Goal: Task Accomplishment & Management: Use online tool/utility

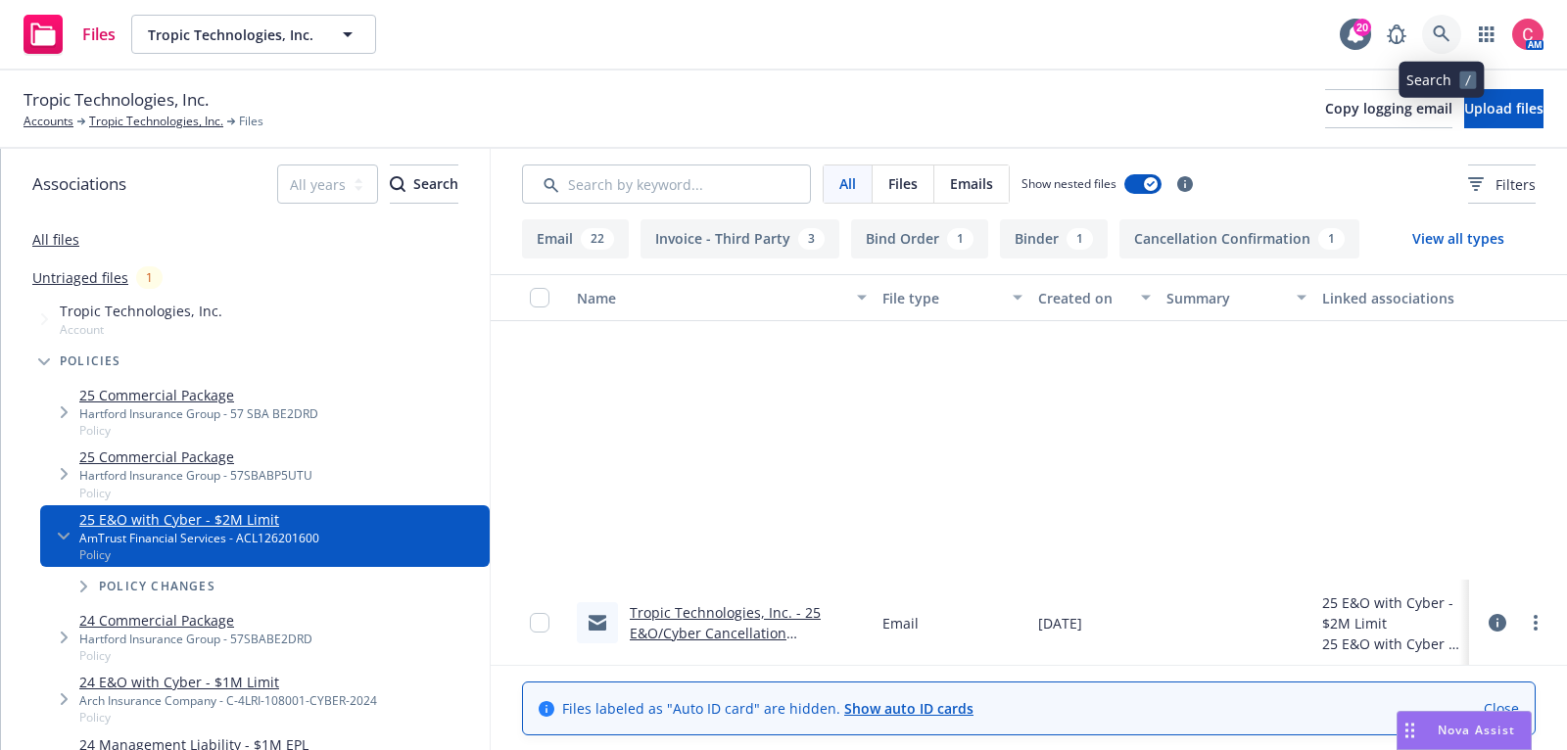
click at [1442, 46] on link at bounding box center [1441, 34] width 39 height 39
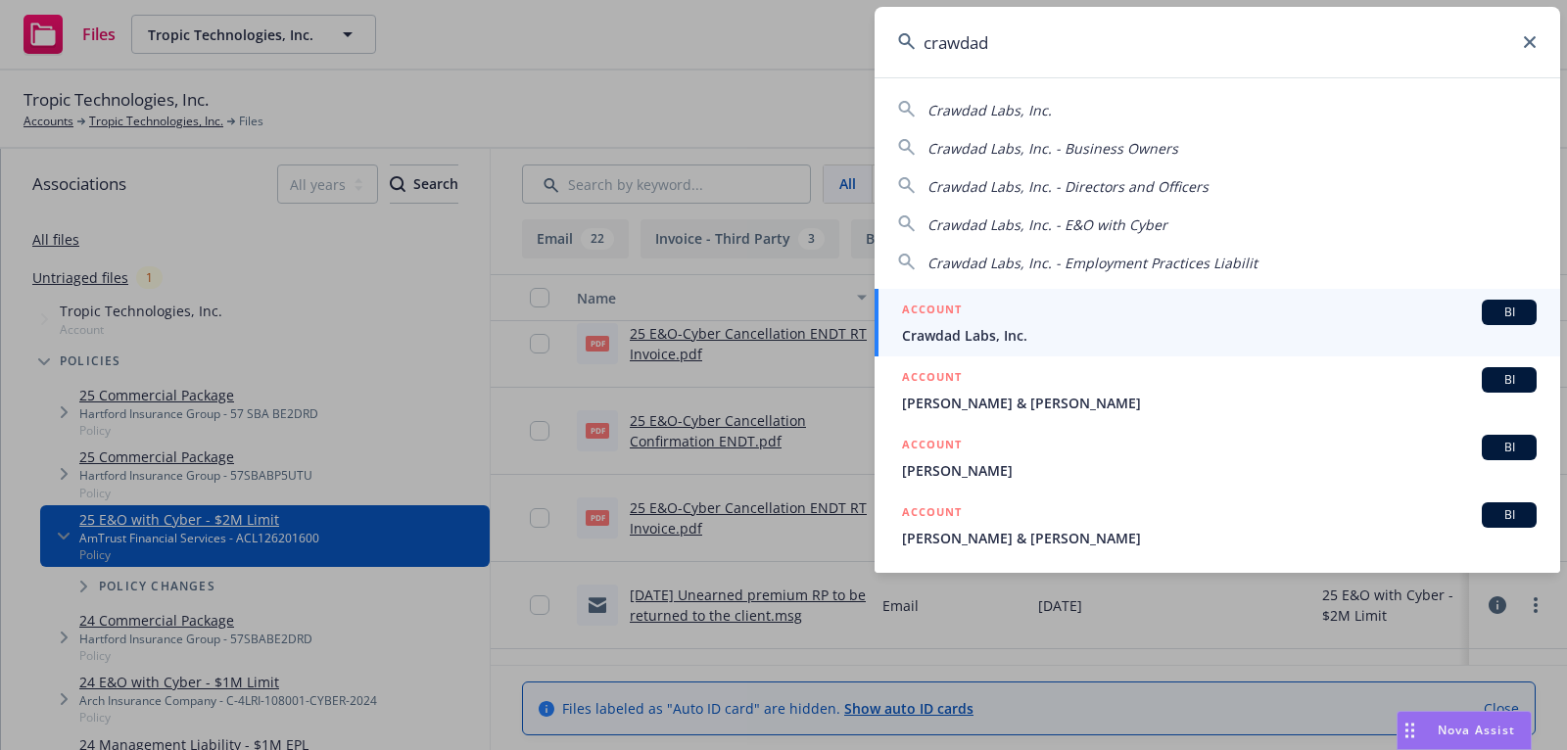
type input "crawdad"
click at [1255, 317] on div "ACCOUNT BI" at bounding box center [1219, 312] width 635 height 25
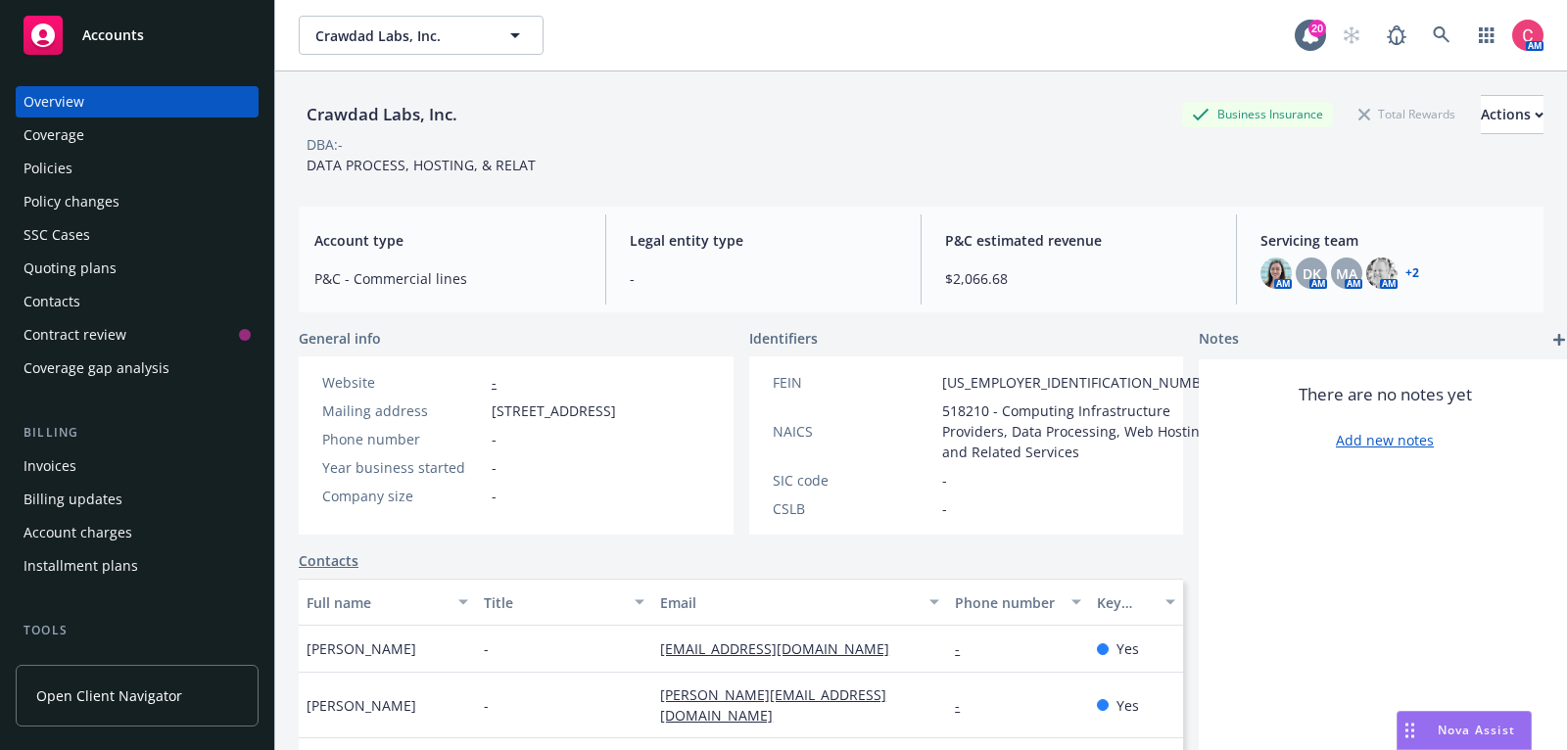
click at [177, 182] on div "Policies" at bounding box center [137, 168] width 227 height 31
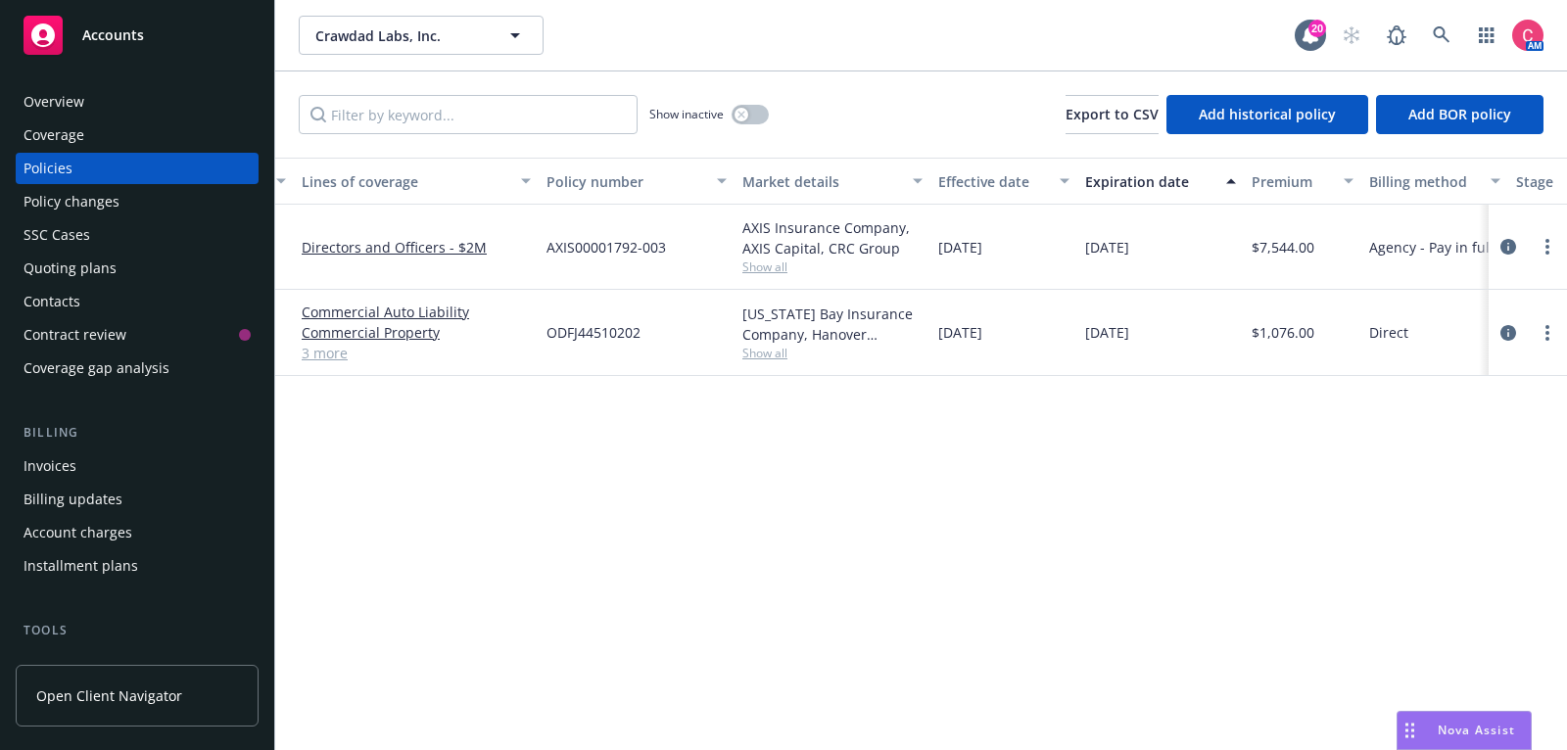
scroll to position [0, 85]
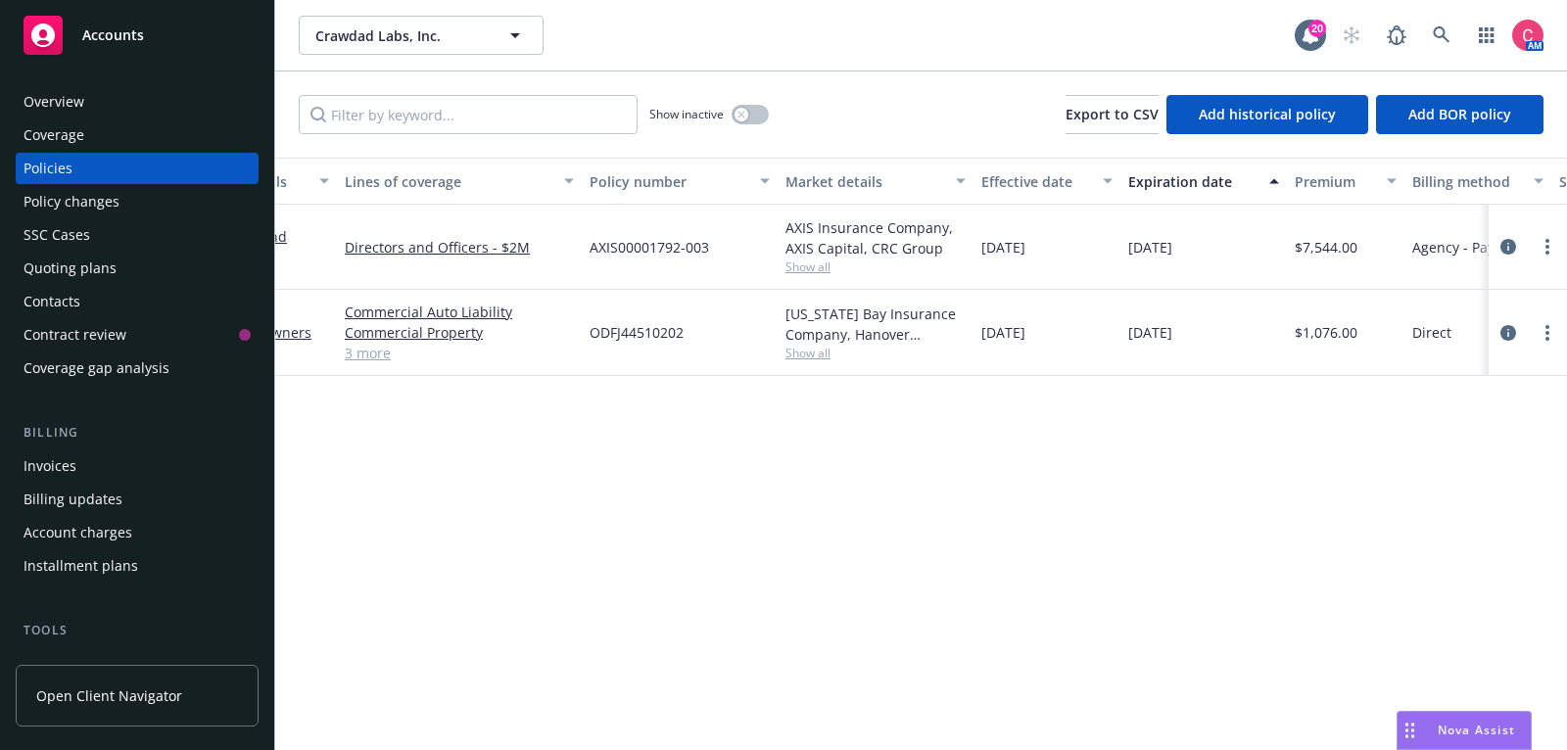
click at [790, 356] on span "Show all" at bounding box center [876, 353] width 180 height 17
click at [1507, 37] on div "AM" at bounding box center [1438, 35] width 212 height 39
click at [1493, 37] on icon "button" at bounding box center [1487, 35] width 16 height 16
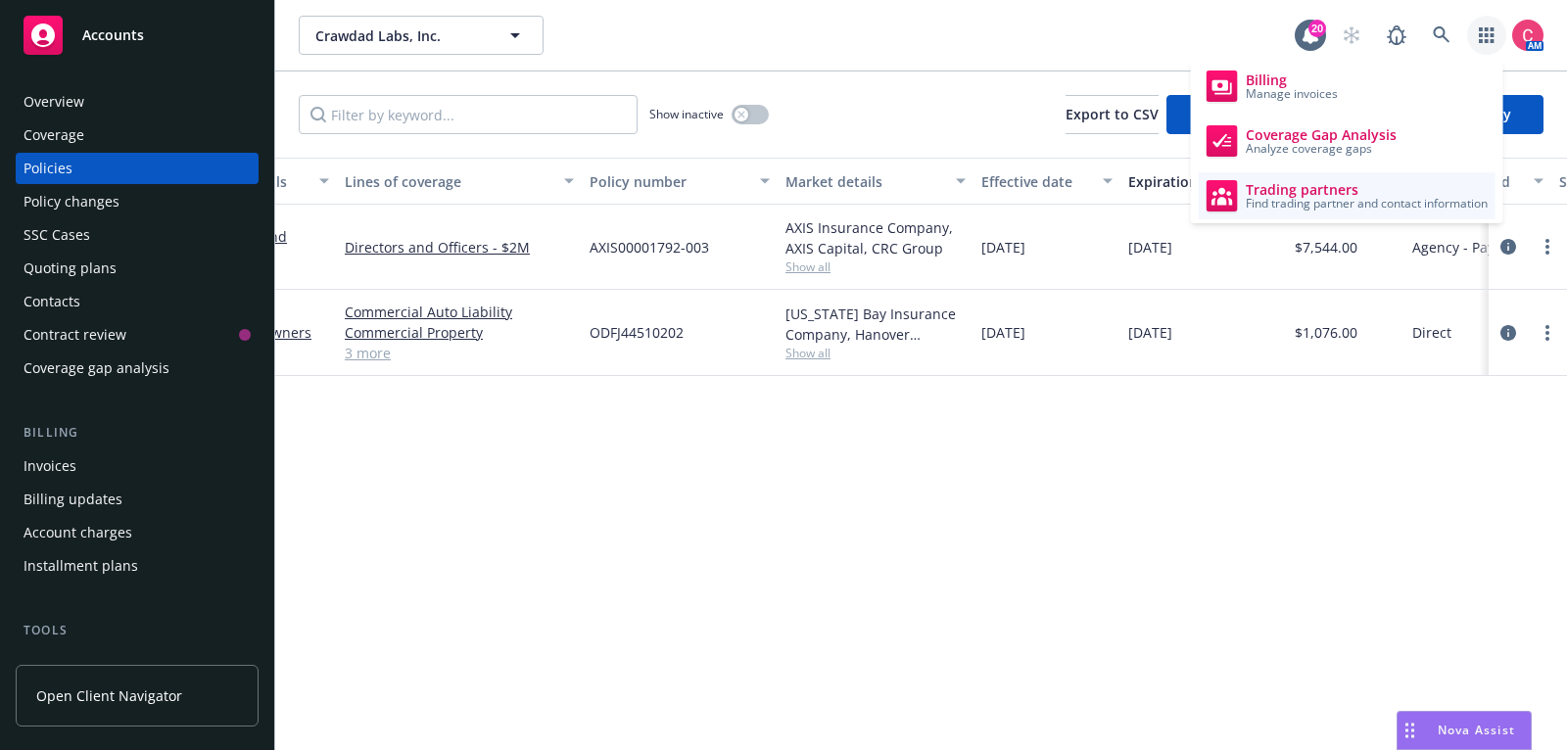
click at [1414, 198] on span "Find trading partner and contact information" at bounding box center [1367, 204] width 242 height 12
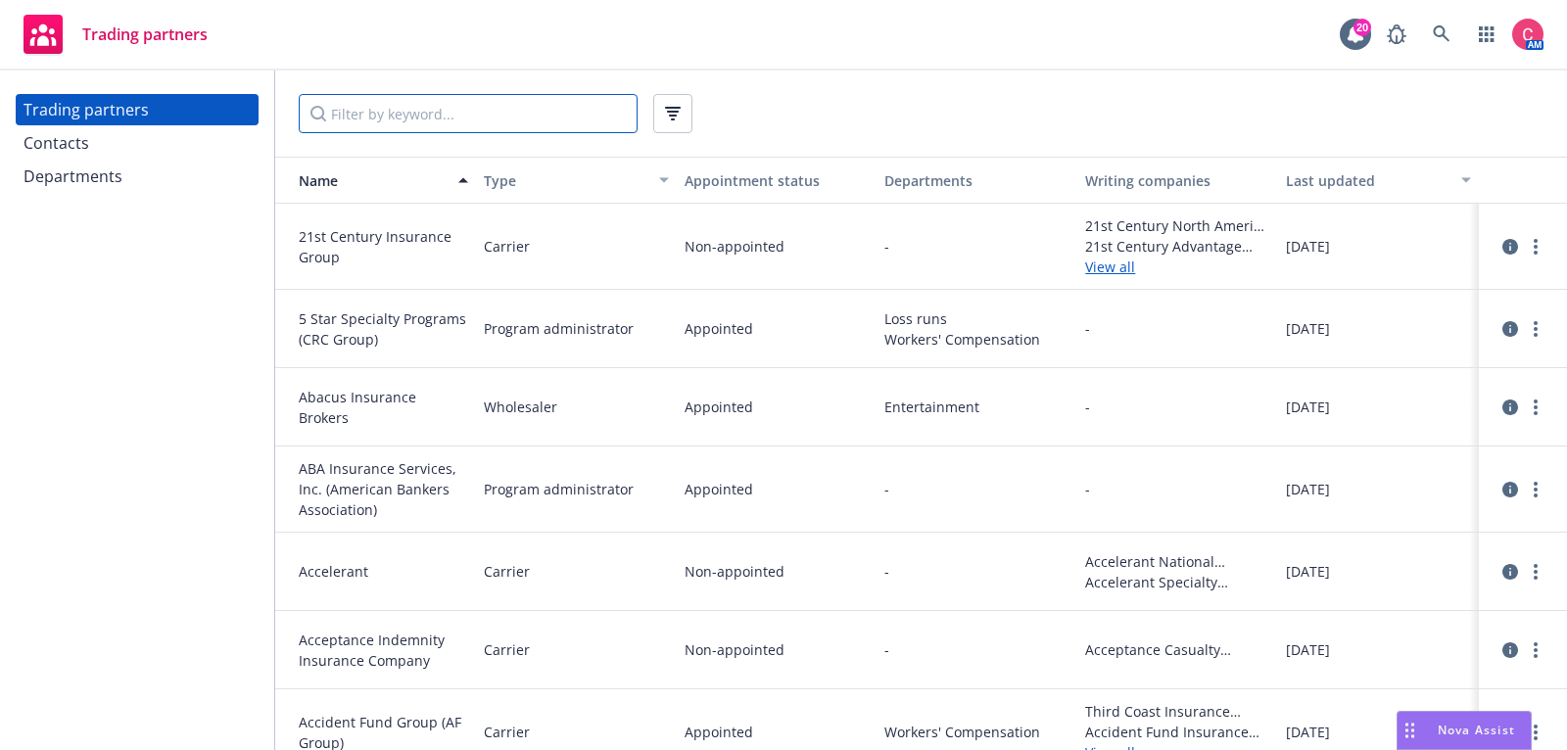
click at [388, 121] on input "Filter by keyword..." at bounding box center [468, 113] width 339 height 39
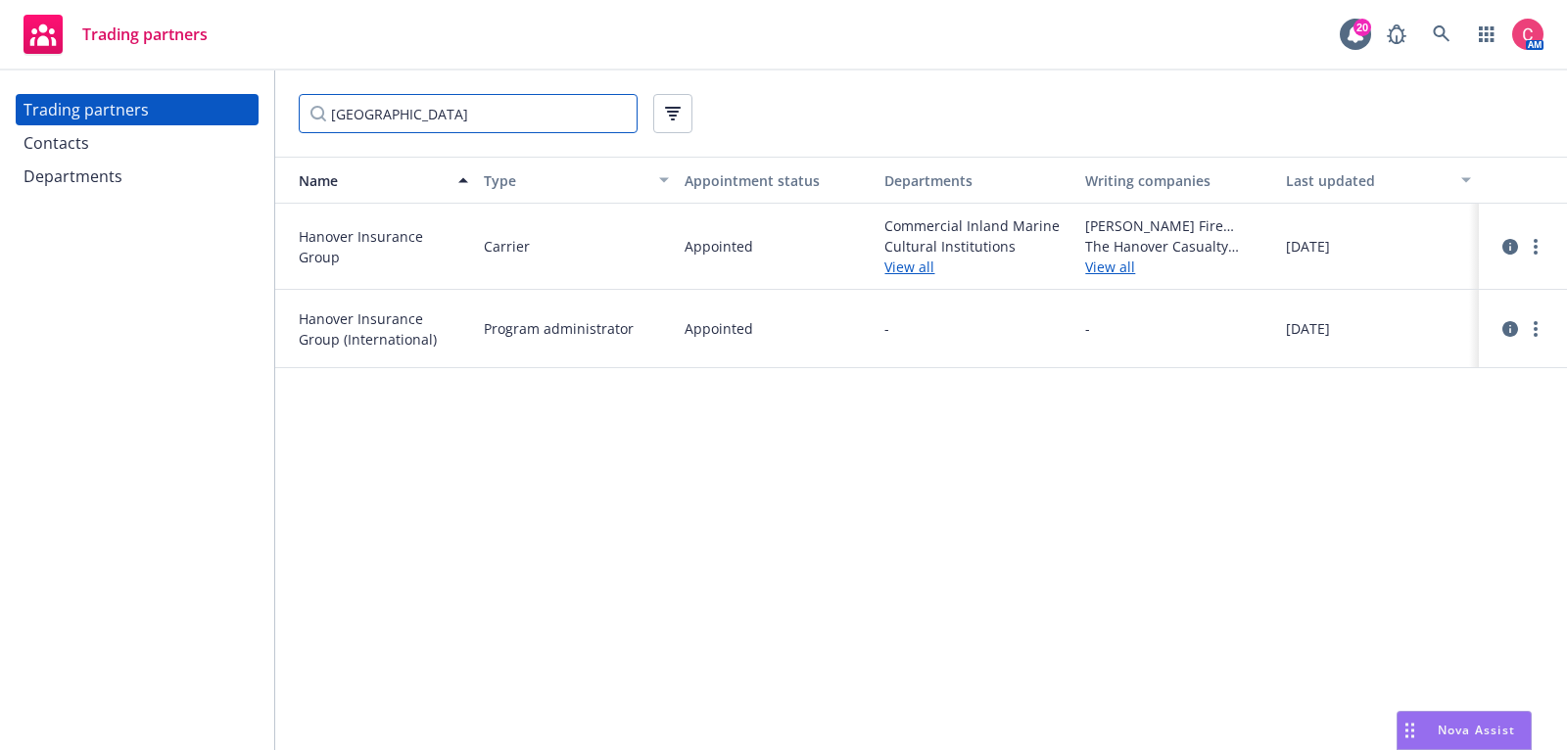
type input "hanover"
click at [1522, 236] on div at bounding box center [1523, 247] width 49 height 24
click at [1518, 238] on link "circleInformation" at bounding box center [1511, 247] width 24 height 24
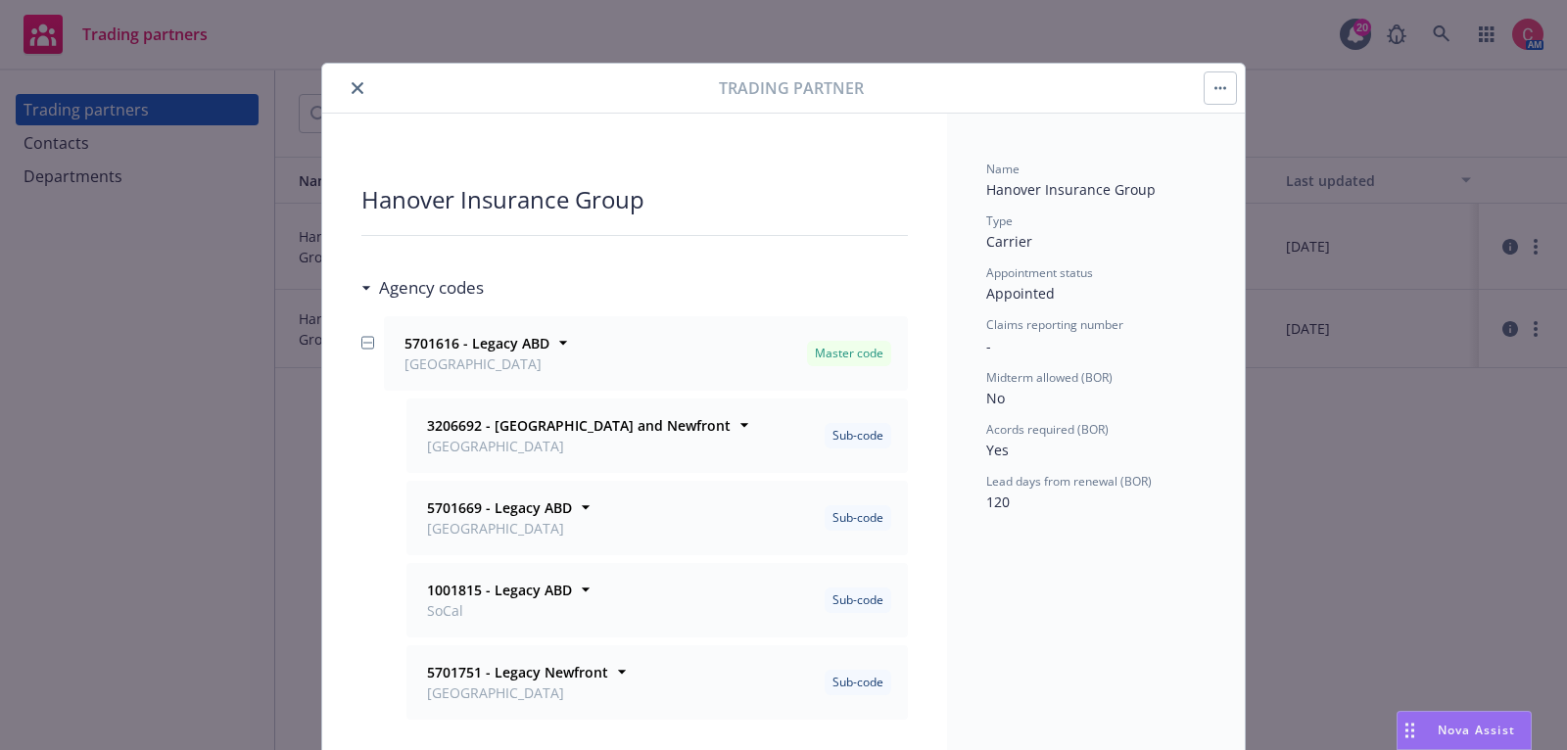
click at [360, 83] on icon "close" at bounding box center [358, 88] width 12 height 12
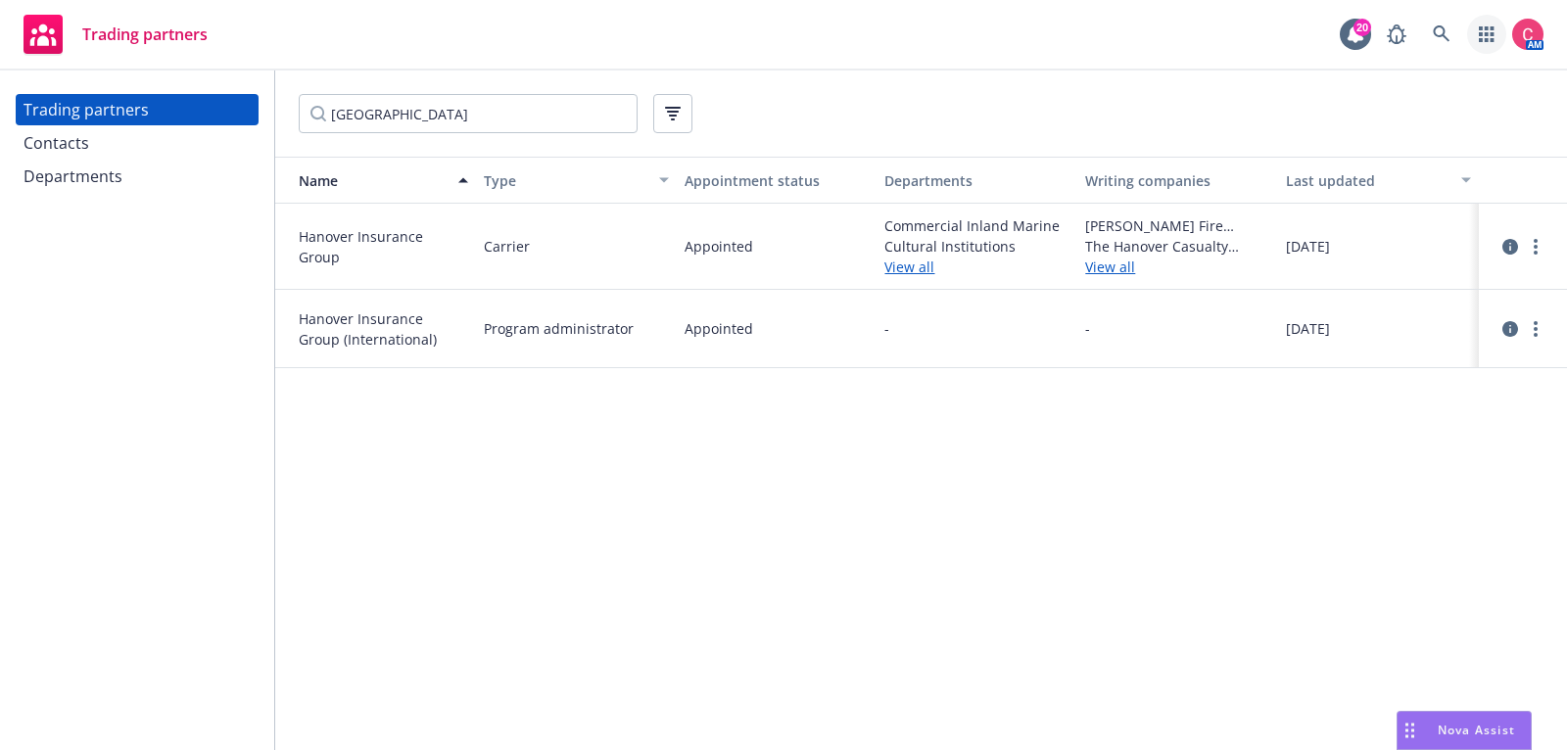
click at [1496, 27] on link "button" at bounding box center [1487, 34] width 39 height 39
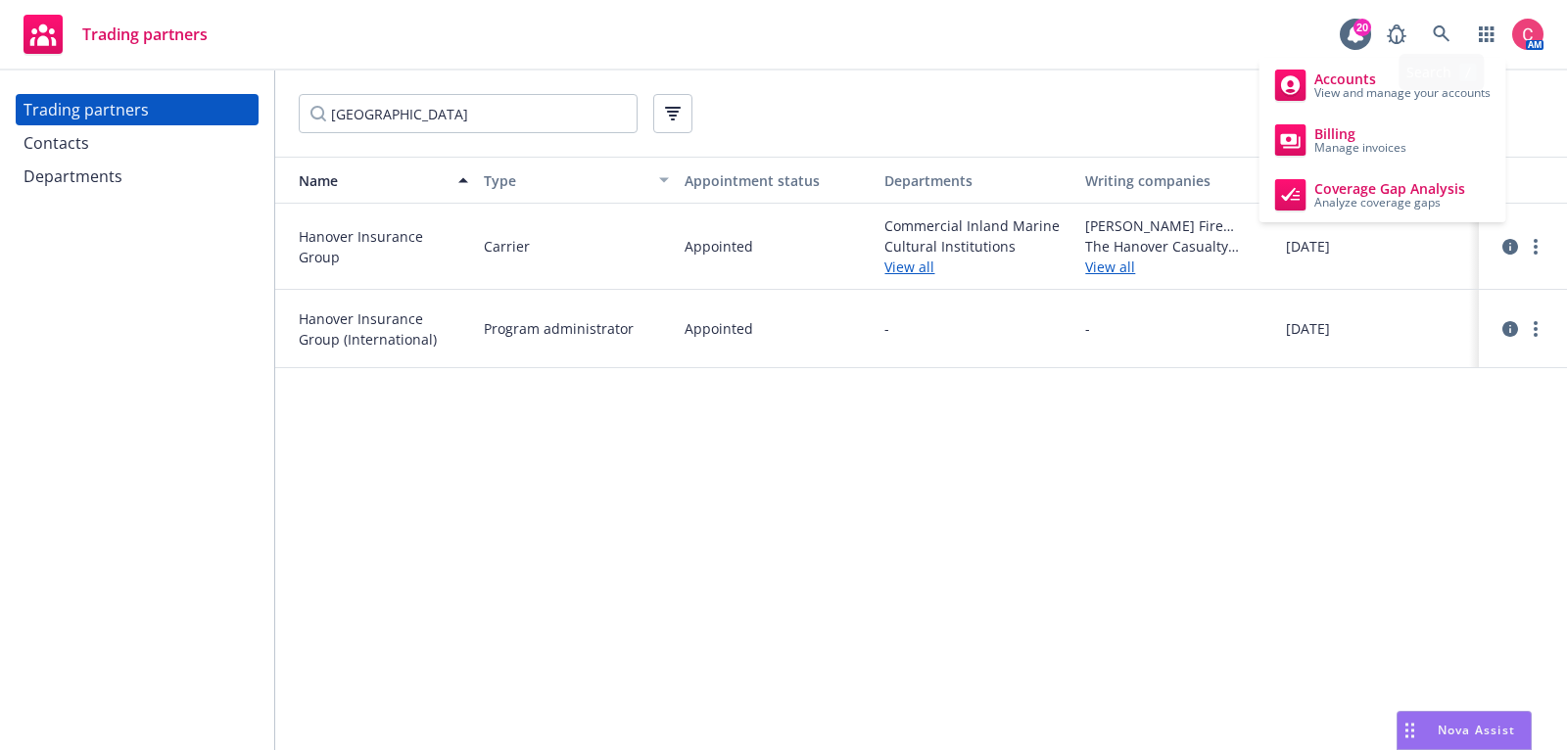
click at [1455, 58] on div "Search /" at bounding box center [1441, 72] width 85 height 36
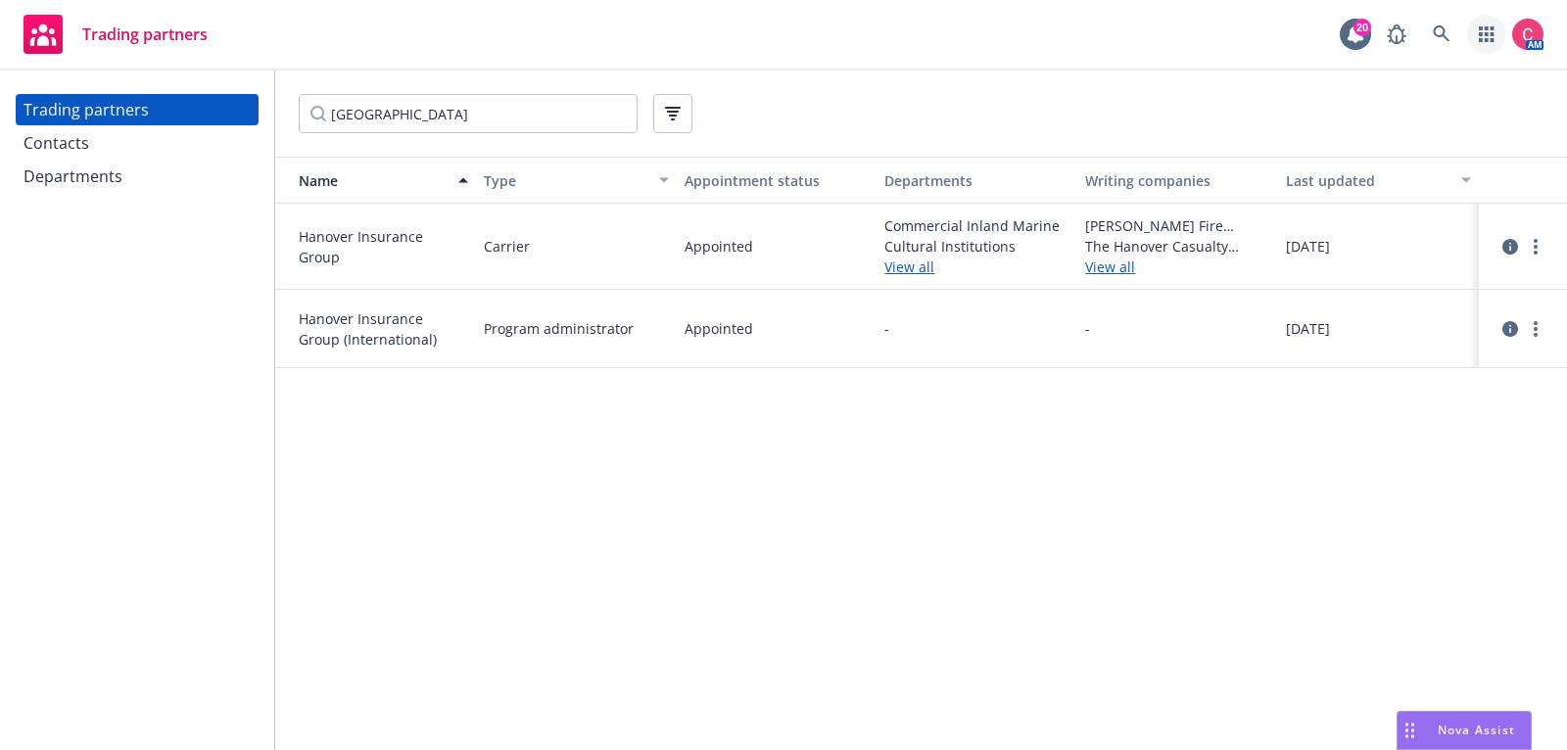
click at [1503, 26] on link "button" at bounding box center [1487, 34] width 39 height 39
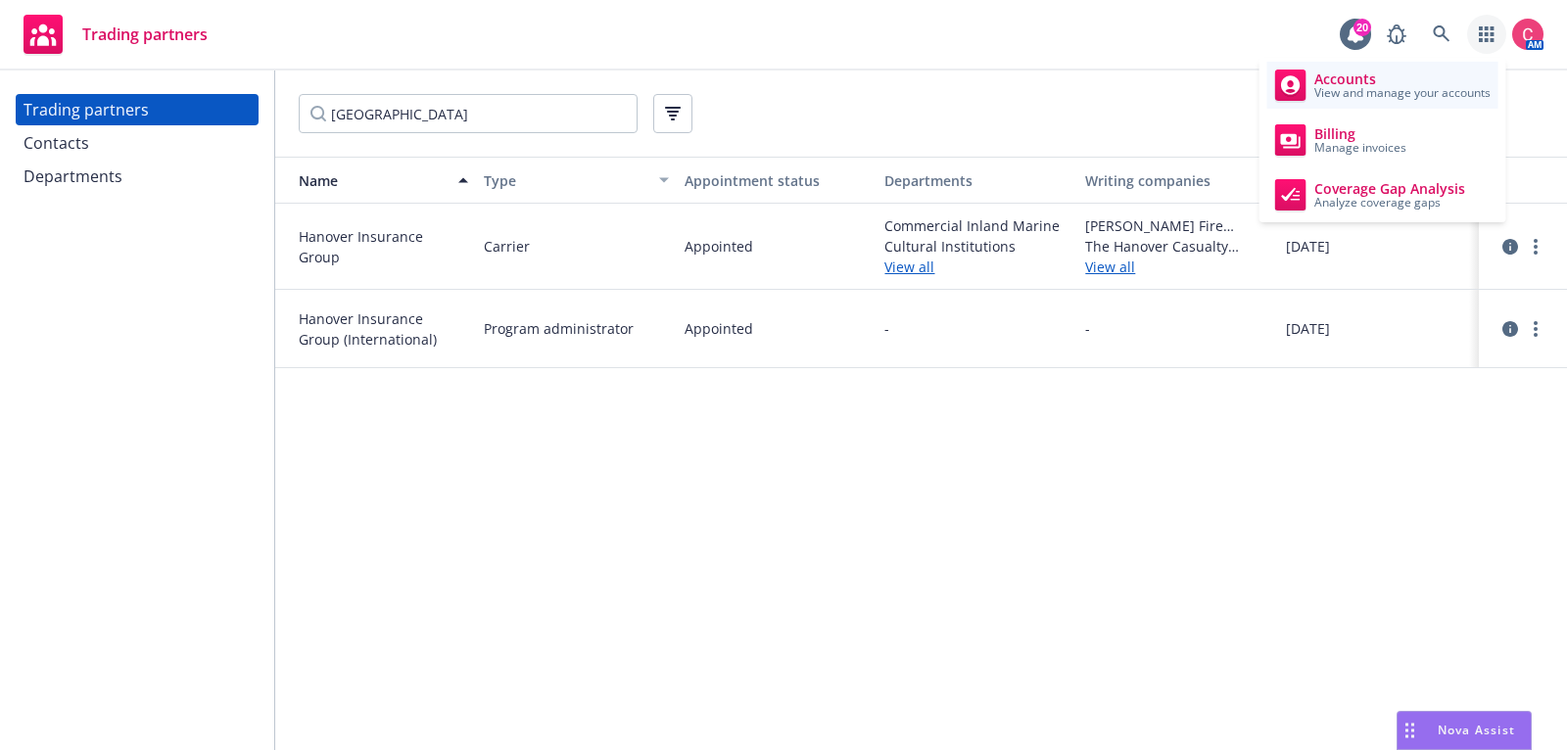
click at [1388, 104] on link "Accounts View and manage your accounts" at bounding box center [1383, 85] width 231 height 47
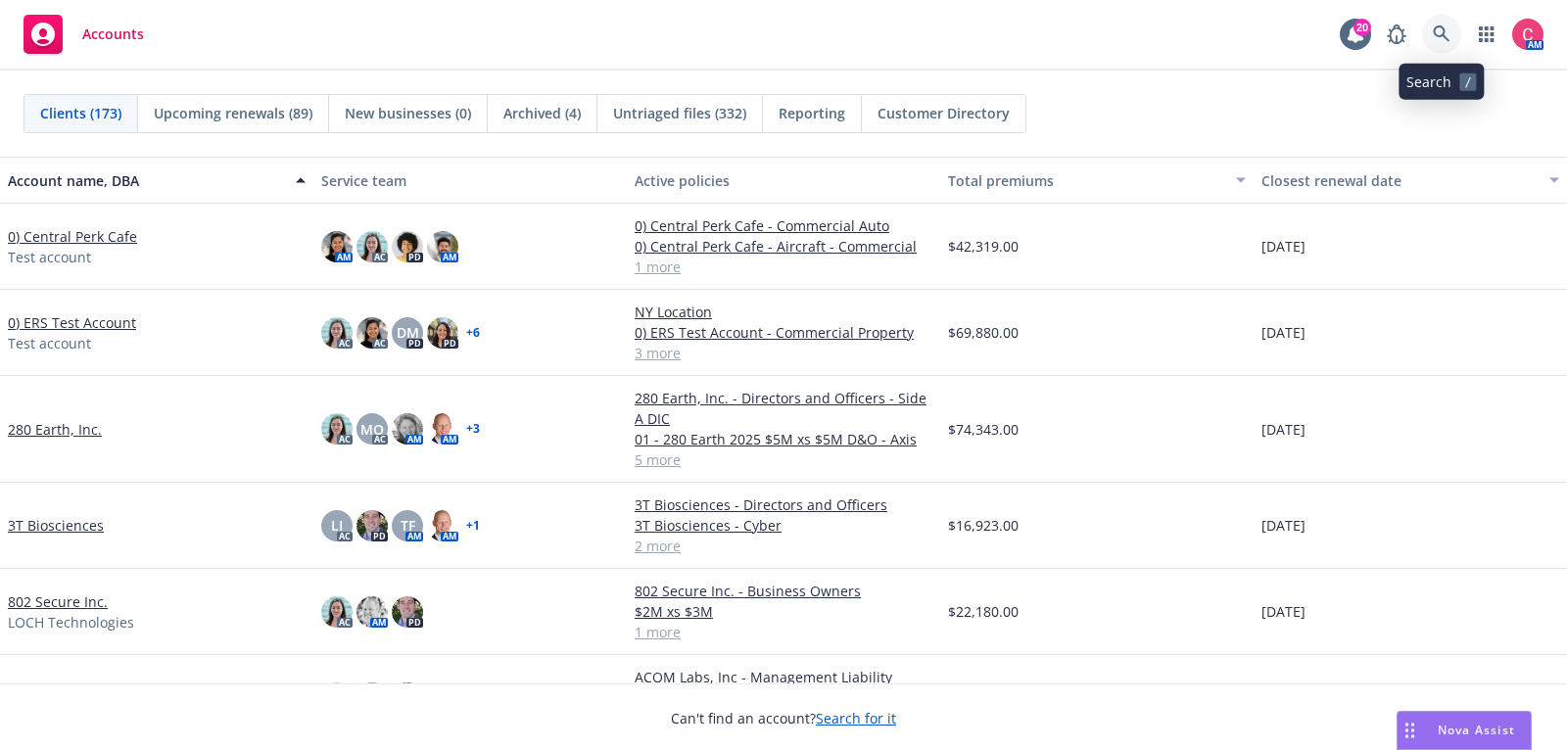
click at [1434, 42] on icon at bounding box center [1442, 34] width 18 height 18
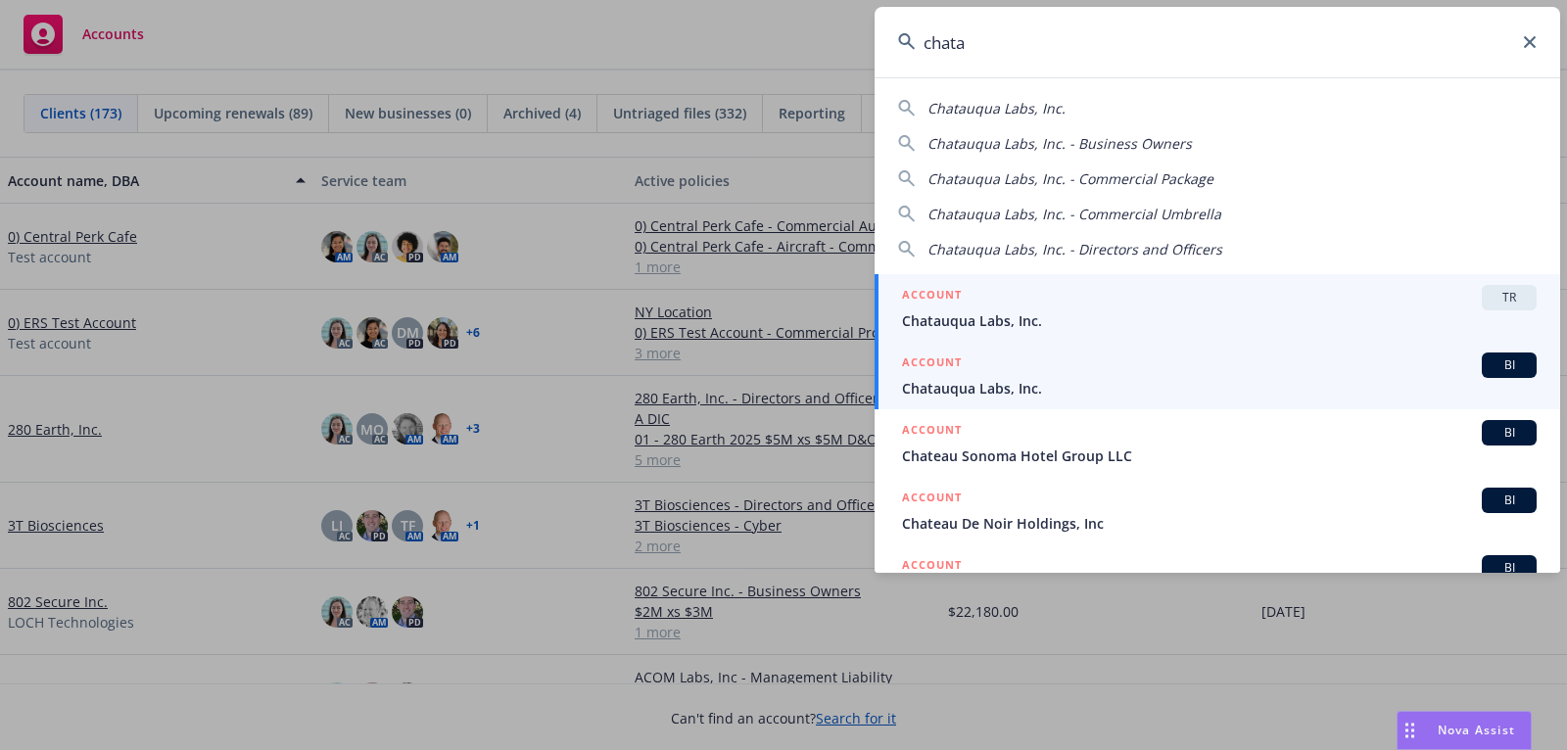
type input "chata"
click at [1225, 383] on span "Chatauqua Labs, Inc." at bounding box center [1219, 388] width 635 height 21
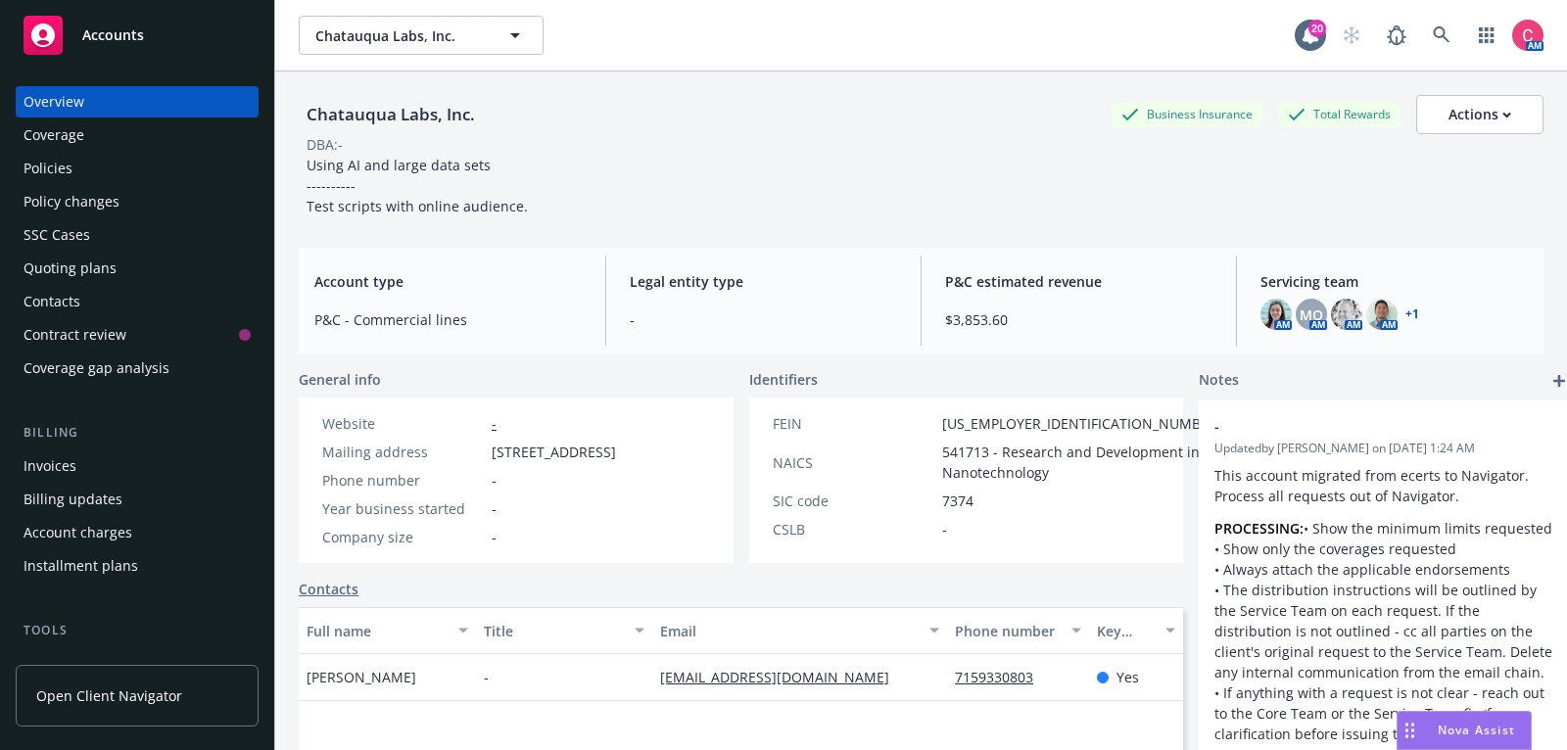
click at [79, 174] on div "Policies" at bounding box center [137, 168] width 227 height 31
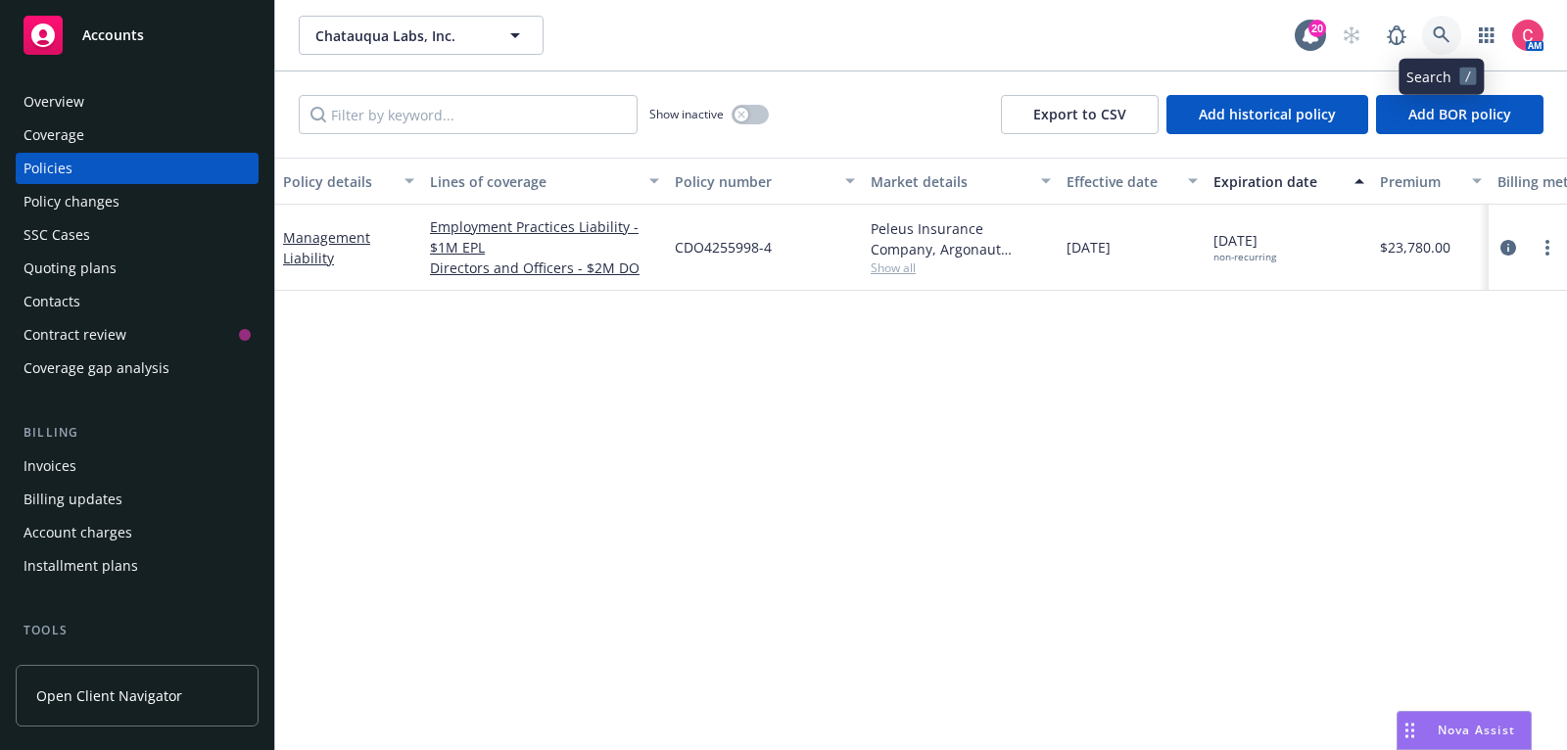
click at [1450, 31] on icon at bounding box center [1442, 35] width 18 height 18
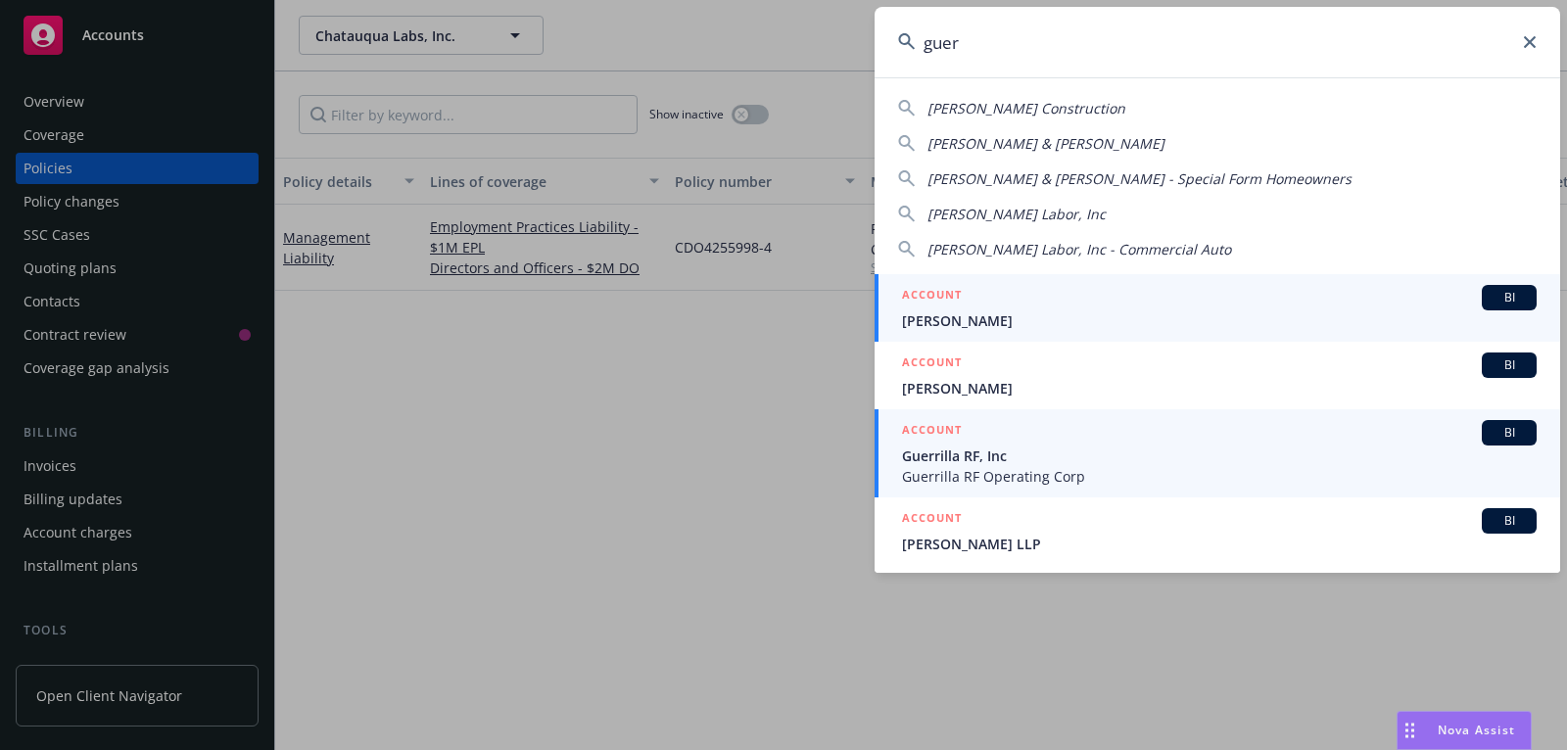
type input "guer"
click at [1345, 493] on link "ACCOUNT BI Guerrilla RF, Inc Guerrilla RF Operating Corp" at bounding box center [1218, 454] width 686 height 88
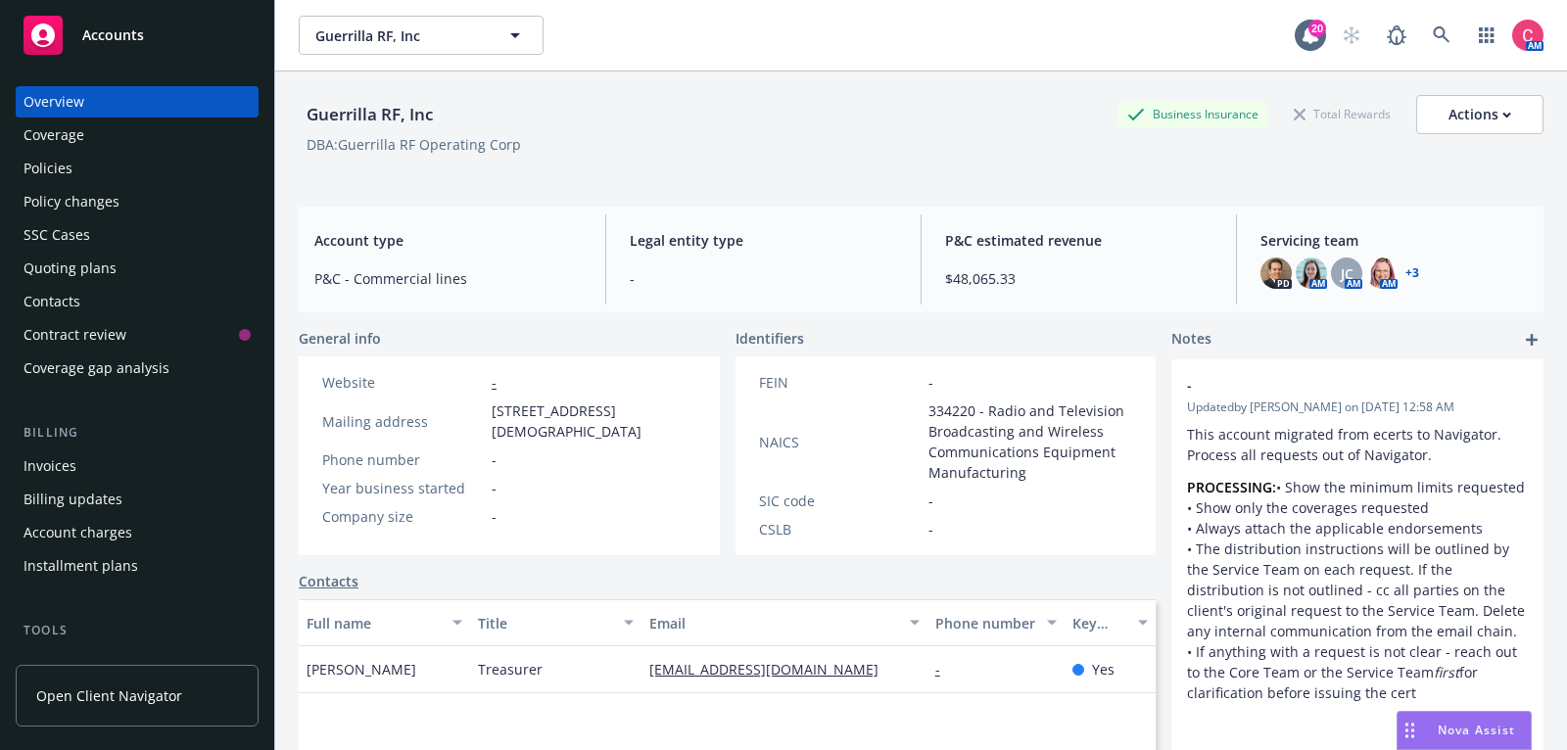
click at [185, 169] on div "Policies" at bounding box center [137, 168] width 227 height 31
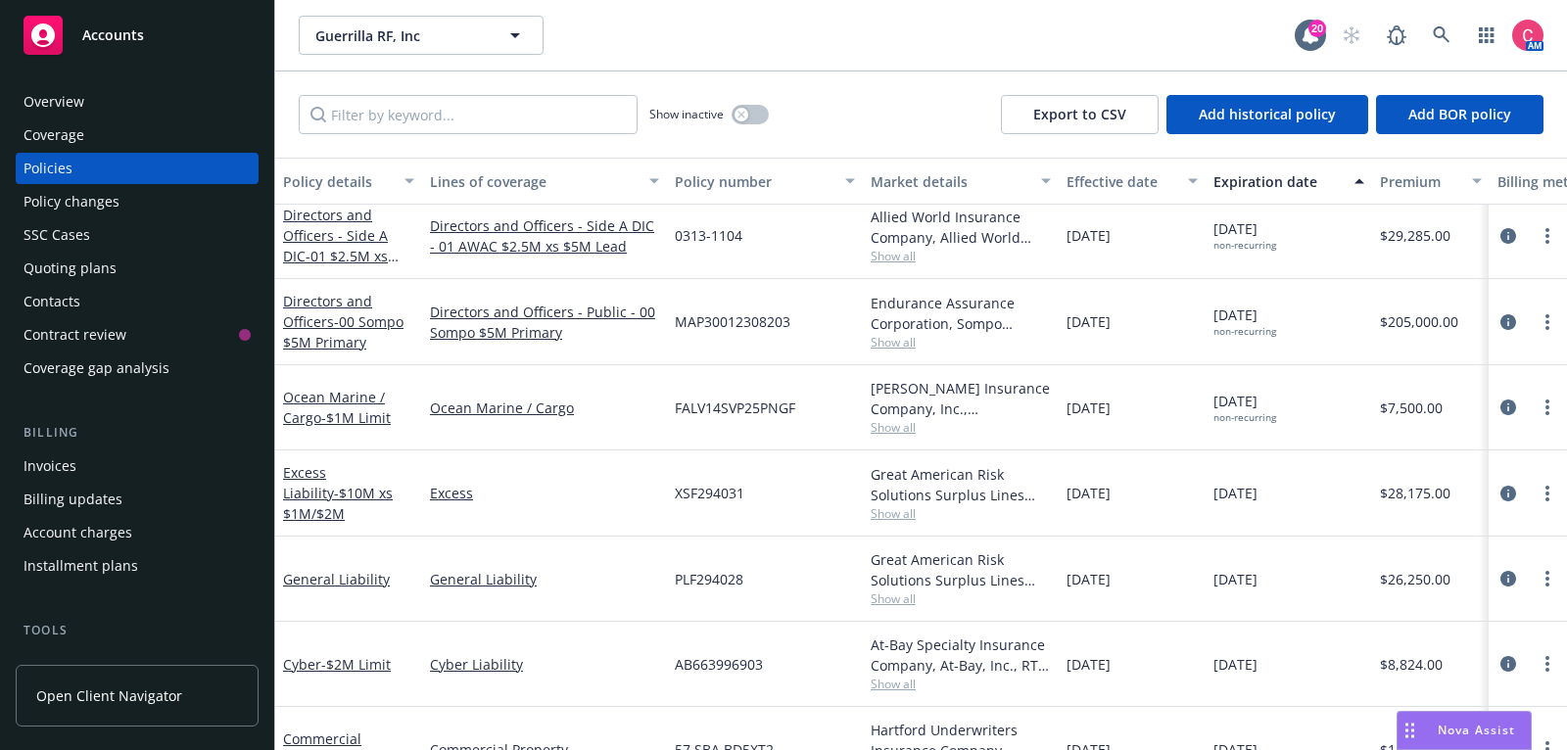
scroll to position [134, 0]
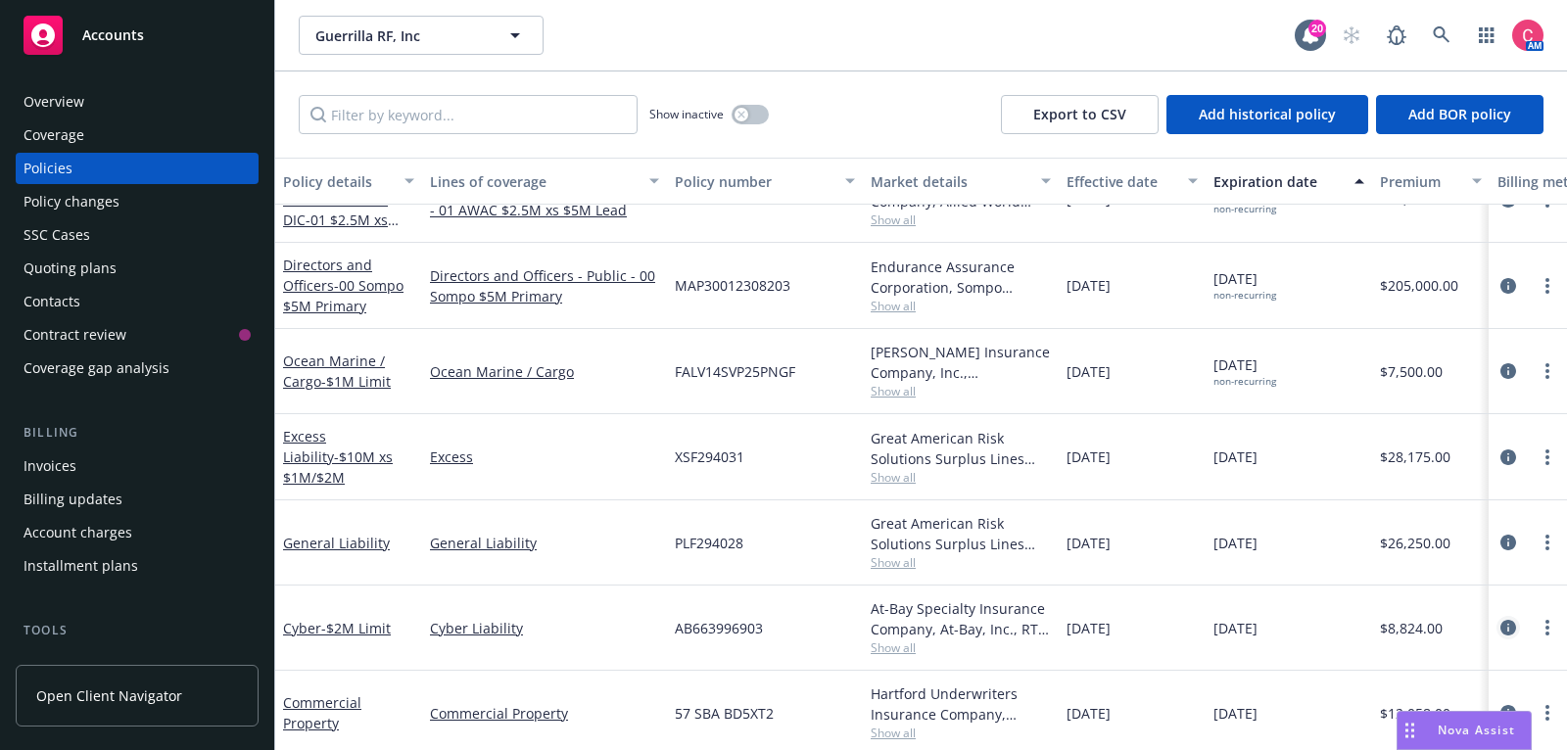
click at [1509, 620] on icon "circleInformation" at bounding box center [1509, 628] width 16 height 16
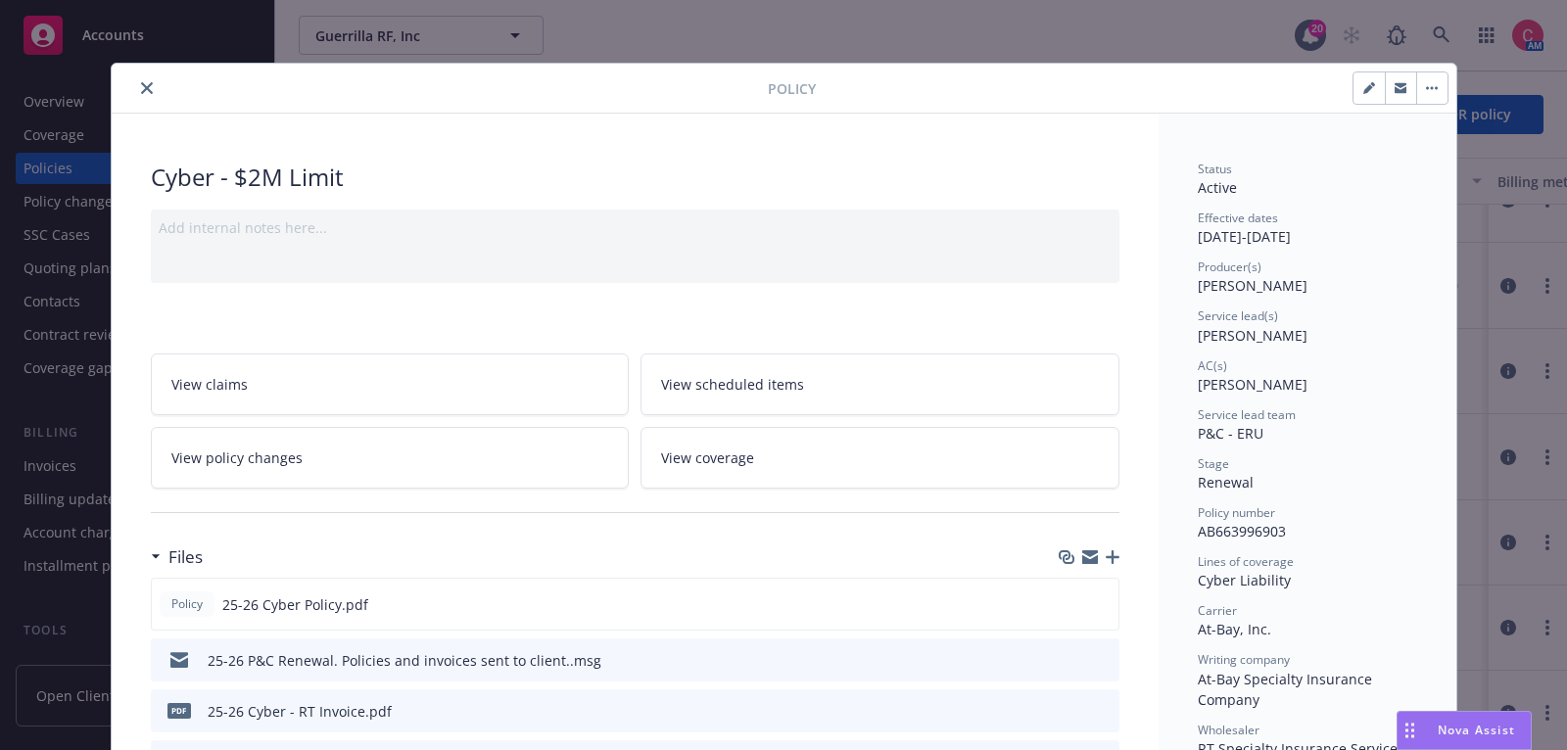
click at [1429, 88] on icon "button" at bounding box center [1432, 88] width 12 height 4
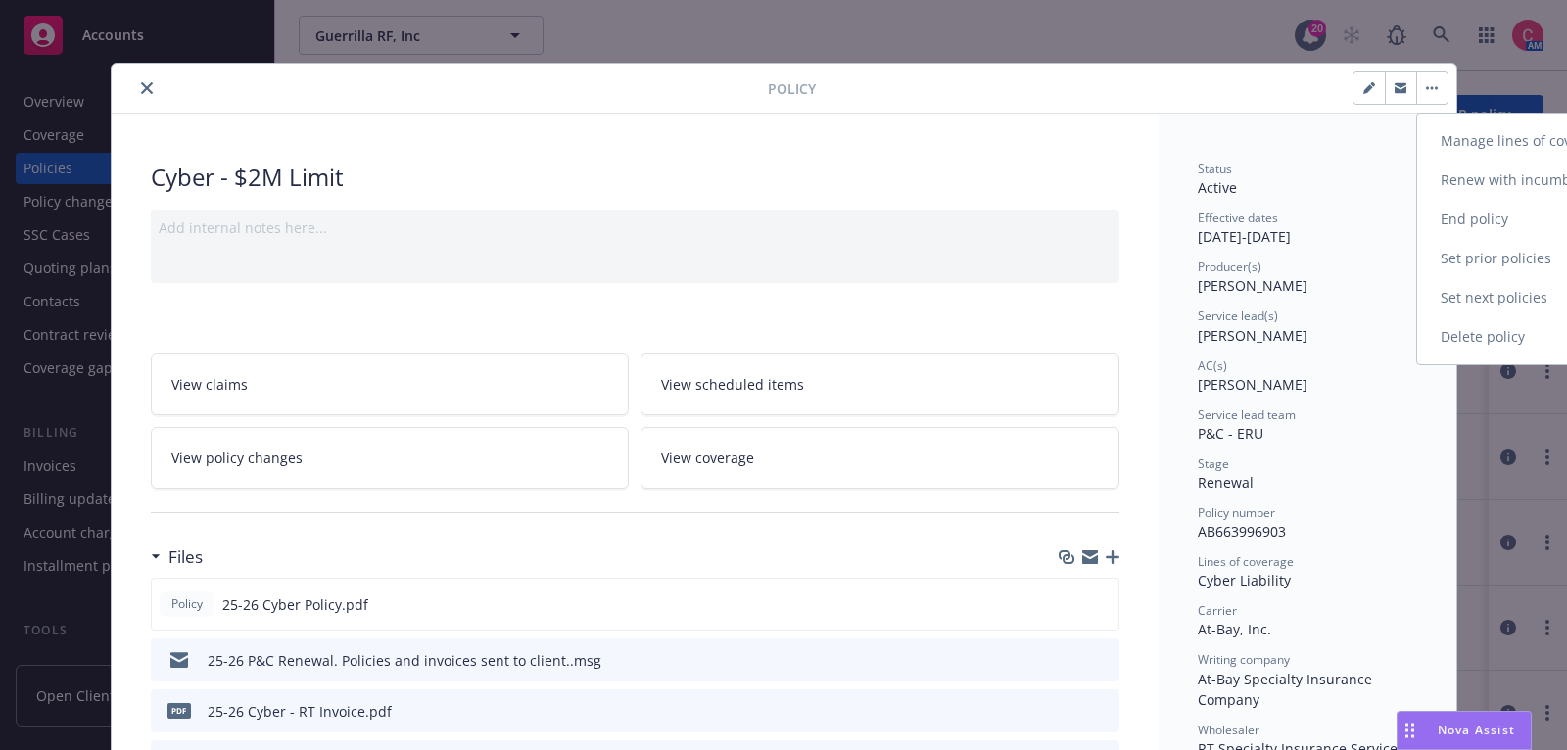
click at [1433, 216] on link "End policy" at bounding box center [1533, 219] width 230 height 39
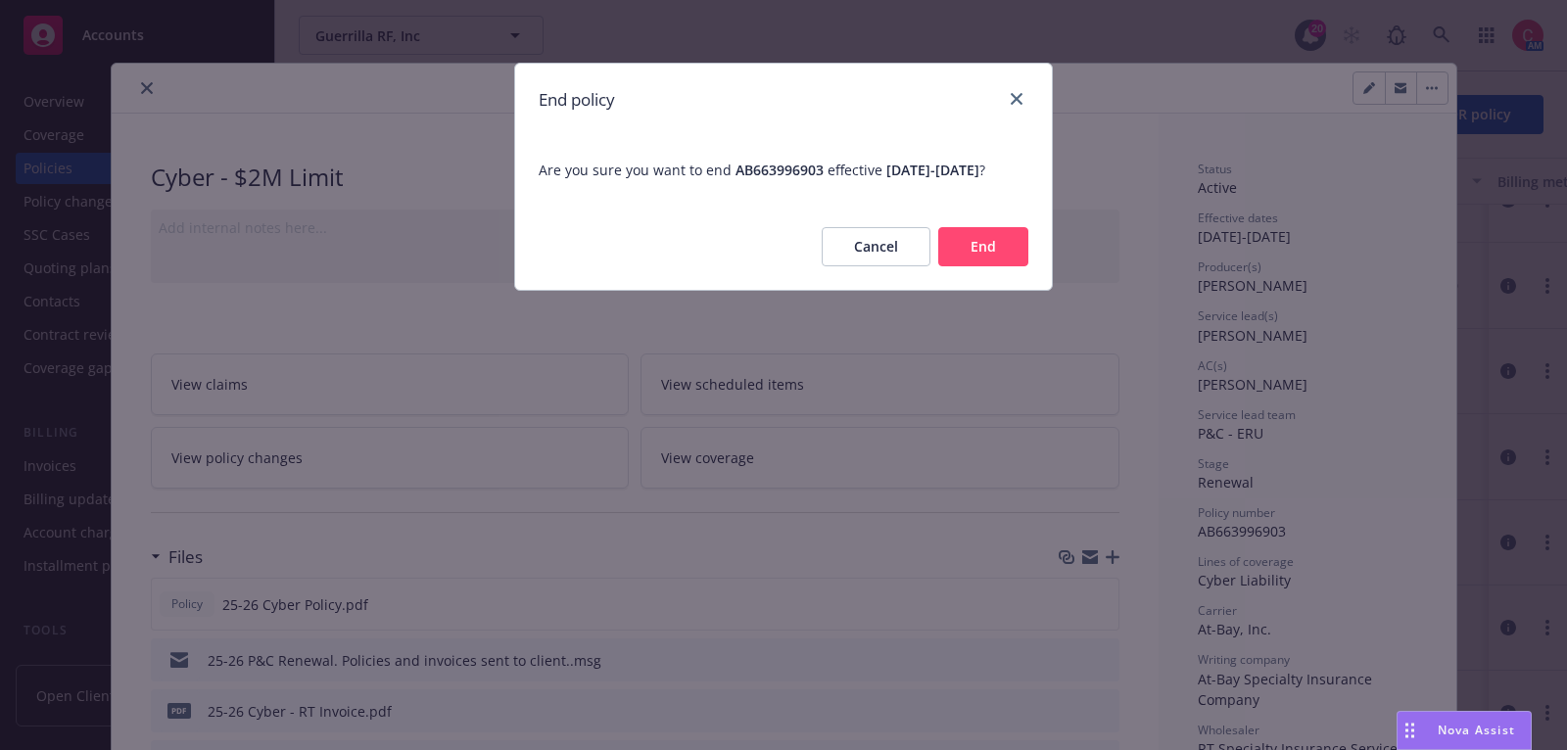
click at [981, 266] on button "End" at bounding box center [984, 246] width 90 height 39
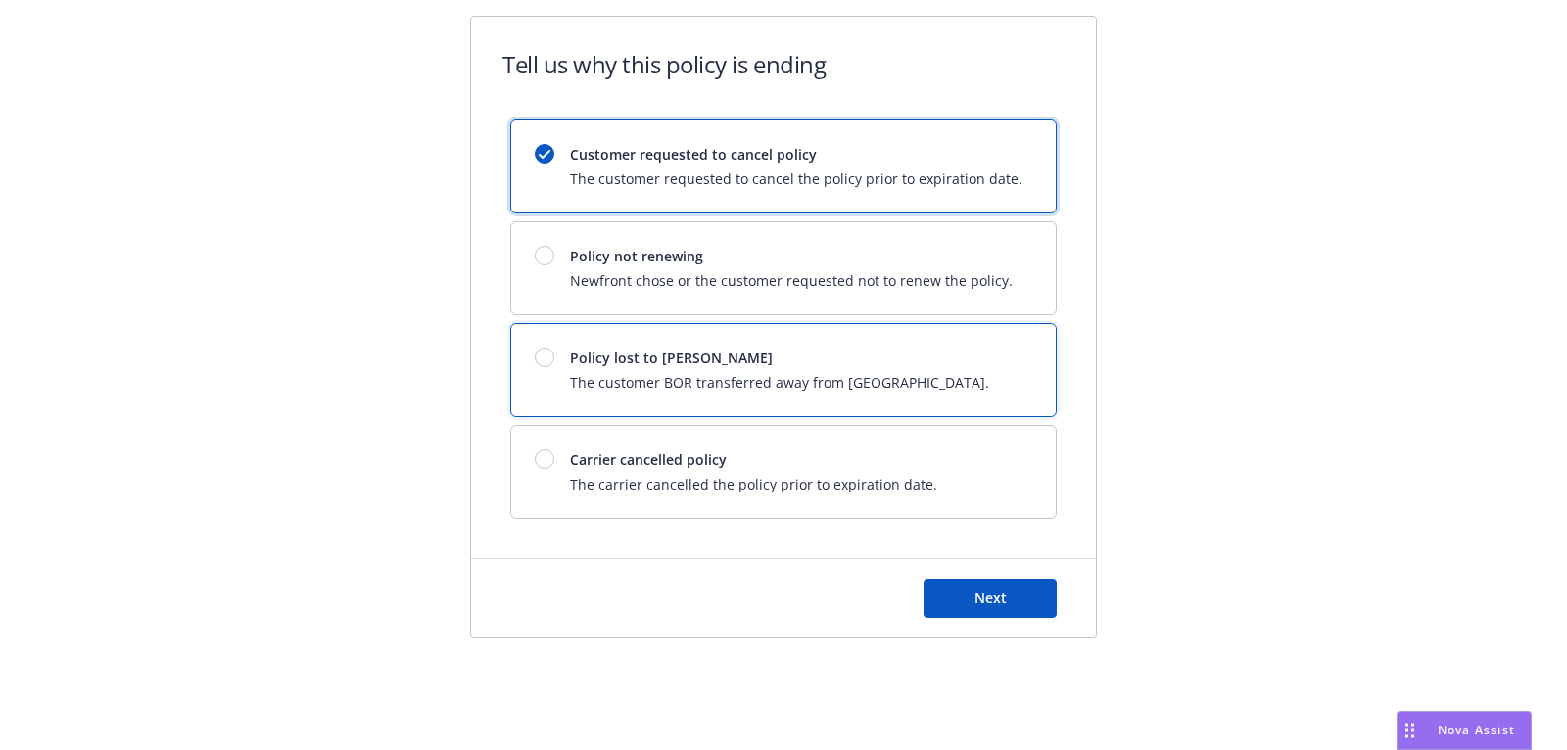
click at [950, 373] on div "Policy lost to BOR The customer BOR transferred away from Newfront." at bounding box center [783, 370] width 545 height 92
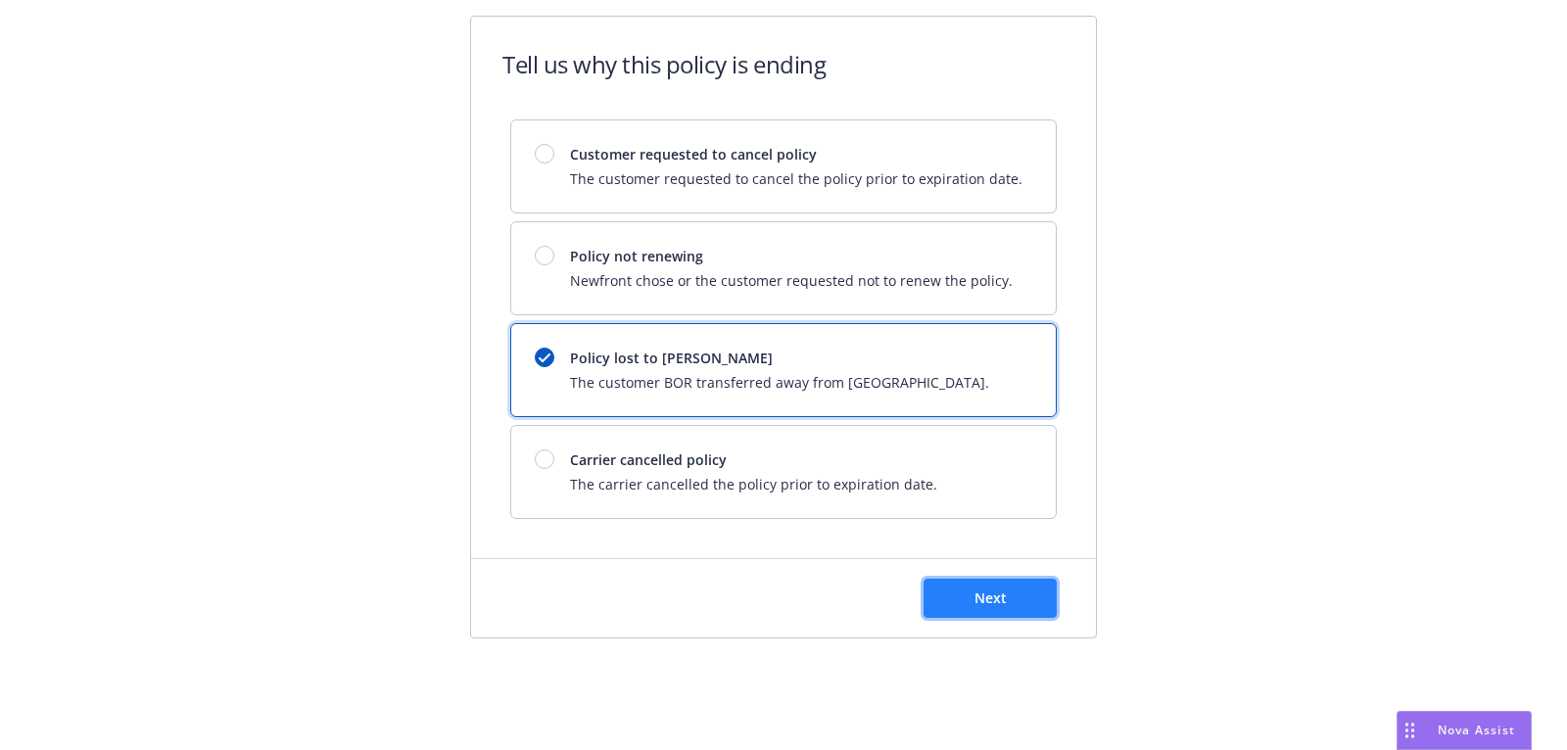
click at [1042, 593] on button "Next" at bounding box center [990, 598] width 133 height 39
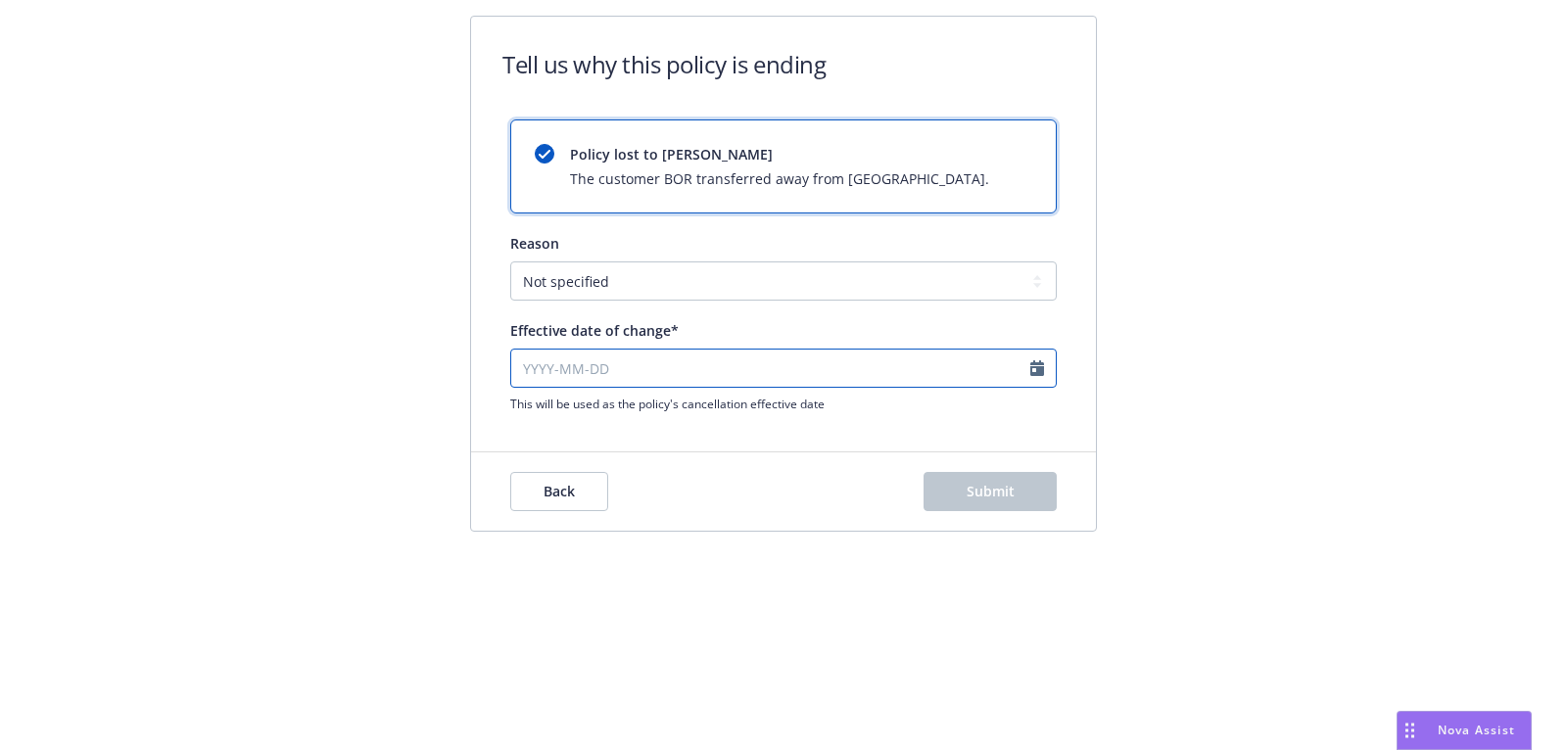
click at [768, 358] on input "Effective date of change*" at bounding box center [783, 368] width 547 height 39
select select "August"
select select "2025"
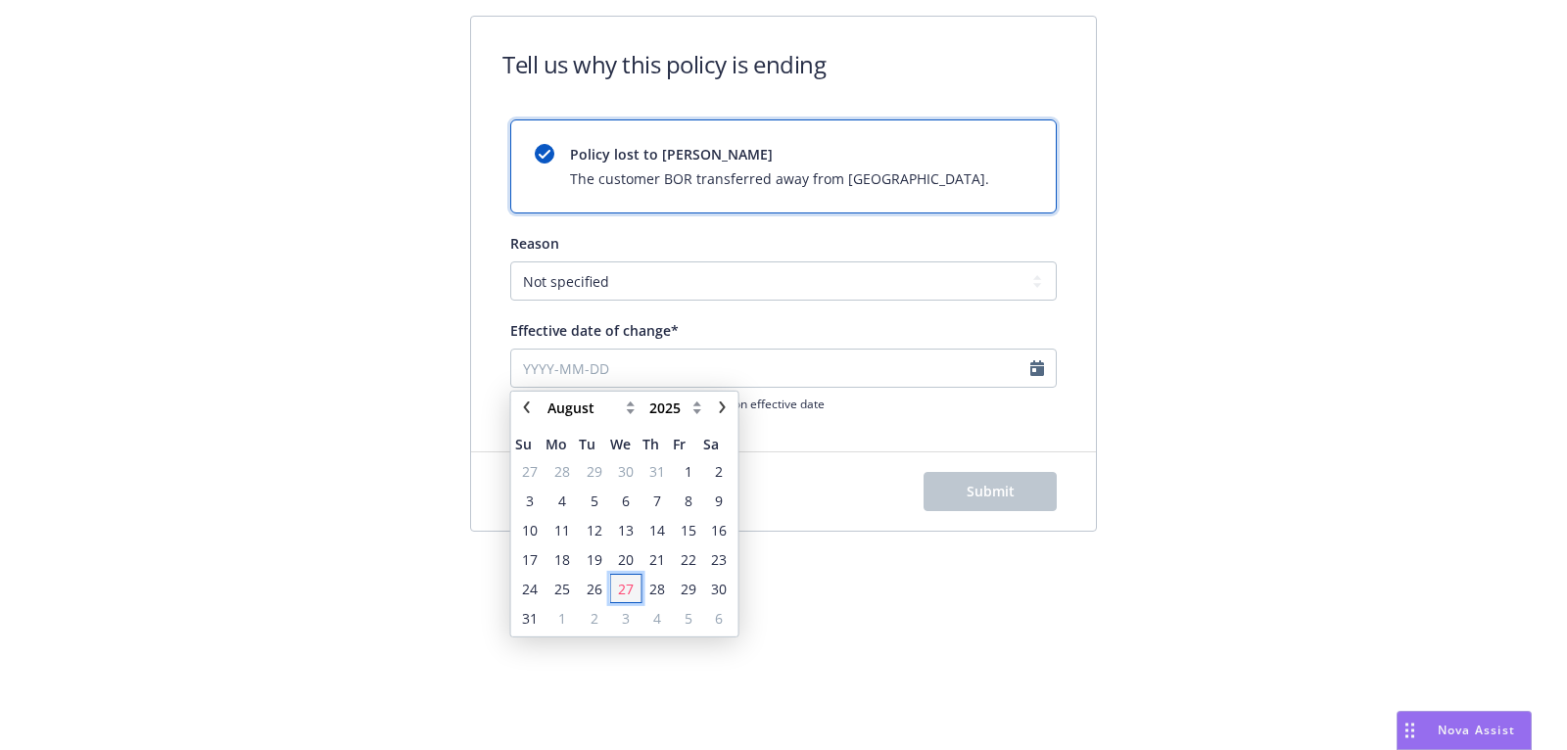
click at [635, 586] on span "27" at bounding box center [626, 588] width 28 height 24
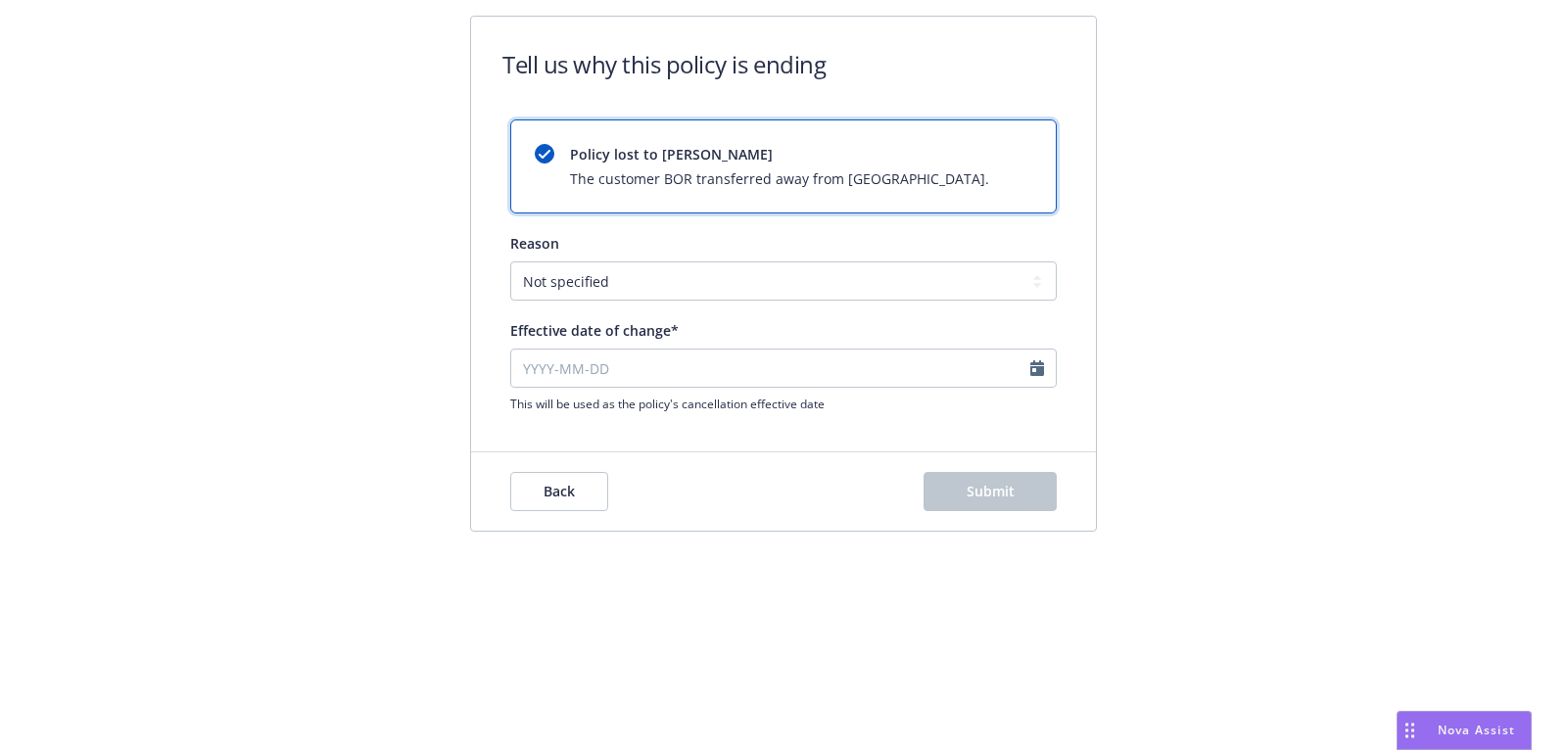
type input "2025-08-27"
click at [1051, 487] on button "Submit" at bounding box center [990, 491] width 133 height 39
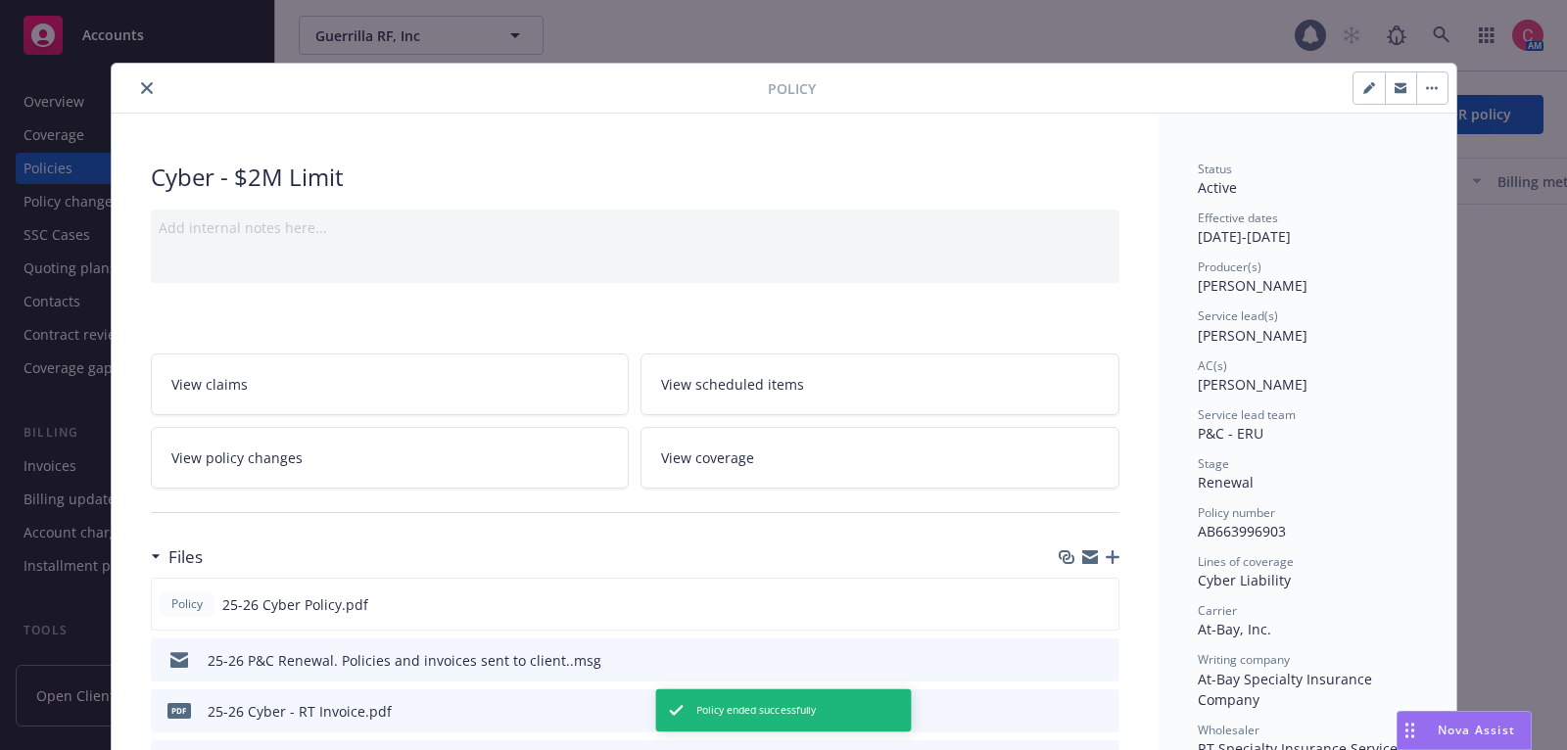
scroll to position [58, 0]
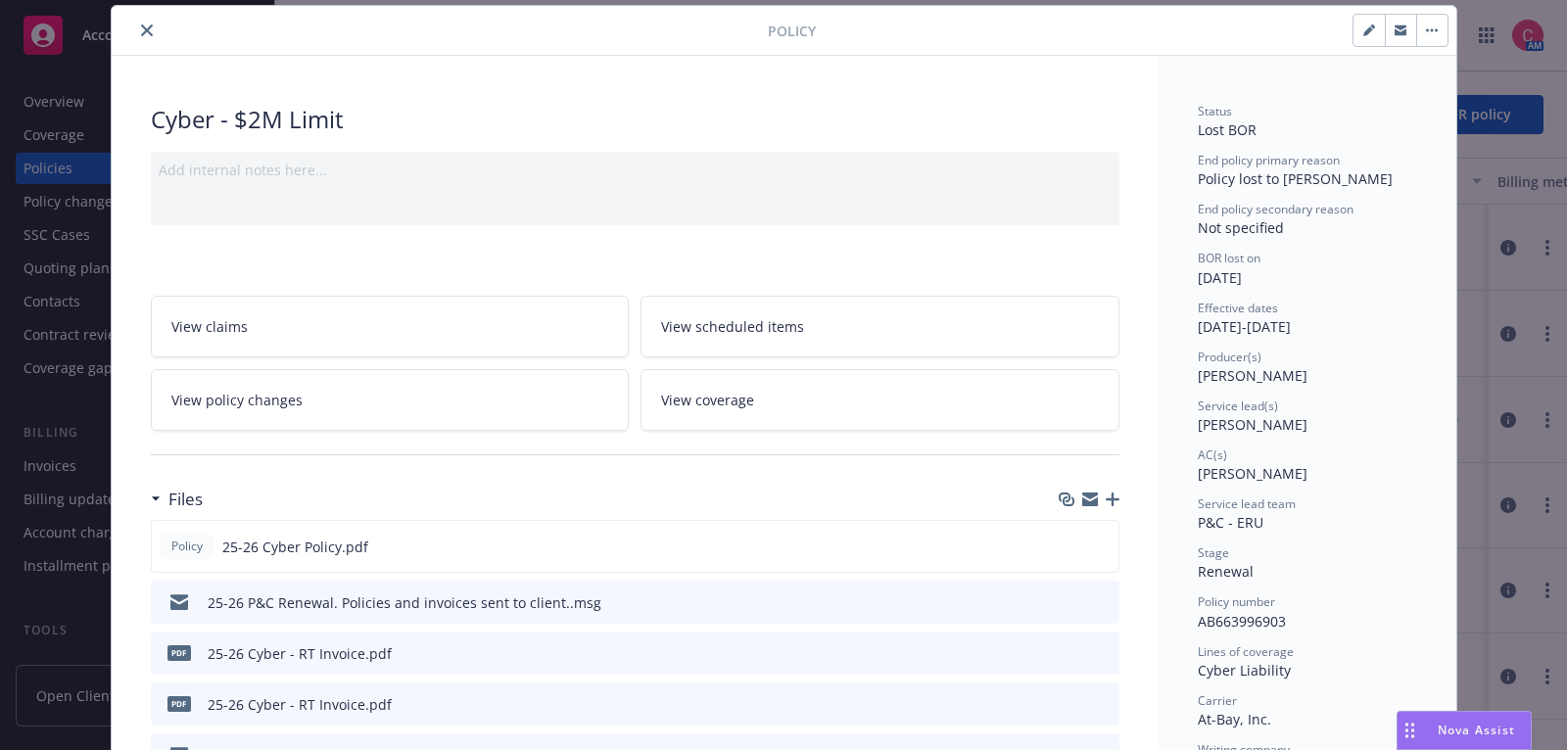
click at [1119, 493] on icon "button" at bounding box center [1113, 500] width 14 height 14
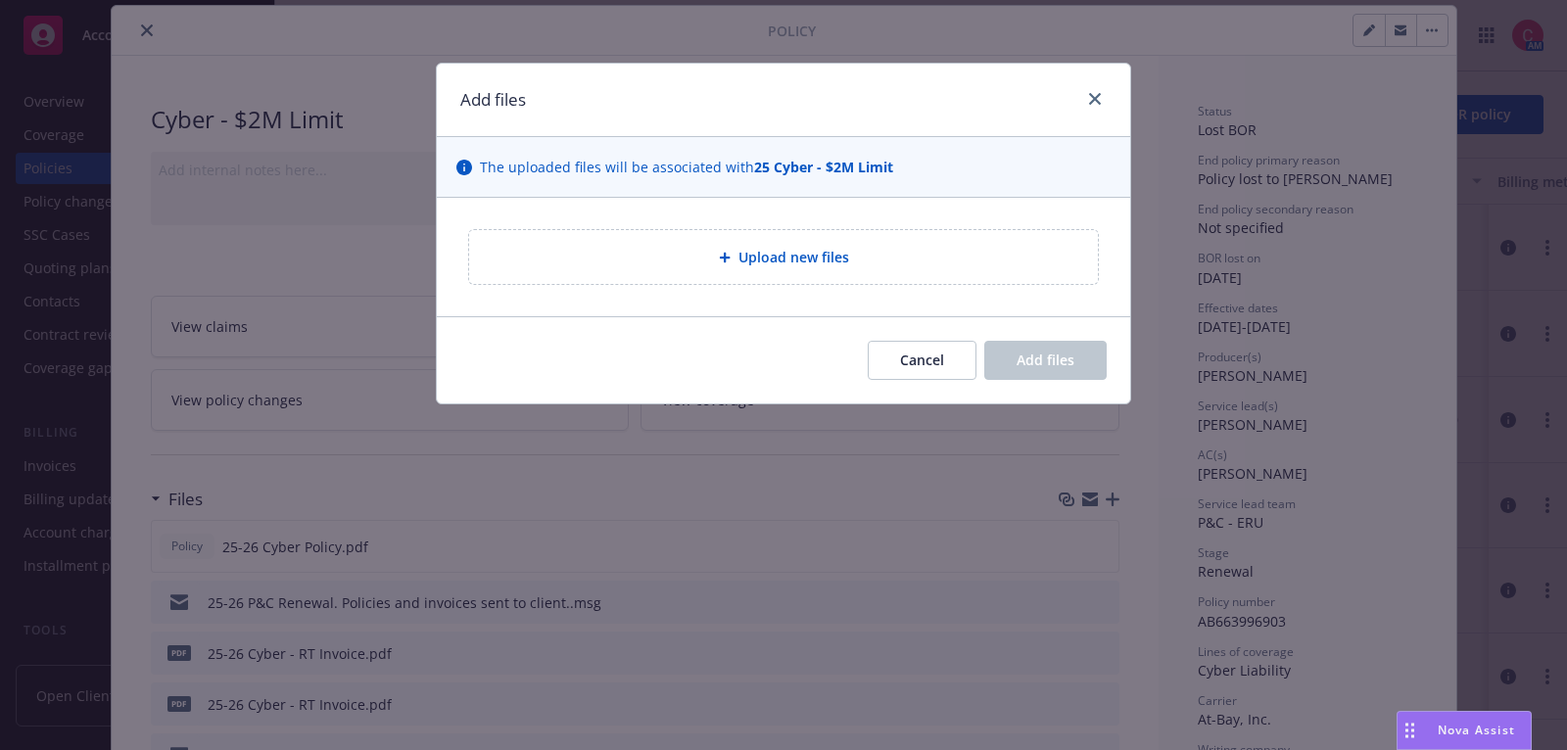
click at [1009, 252] on div "Upload new files" at bounding box center [784, 257] width 598 height 23
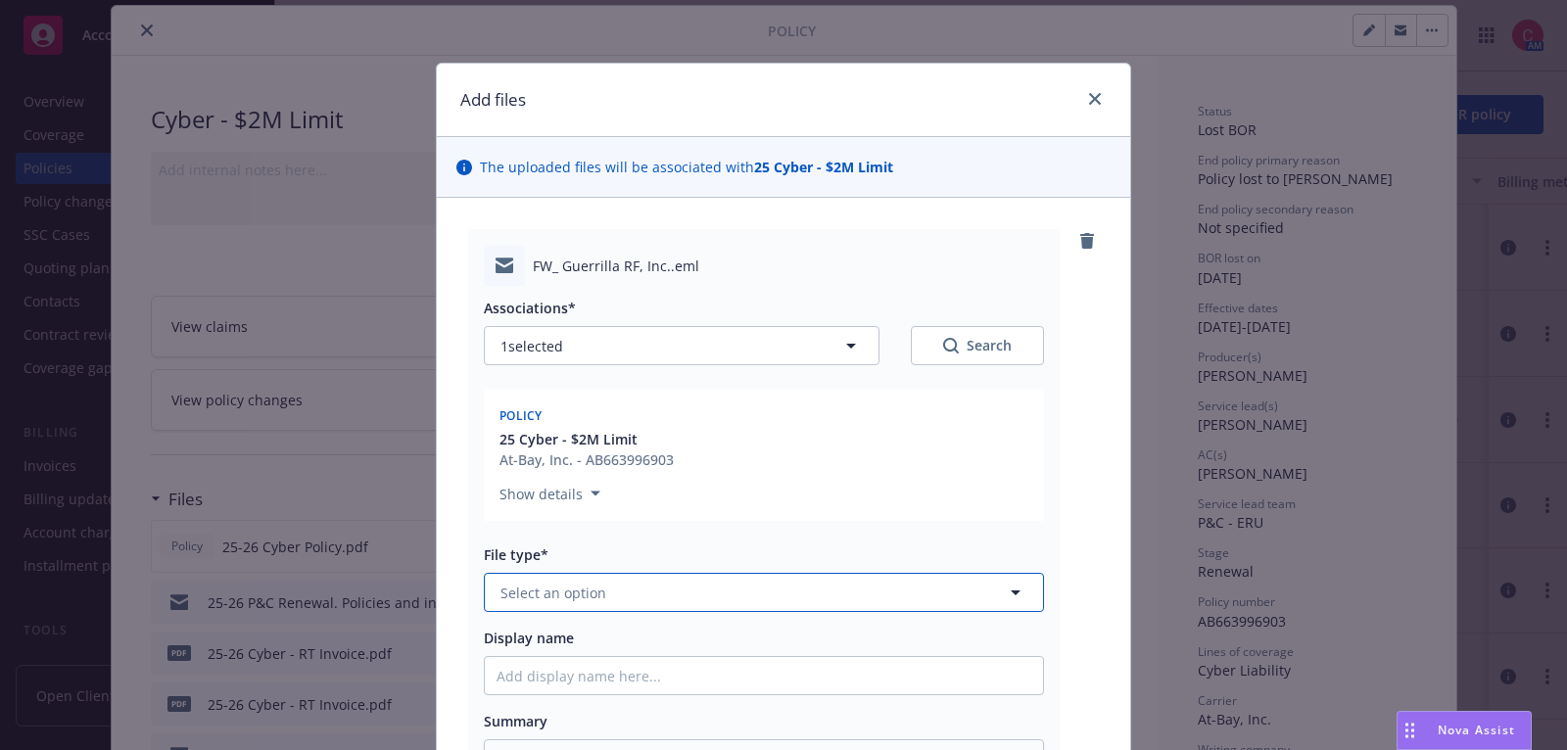
click at [775, 599] on button "Select an option" at bounding box center [764, 592] width 560 height 39
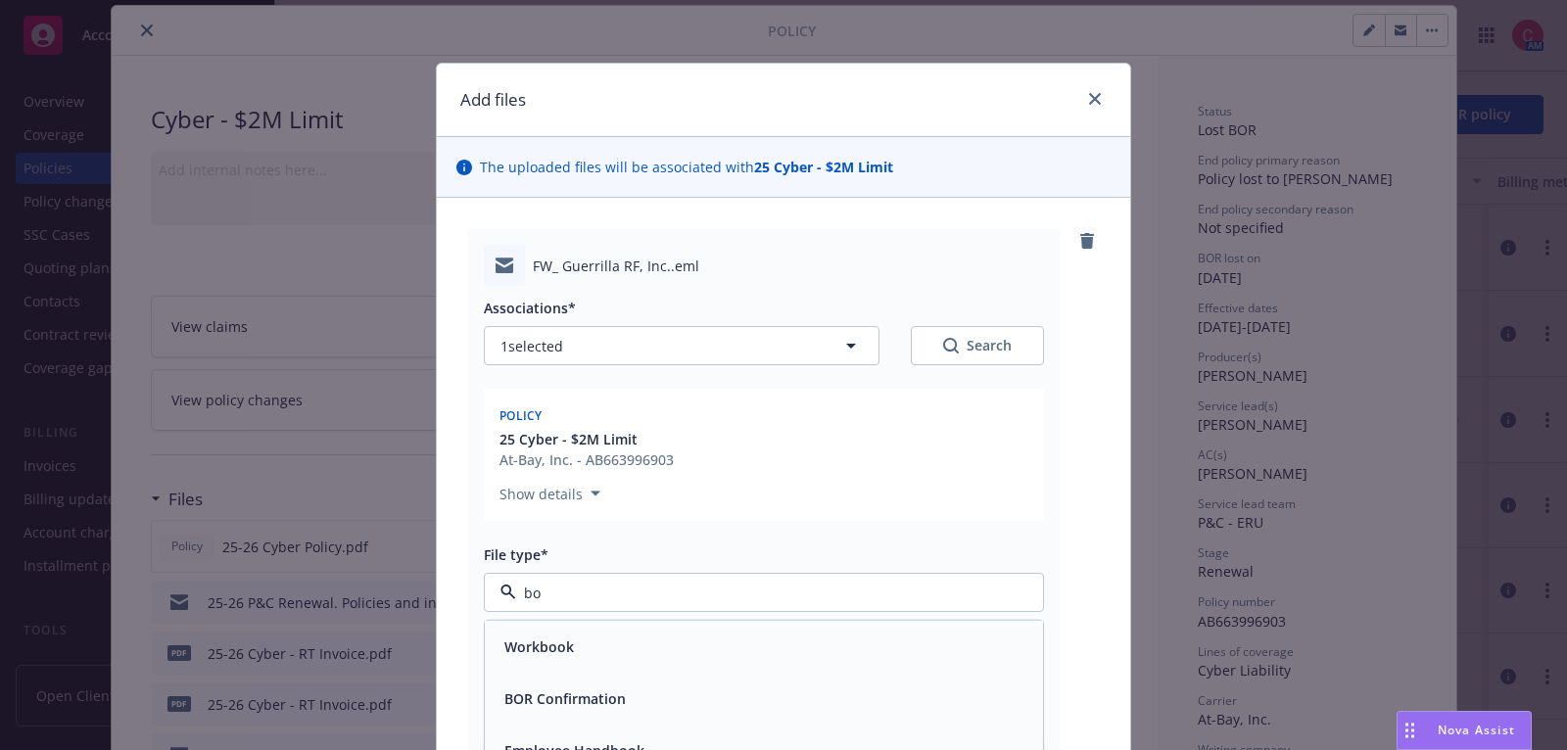
type input "bor"
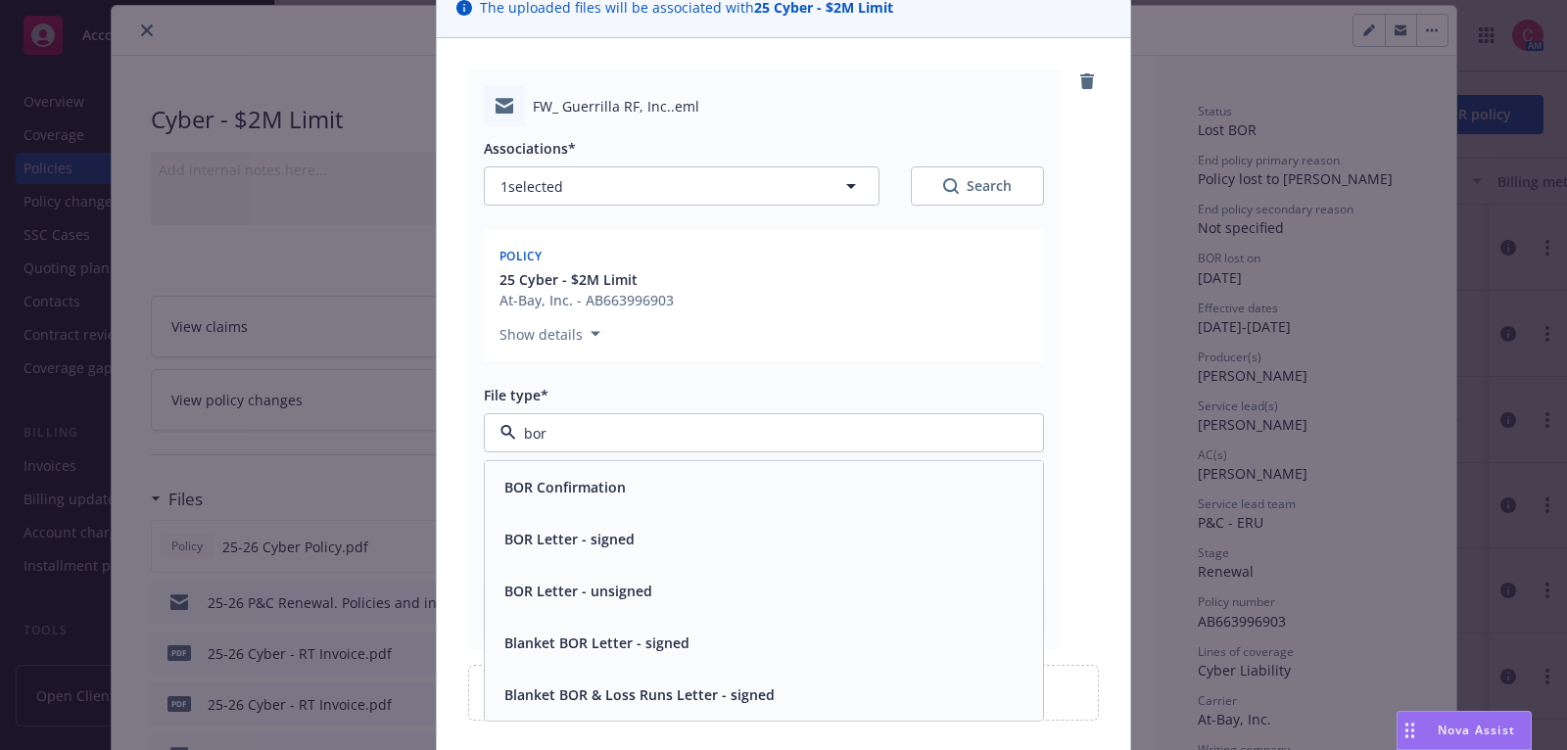
scroll to position [169, 0]
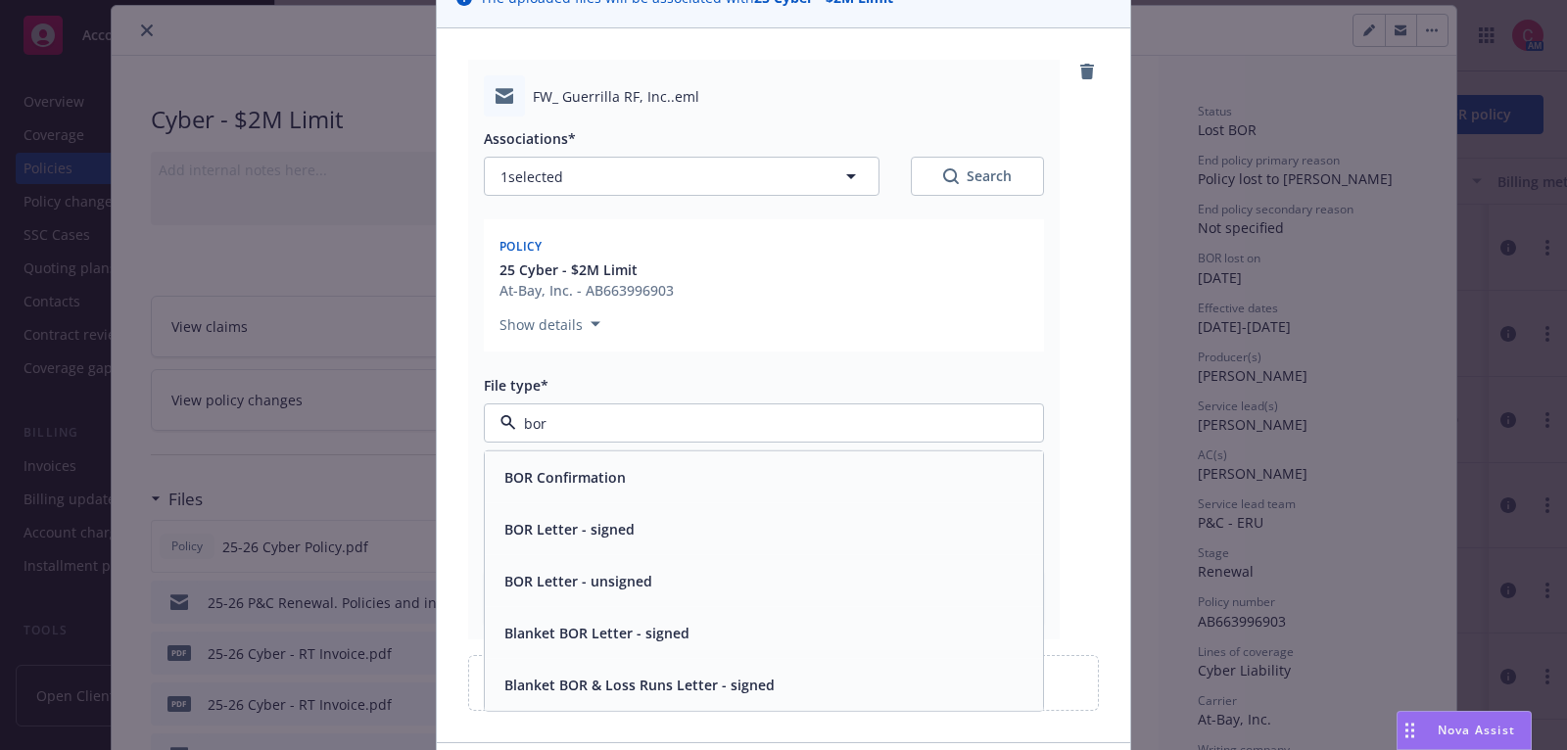
click at [789, 473] on div "BOR Confirmation" at bounding box center [764, 477] width 535 height 28
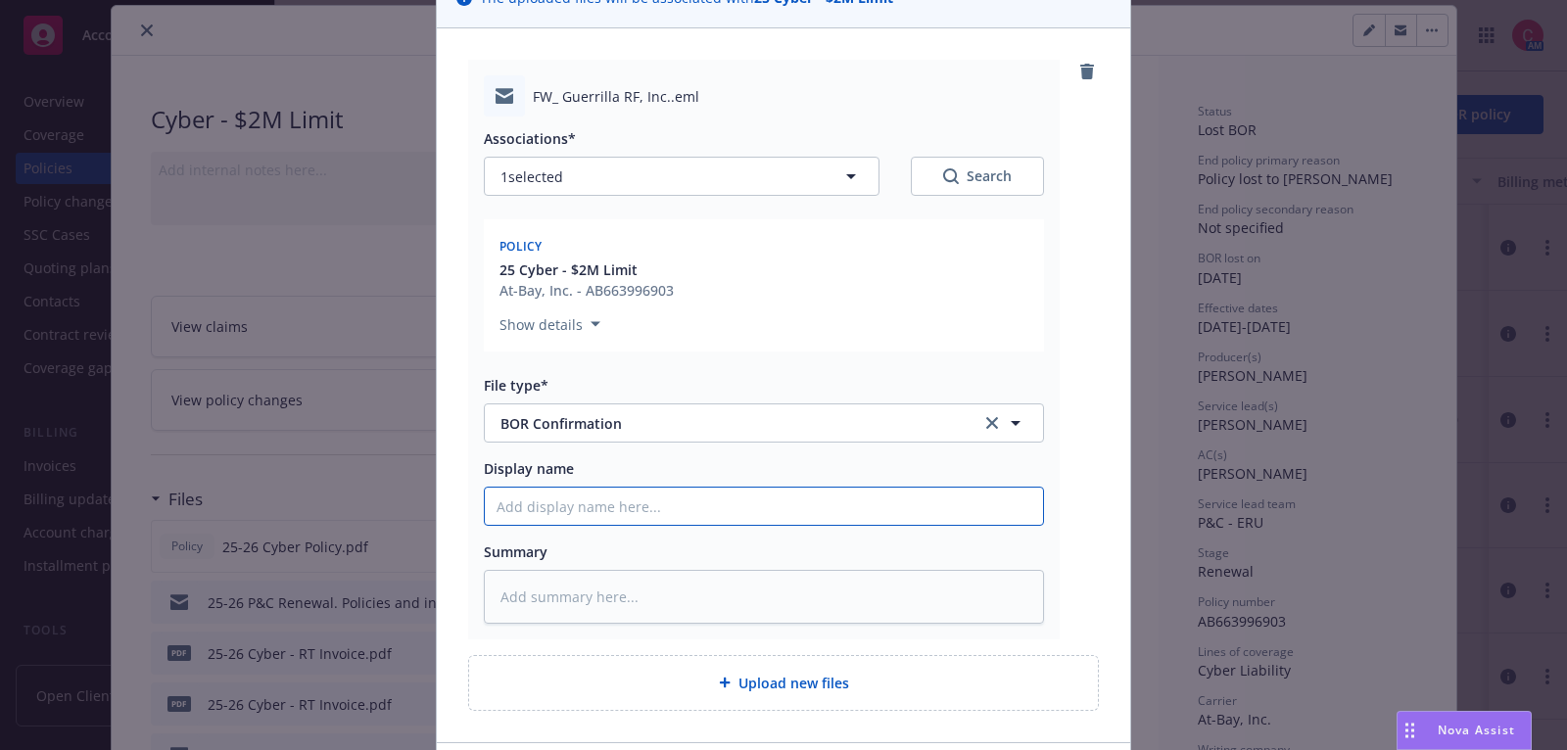
click at [795, 512] on input "Display name" at bounding box center [764, 506] width 558 height 37
type textarea "x"
type input "2"
type textarea "x"
type input "25"
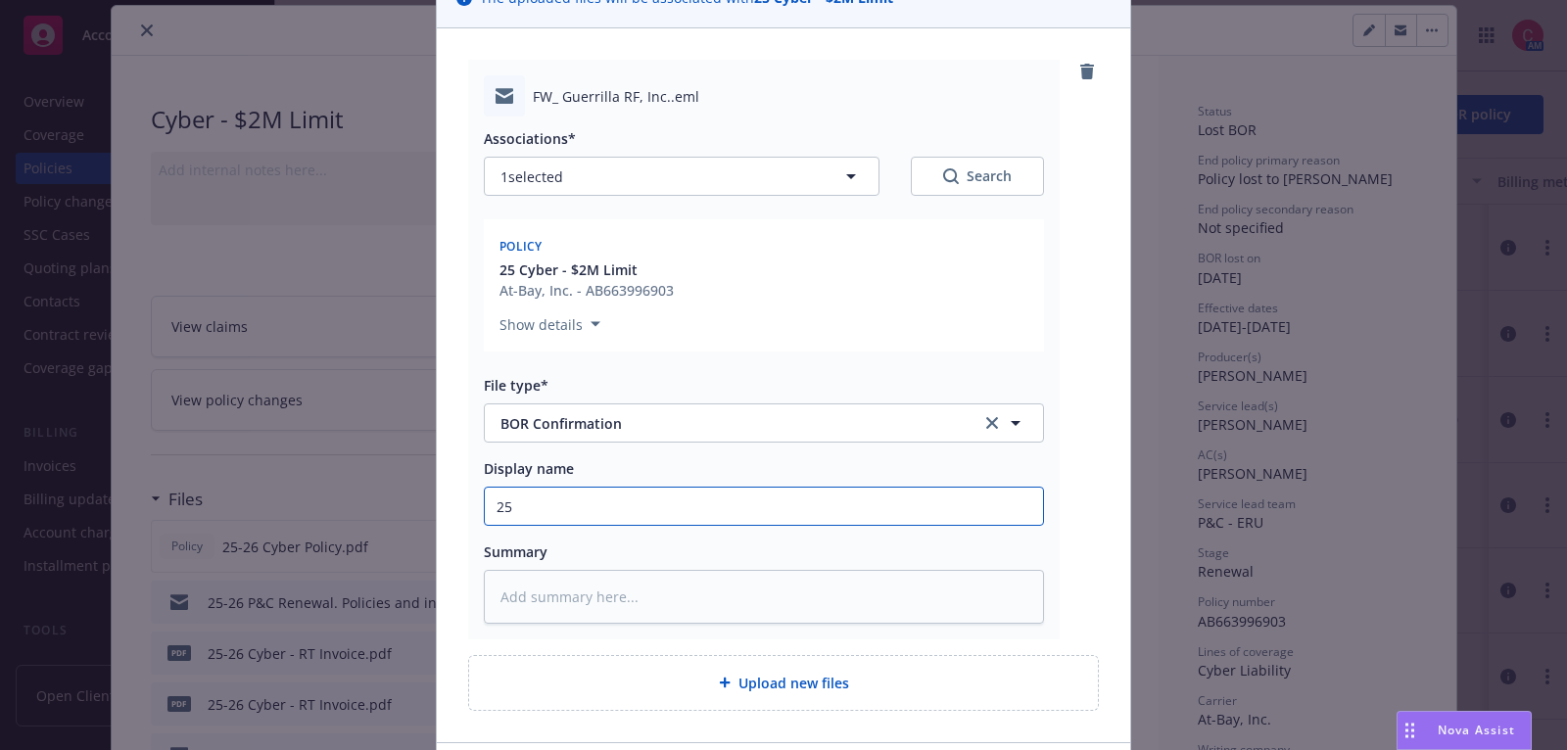
type textarea "x"
type input "25"
type textarea "x"
type input "25 E"
type textarea "x"
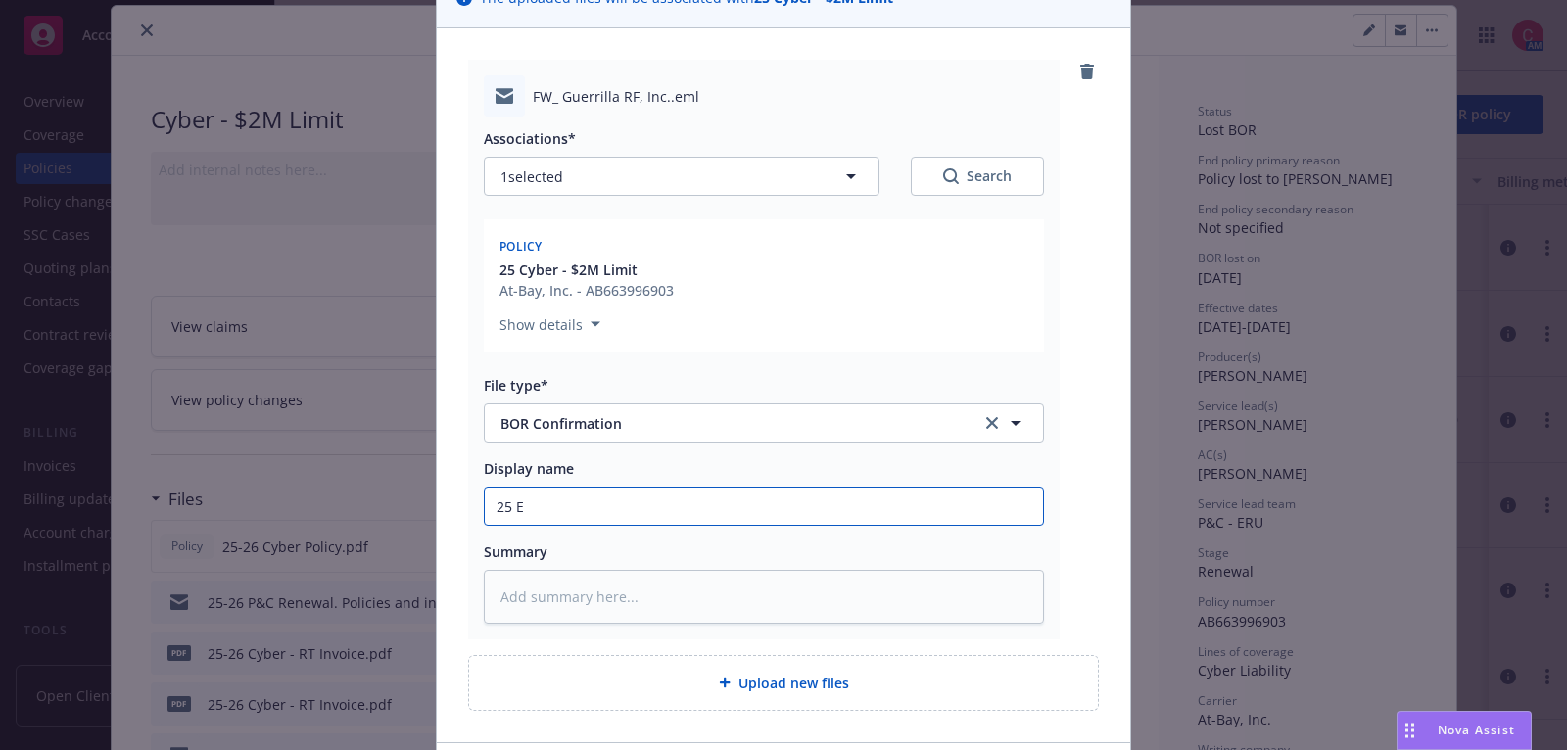
type input "25 E&"
type textarea "x"
type input "25 E&O"
type textarea "x"
type input "25 E&O-"
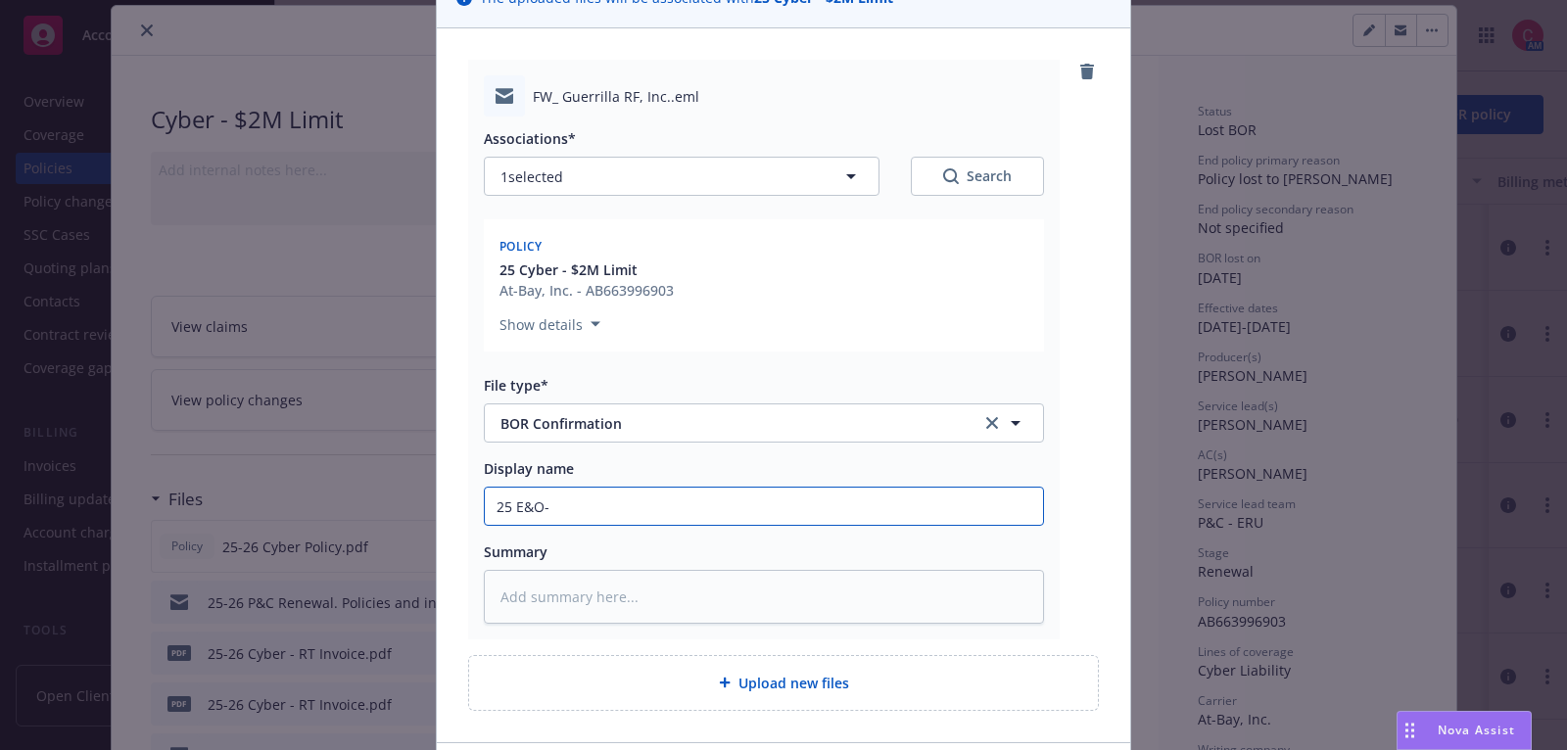
type textarea "x"
type input "25 E&O-C"
type textarea "x"
type input "25 E&O-Cy"
type textarea "x"
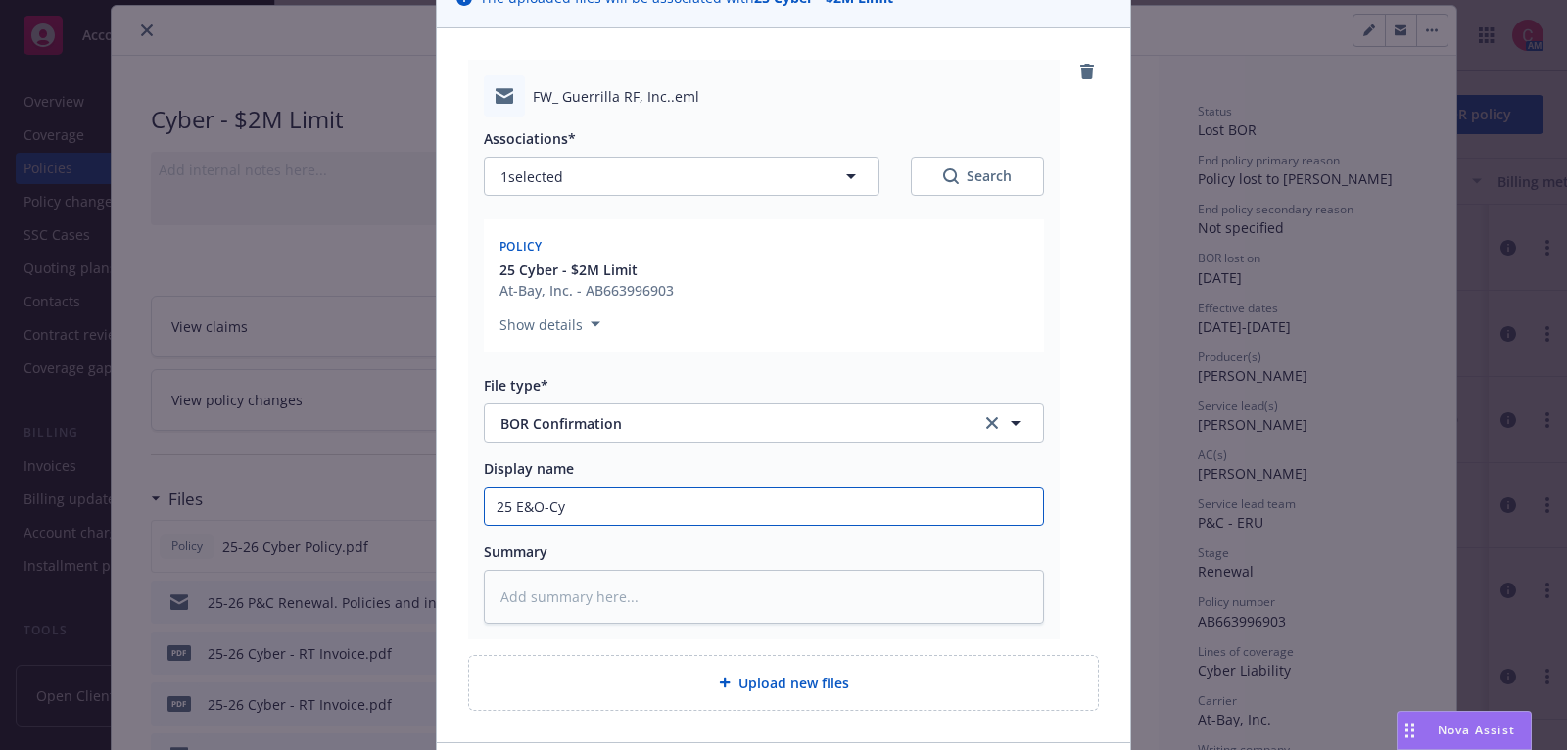
type input "25 E&O-Cyb"
type textarea "x"
type input "25 E&O-Cyber"
type textarea "x"
type input "25 E&O-Cyber"
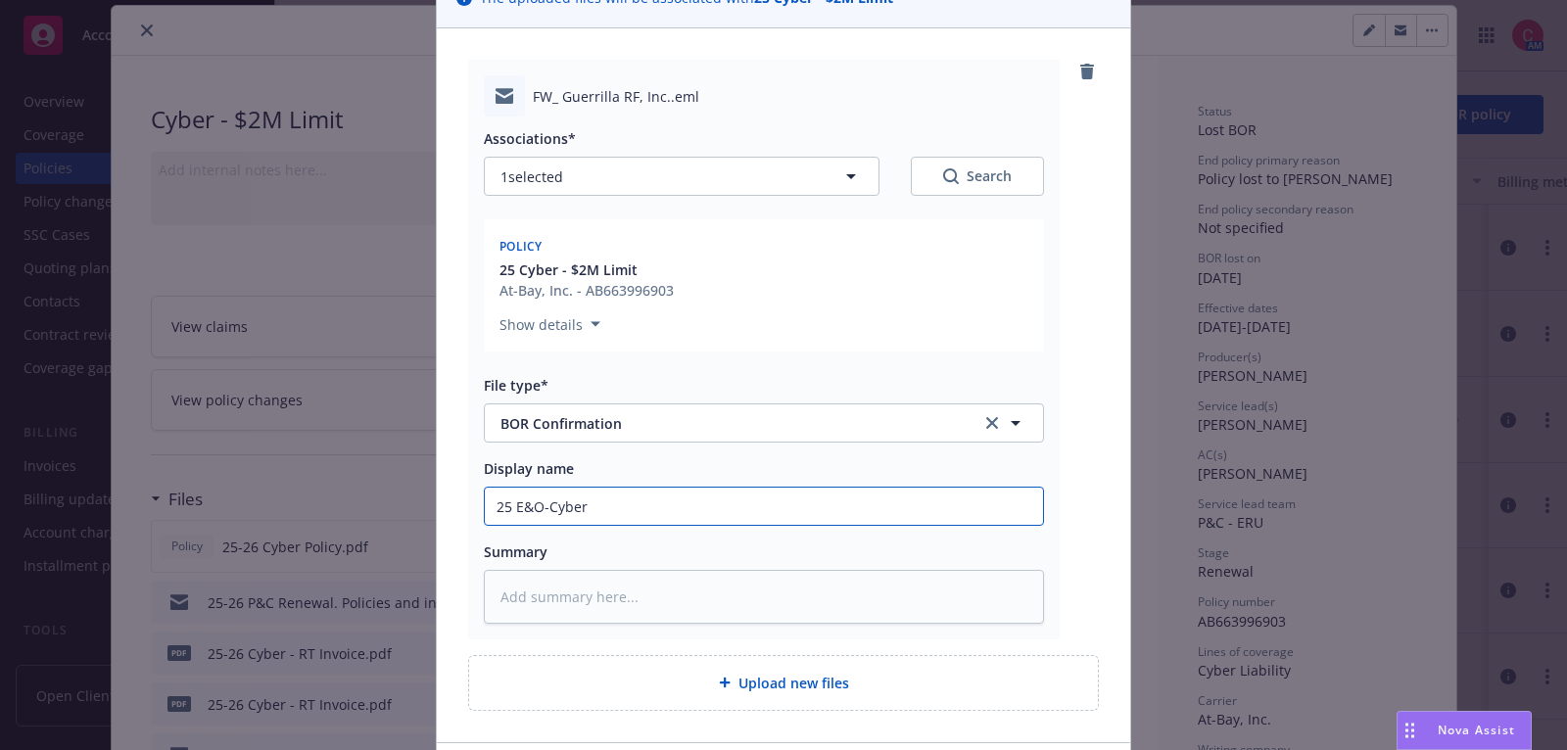
type textarea "x"
type input "25 E&O-Cyber BO"
type textarea "x"
type input "25 E&O-Cyber BOR"
type textarea "x"
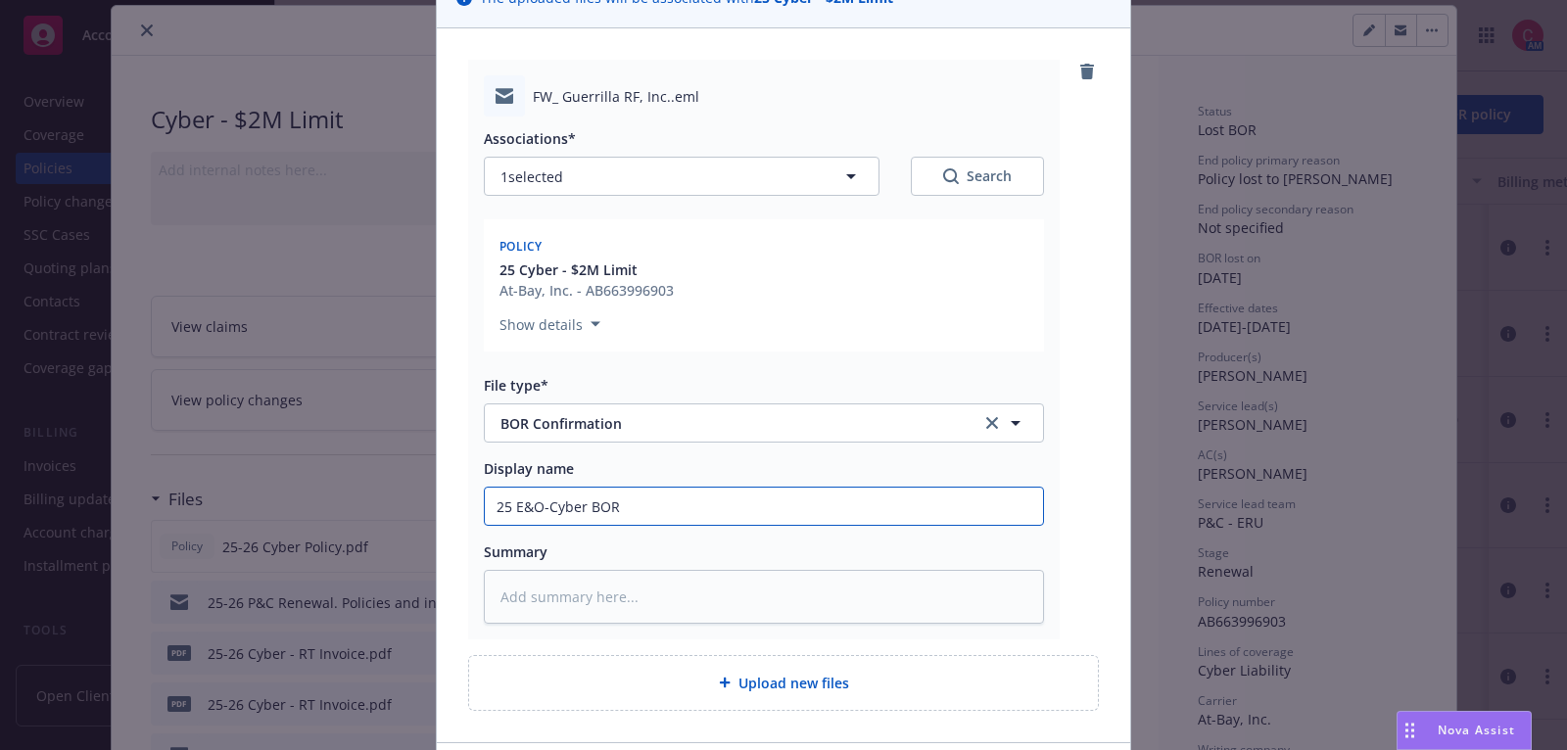
type input "25 E&O-Cyber BOR N"
type textarea "x"
type input "25 E&O-Cyber BOR No"
type textarea "x"
type input "25 E&O-Cyber BOR Not"
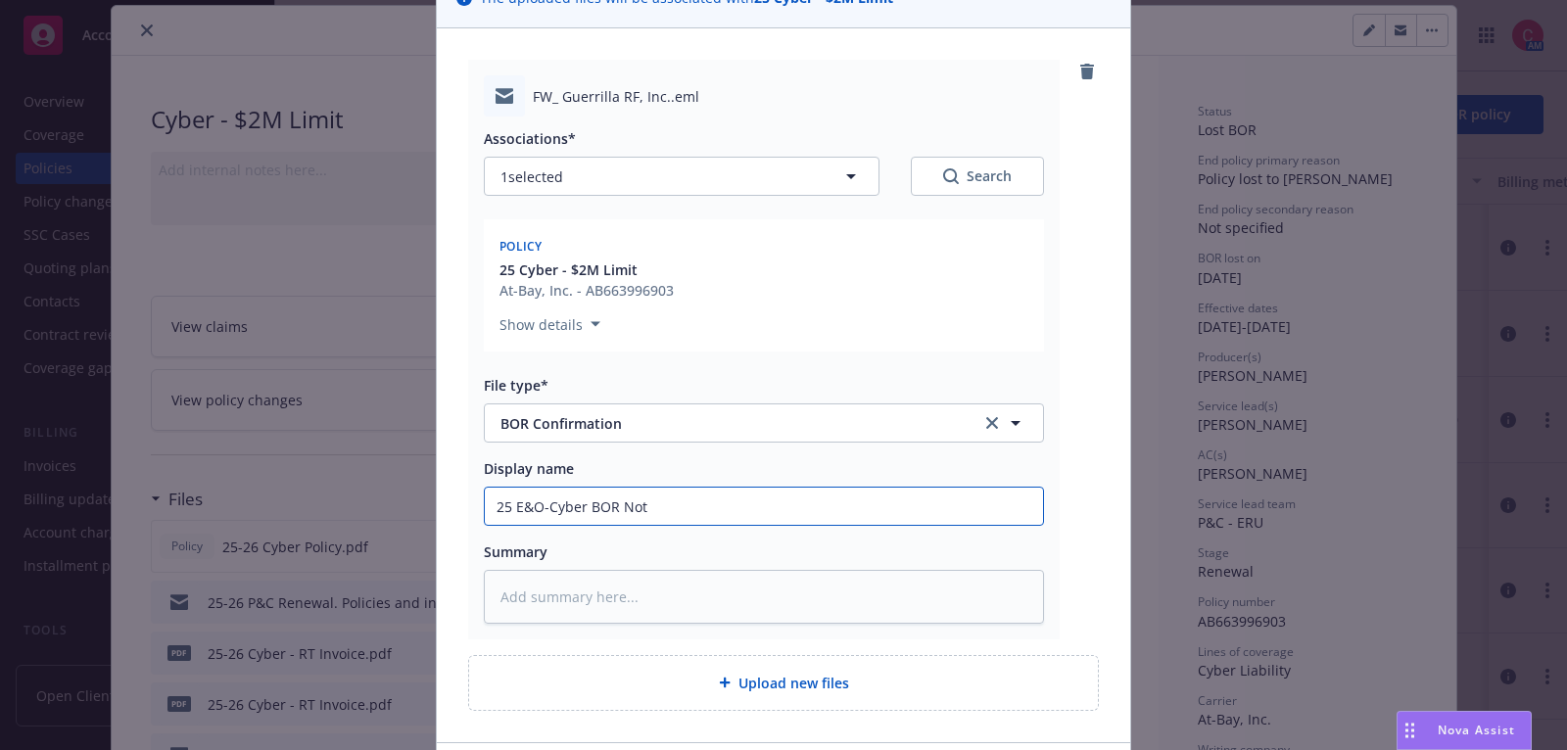
type textarea "x"
type input "25 E&O-Cyber BOR Noti"
type textarea "x"
type input "25 E&O-Cyber BOR Notice"
type textarea "x"
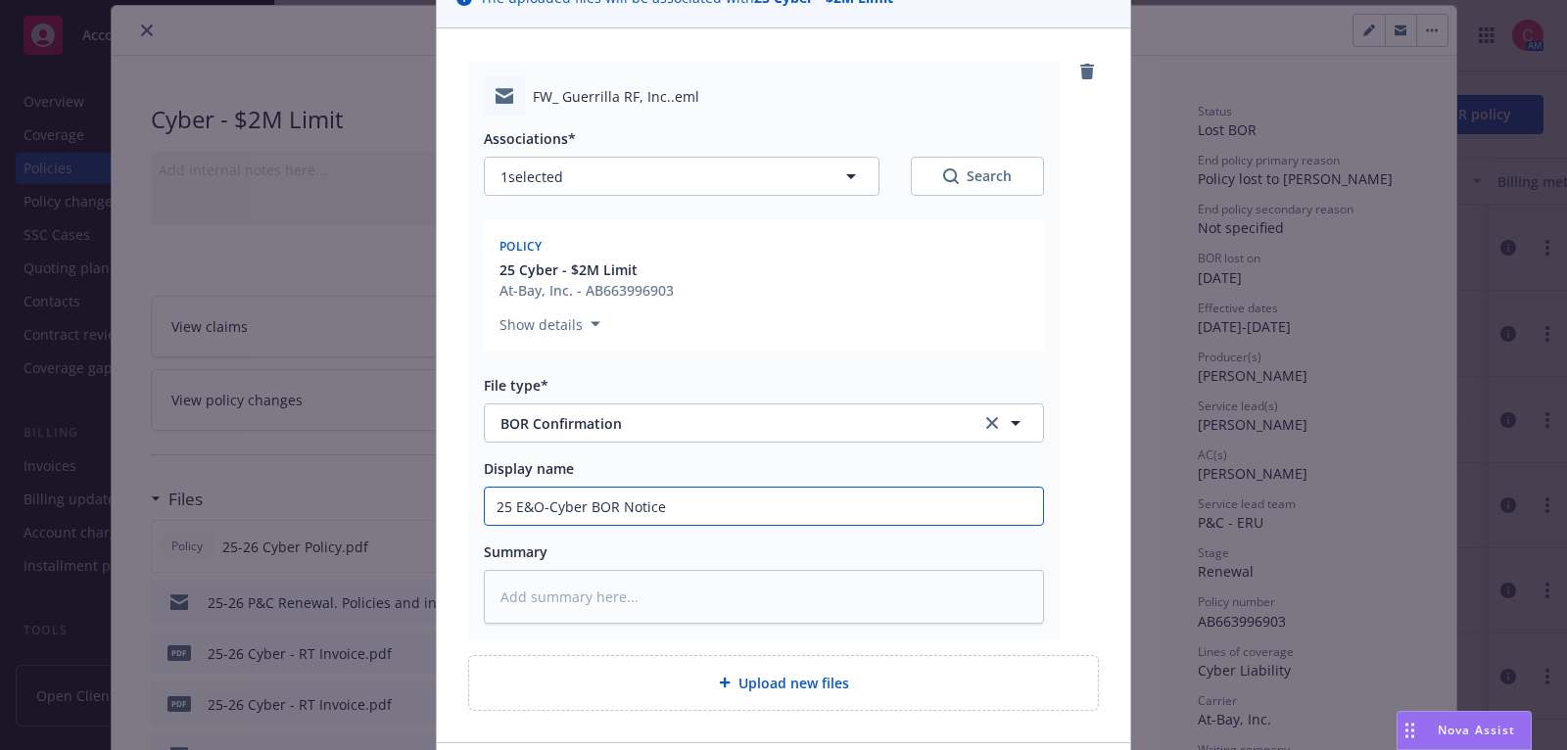
type input "25 E&O-Cyber BOR Notice f"
type textarea "x"
type input "25 E&O-Cyber BOR Notice fr"
type textarea "x"
type input "25 E&O-Cyber BOR Notice fro"
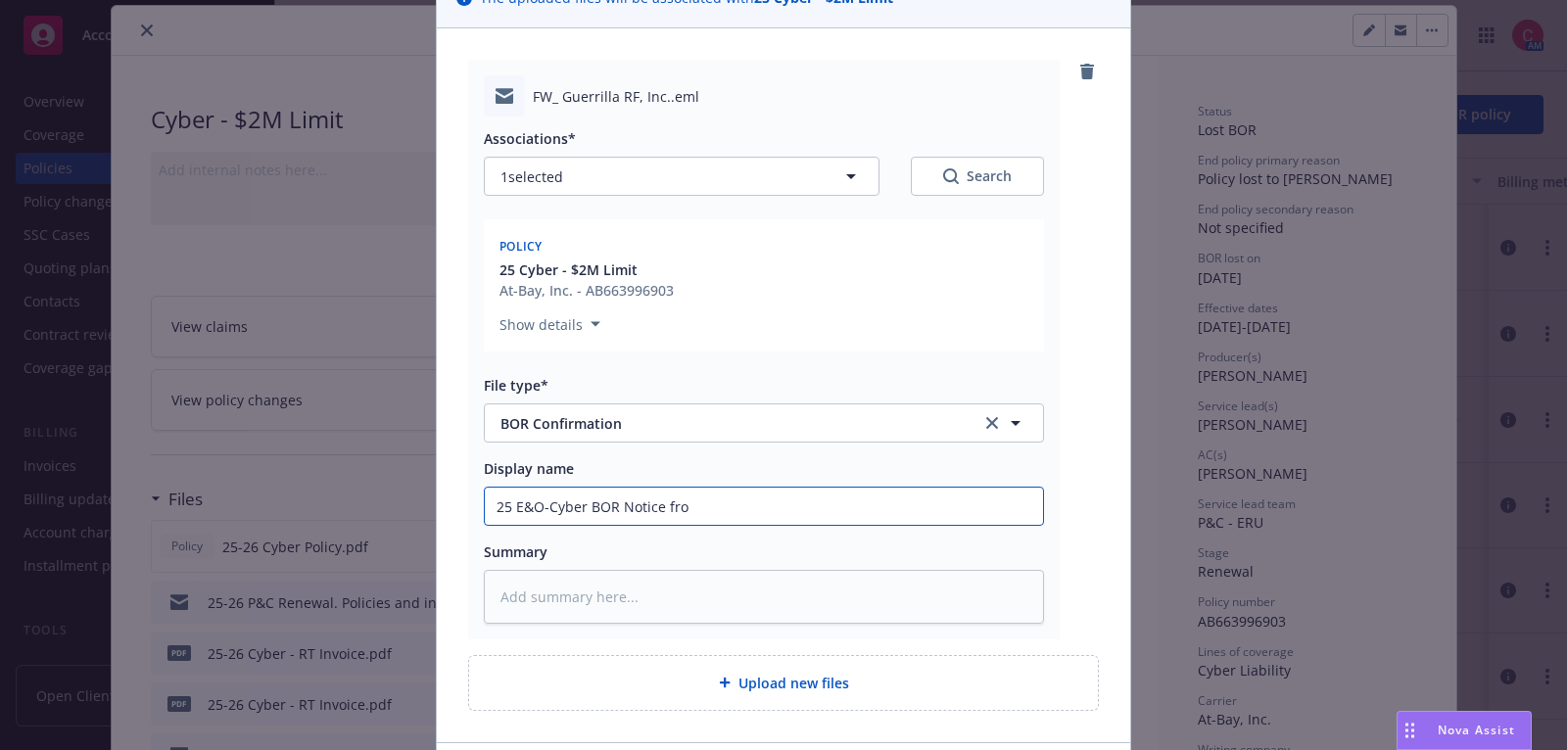
type textarea "x"
type input "25 E&O-Cyber BOR Notice from"
type textarea "x"
type input "25 E&O-Cyber BOR Notice from"
type textarea "x"
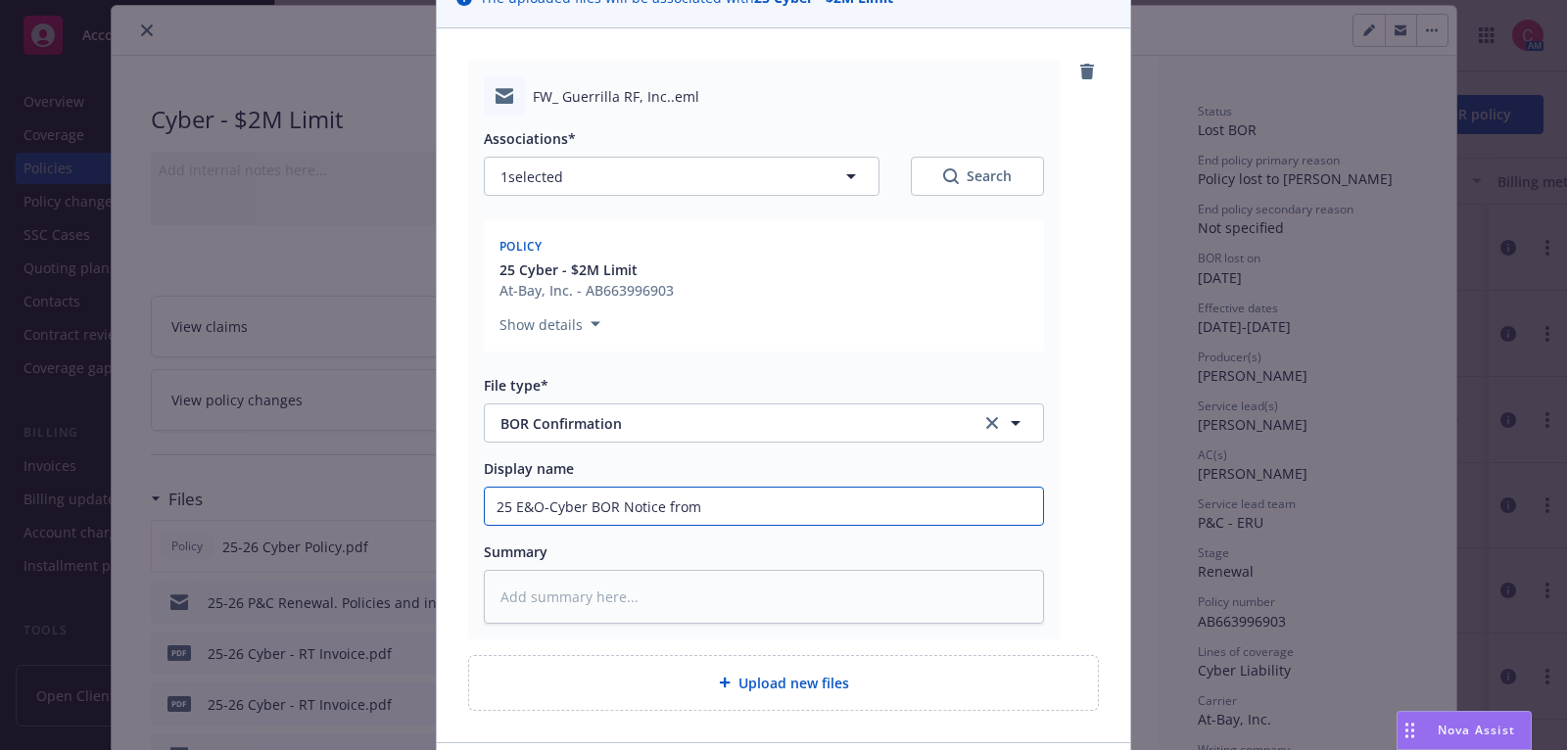
type input "25 E&O-Cyber BOR Notice from C"
type textarea "x"
type input "25 E&O-Cyber BOR Notice from CR"
type textarea "x"
type input "25 E&O-Cyber BOR Notice from CRC"
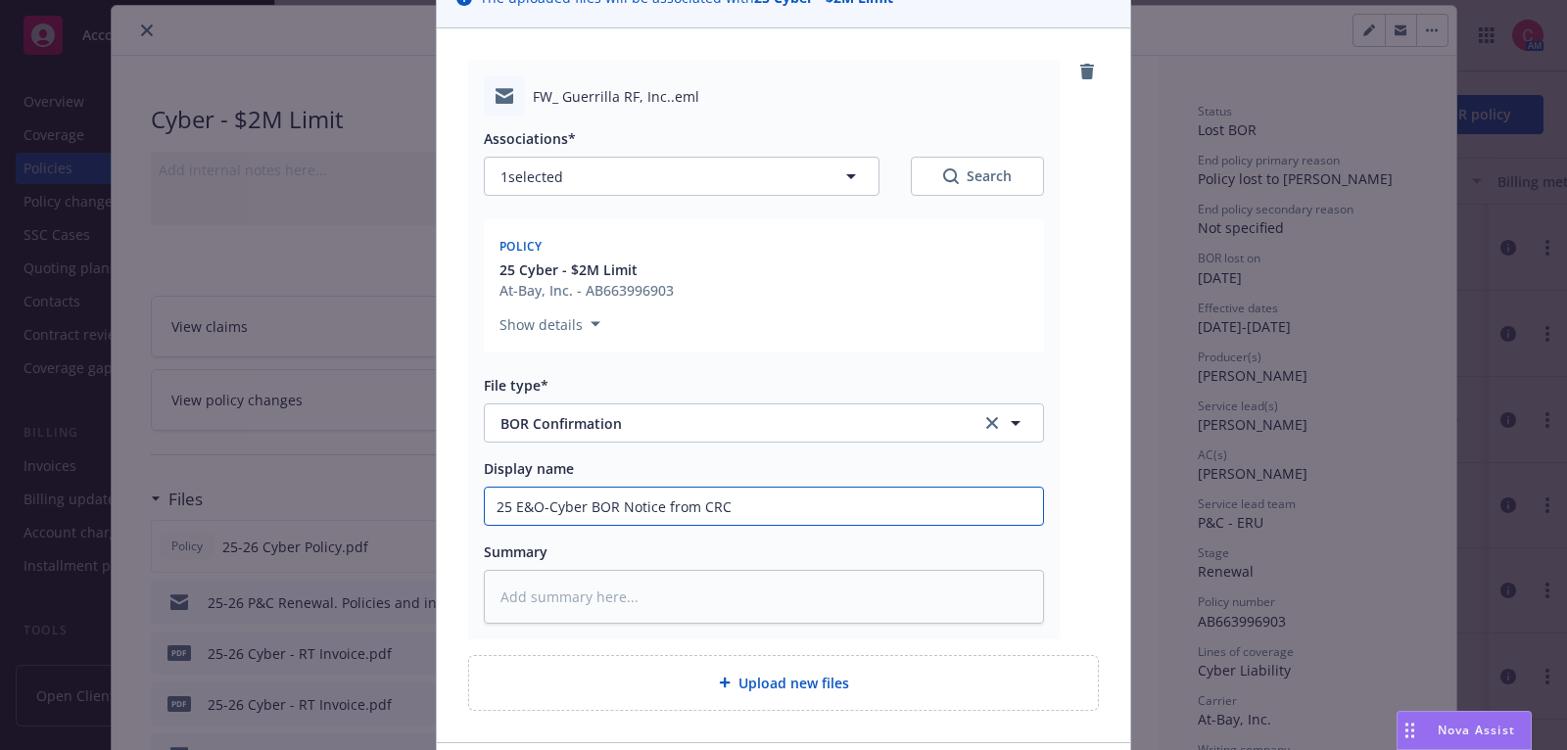
type textarea "x"
type input "25 E&O-Cyber BOR Notice from CRC/"
type textarea "x"
type input "25 E&O-Cyber BOR Notice from CRC"
type textarea "x"
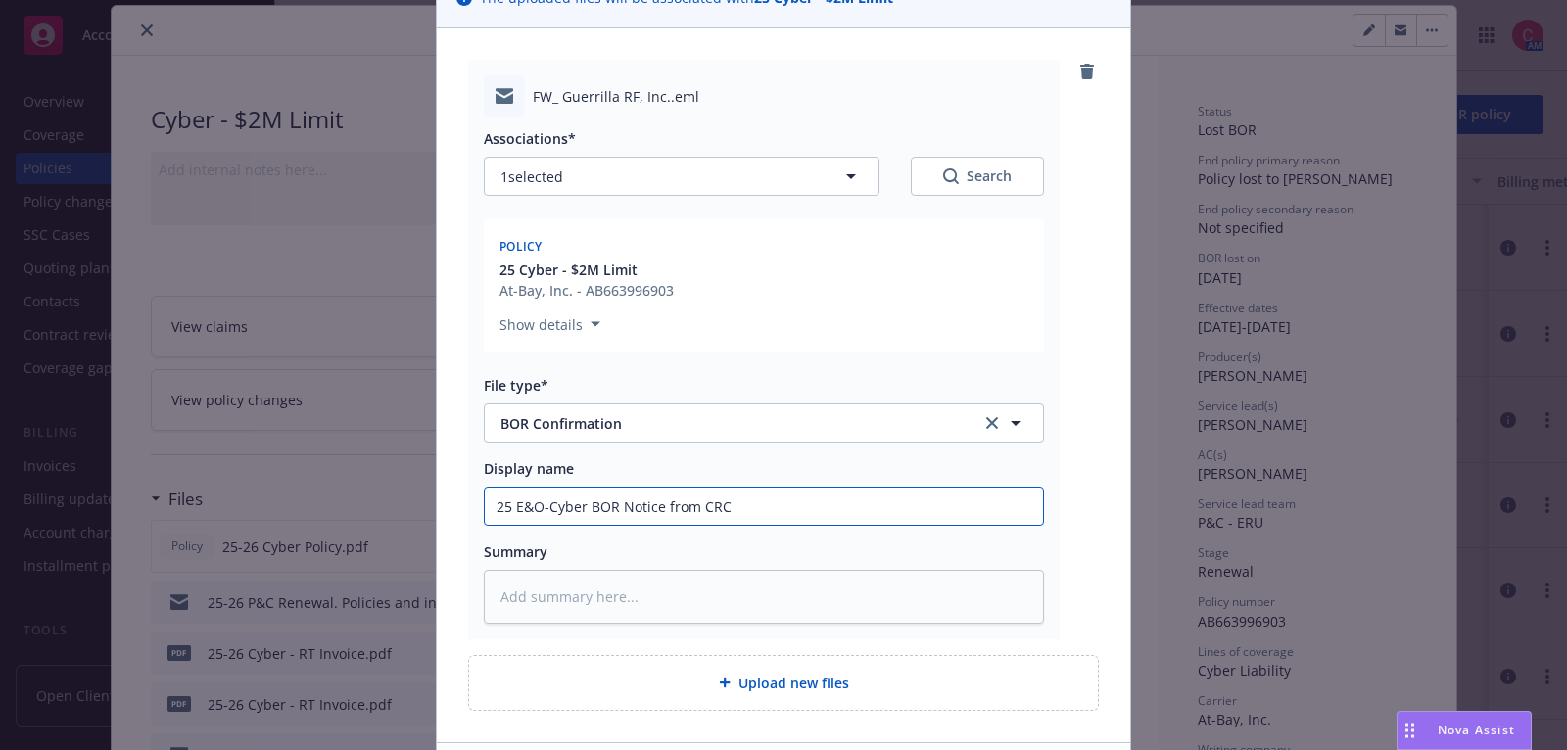
type input "25 E&O-Cyber BOR Notice from CRC-"
type textarea "x"
type input "25 E&O-Cyber BOR Notice from CRC-A"
type textarea "x"
type input "25 E&O-Cyber BOR Notice from CRC-At"
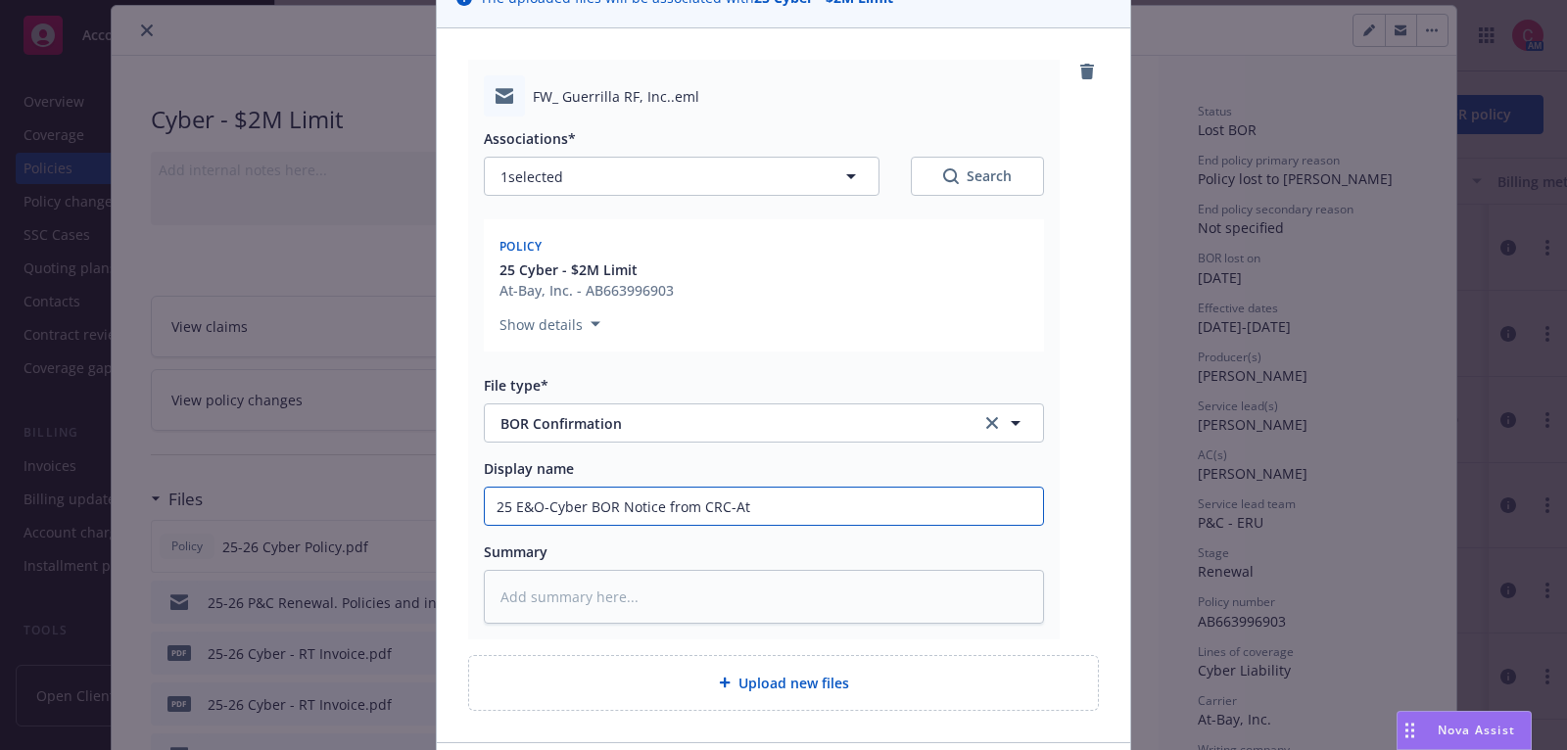
type textarea "x"
type input "25 E&O-Cyber BOR Notice from CRC-At-B"
type textarea "x"
type input "25 E&O-Cyber BOR Notice from CRC-At-Ba"
type textarea "x"
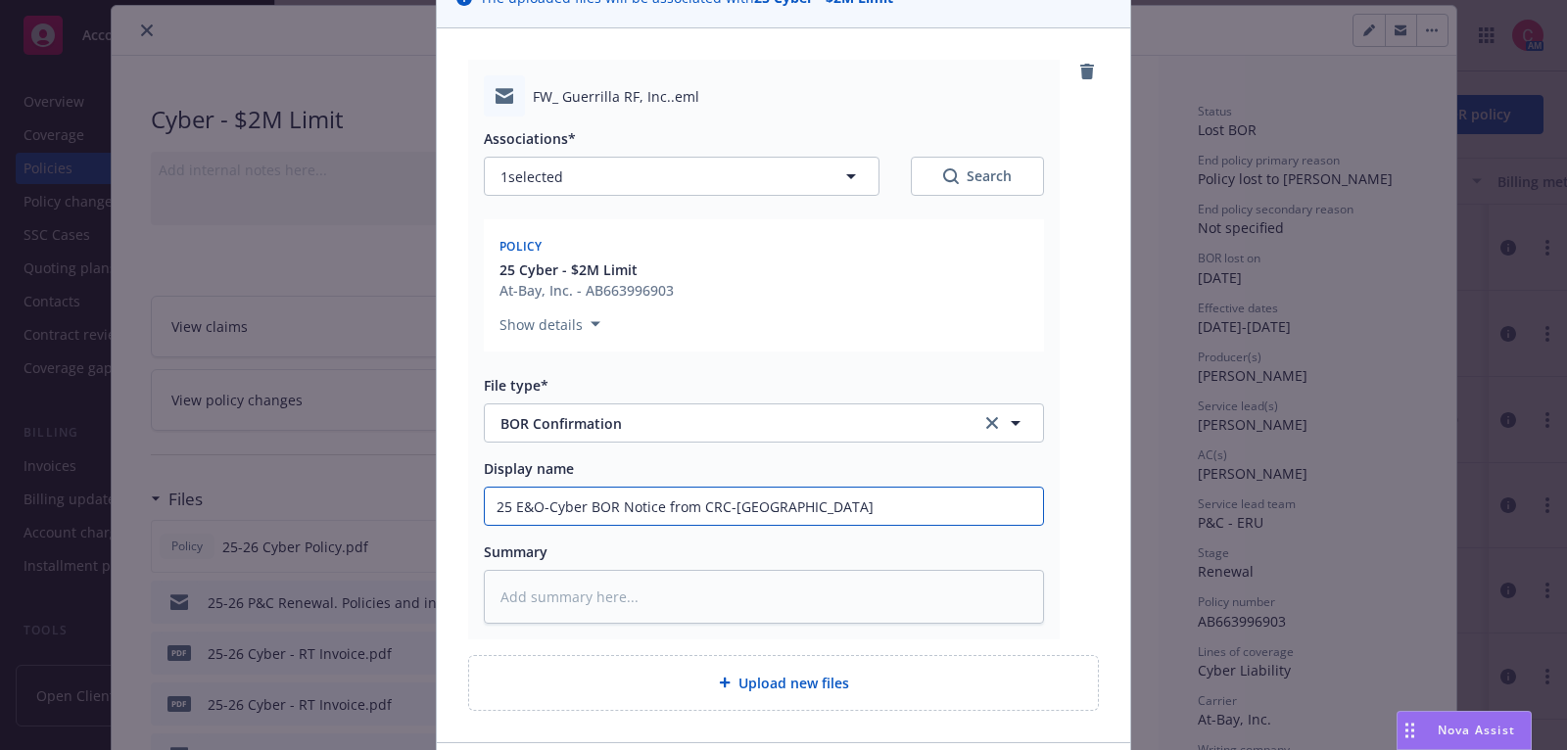
type input "25 E&O-Cyber BOR Notice from CRC-At-Bay"
click at [725, 504] on input "25 E&O-Cyber BOR Notice from CRC-At-Bay" at bounding box center [764, 506] width 558 height 37
type textarea "x"
type input "25 E&O-Cyber BOR Notice from CRCAt-Bay"
type textarea "x"
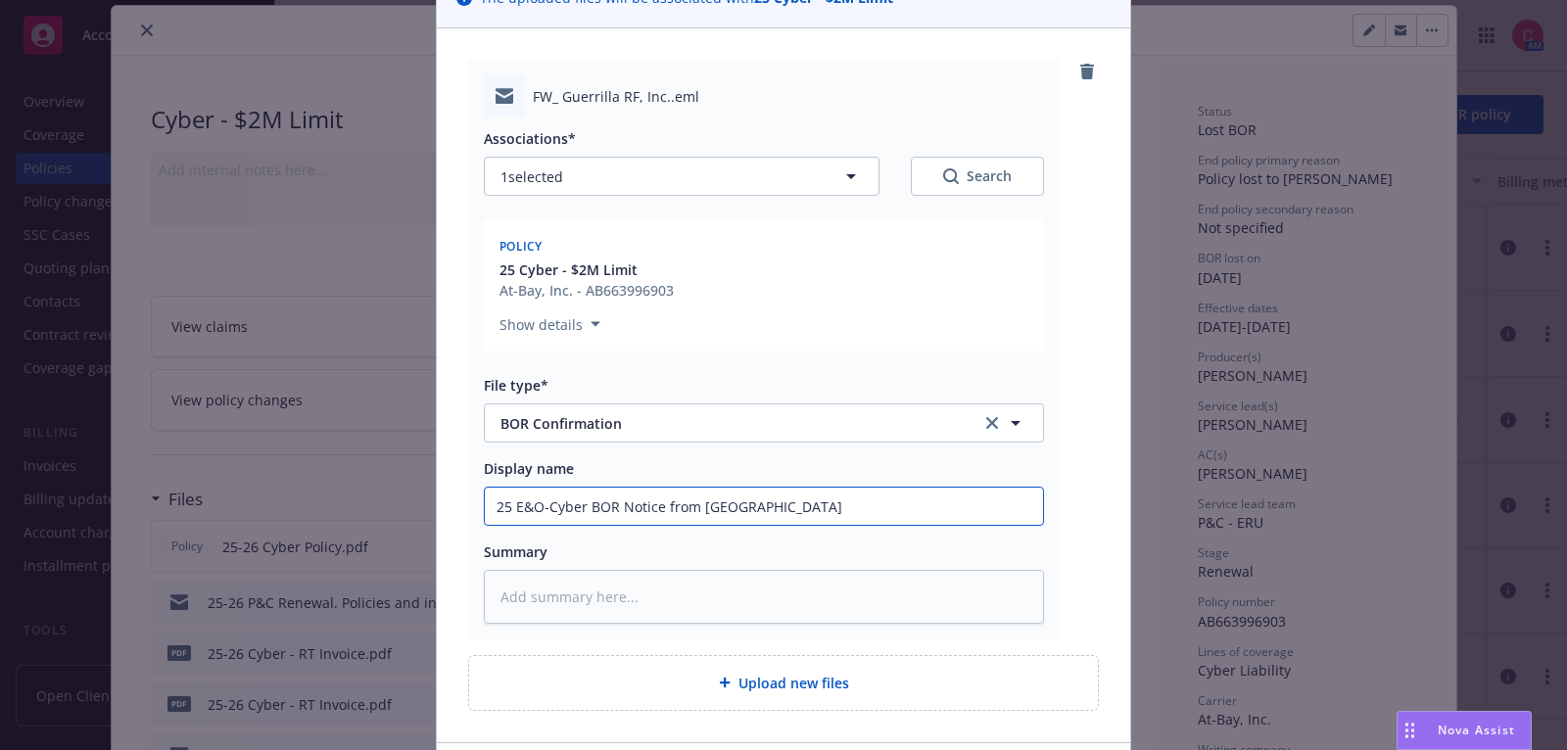
type input "25 E&O-Cyber BOR Notice from CRC At-Bay"
type textarea "x"
type input "25 E&O-Cyber BOR Notice from CRC (At-Bay"
click at [619, 498] on input "25 E&O-Cyber BOR Notice from CRC (At-Bay" at bounding box center [764, 506] width 558 height 37
type textarea "x"
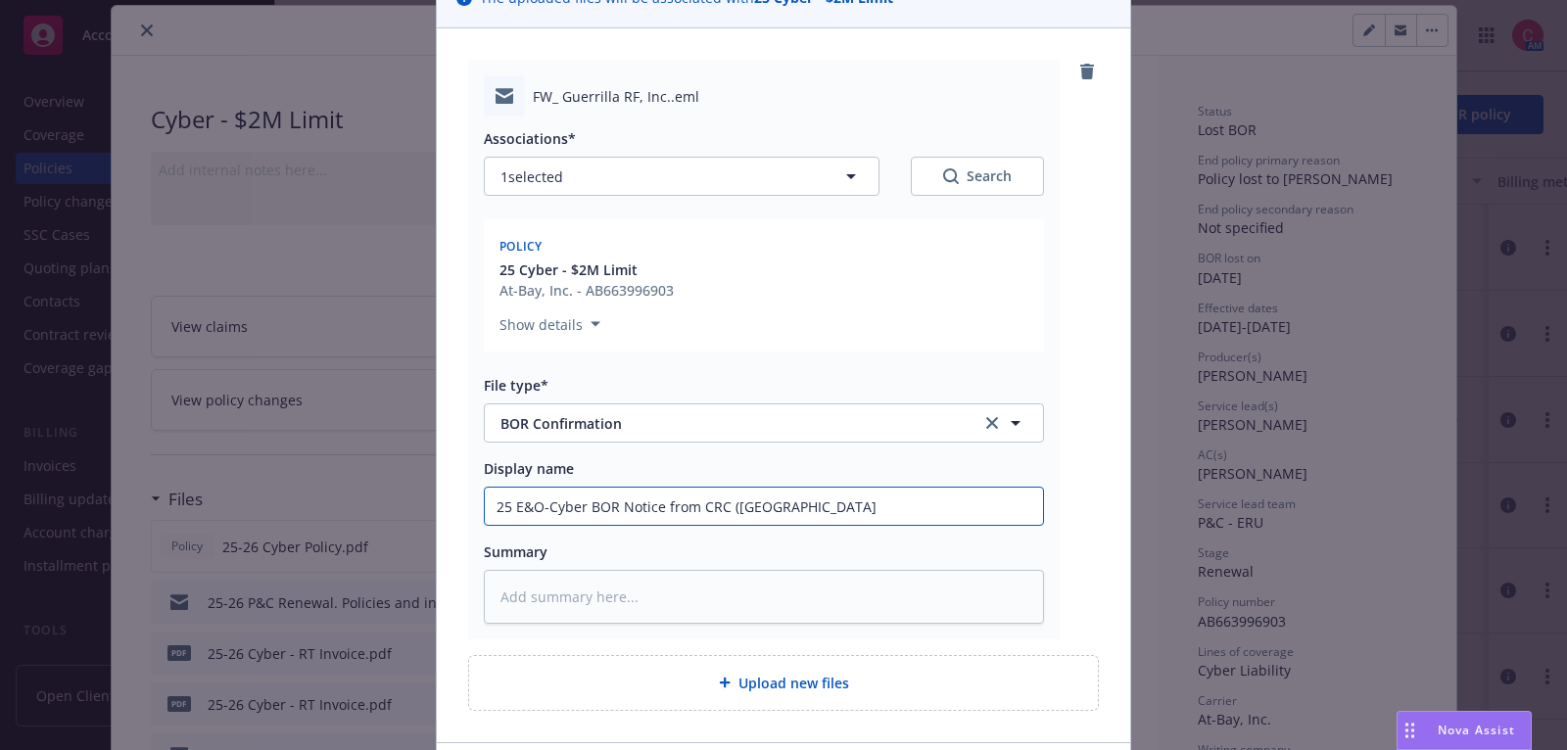
type input "25 E&O-Cyber BOR ANotice from CRC (At-Bay"
type textarea "x"
type input "25 E&O-Cyber BOR AwNotice from CRC (At-Bay"
type textarea "x"
type input "25 E&O-Cyber BOR AwaNotice from CRC (At-Bay"
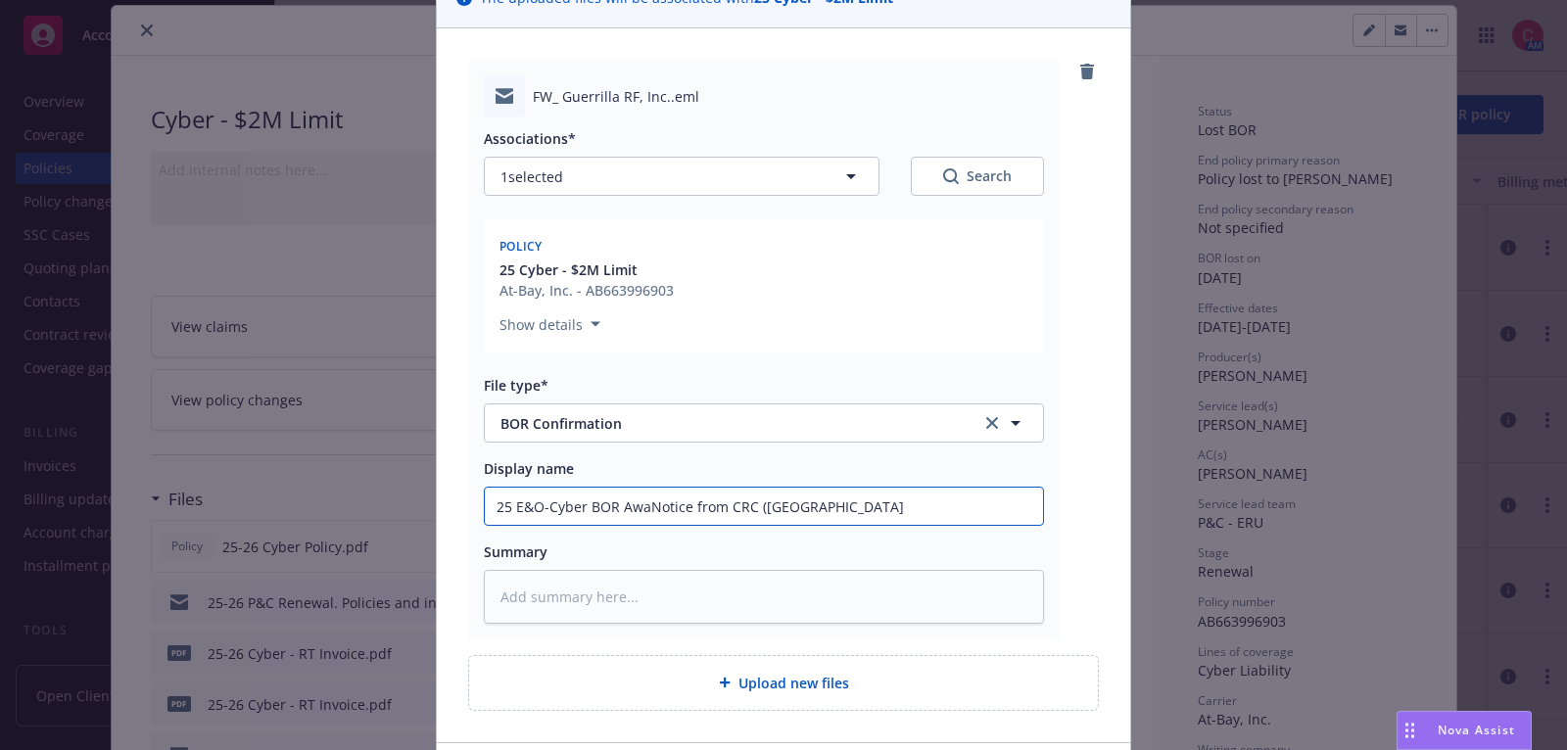
type textarea "x"
type input "25 E&O-Cyber BOR AwayNotice from CRC (At-Bay"
type textarea "x"
type input "25 E&O-Cyber BOR Away Notice from CRC (At-Bay"
click at [874, 507] on input "25 E&O-Cyber BOR Away Notice from CRC (At-Bay" at bounding box center [764, 506] width 558 height 37
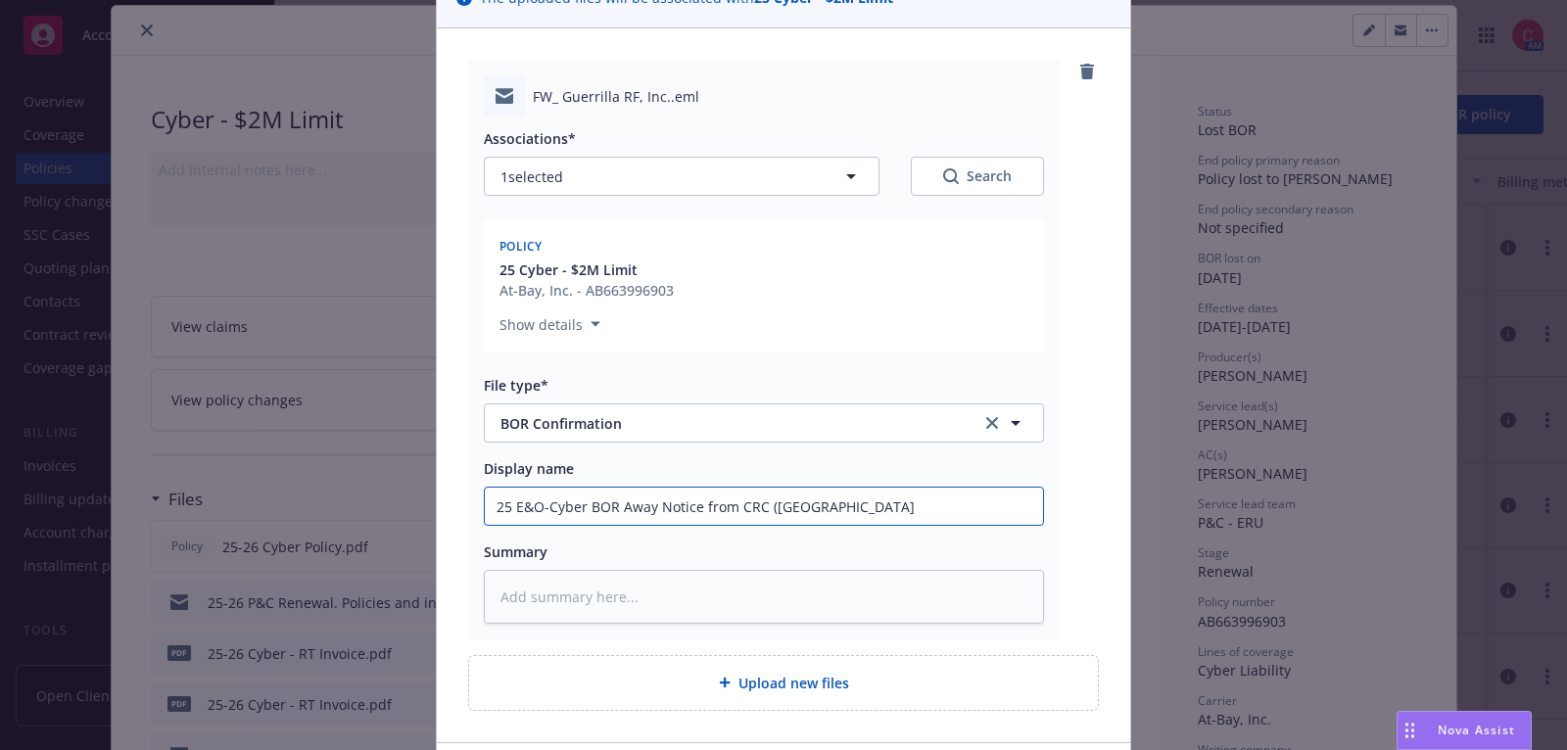
type textarea "x"
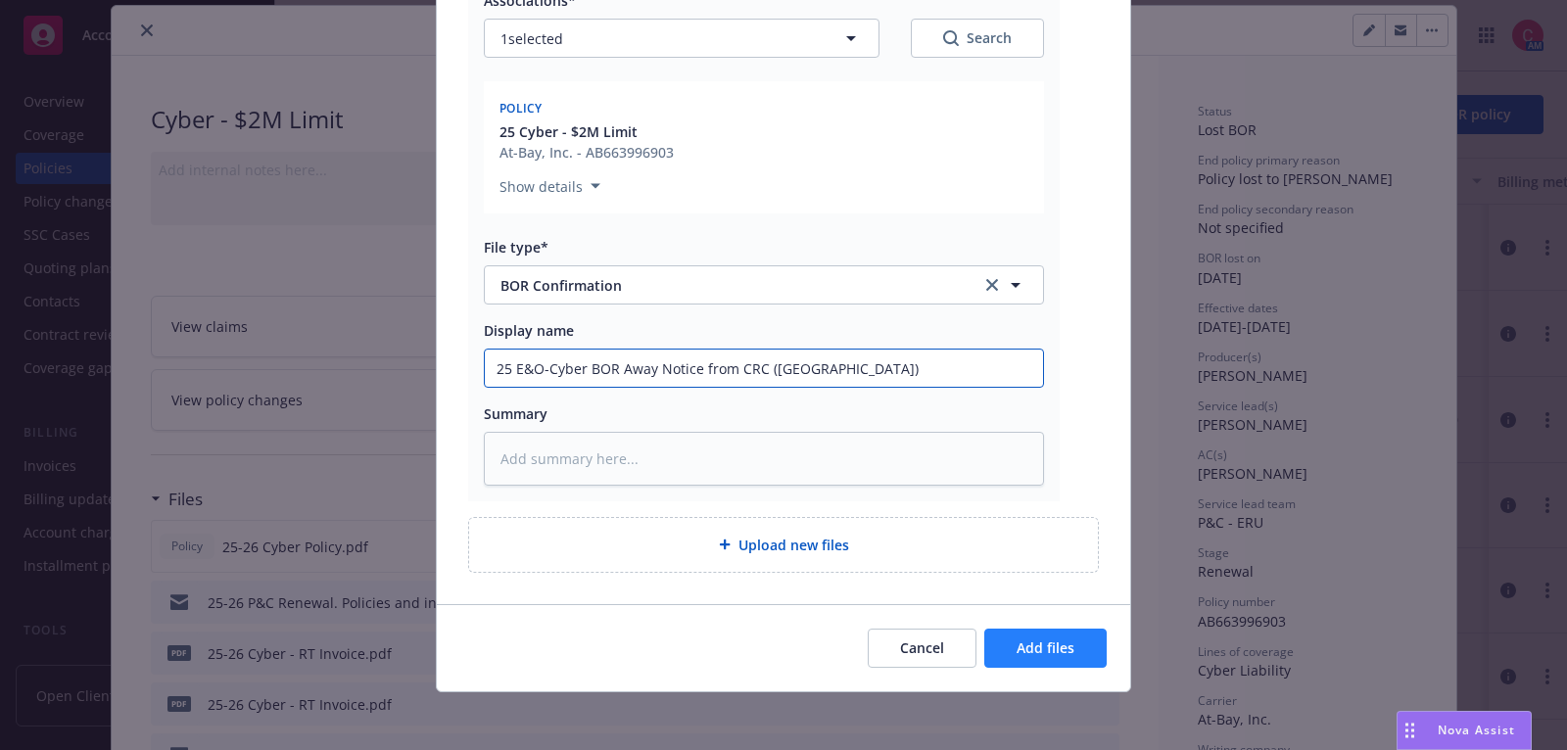
type input "25 E&O-Cyber BOR Away Notice from CRC (At-Bay)"
click at [1091, 629] on button "Add files" at bounding box center [1046, 648] width 122 height 39
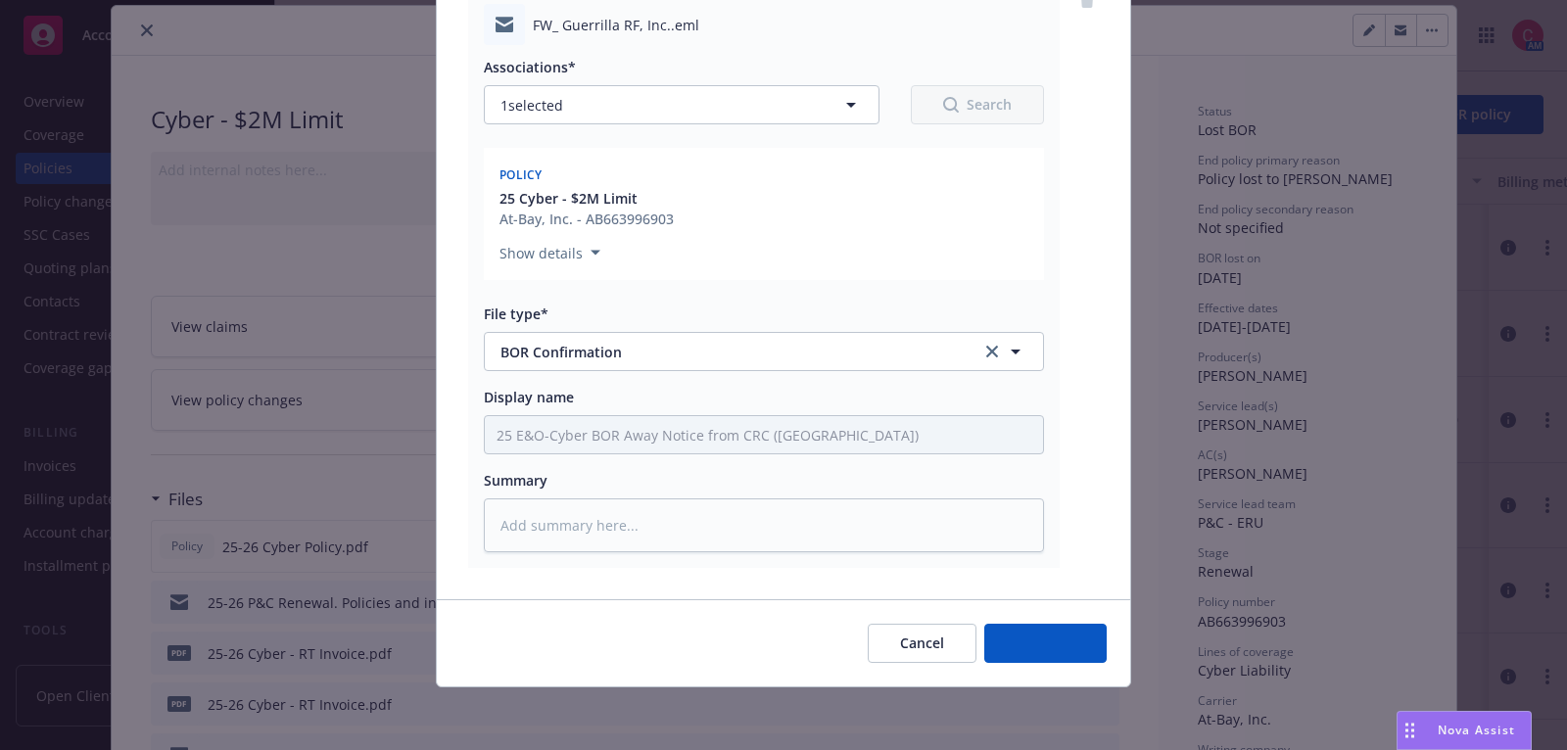
scroll to position [237, 0]
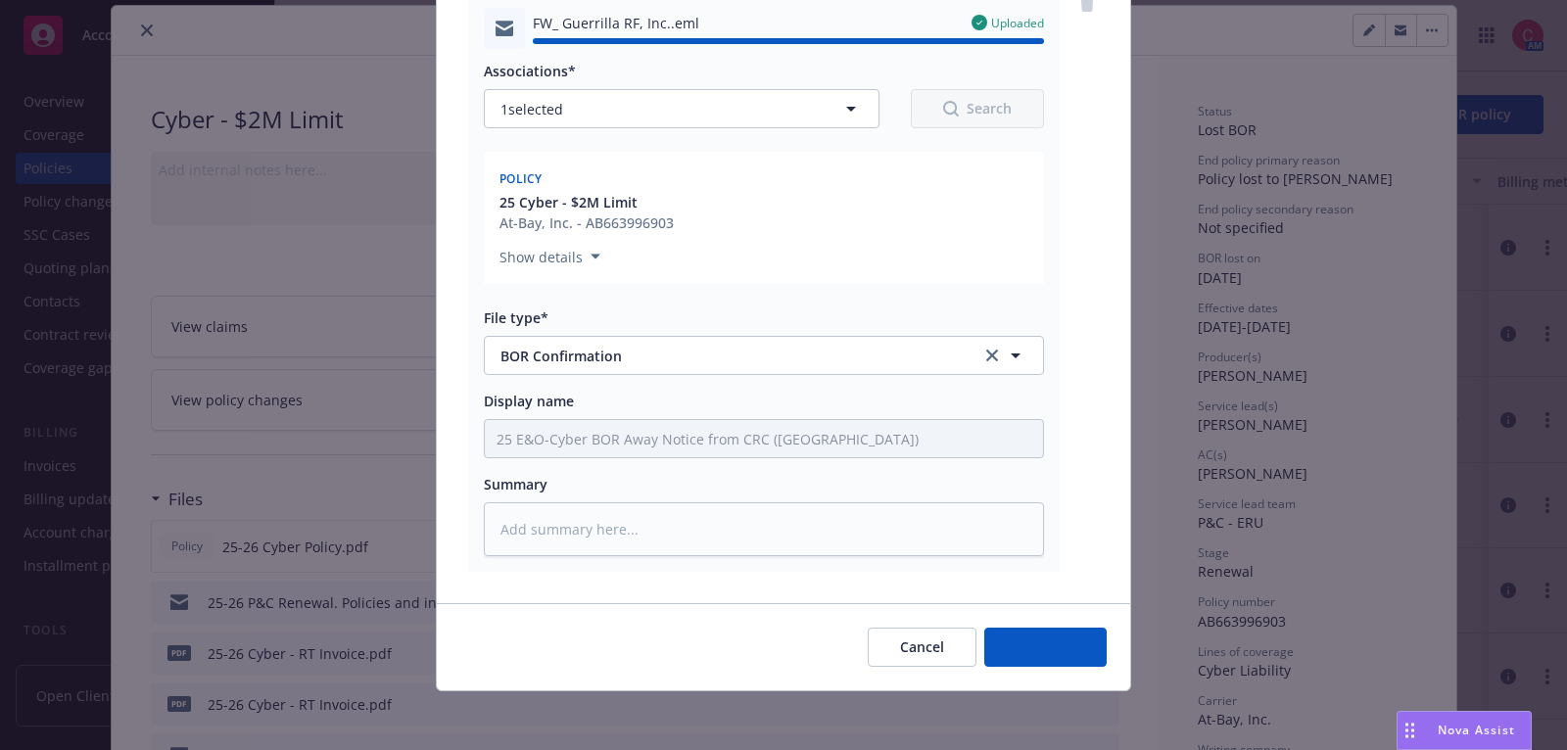
type textarea "x"
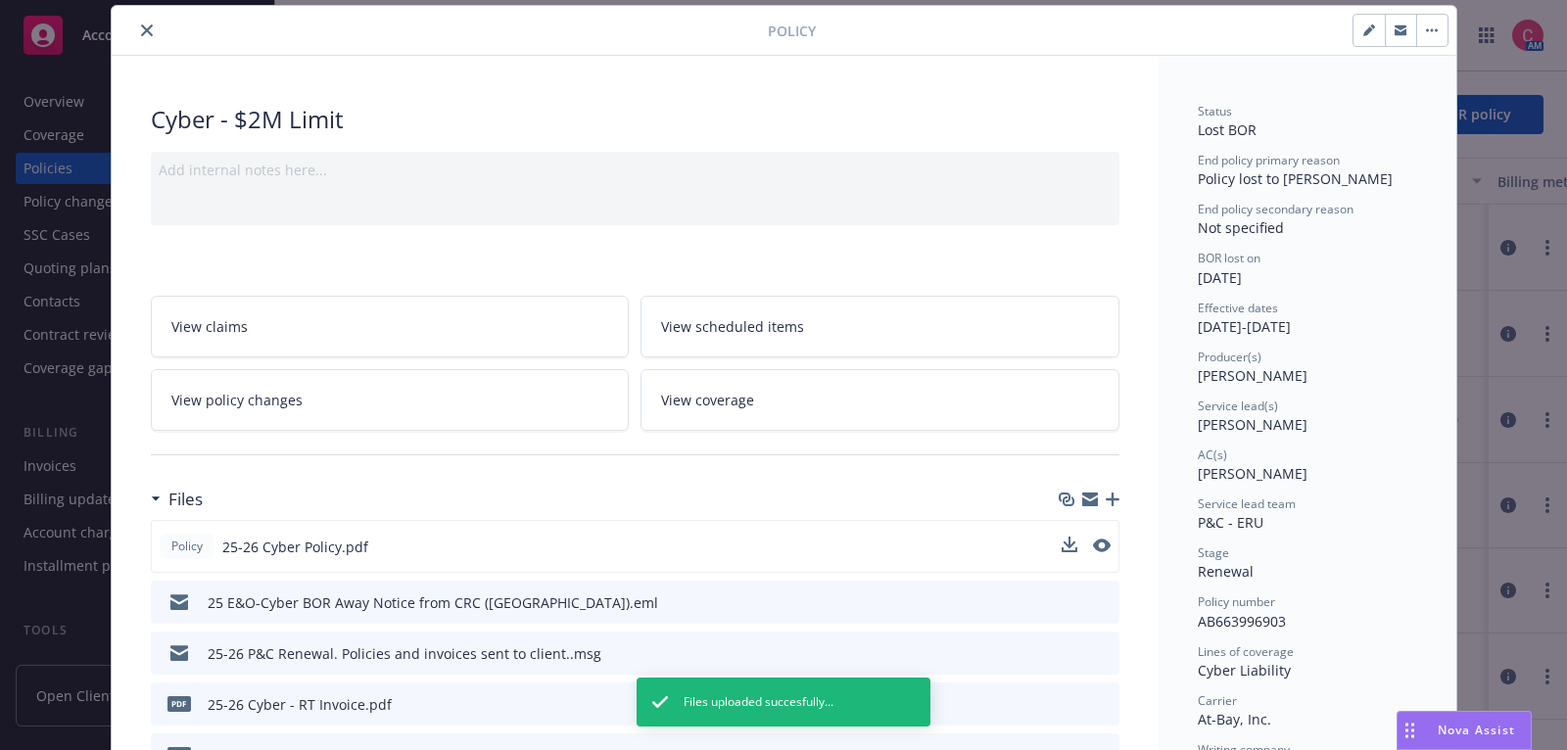
scroll to position [0, 0]
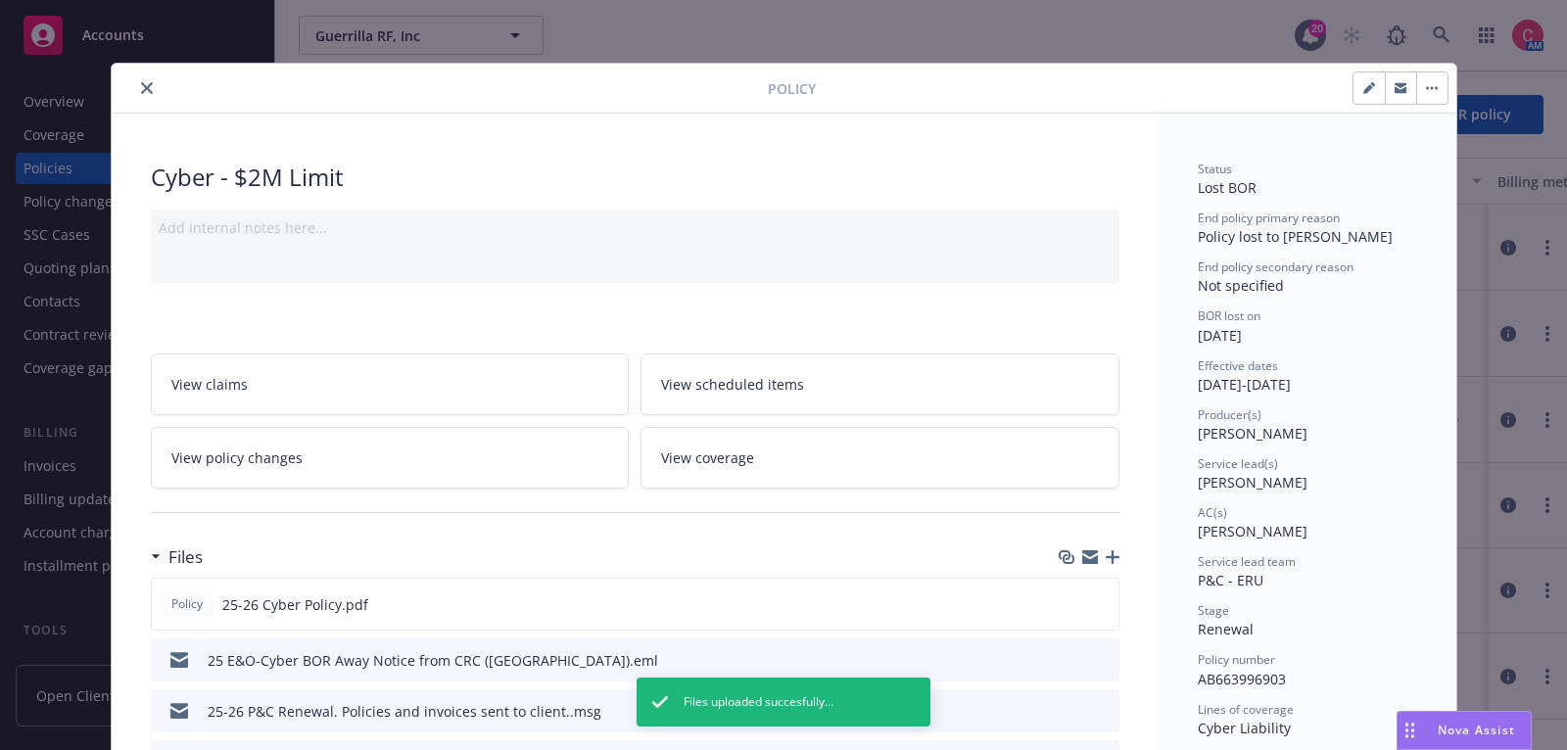
click at [152, 90] on button "close" at bounding box center [147, 88] width 24 height 24
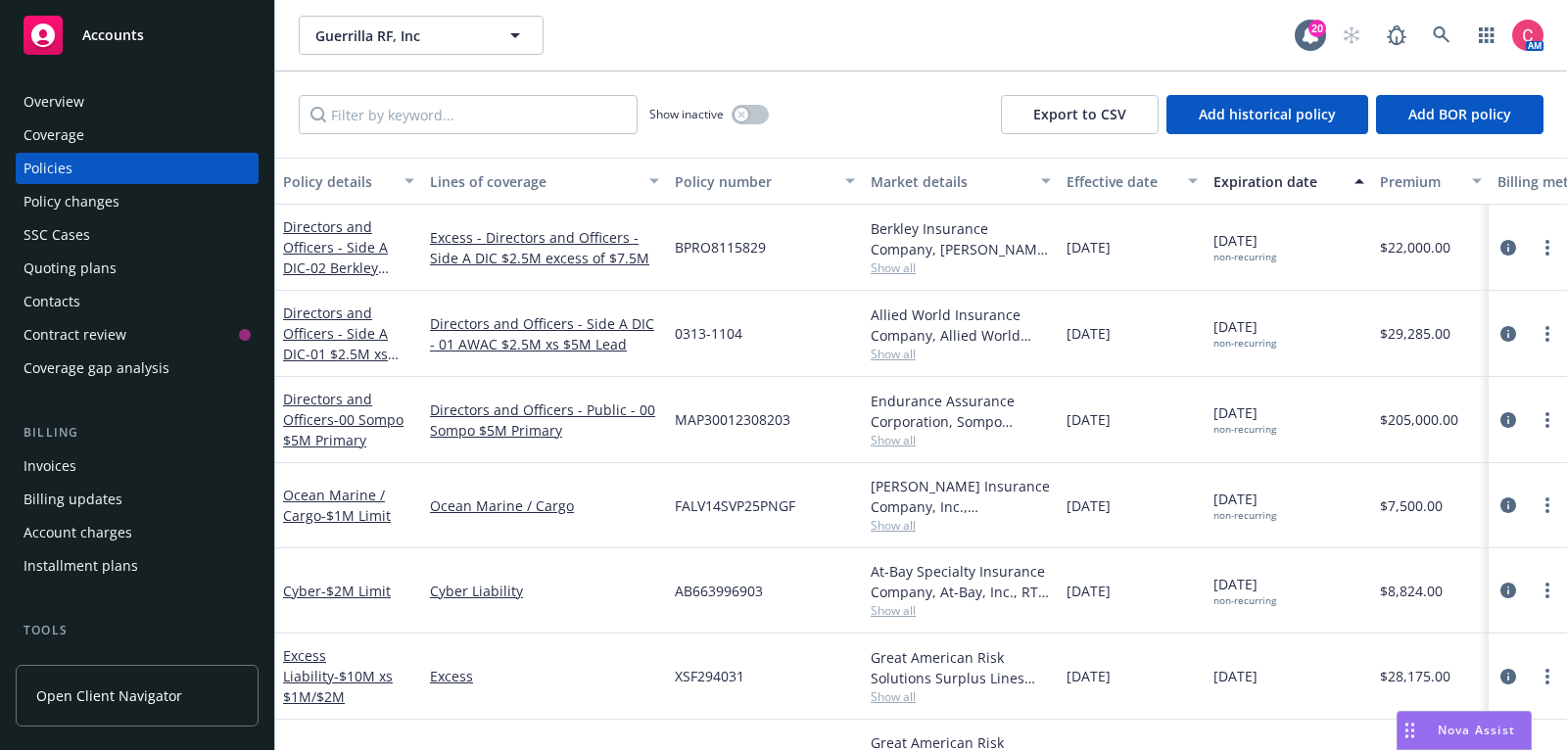
click at [152, 90] on div "Overview" at bounding box center [137, 101] width 227 height 31
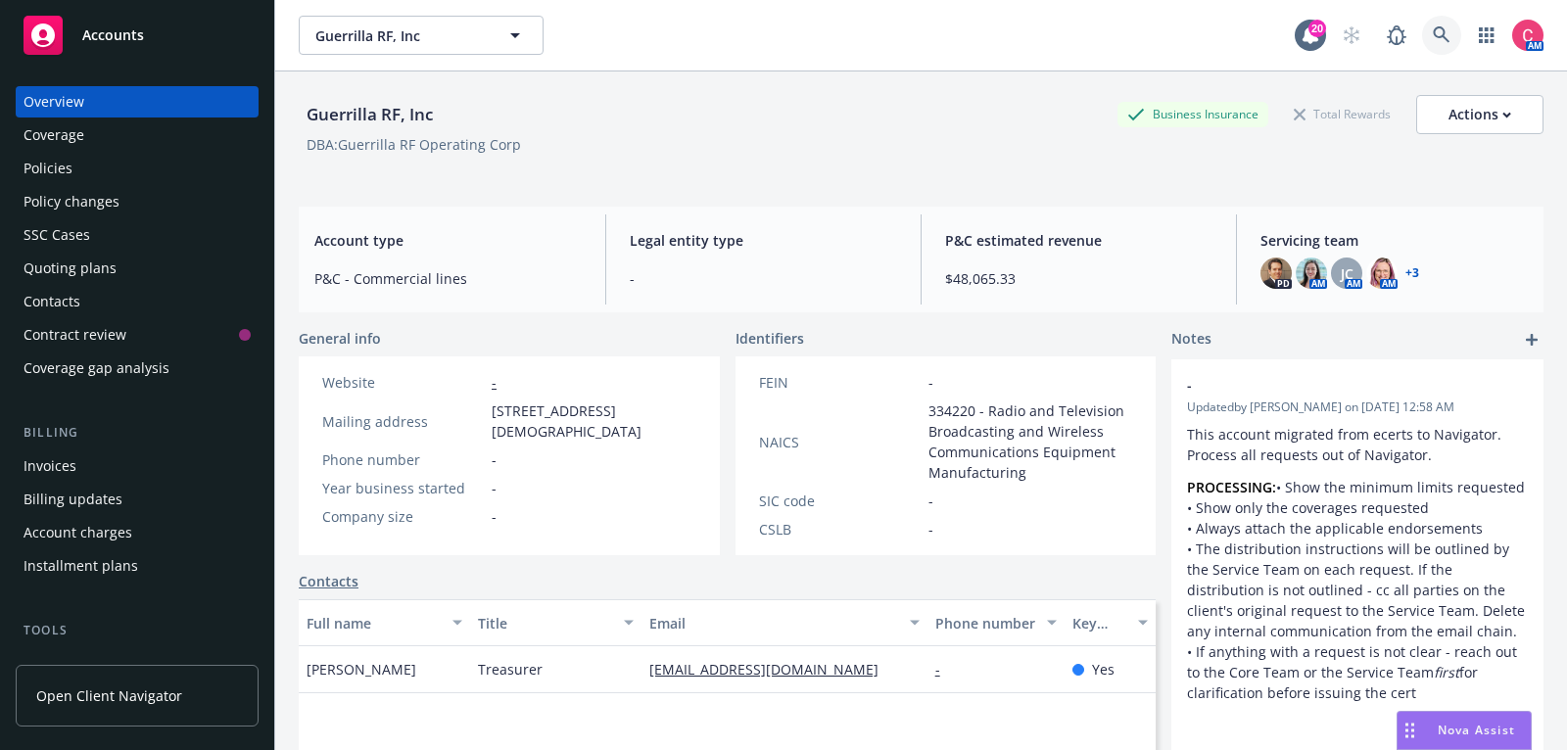
click at [1446, 35] on icon at bounding box center [1442, 35] width 18 height 18
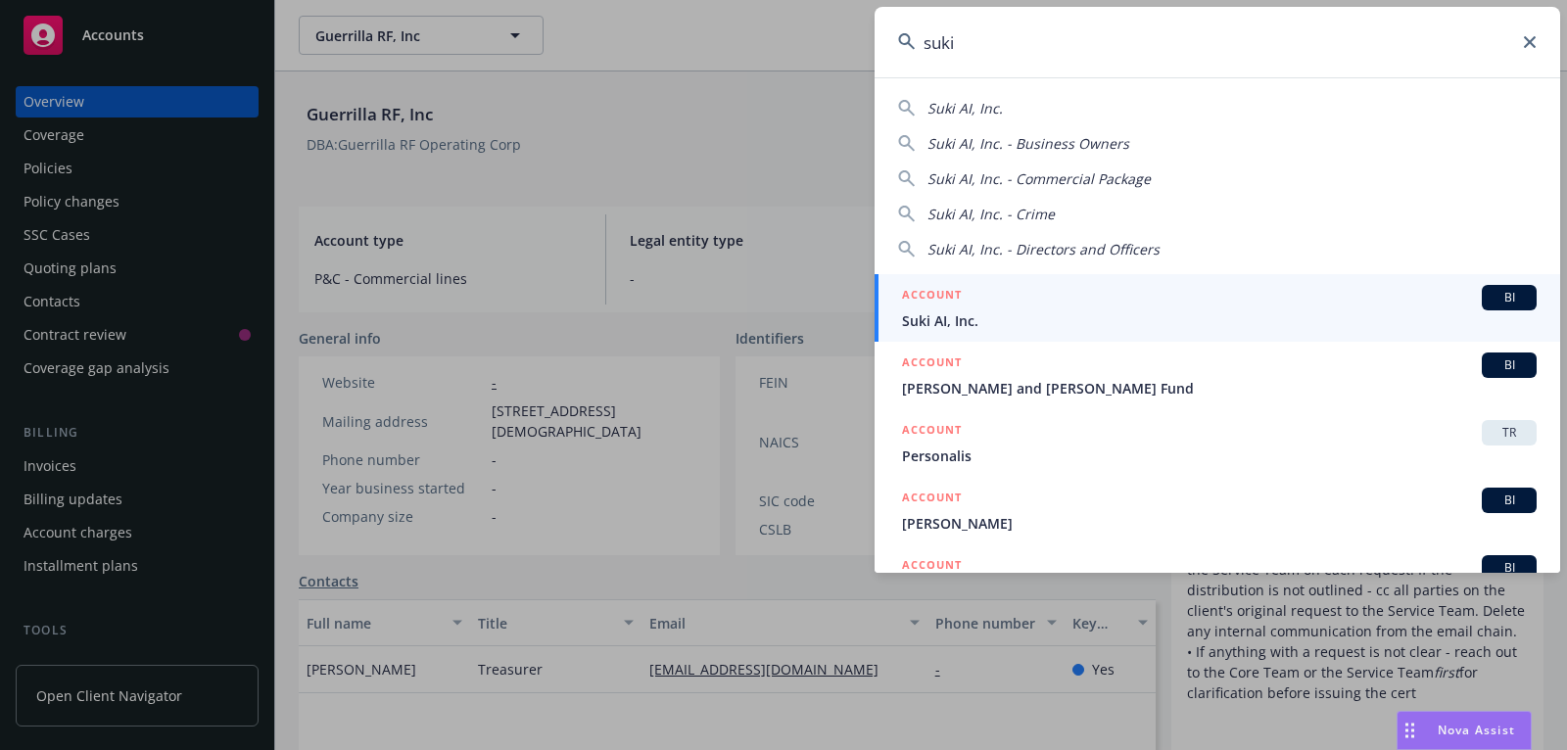
type input "suki"
click at [1260, 314] on span "Suki AI, Inc." at bounding box center [1219, 321] width 635 height 21
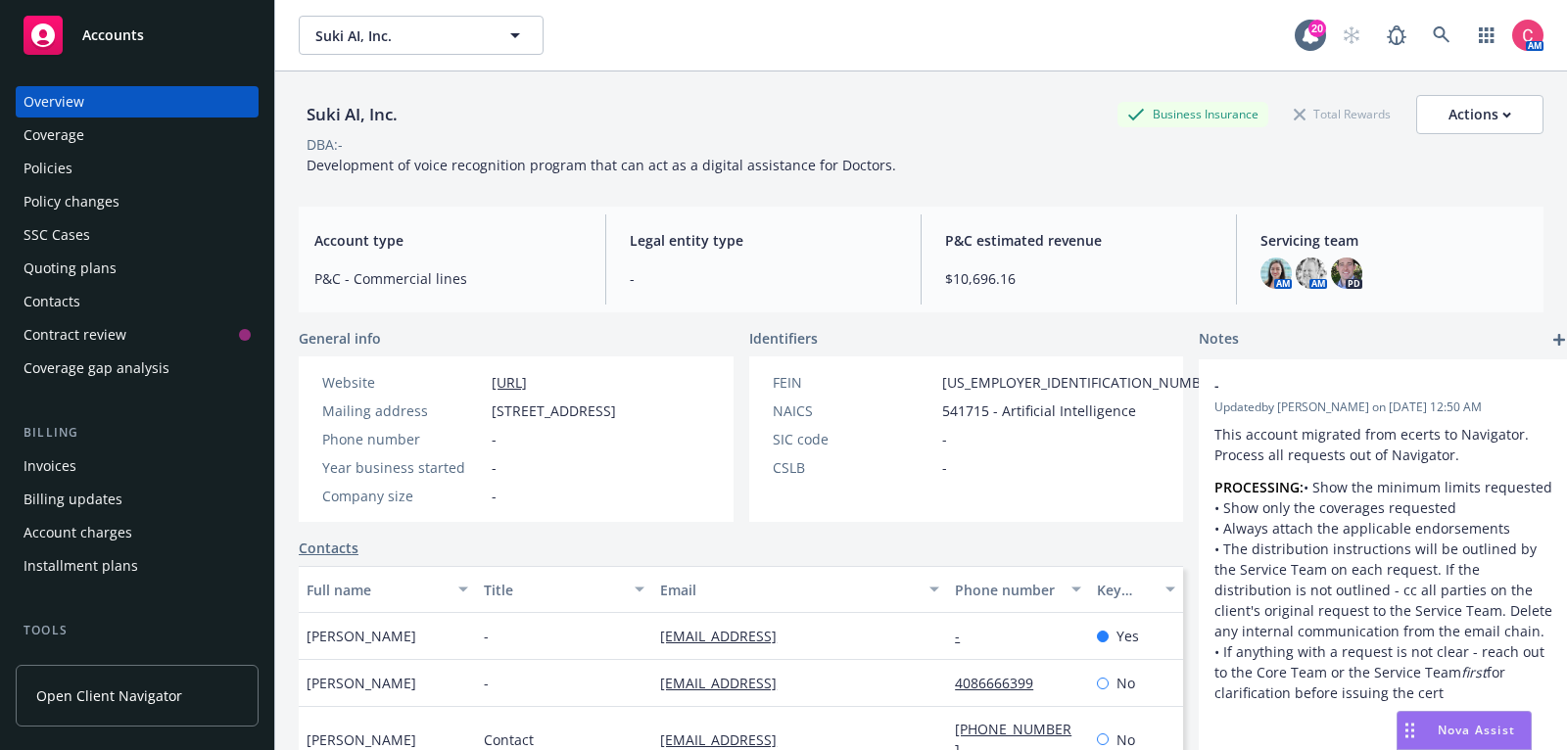
click at [193, 265] on div "Quoting plans" at bounding box center [137, 268] width 227 height 31
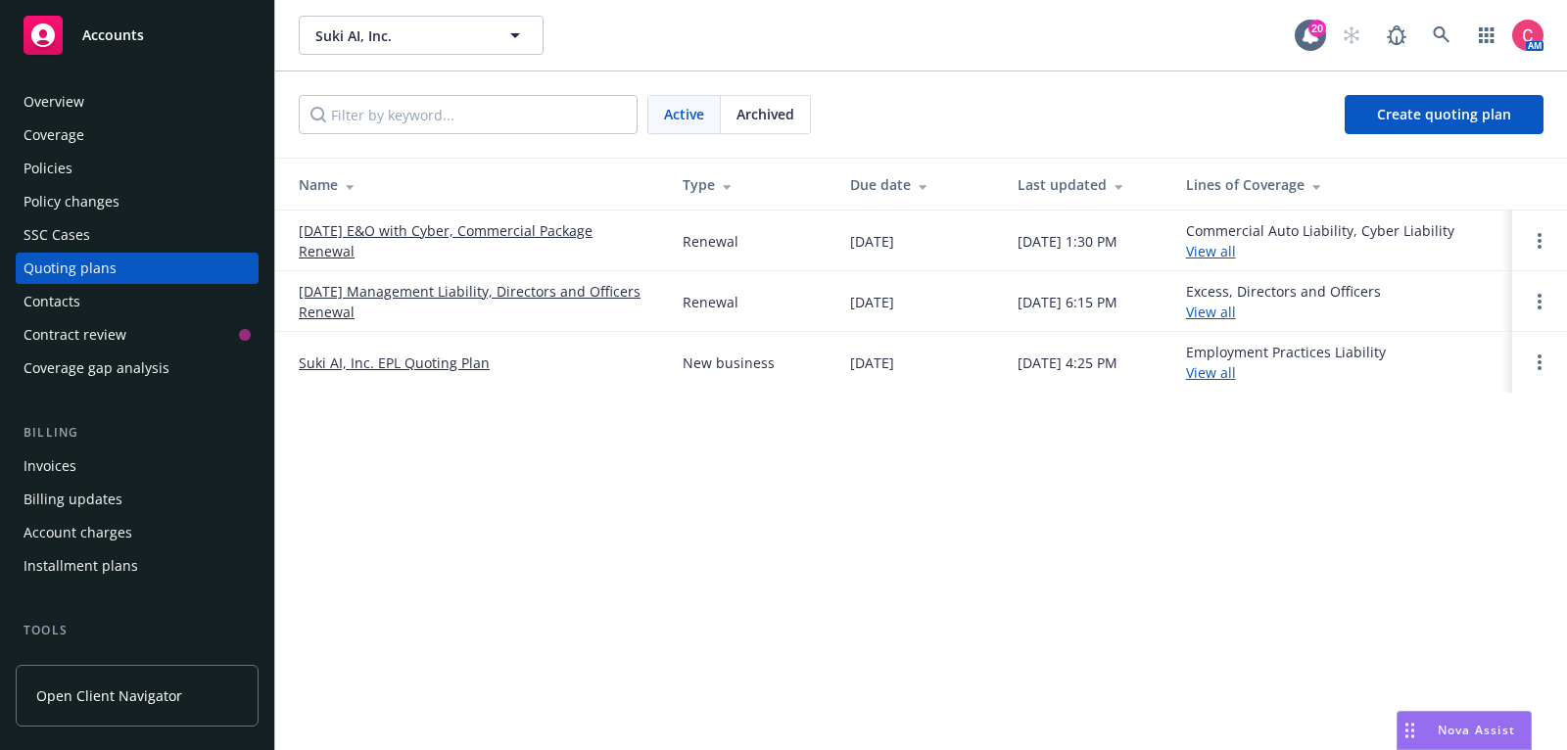
click at [313, 290] on link "09/24/25 Management Liability, Directors and Officers Renewal" at bounding box center [475, 301] width 353 height 41
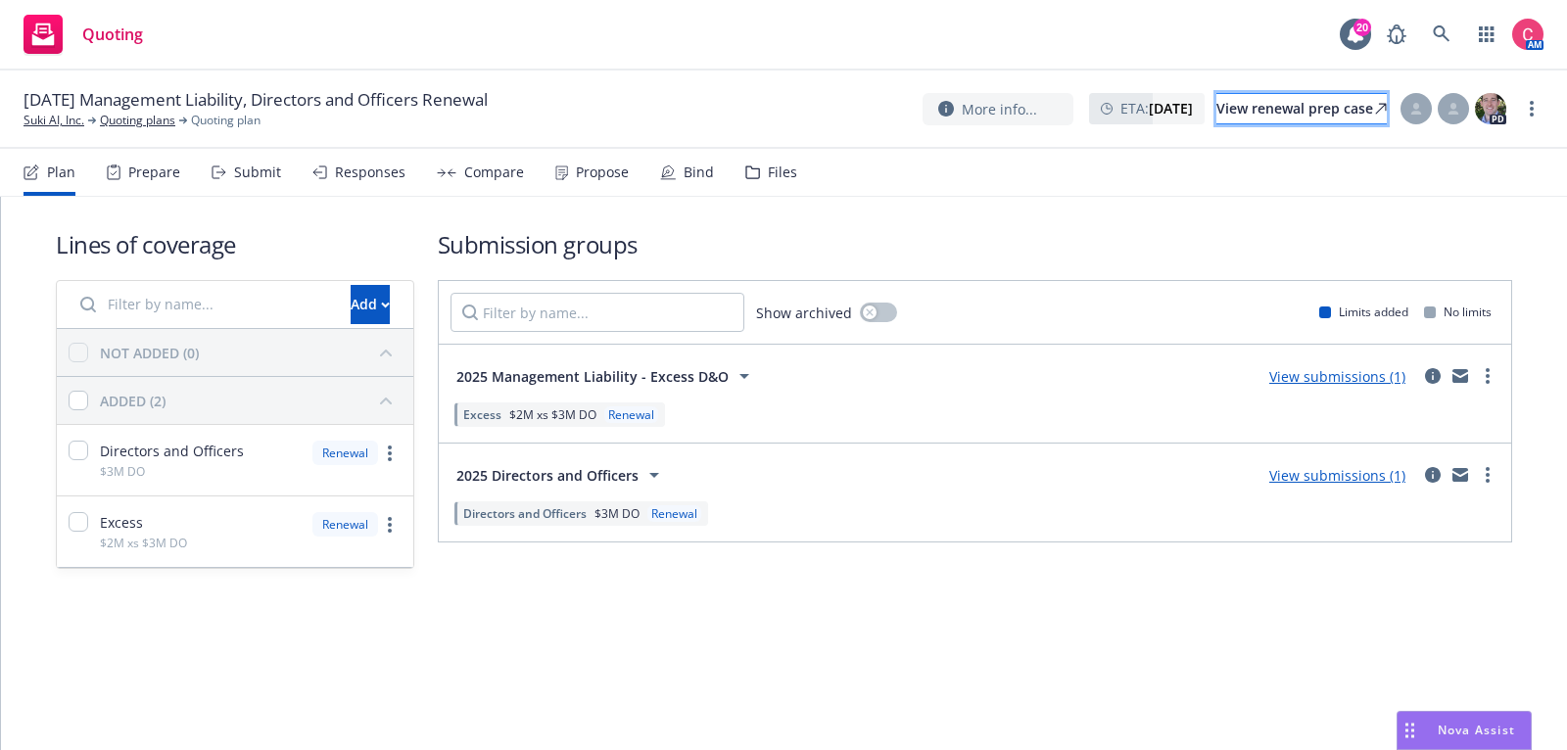
click at [1333, 104] on div "View renewal prep case" at bounding box center [1302, 108] width 170 height 29
click at [139, 130] on div "09/24/25 Management Liability, Directors and Officers Renewal Suki AI, Inc. Quo…" at bounding box center [783, 110] width 1567 height 78
click at [139, 129] on div "09/24/25 Management Liability, Directors and Officers Renewal Suki AI, Inc. Quo…" at bounding box center [783, 110] width 1567 height 78
click at [111, 124] on link "Quoting plans" at bounding box center [137, 121] width 75 height 18
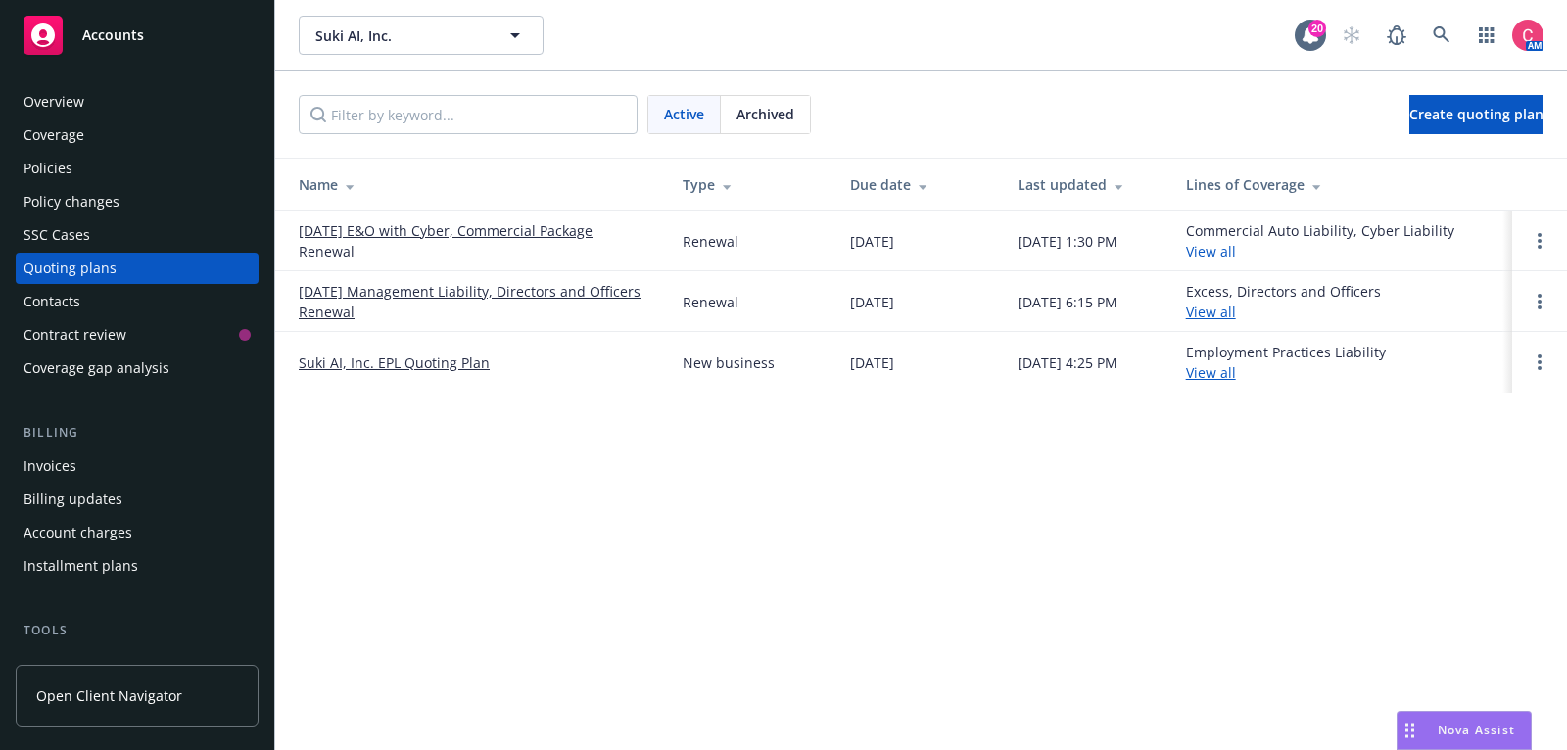
click at [454, 287] on link "[DATE] Management Liability, Directors and Officers Renewal" at bounding box center [475, 301] width 353 height 41
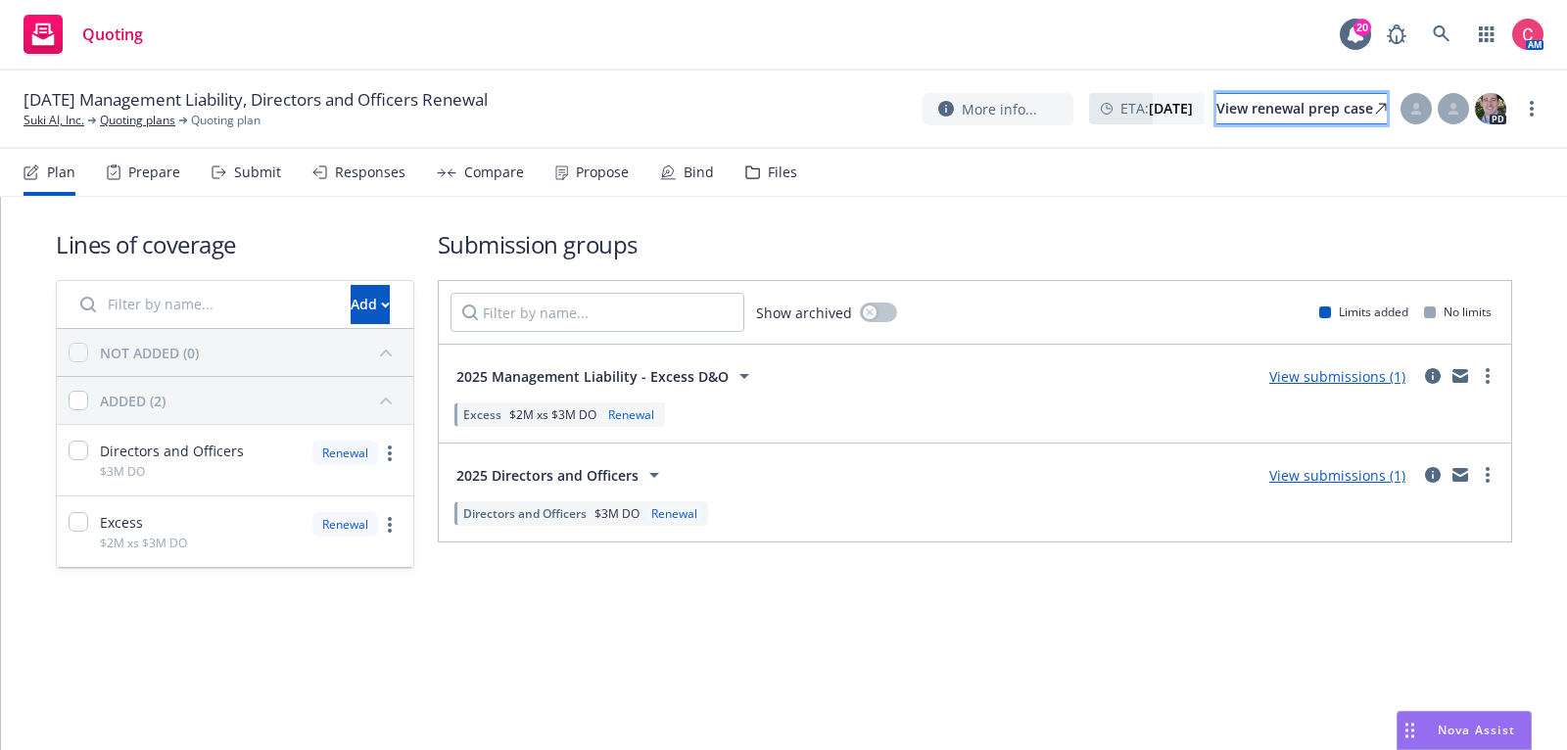
click at [1368, 102] on link "View renewal prep case" at bounding box center [1302, 108] width 170 height 31
click at [169, 121] on link "Quoting plans" at bounding box center [137, 121] width 75 height 18
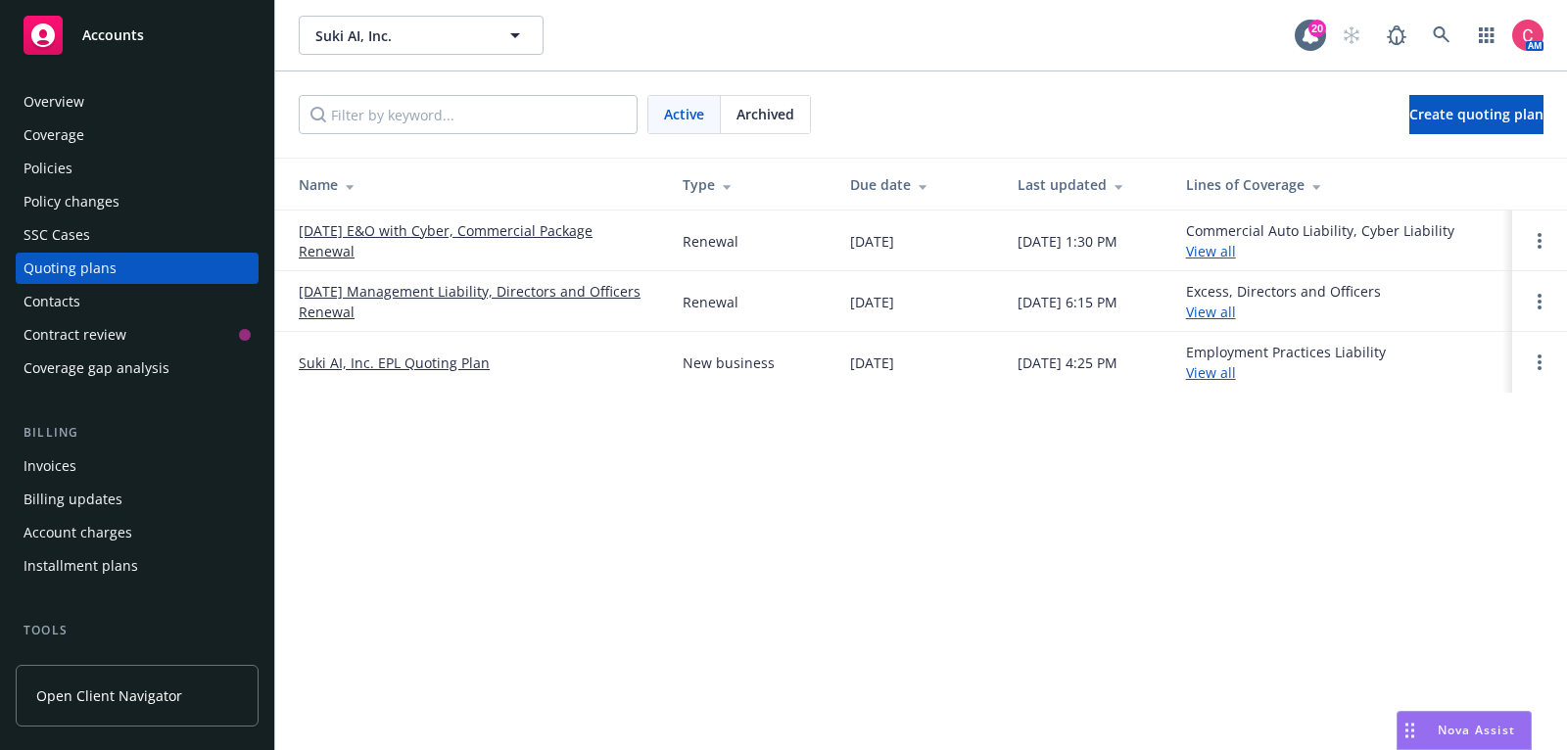
click at [513, 232] on link "[DATE] E&O with Cyber, Commercial Package Renewal" at bounding box center [475, 240] width 353 height 41
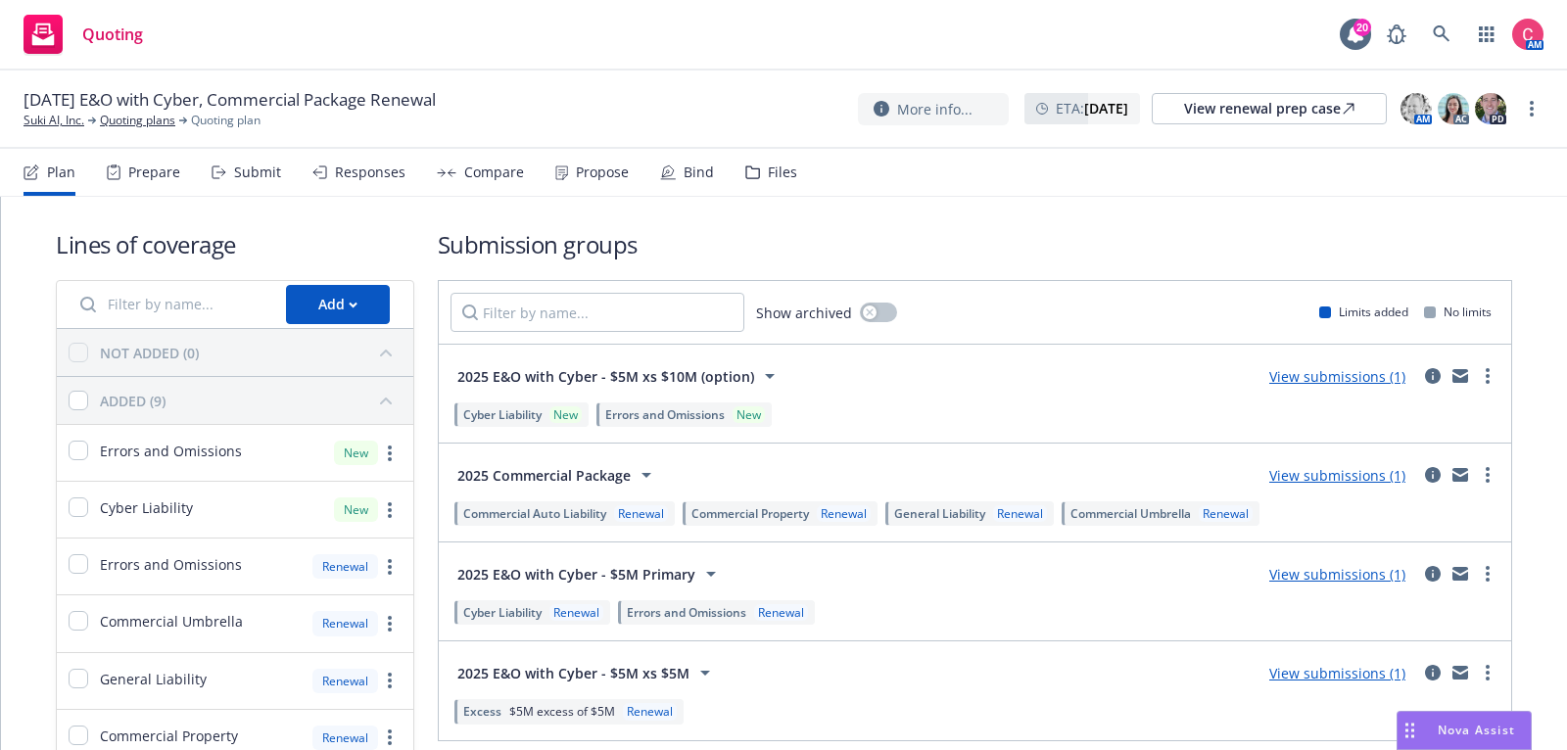
click at [776, 174] on div "Files" at bounding box center [782, 173] width 29 height 16
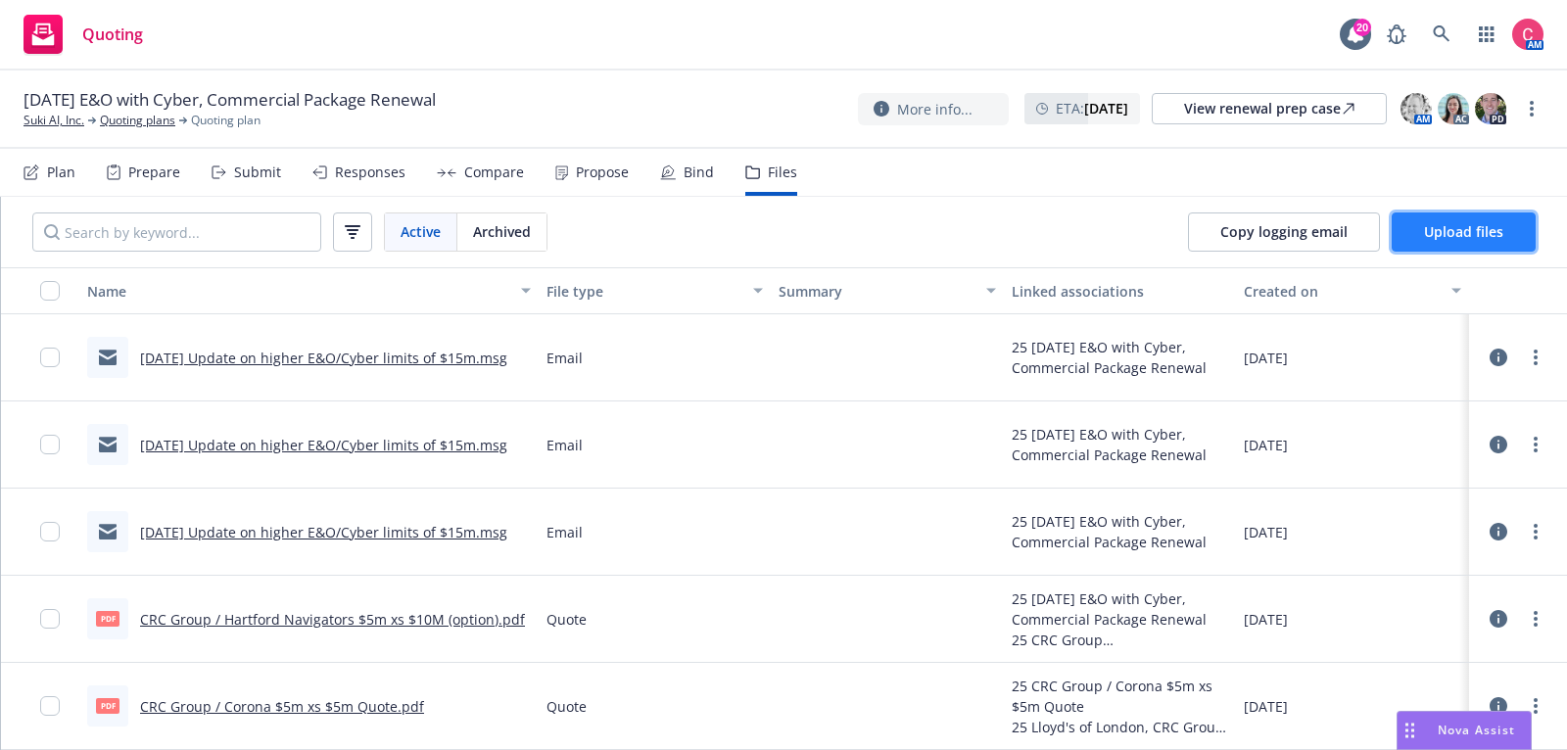
click at [1445, 216] on button "Upload files" at bounding box center [1464, 232] width 144 height 39
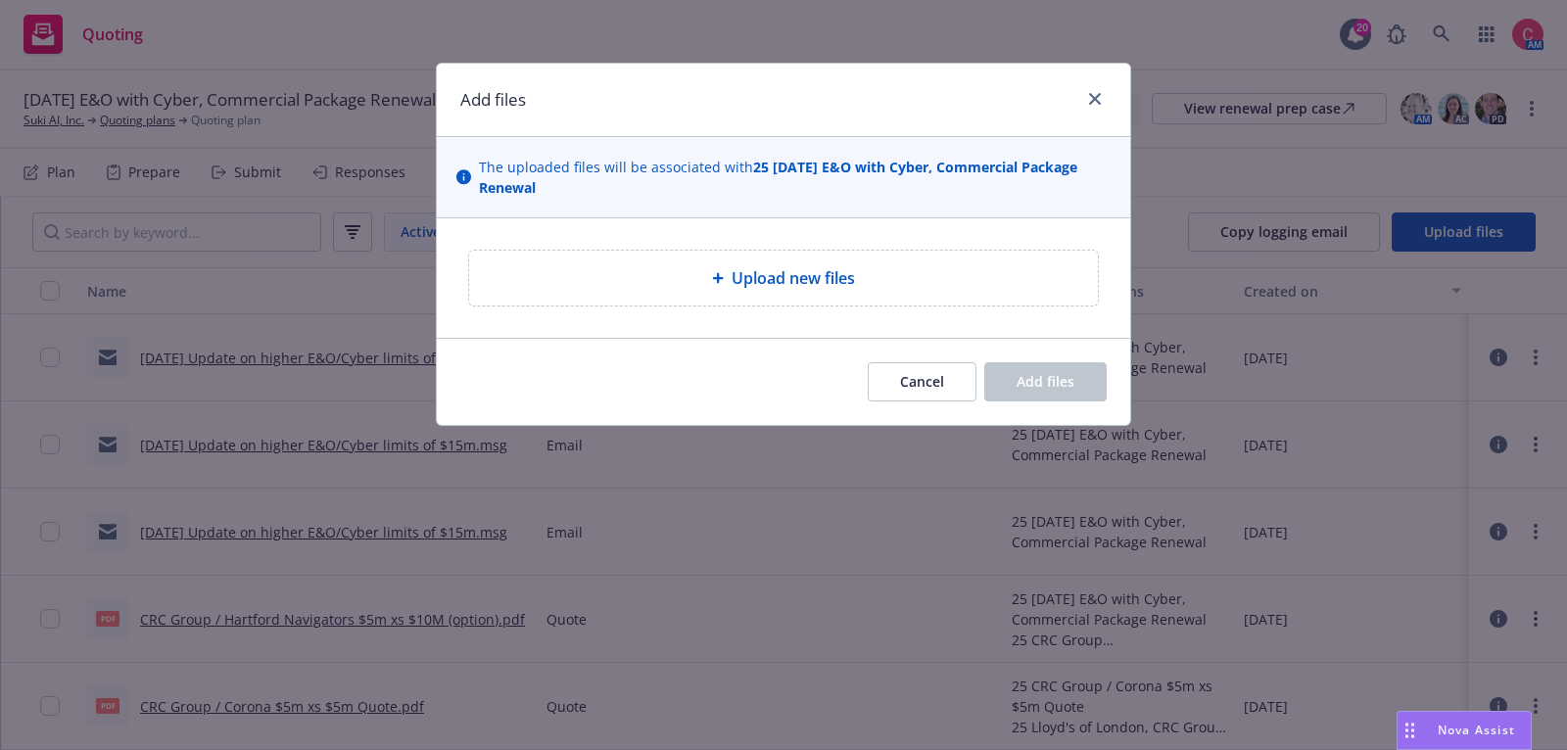
click at [780, 294] on div "Upload new files" at bounding box center [783, 278] width 629 height 55
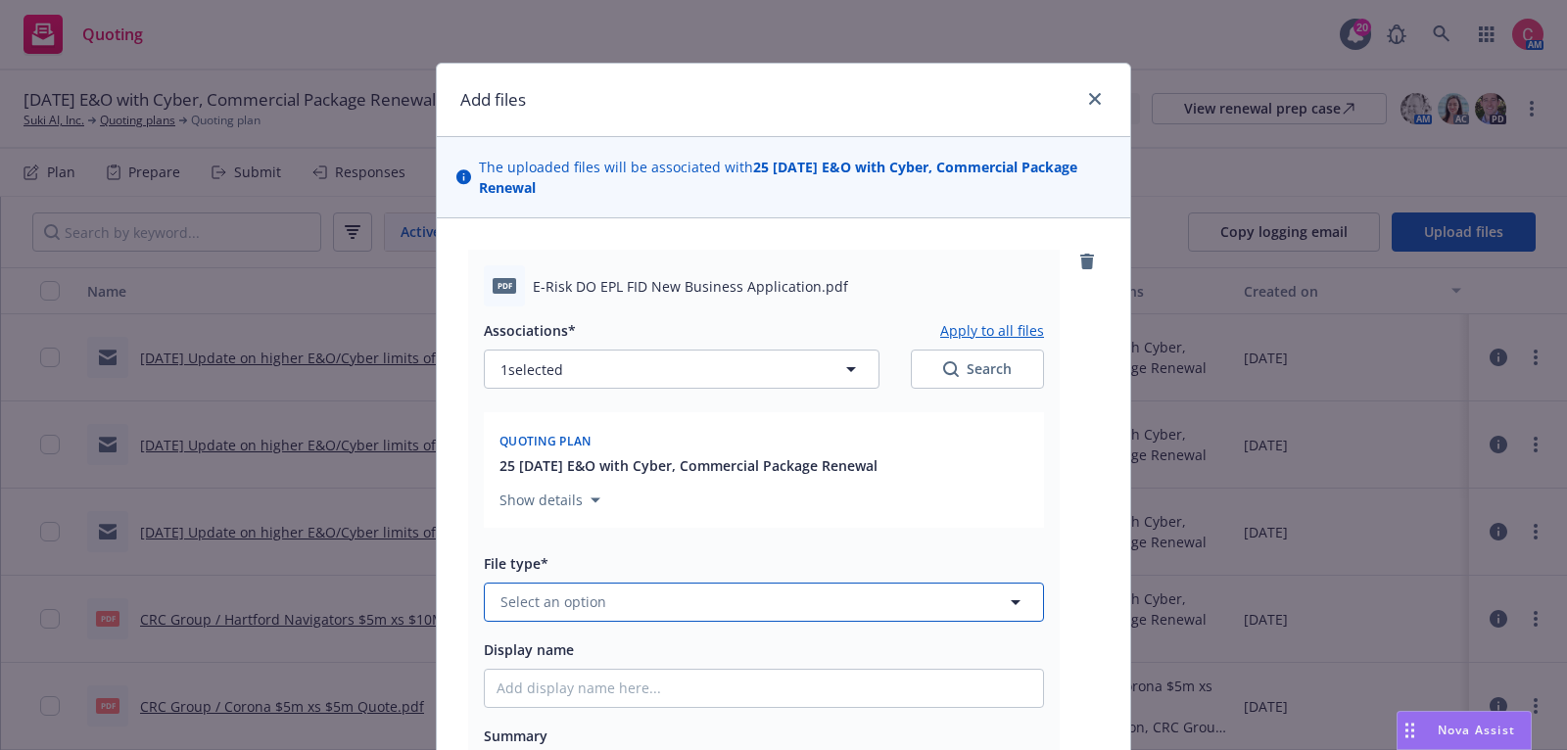
click at [581, 598] on span "Select an option" at bounding box center [554, 602] width 106 height 21
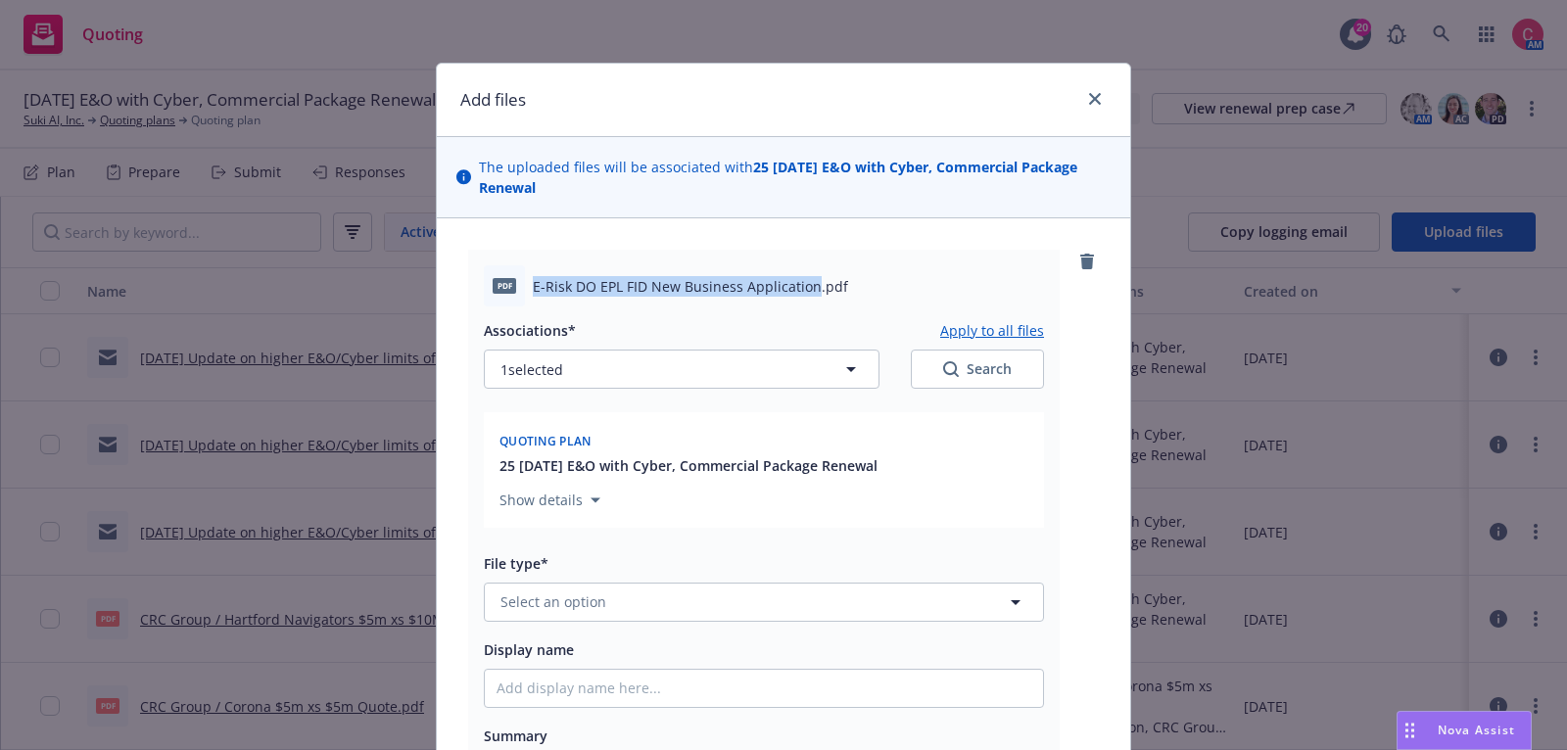
drag, startPoint x: 532, startPoint y: 284, endPoint x: 812, endPoint y: 278, distance: 280.2
click at [812, 278] on span "E-Risk DO EPL FID New Business Application.pdf" at bounding box center [690, 286] width 315 height 21
copy span "E-Risk DO EPL FID New Business Application"
click at [669, 612] on button "Select an option" at bounding box center [764, 602] width 560 height 39
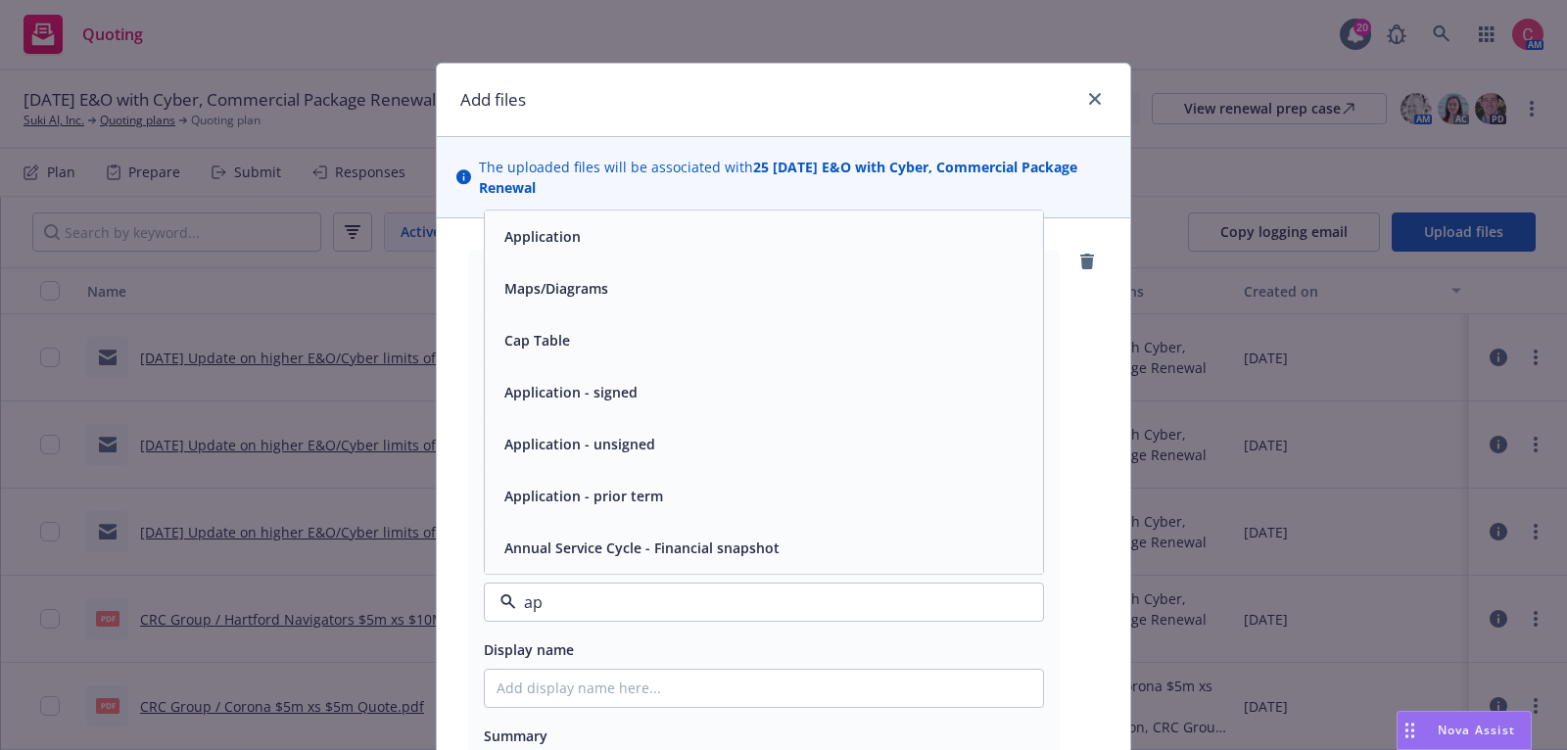
type input "app"
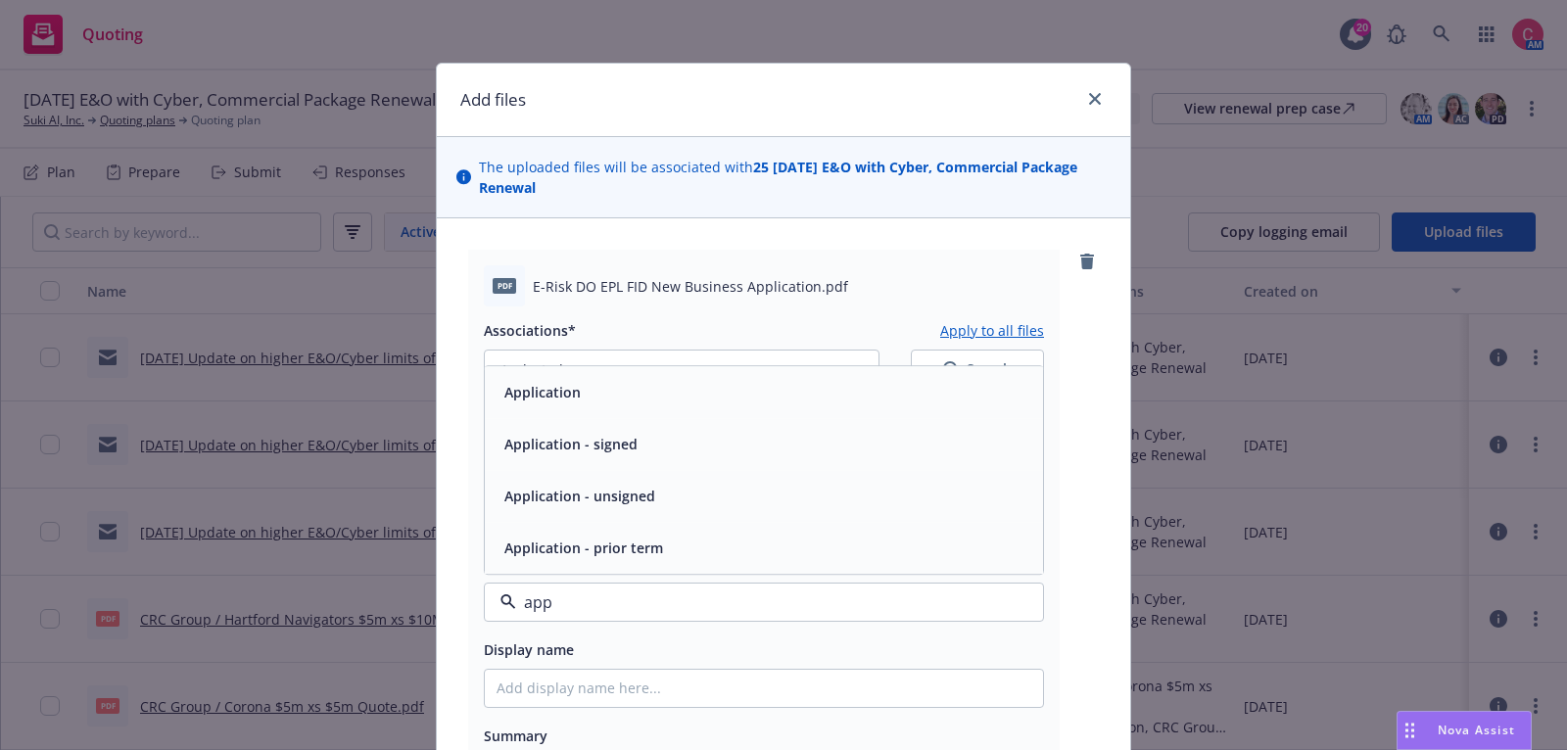
click at [707, 455] on div "Application - signed" at bounding box center [764, 444] width 535 height 28
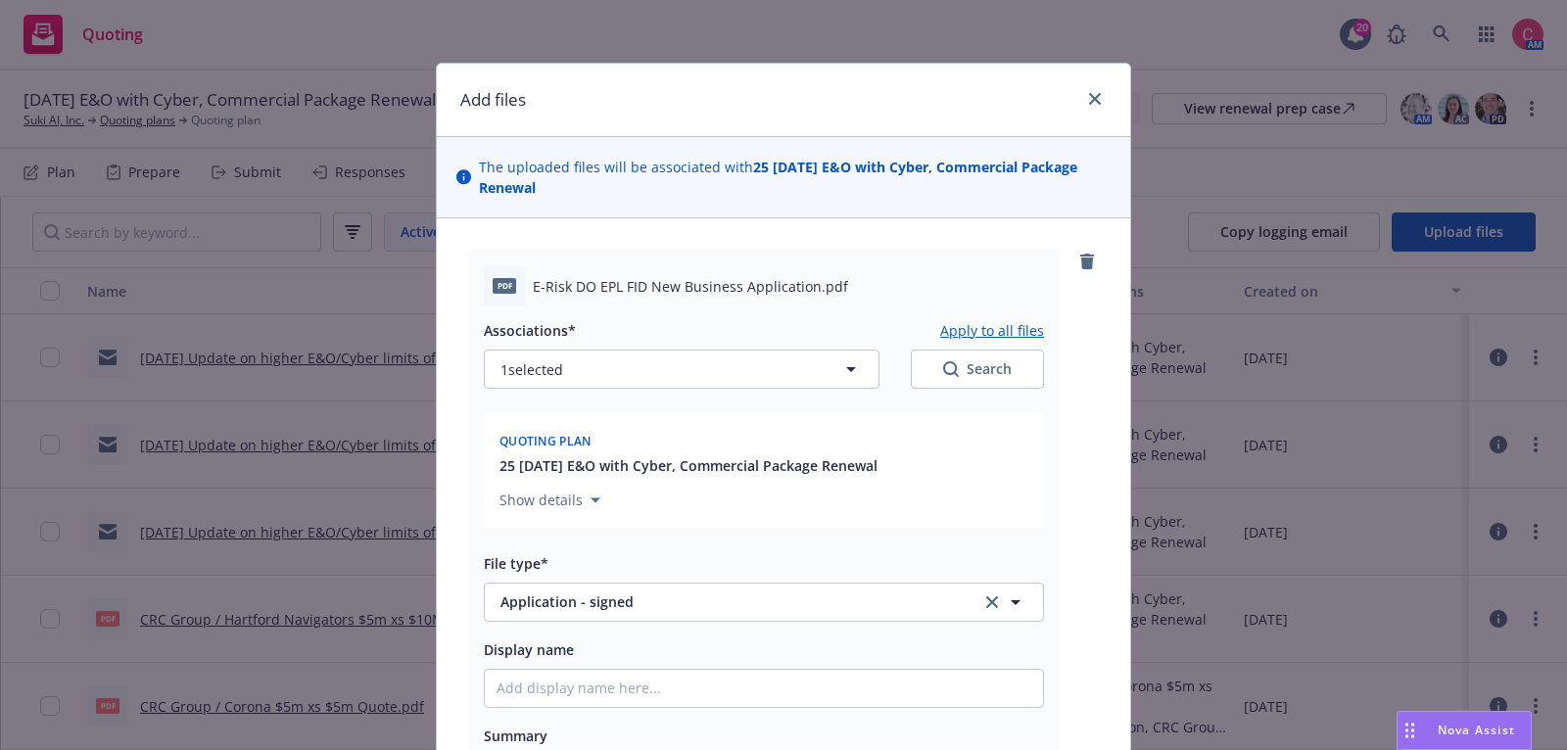
click at [665, 717] on div "Associations* Apply to all files 1 selected Search Quoting plan 25 09/24/25 E&O…" at bounding box center [764, 558] width 560 height 502
click at [665, 703] on input "Display name" at bounding box center [764, 688] width 558 height 37
type textarea "x"
type input "["
type textarea "x"
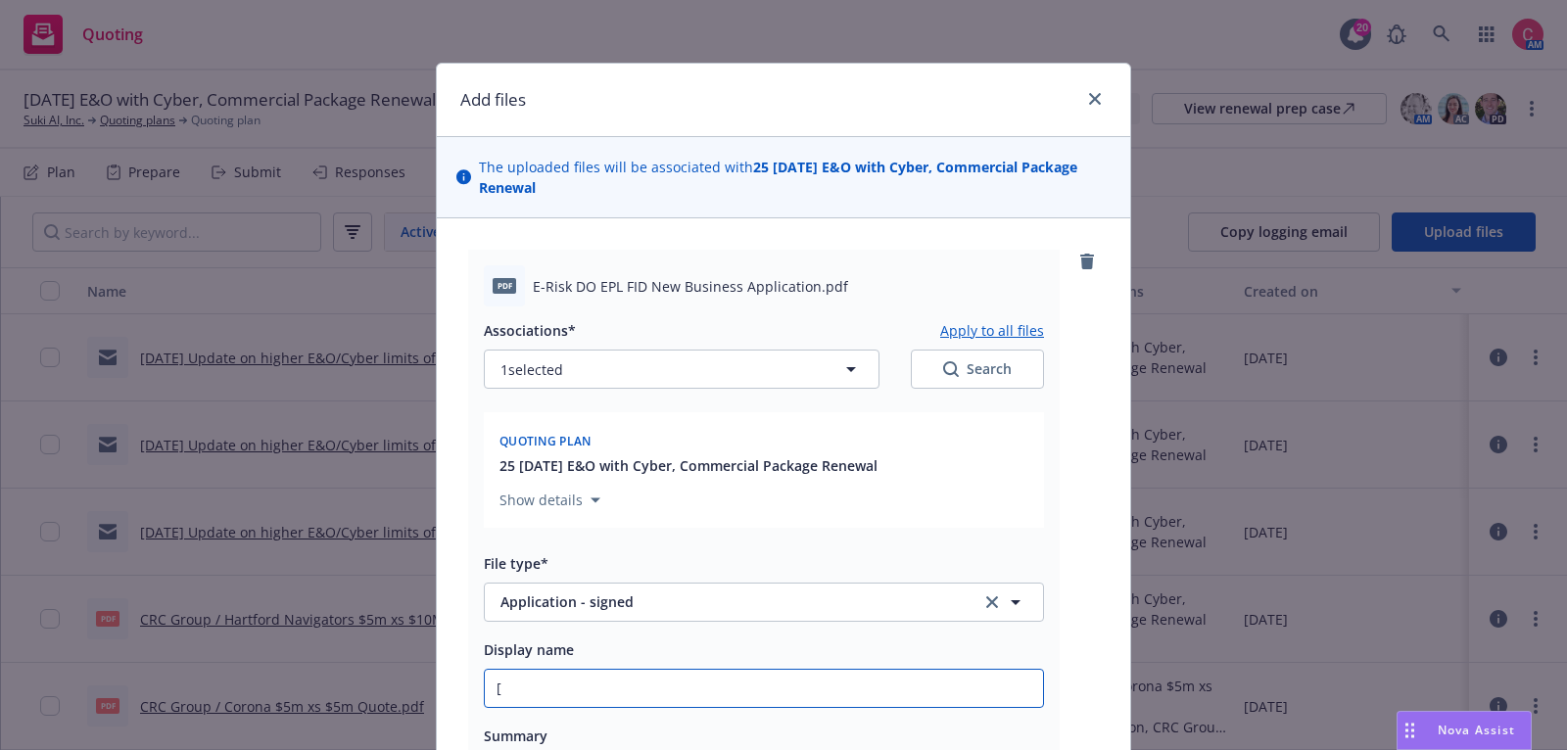
type input "[C"
type textarea "x"
type input "[CO"
type textarea "x"
type input "[COMP"
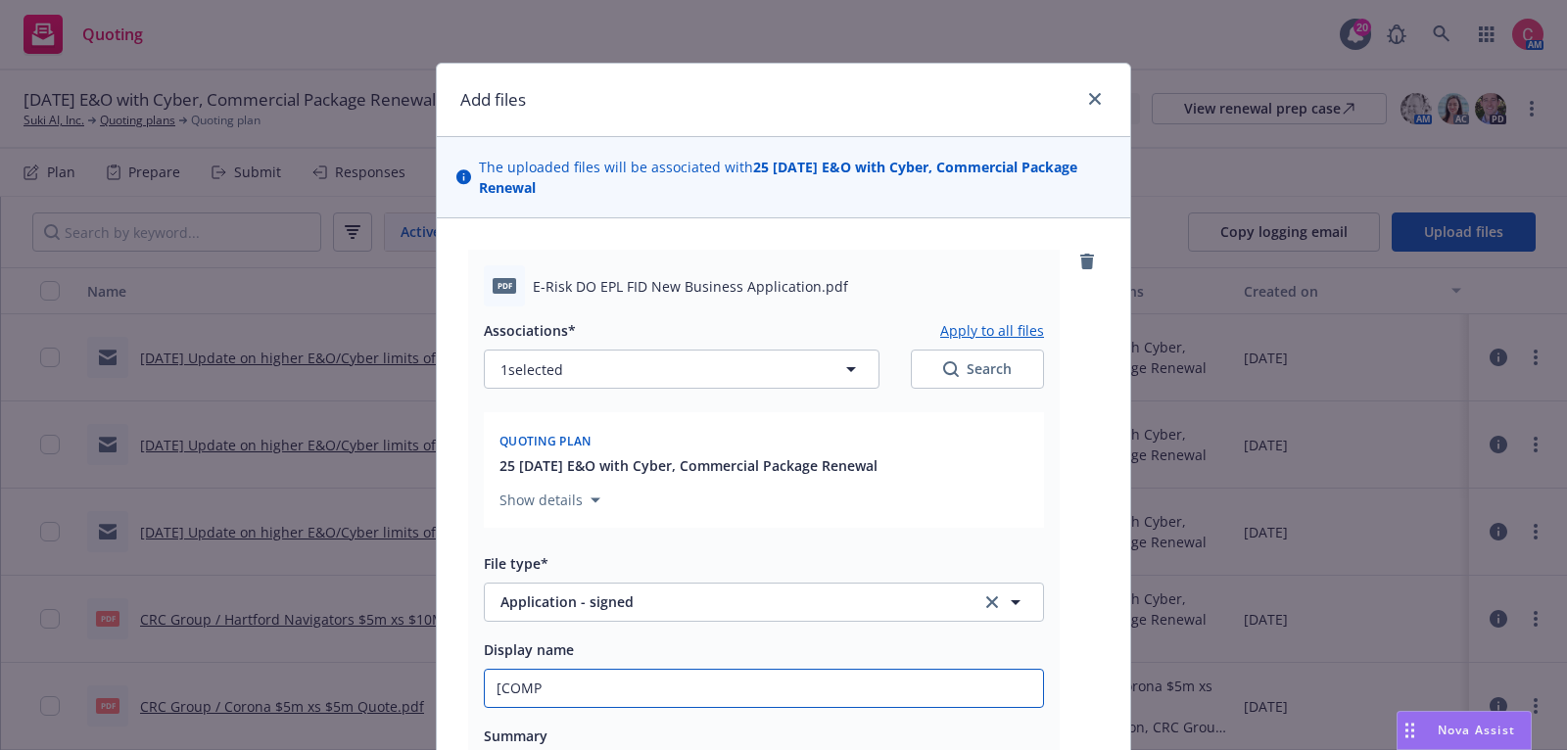
type textarea "x"
type input "[COMPLE"
type textarea "x"
type input "[COMPLET"
type textarea "x"
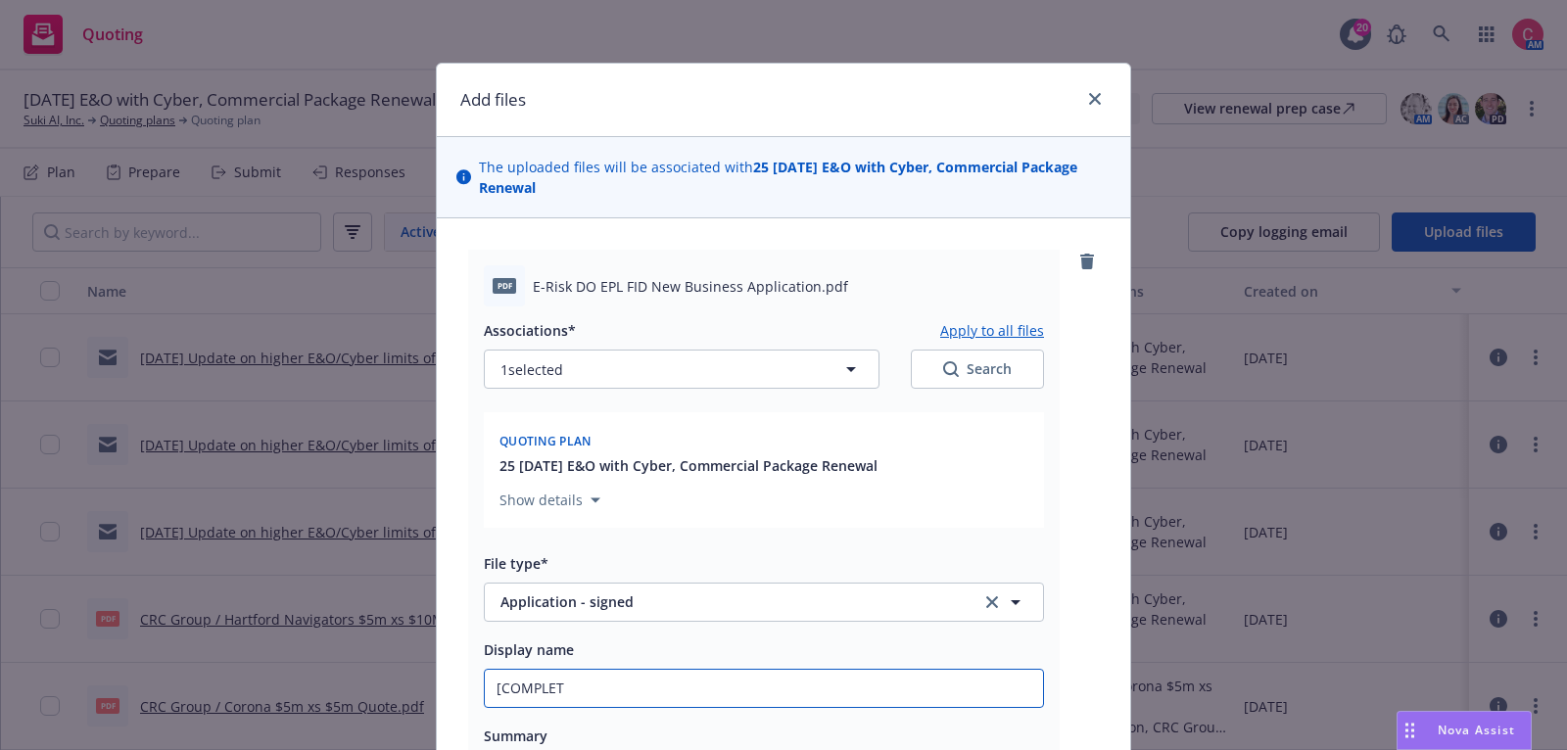
type input "[COMPLETE"
type textarea "x"
type input "[COMPLETED"
type textarea "x"
type input "[COMPLETED]"
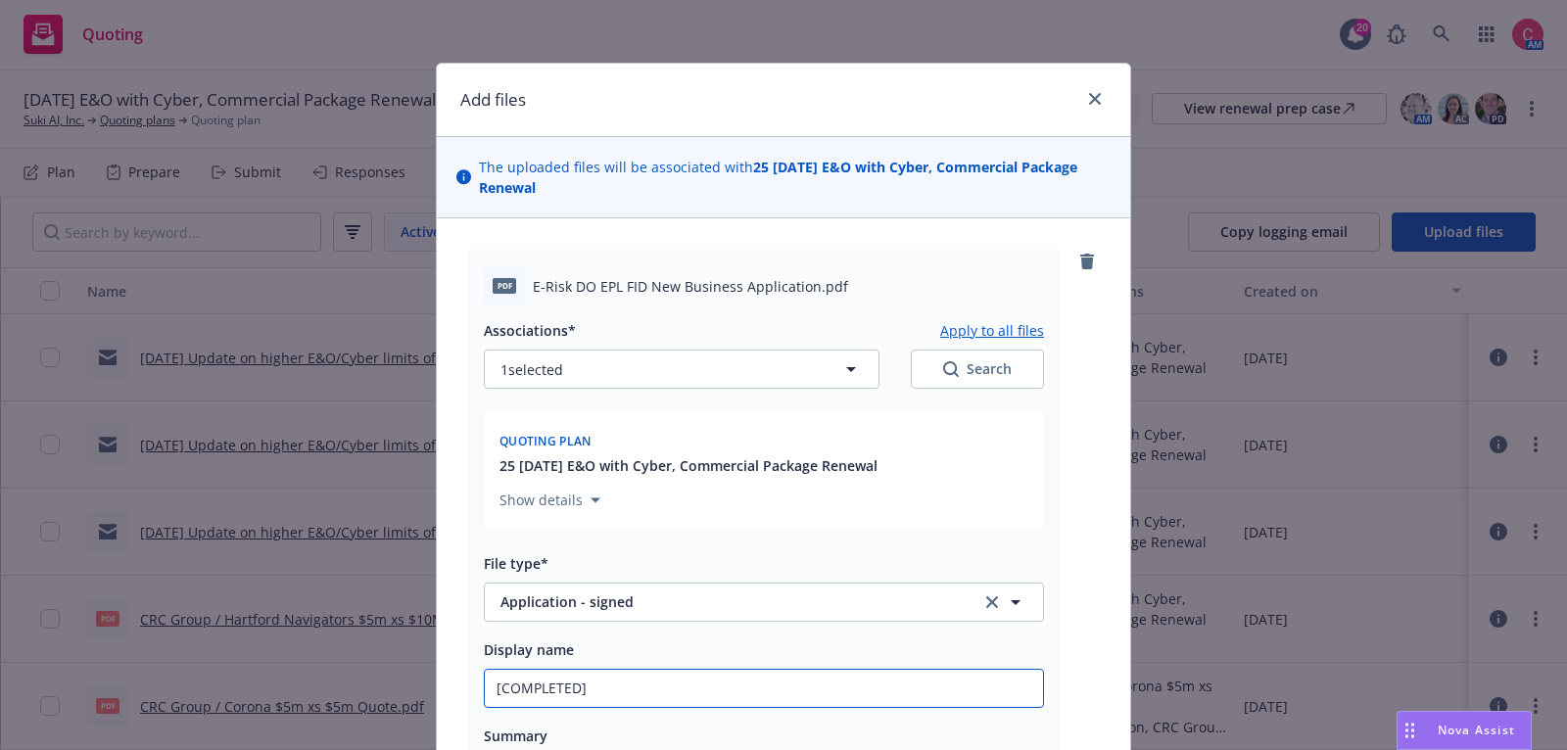
type textarea "x"
type input "[COMPLETED]"
type textarea "x"
type input "[COMPLETED] 2"
type textarea "x"
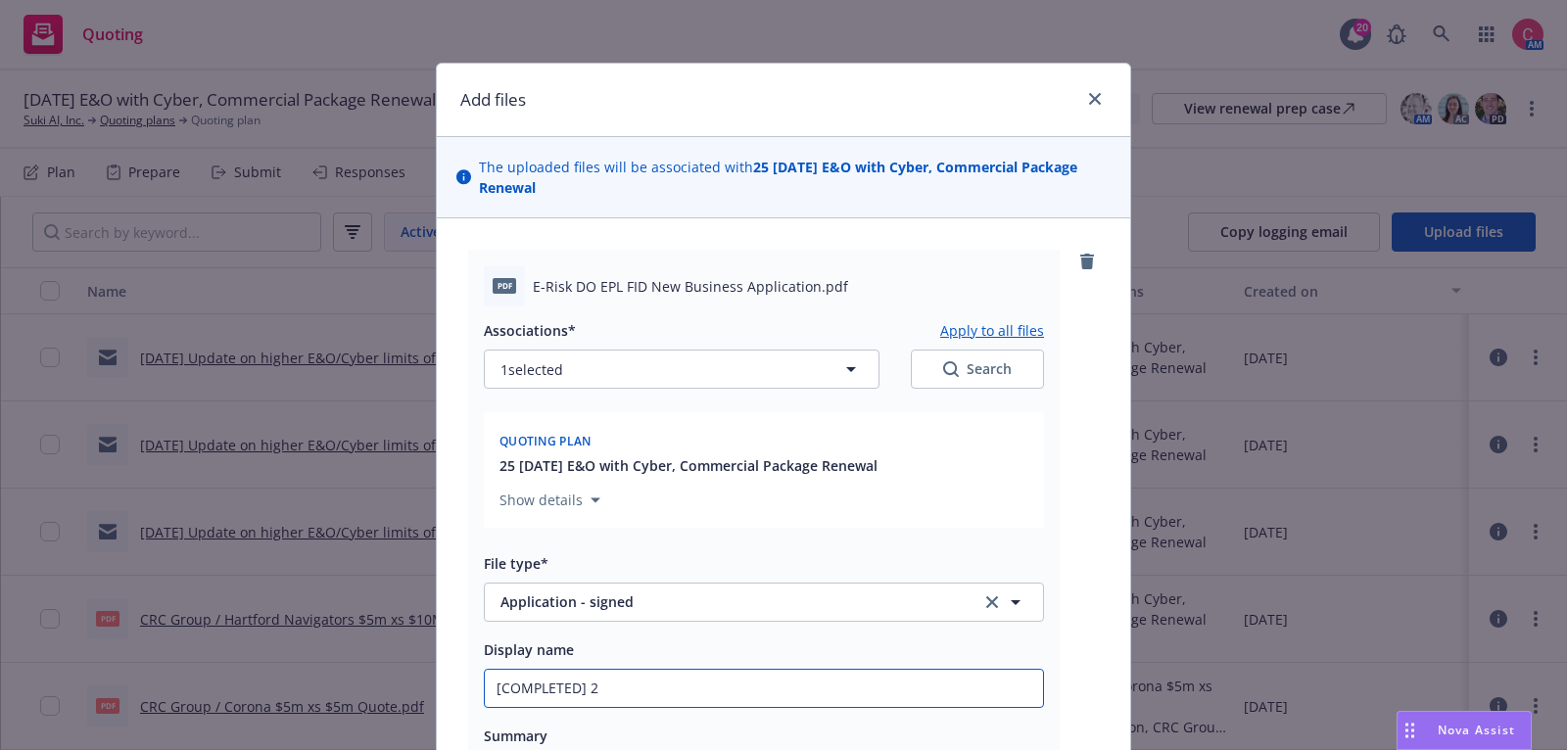
type input "[COMPLETED] 25"
type textarea "x"
type input "[COMPLETED] 25"
paste input "E-Risk DO EPL FID New Business Application"
type textarea "x"
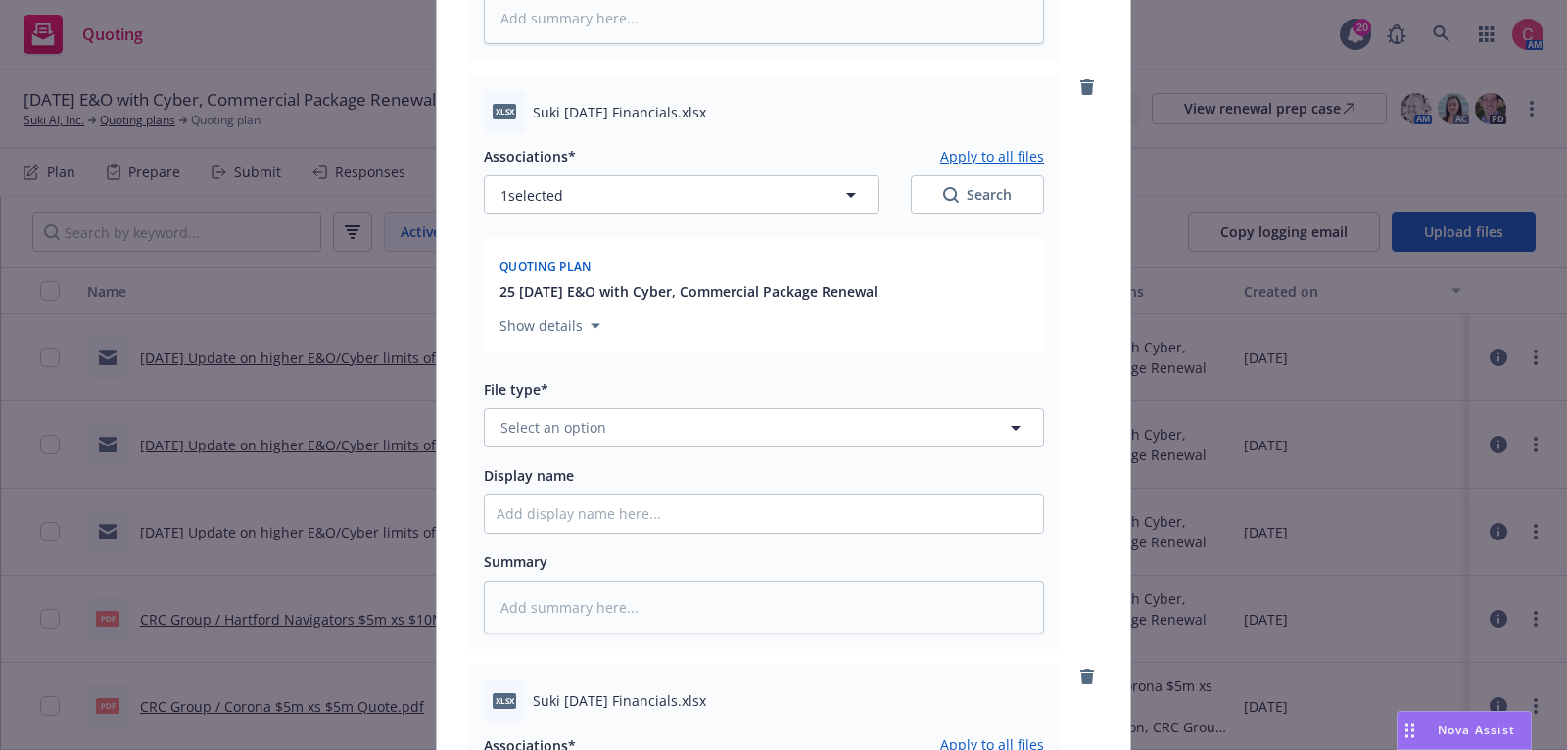
scroll to position [768, 0]
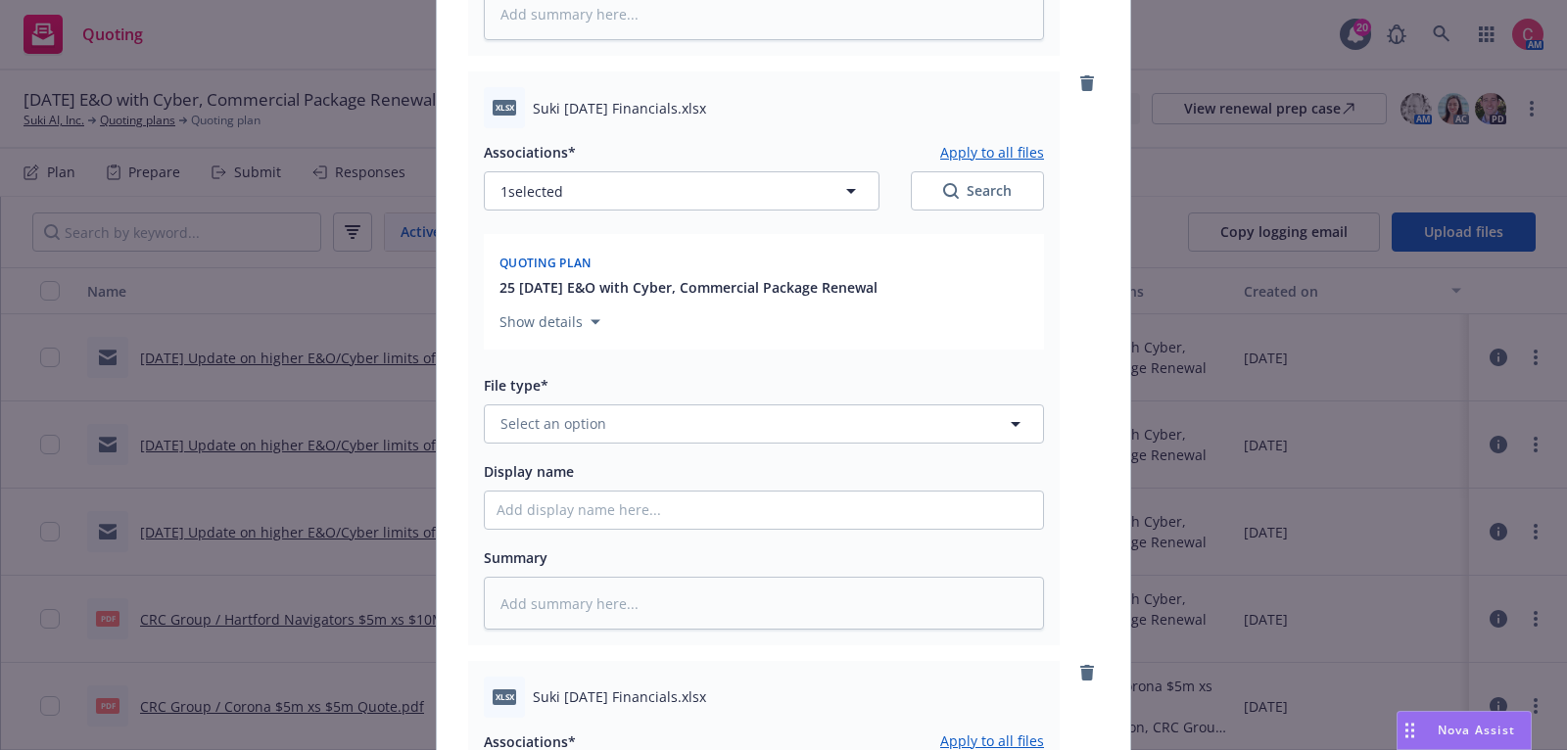
type input "[COMPLETED] 25 E-Risk DO EPL FID New Business Application"
click at [749, 432] on button "Select an option" at bounding box center [764, 424] width 560 height 39
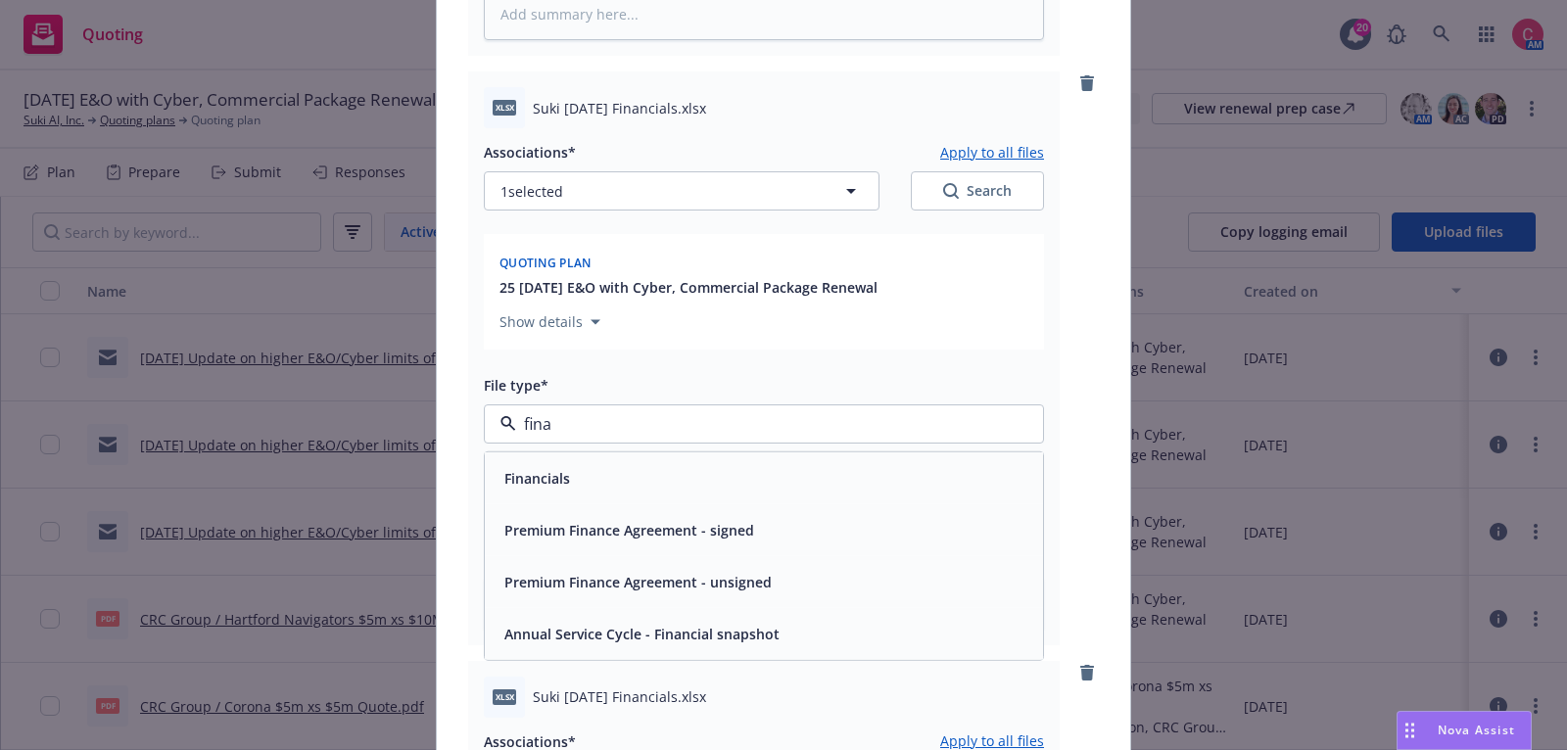
type input "finan"
click at [748, 471] on div "Financials" at bounding box center [764, 477] width 535 height 28
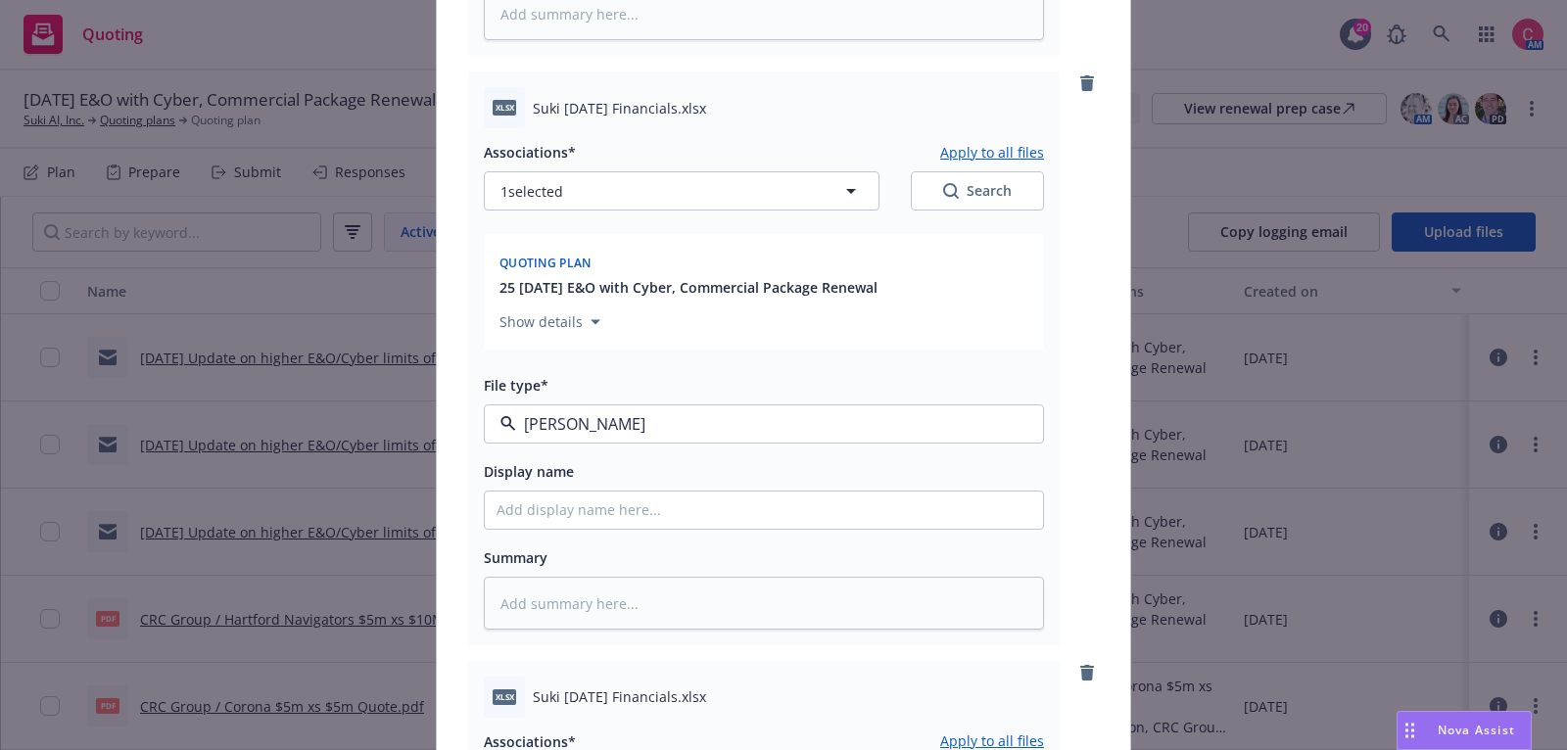
type textarea "x"
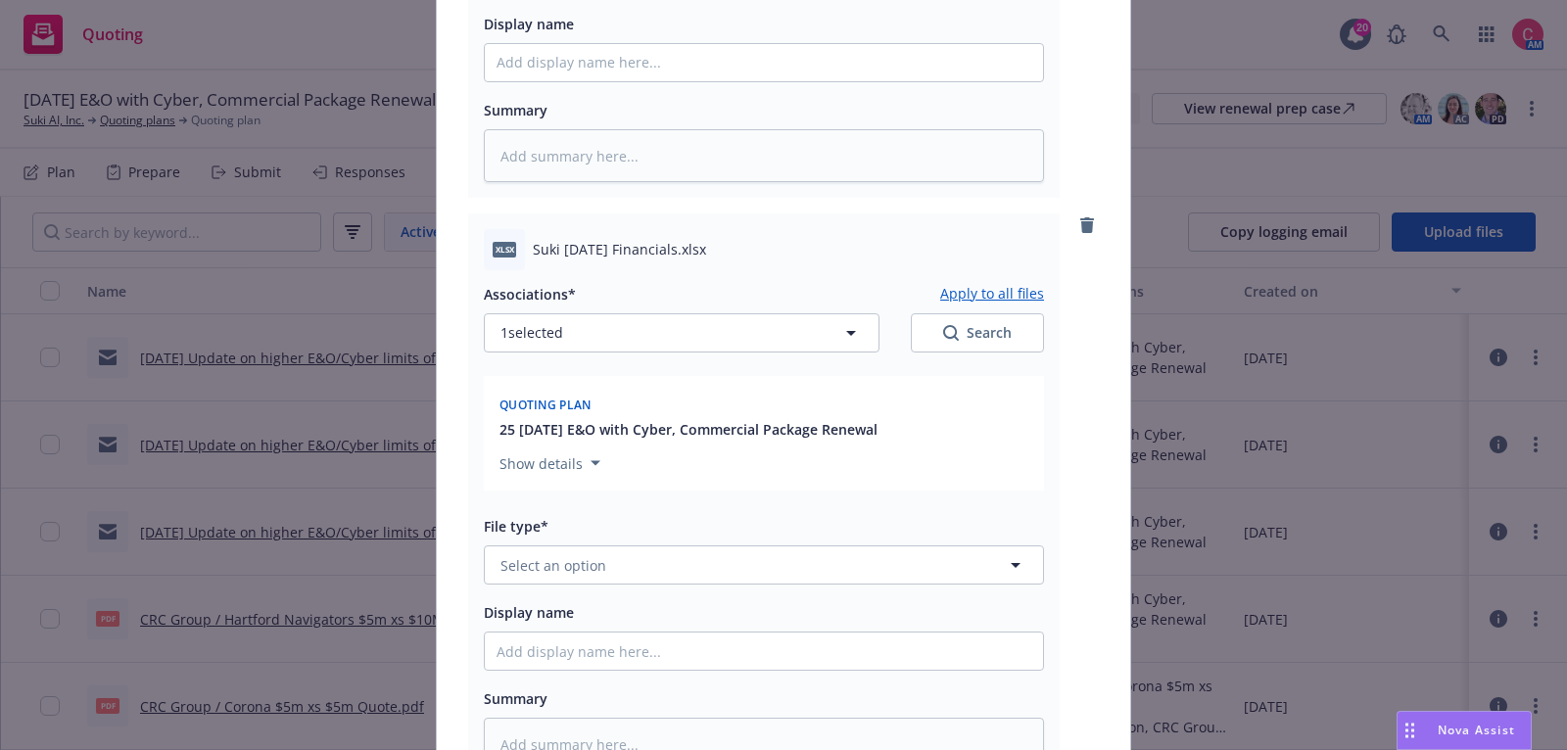
scroll to position [1217, 0]
click at [741, 570] on button "Select an option" at bounding box center [764, 564] width 560 height 39
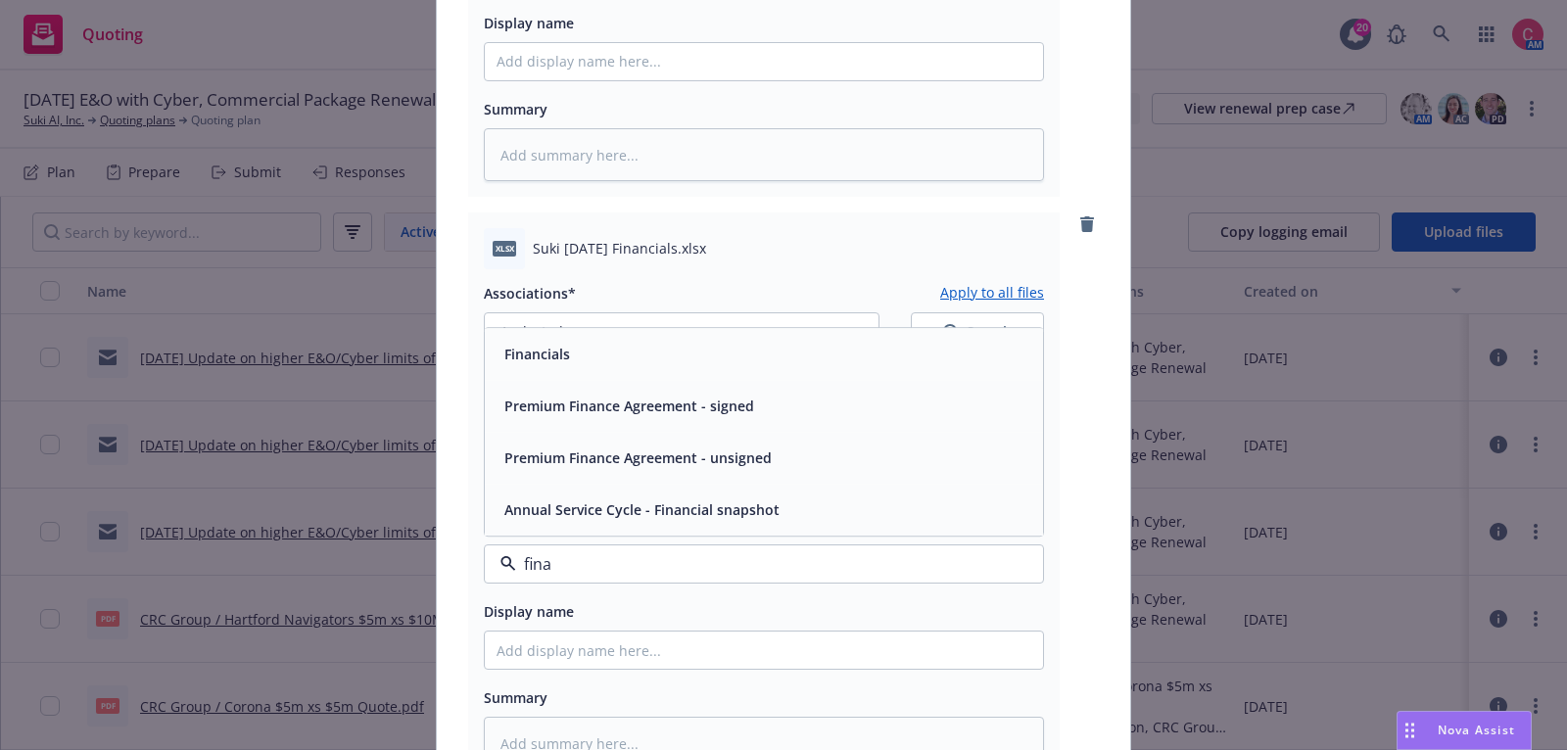
type input "finan"
click at [759, 373] on div "Financials" at bounding box center [764, 354] width 558 height 52
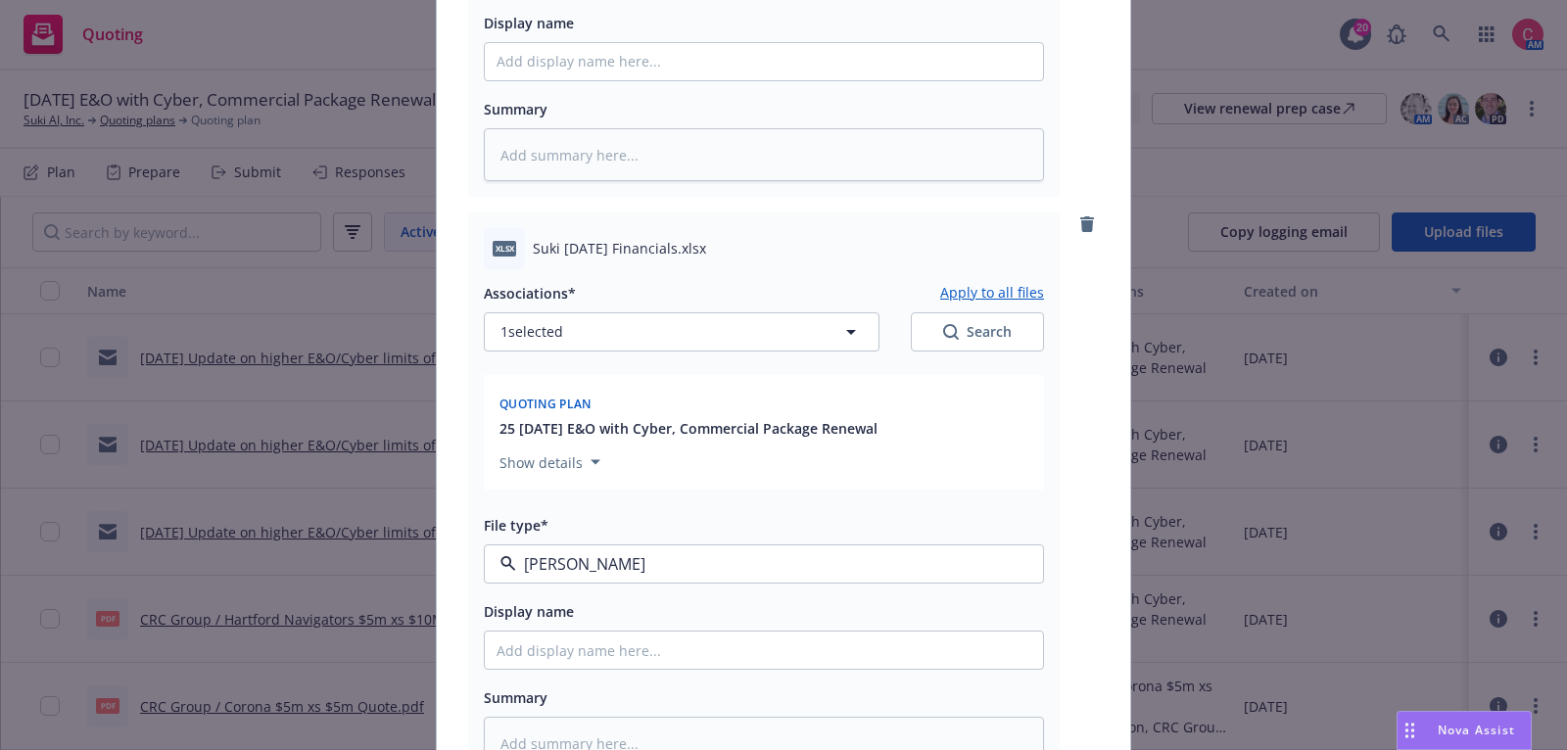
type textarea "x"
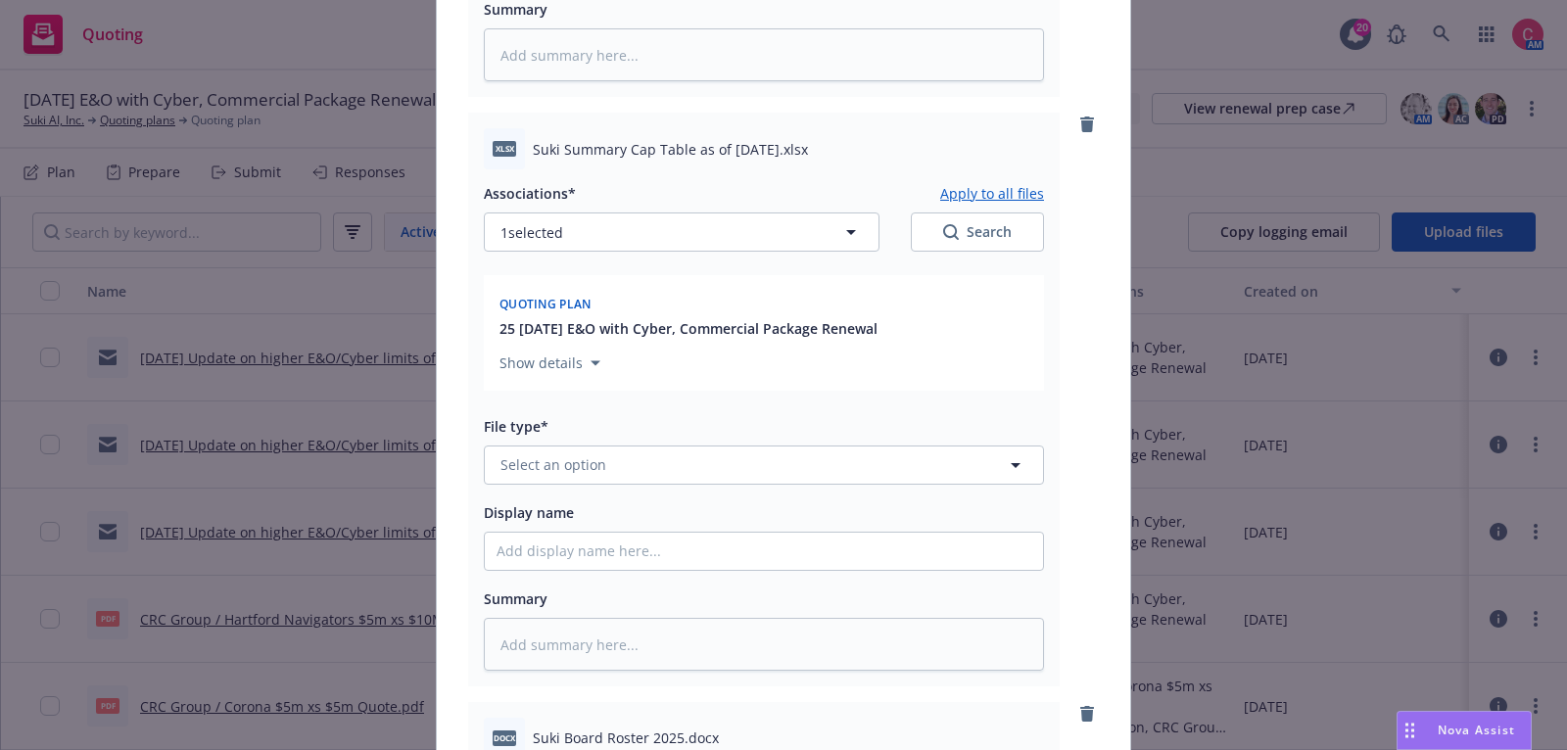
scroll to position [1960, 0]
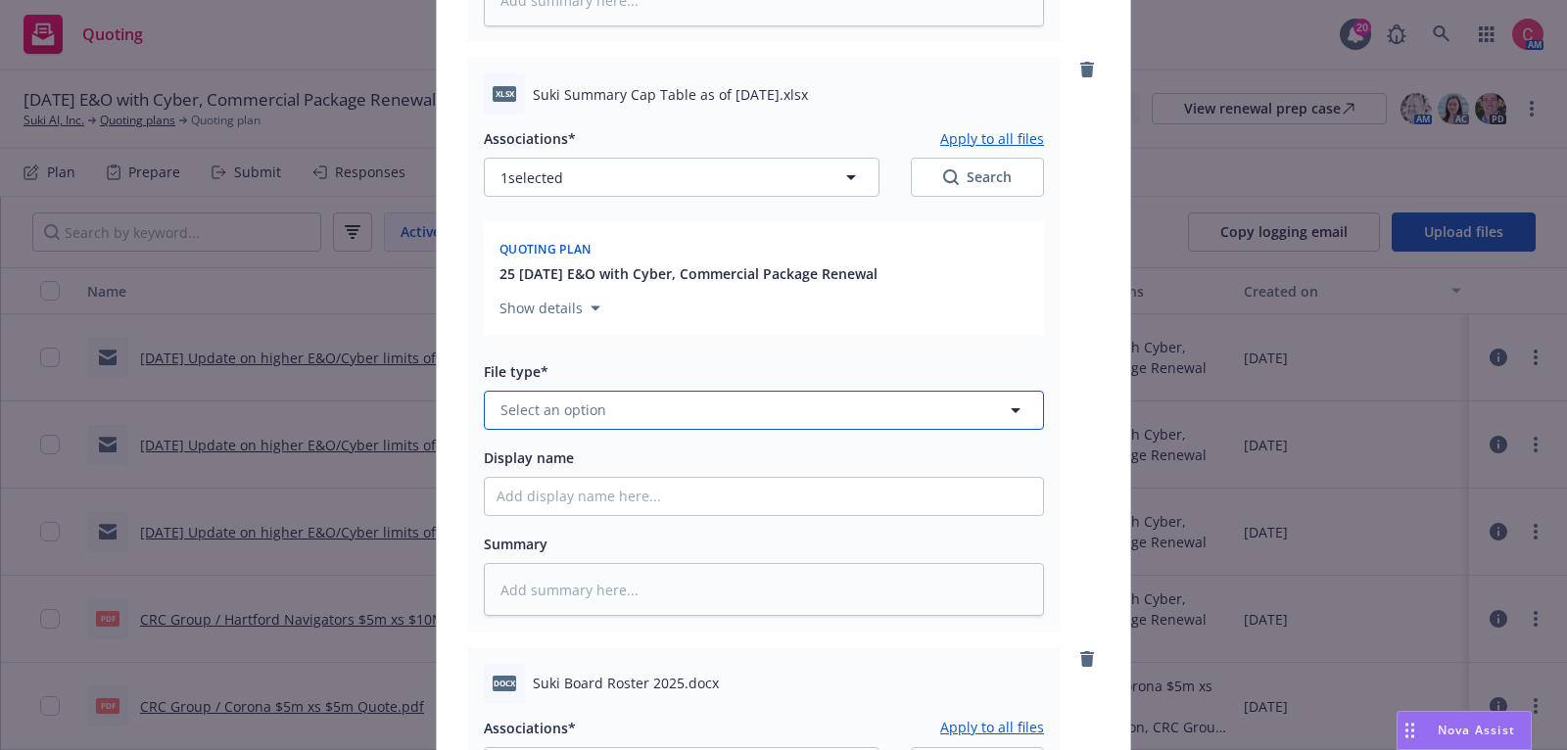
click at [707, 409] on button "Select an option" at bounding box center [764, 410] width 560 height 39
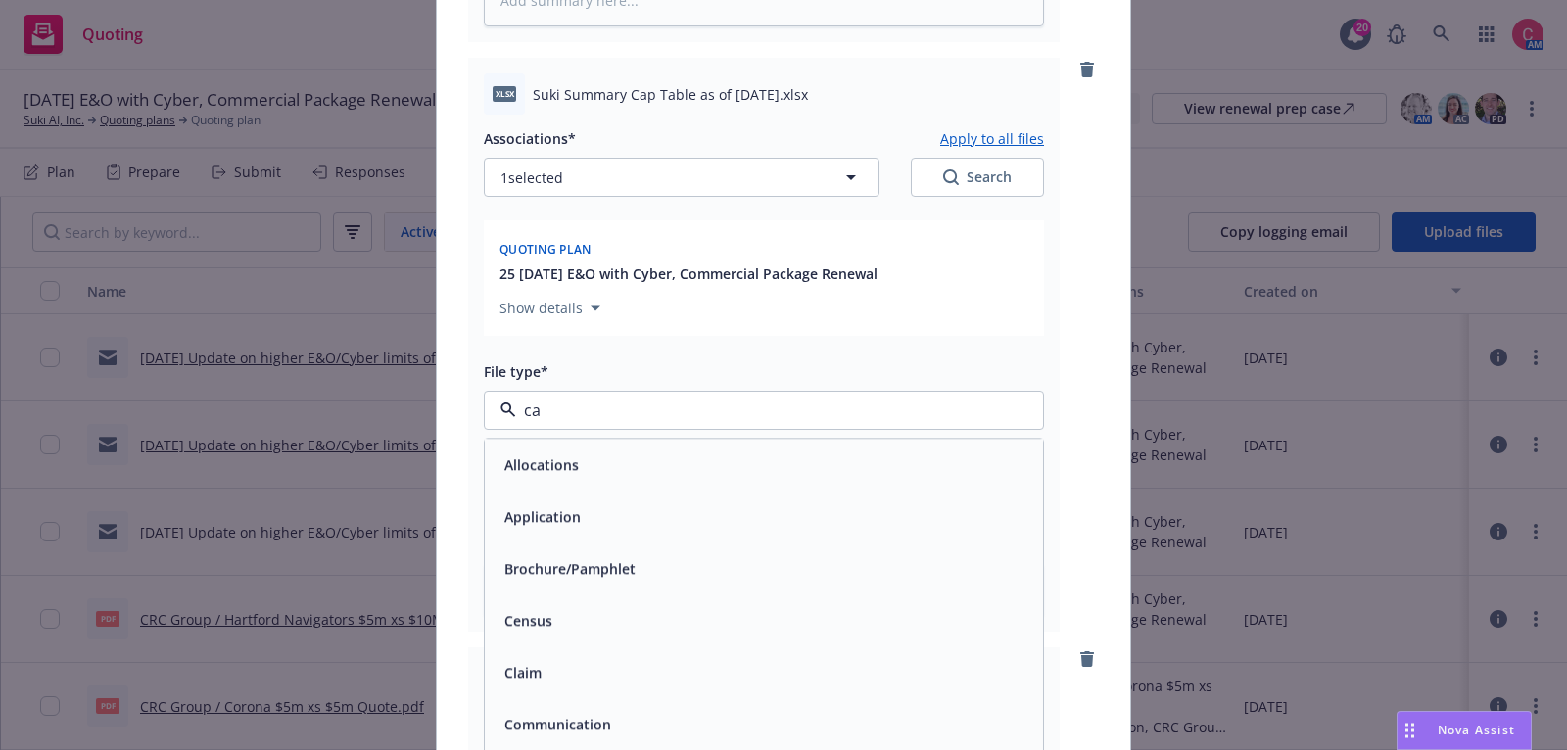
type input "cap"
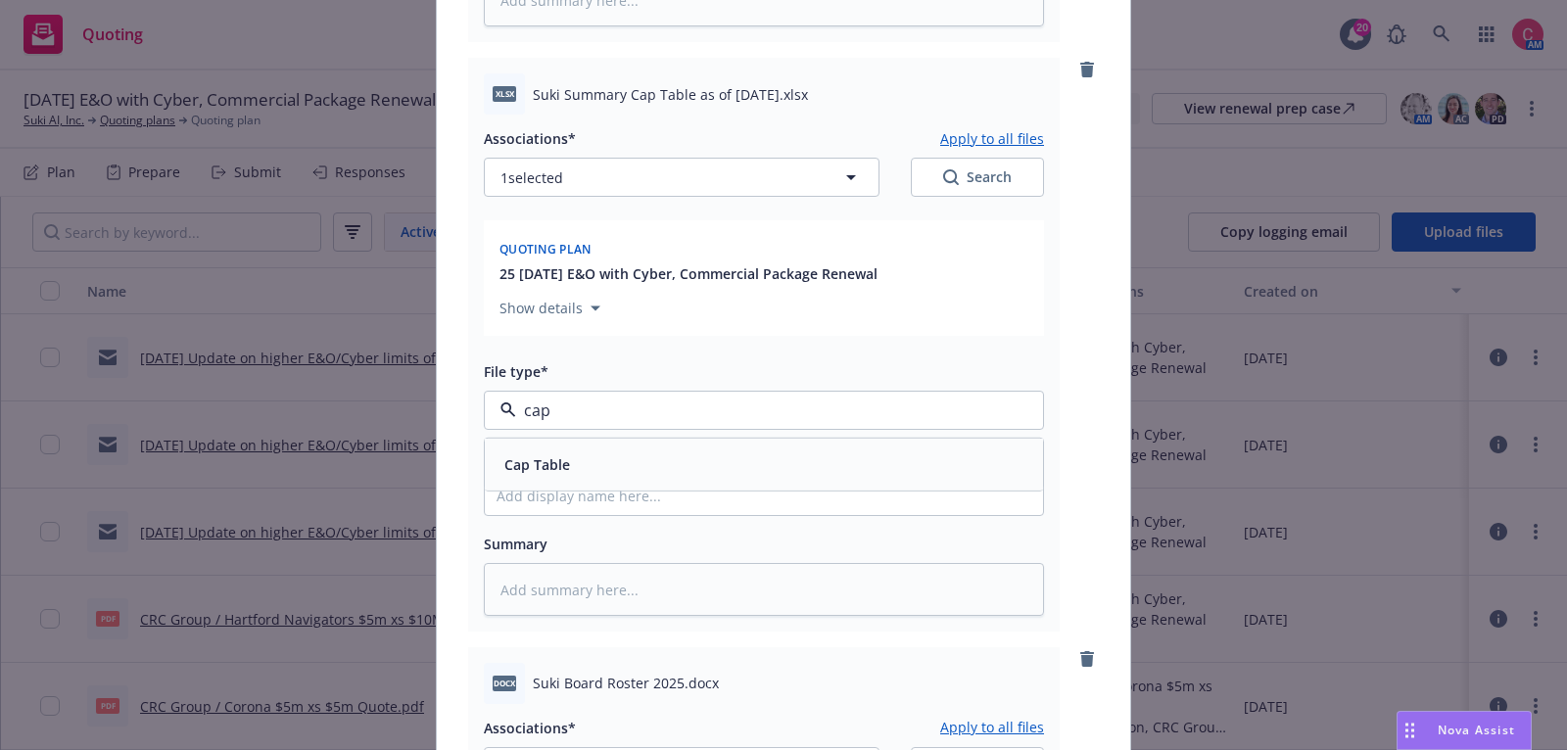
click at [726, 465] on div "Cap Table" at bounding box center [764, 465] width 535 height 28
type textarea "x"
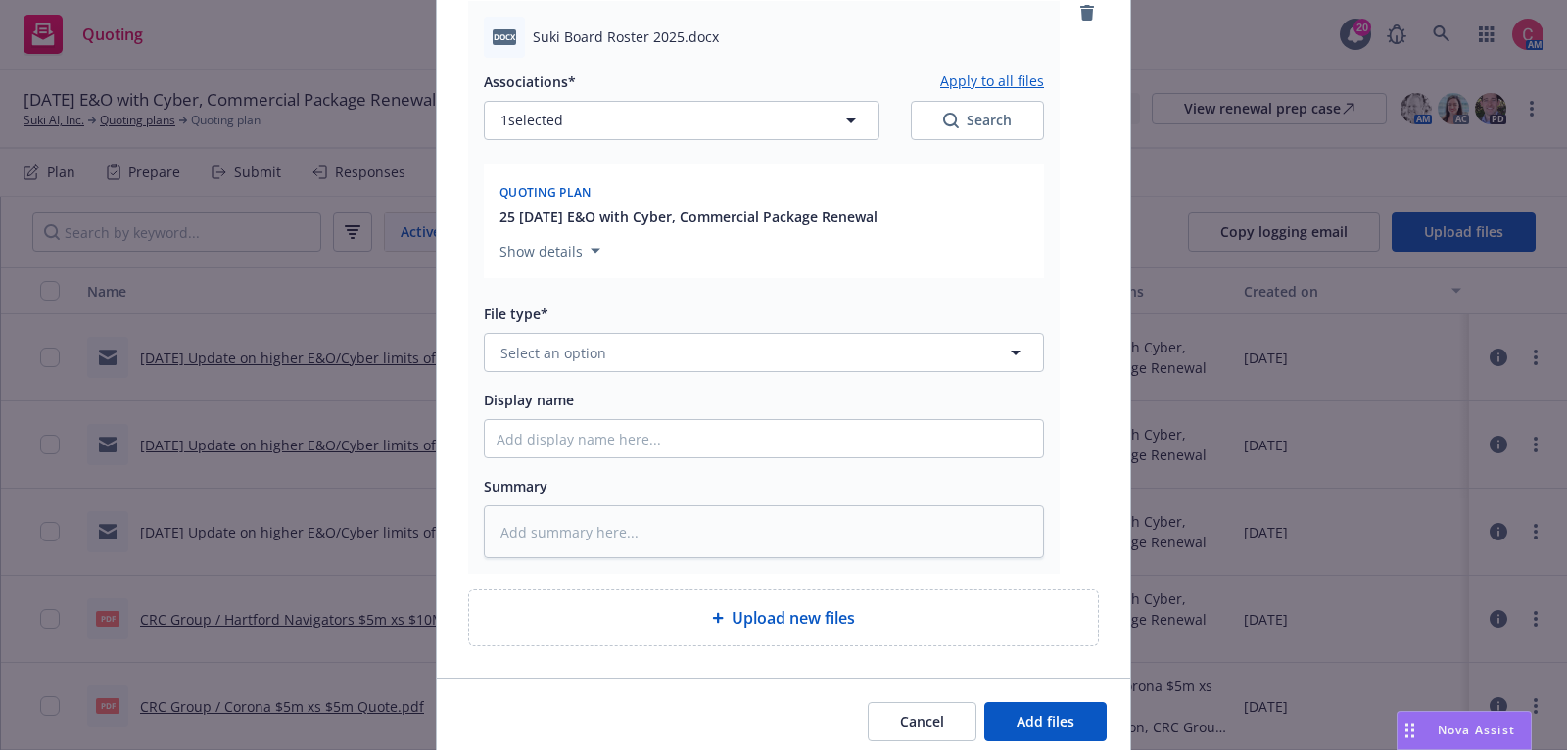
scroll to position [2609, 0]
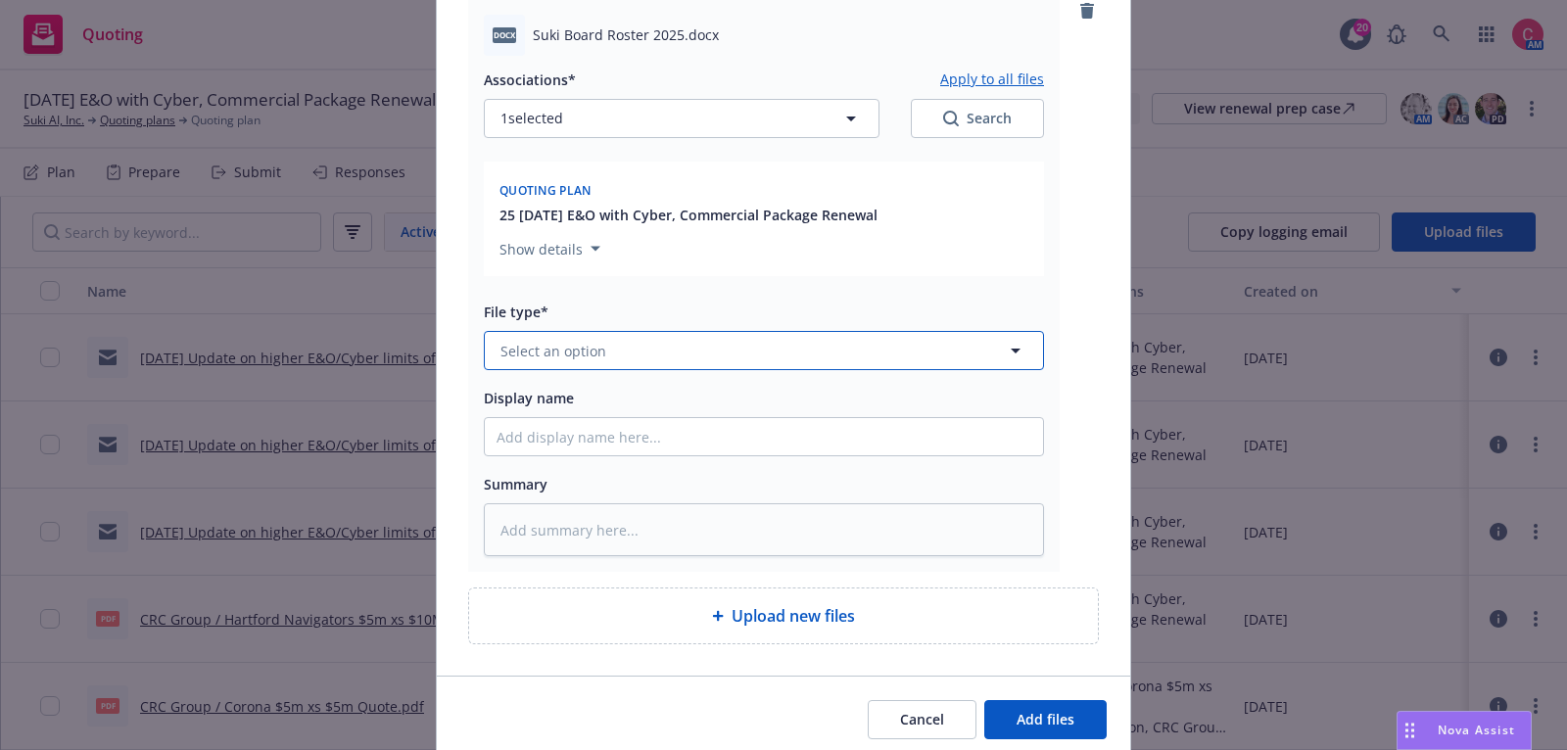
click at [721, 338] on button "Select an option" at bounding box center [764, 350] width 560 height 39
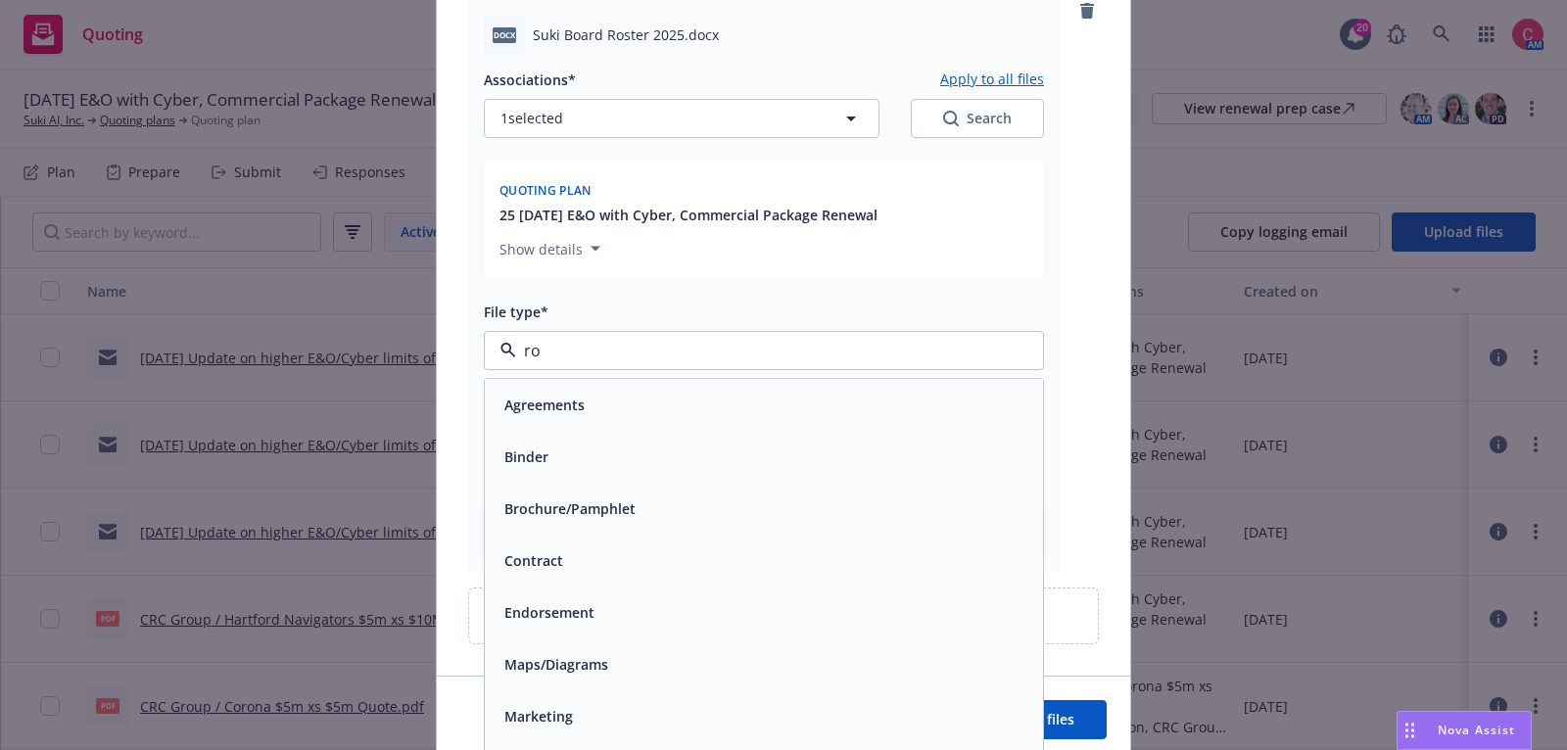
type input "ros"
type textarea "x"
type input "r"
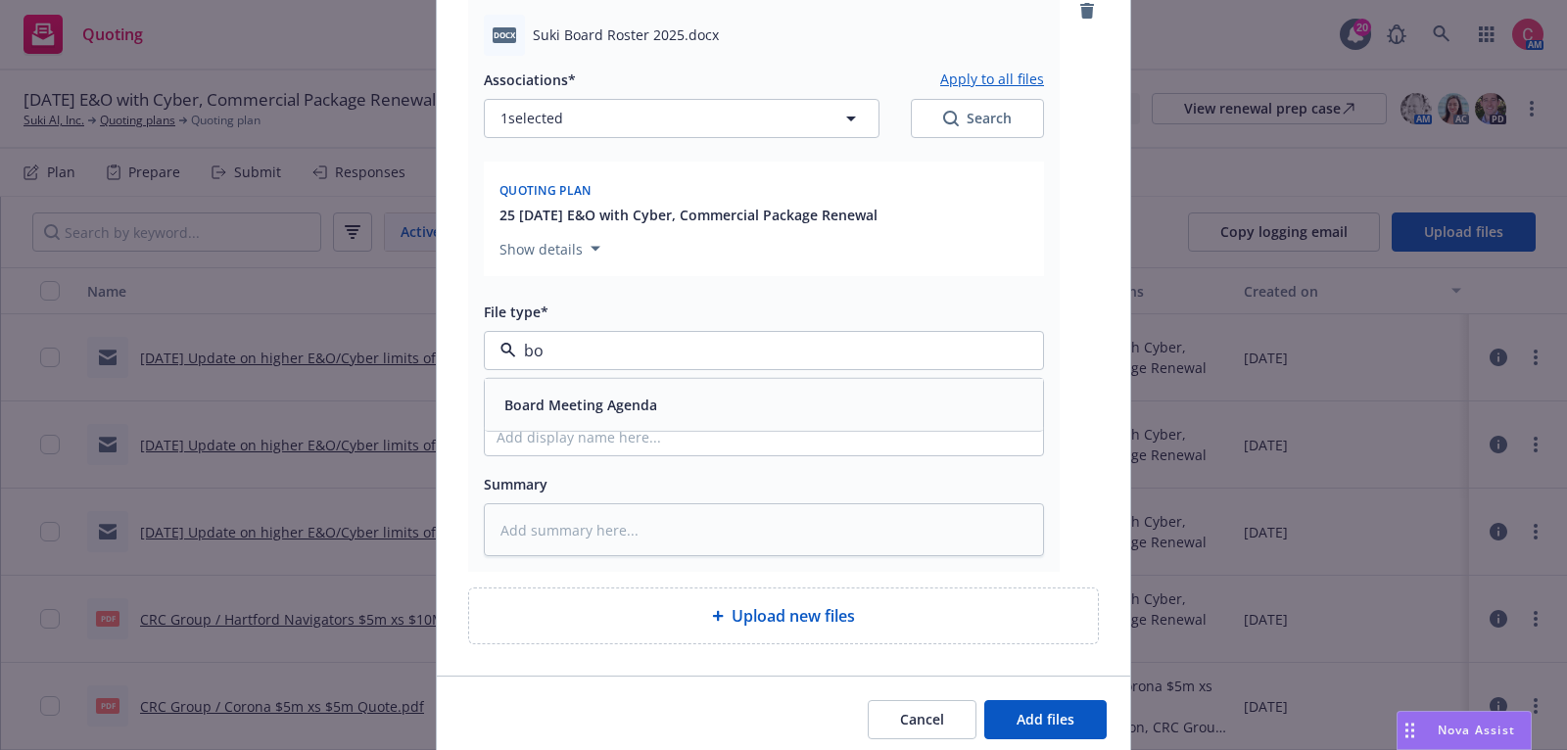
type input "b"
type input "other"
click at [723, 392] on div "Other" at bounding box center [764, 405] width 535 height 28
click at [1103, 704] on button "Add files" at bounding box center [1046, 719] width 122 height 39
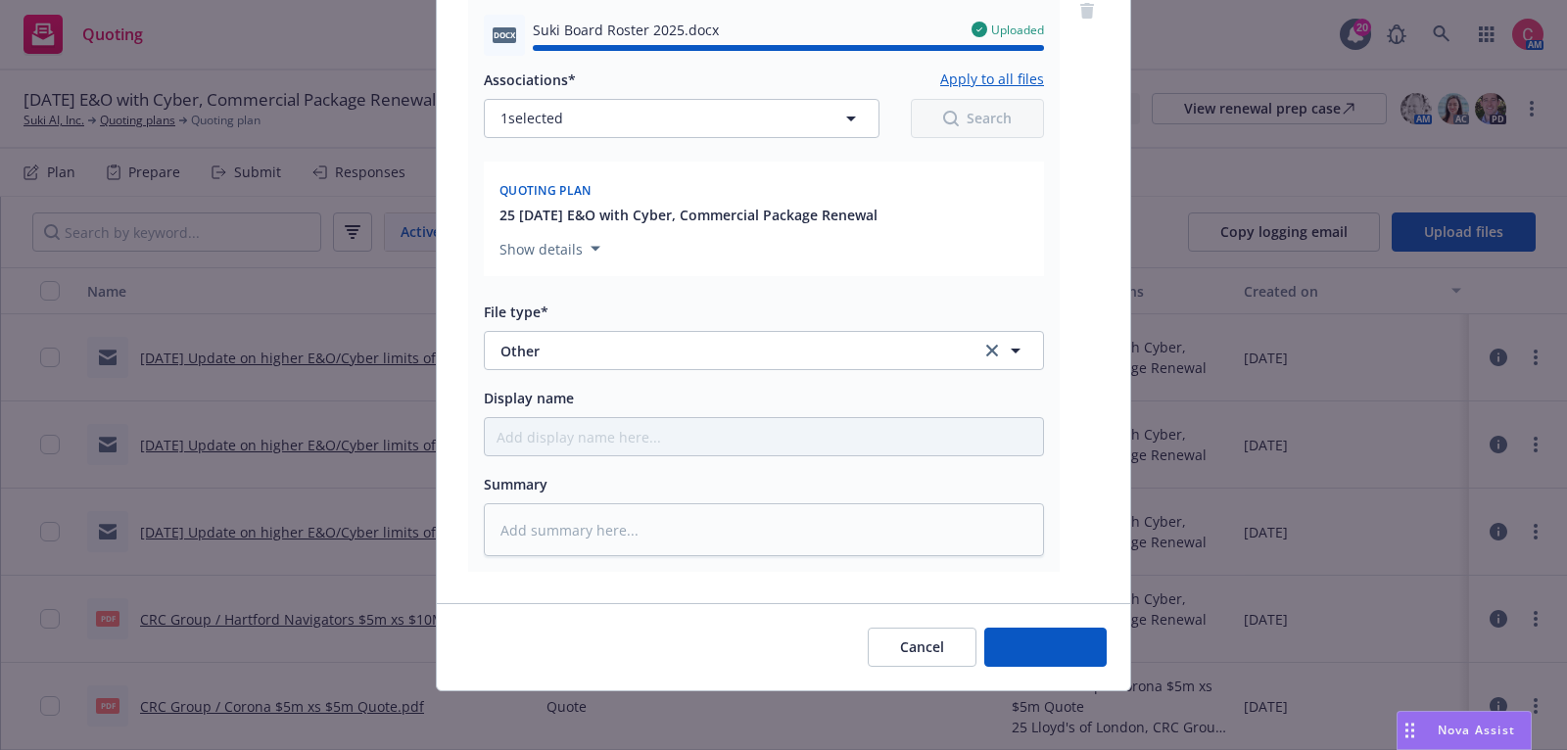
type textarea "x"
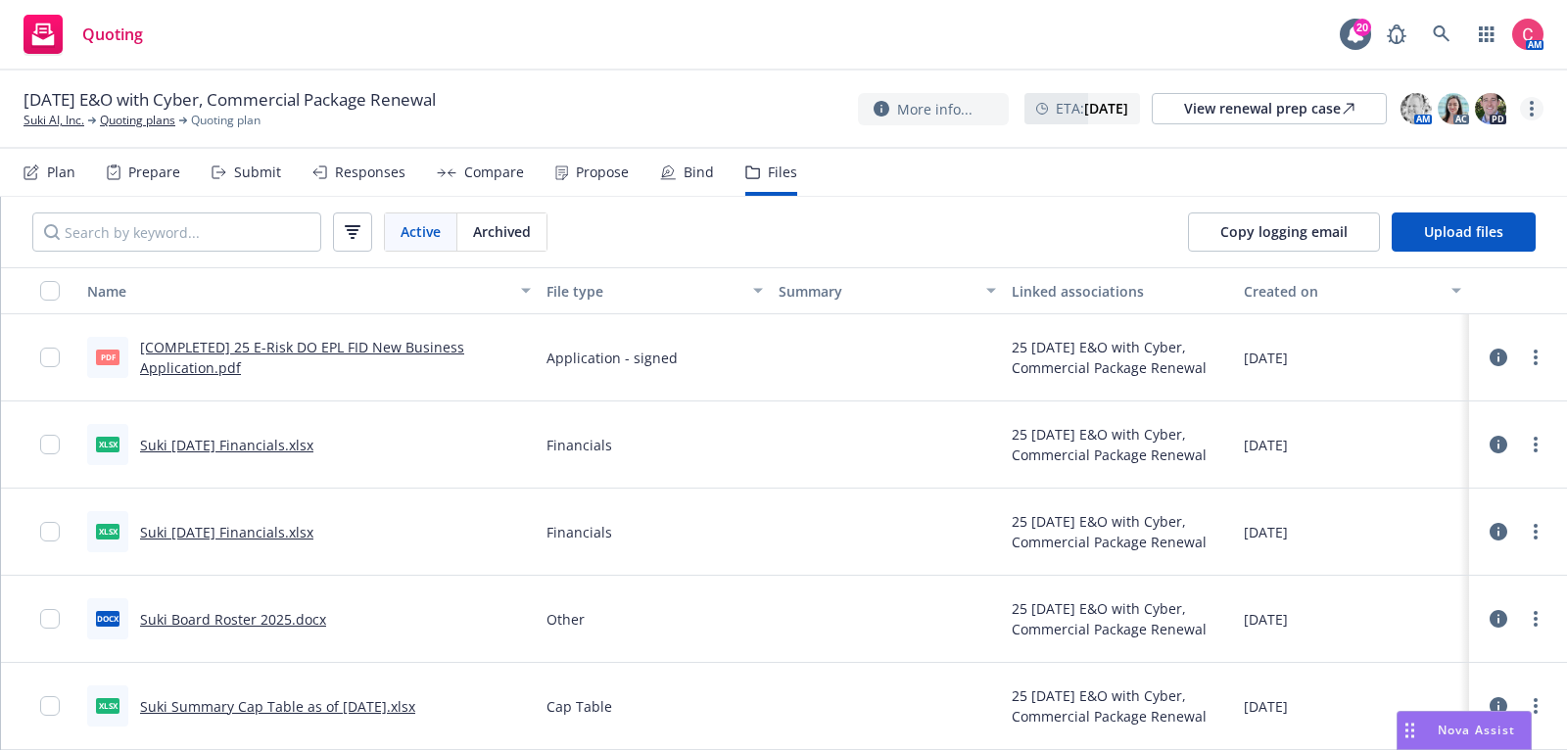
click at [1522, 115] on link "more" at bounding box center [1532, 109] width 24 height 24
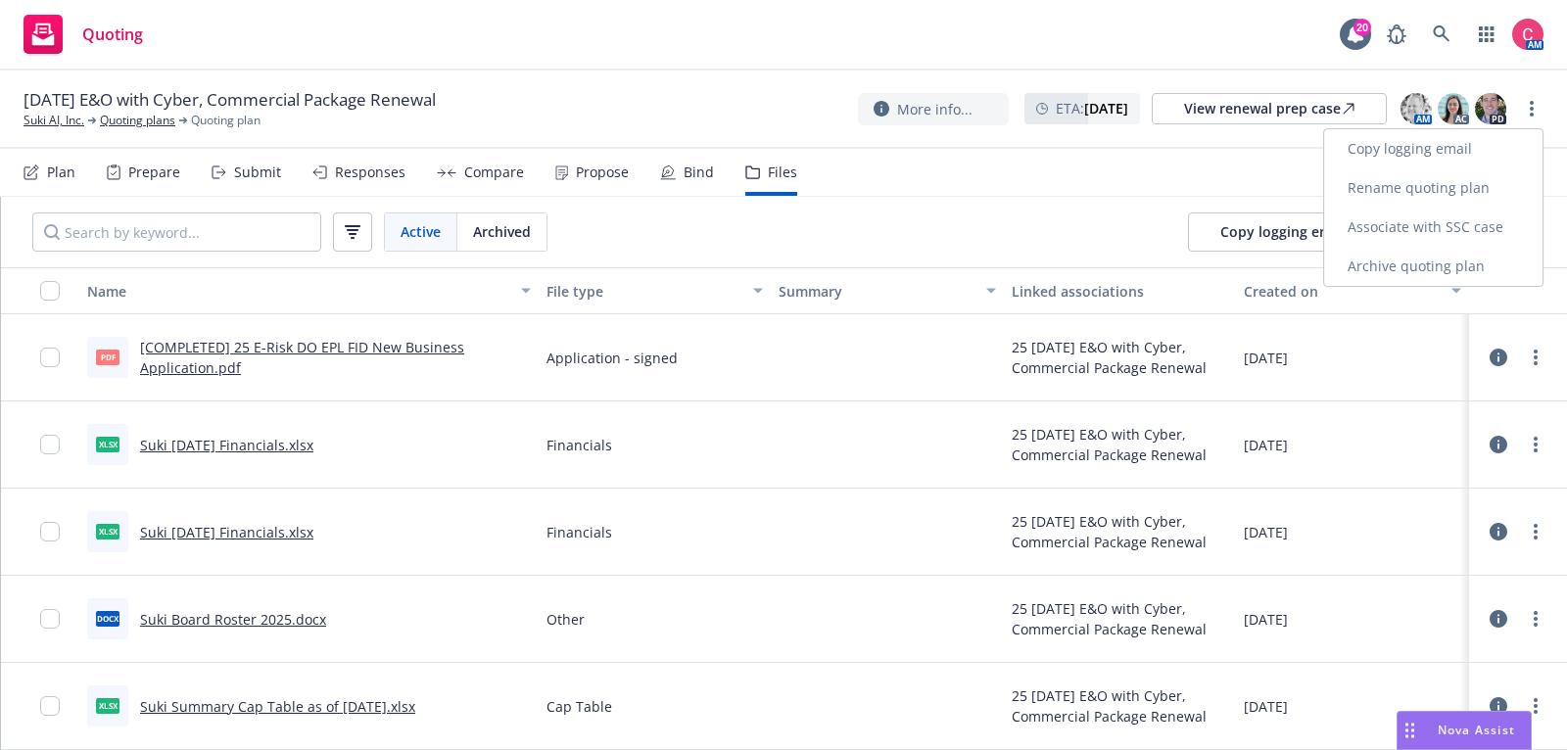
click at [1492, 171] on link "Rename quoting plan" at bounding box center [1434, 188] width 218 height 39
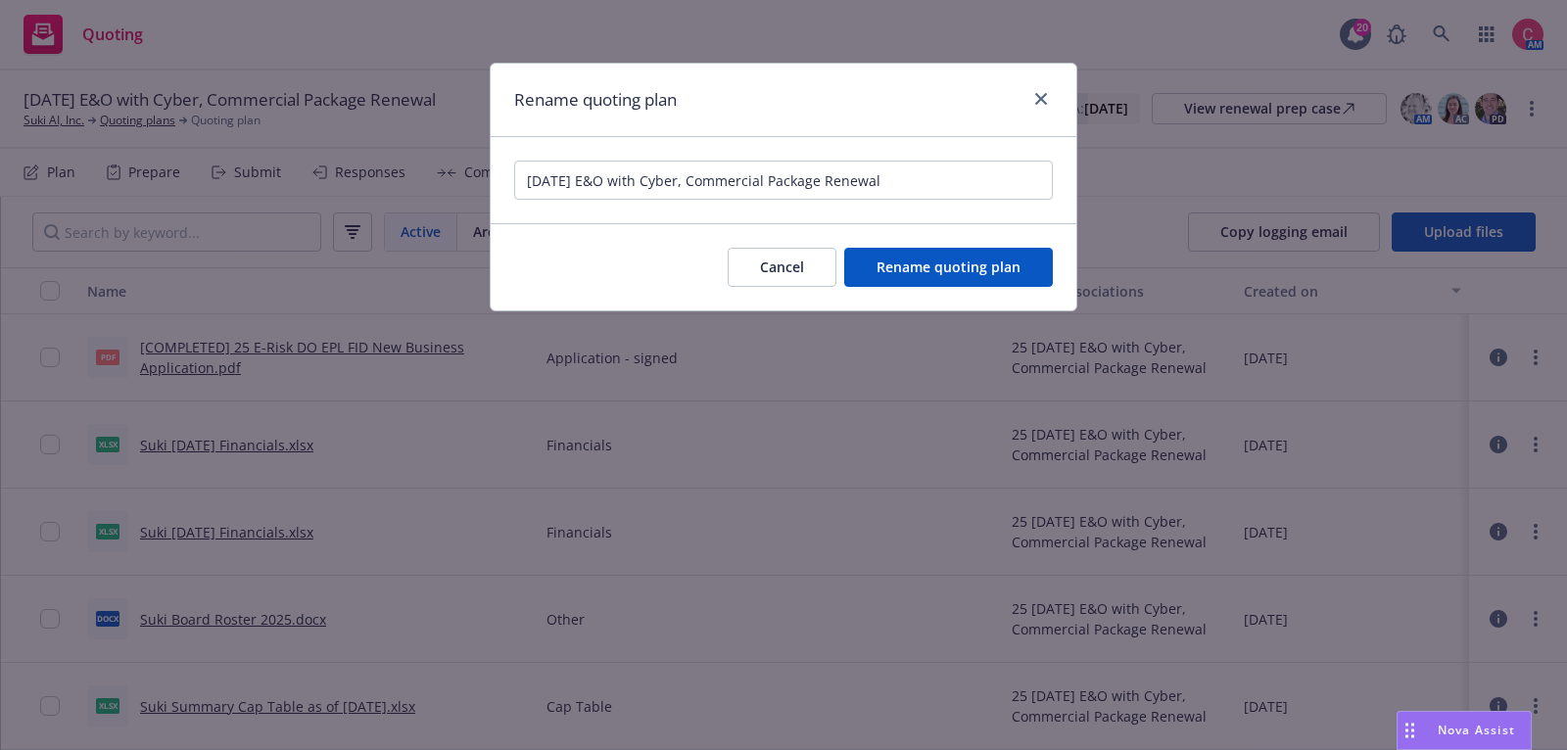
drag, startPoint x: 586, startPoint y: 173, endPoint x: 902, endPoint y: 173, distance: 316.4
click at [902, 173] on input "09/24/25 E&O with Cyber, Commercial Package Renewal" at bounding box center [783, 180] width 539 height 39
type input "09/24/25 PKG, E&O/Cyber, MGMT Renewal"
click at [963, 267] on span "Rename quoting plan" at bounding box center [949, 267] width 144 height 19
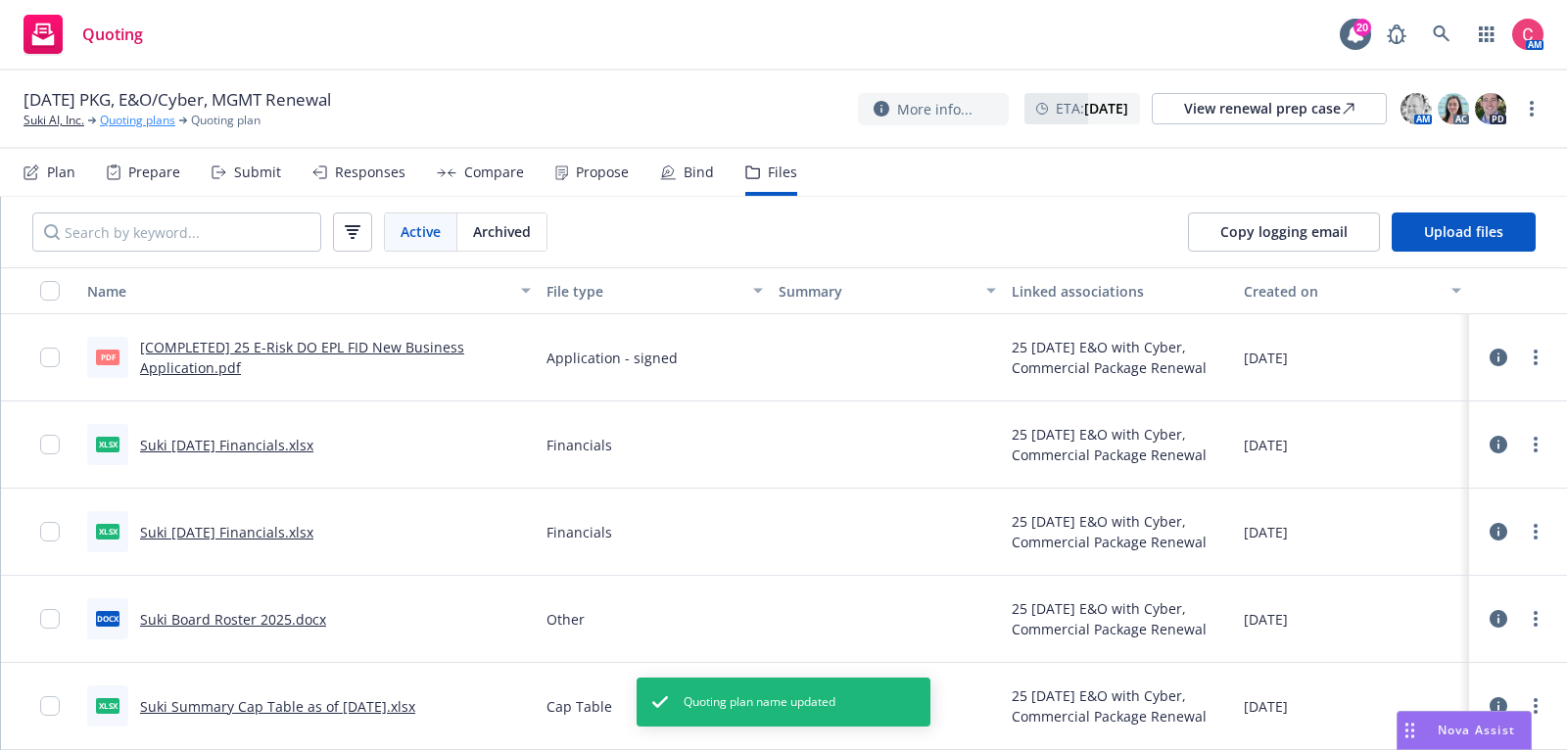
click at [121, 123] on link "Quoting plans" at bounding box center [137, 121] width 75 height 18
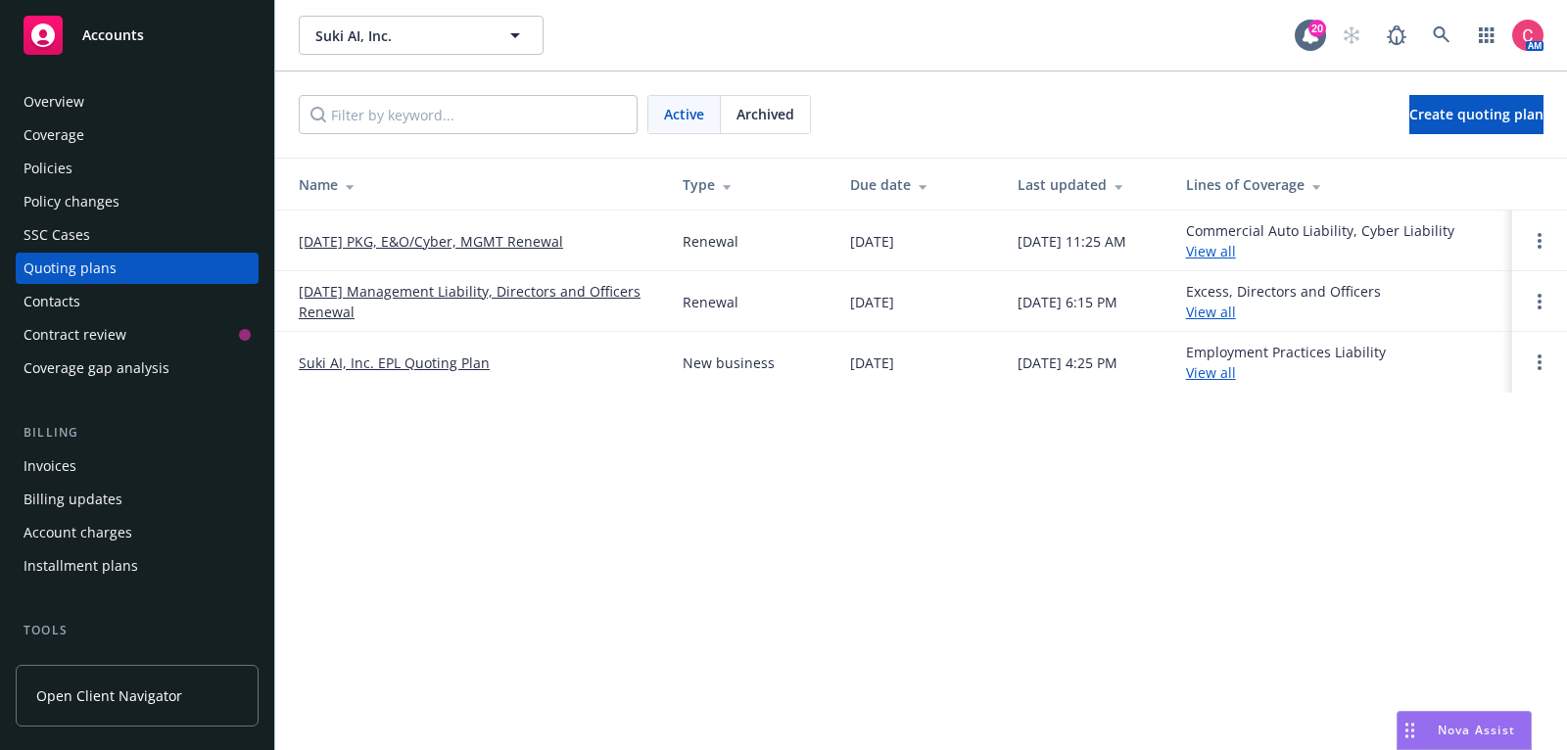
click at [362, 249] on link "[DATE] PKG, E&O/Cyber, MGMT Renewal" at bounding box center [431, 241] width 265 height 21
click at [384, 297] on link "09/24/25 Management Liability, Directors and Officers Renewal" at bounding box center [475, 301] width 353 height 41
click at [451, 238] on link "09/24/25 PKG, E&O/Cyber, MGMT Renewal" at bounding box center [431, 241] width 265 height 21
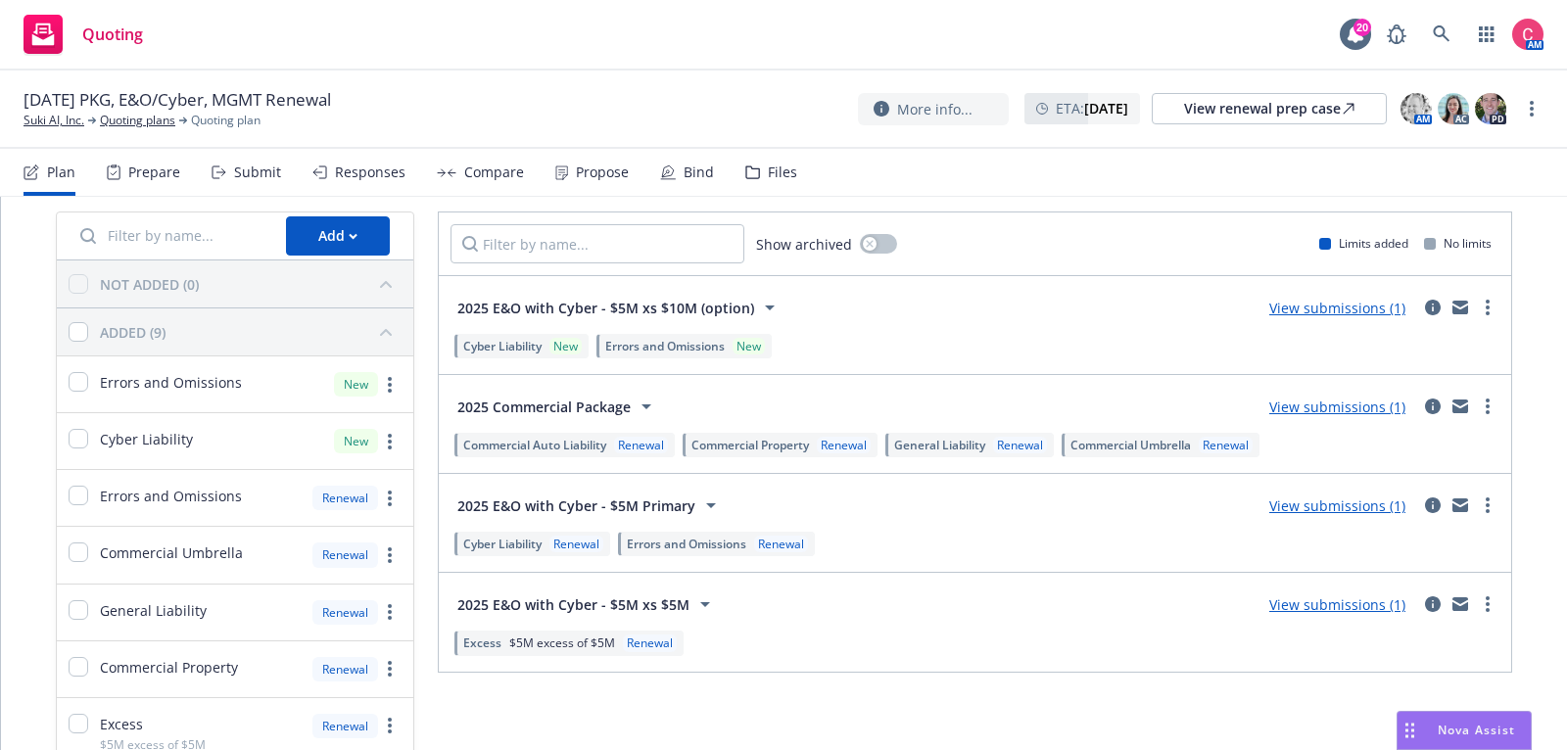
scroll to position [81, 0]
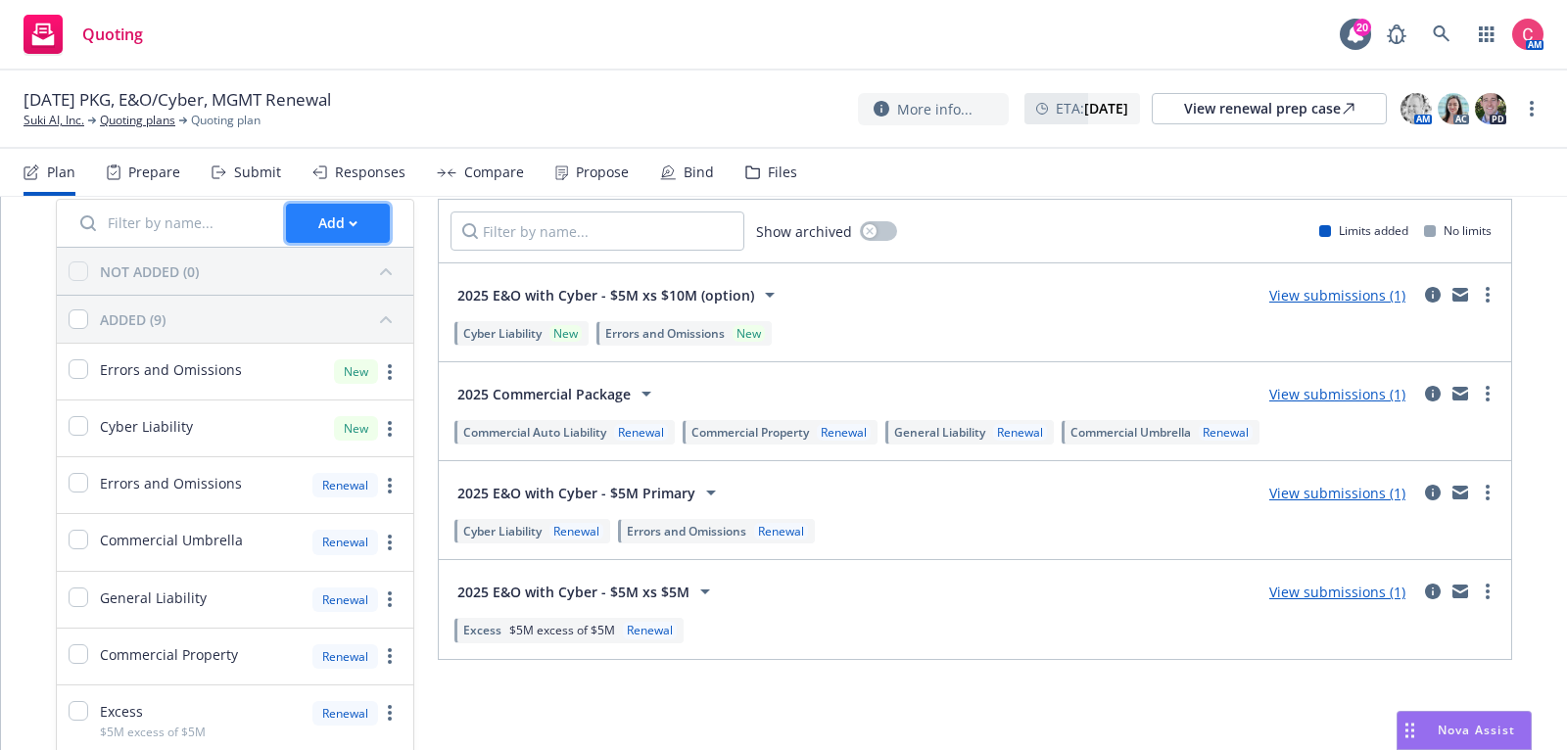
click at [347, 224] on div "Add" at bounding box center [337, 223] width 39 height 37
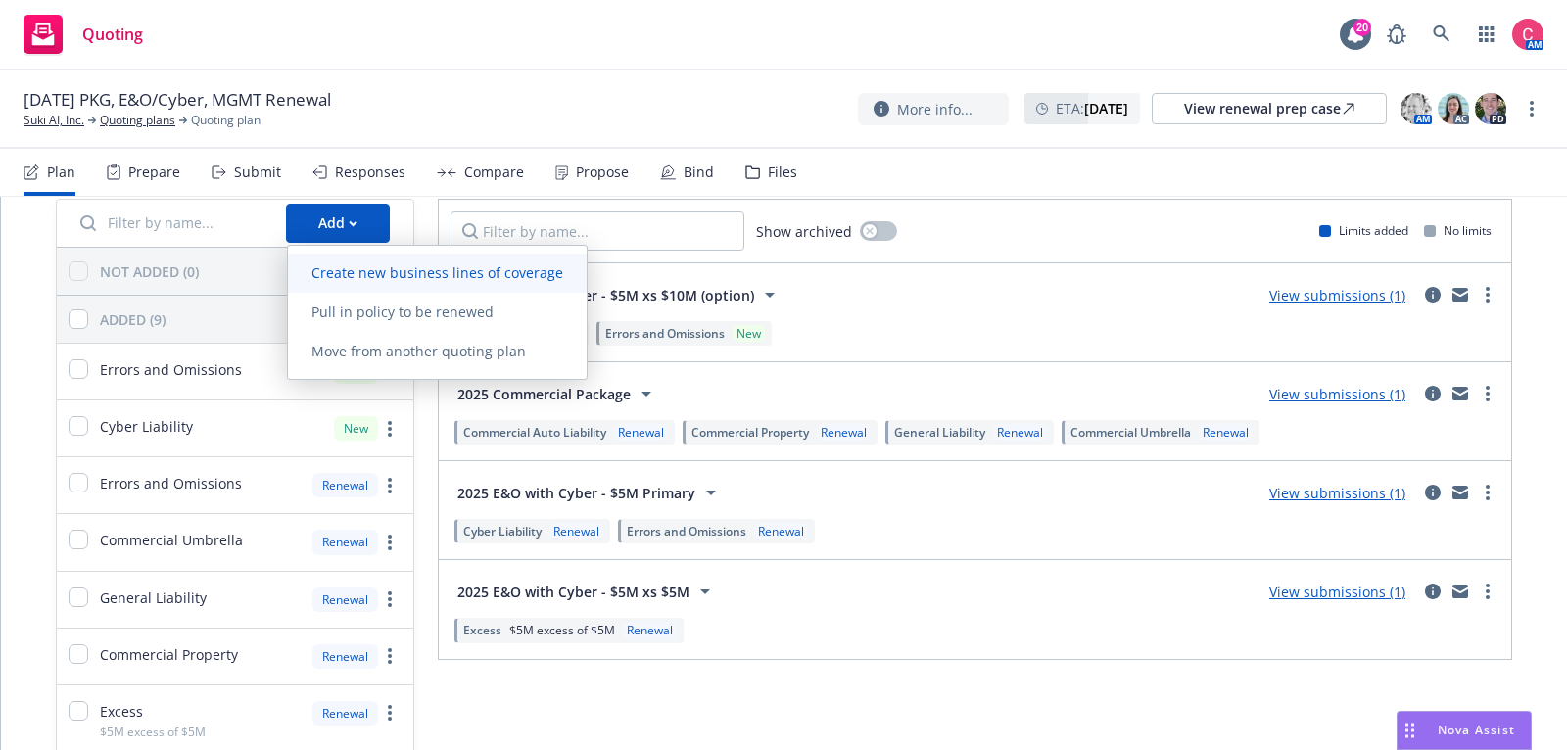
click at [355, 266] on span "Create new business lines of coverage" at bounding box center [437, 273] width 299 height 19
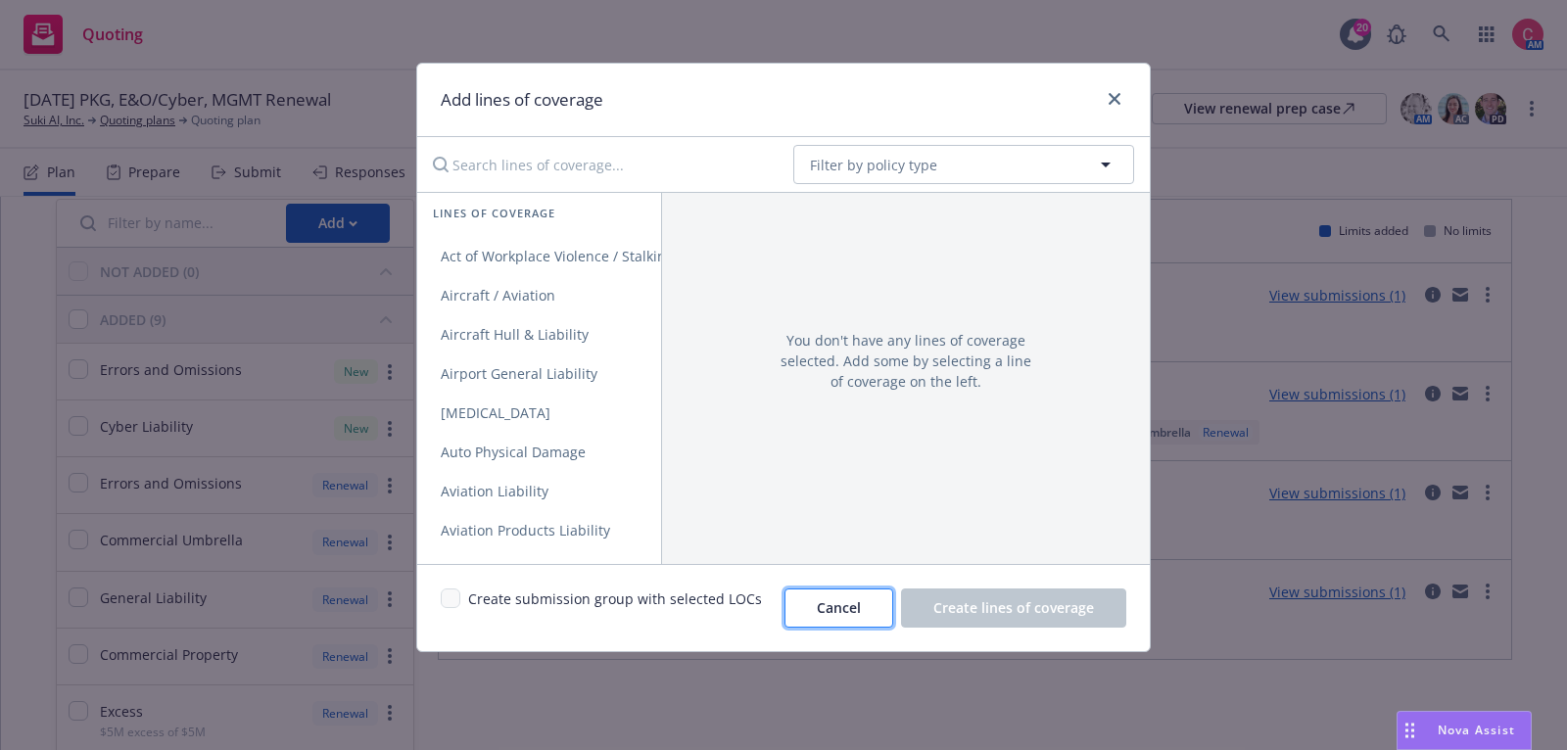
click at [858, 605] on span "Cancel" at bounding box center [839, 608] width 44 height 19
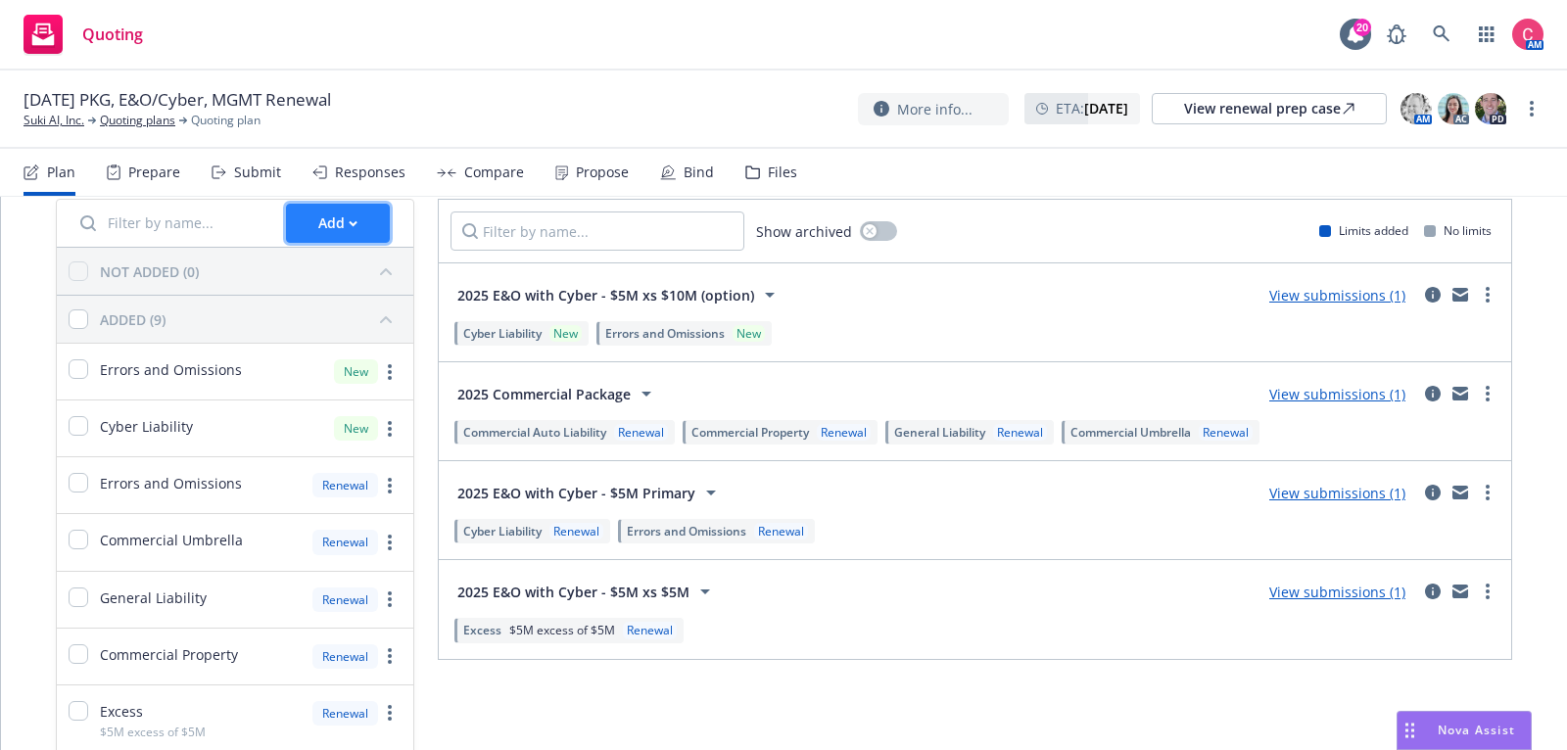
click at [327, 214] on div "Add" at bounding box center [337, 223] width 39 height 37
click at [1533, 112] on icon "more" at bounding box center [1532, 109] width 4 height 16
click at [1468, 193] on link "Rename quoting plan" at bounding box center [1434, 188] width 218 height 39
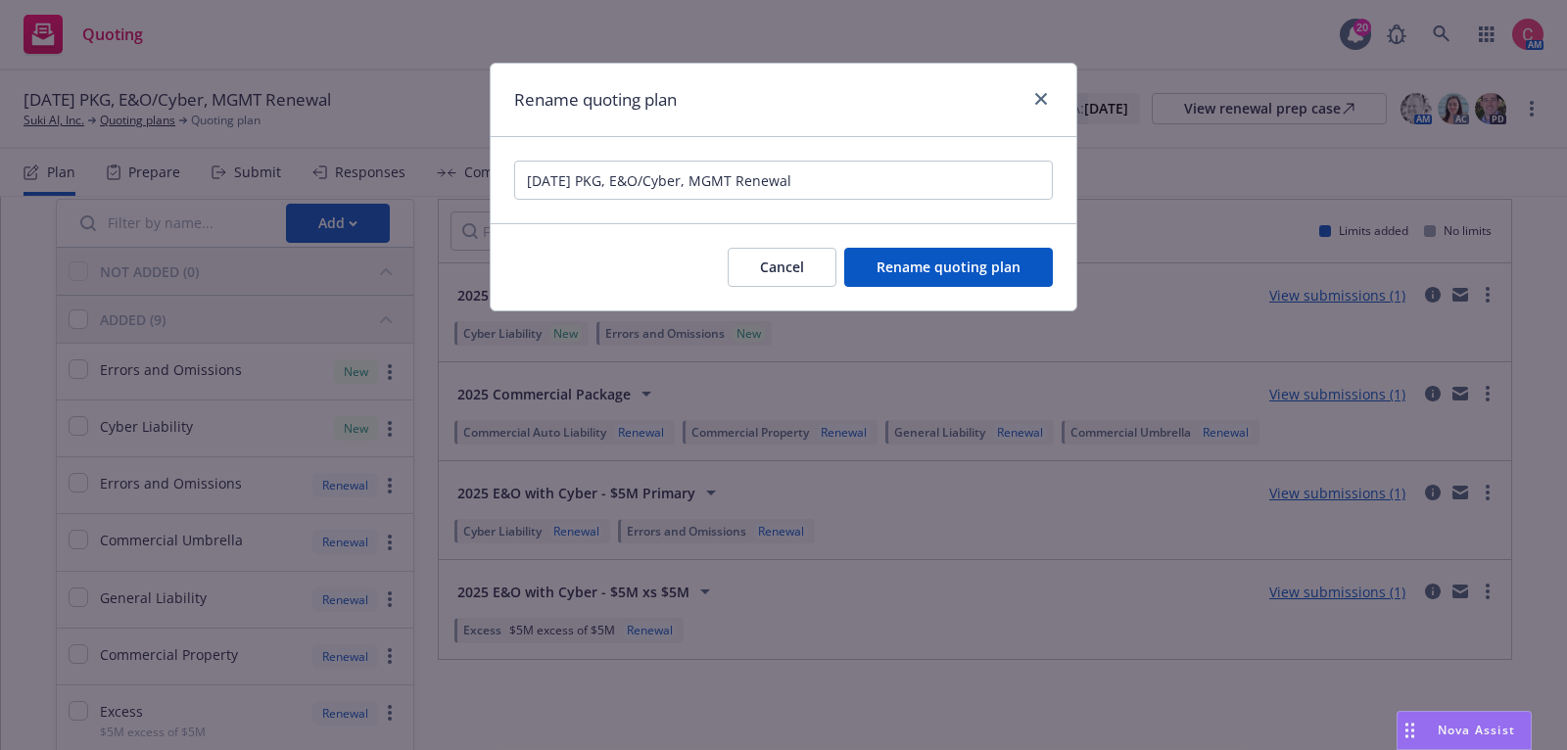
click at [703, 178] on input "09/24/25 PKG, E&O/Cyber, MGMT Renewal" at bounding box center [783, 180] width 539 height 39
drag, startPoint x: 689, startPoint y: 177, endPoint x: 745, endPoint y: 174, distance: 55.9
click at [746, 175] on input "09/24/25 PKG, E&O/Cyber, MGMT Renewal" at bounding box center [783, 180] width 539 height 39
type input "09/24/25 PKG, E&O/Cyber Renewal"
click at [869, 281] on button "Rename quoting plan" at bounding box center [948, 267] width 209 height 39
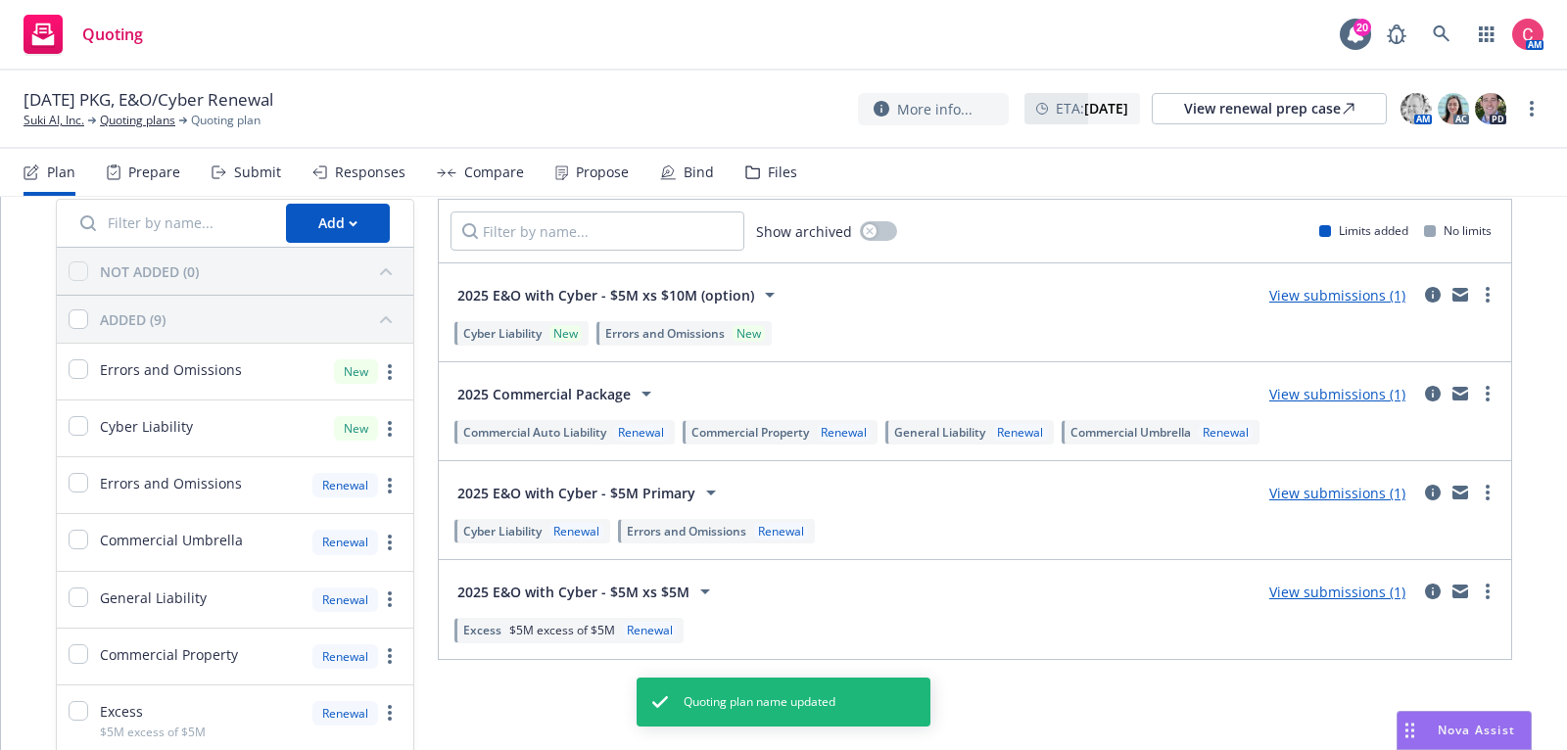
click at [765, 182] on div "Files" at bounding box center [772, 172] width 52 height 47
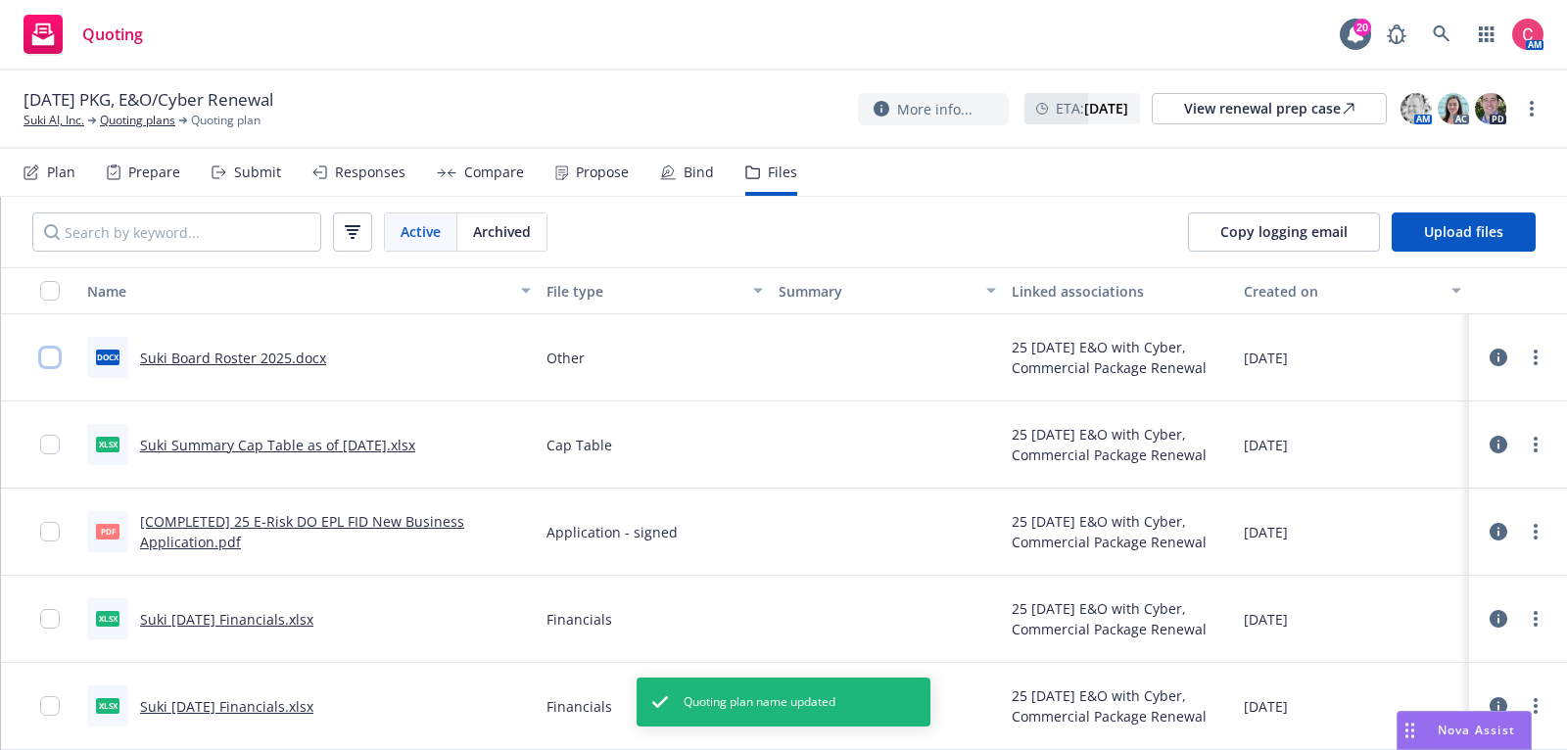
click at [58, 360] on input "checkbox" at bounding box center [50, 358] width 20 height 20
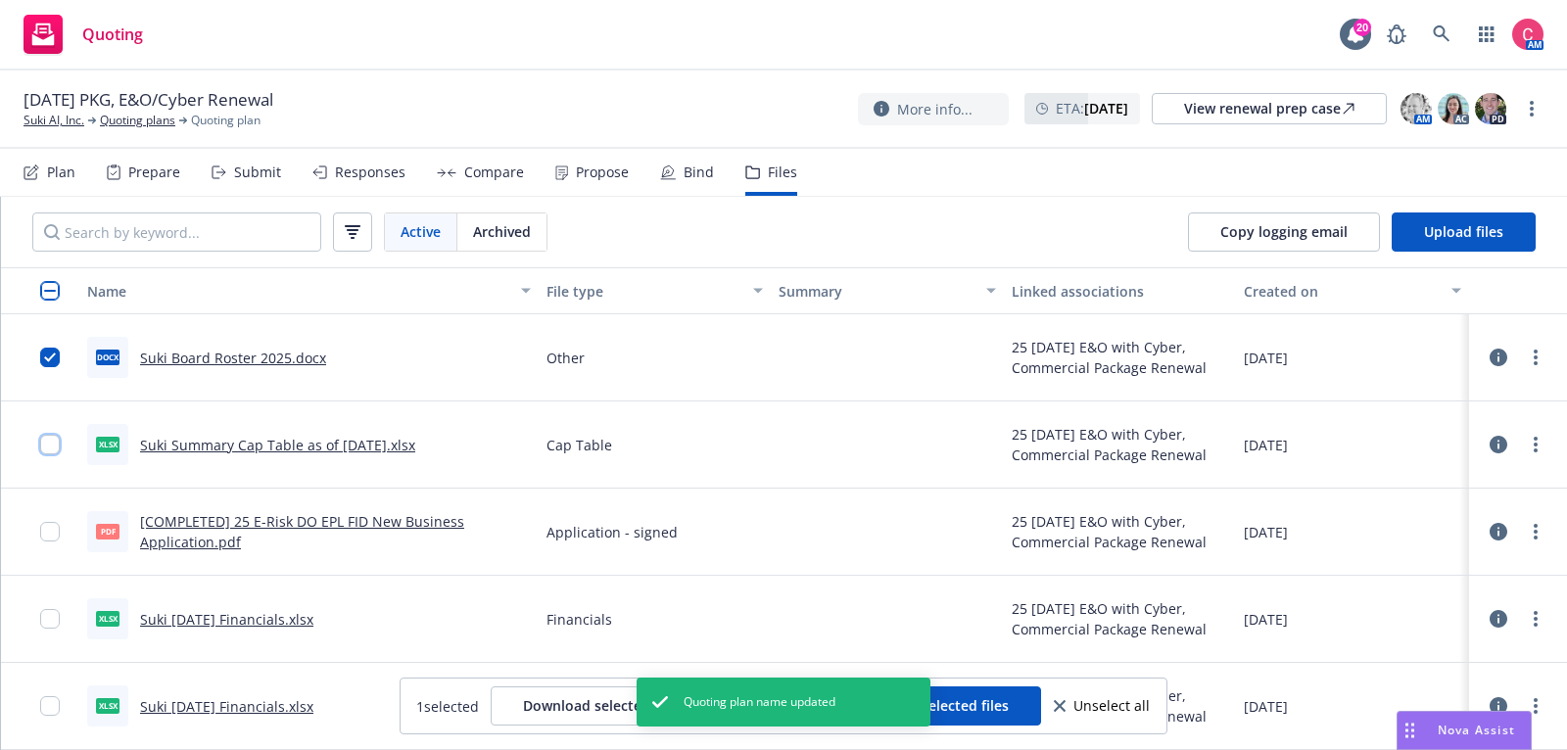
click at [54, 435] on input "checkbox" at bounding box center [50, 445] width 20 height 20
click at [48, 533] on input "checkbox" at bounding box center [50, 532] width 20 height 20
click at [53, 619] on input "checkbox" at bounding box center [50, 619] width 20 height 20
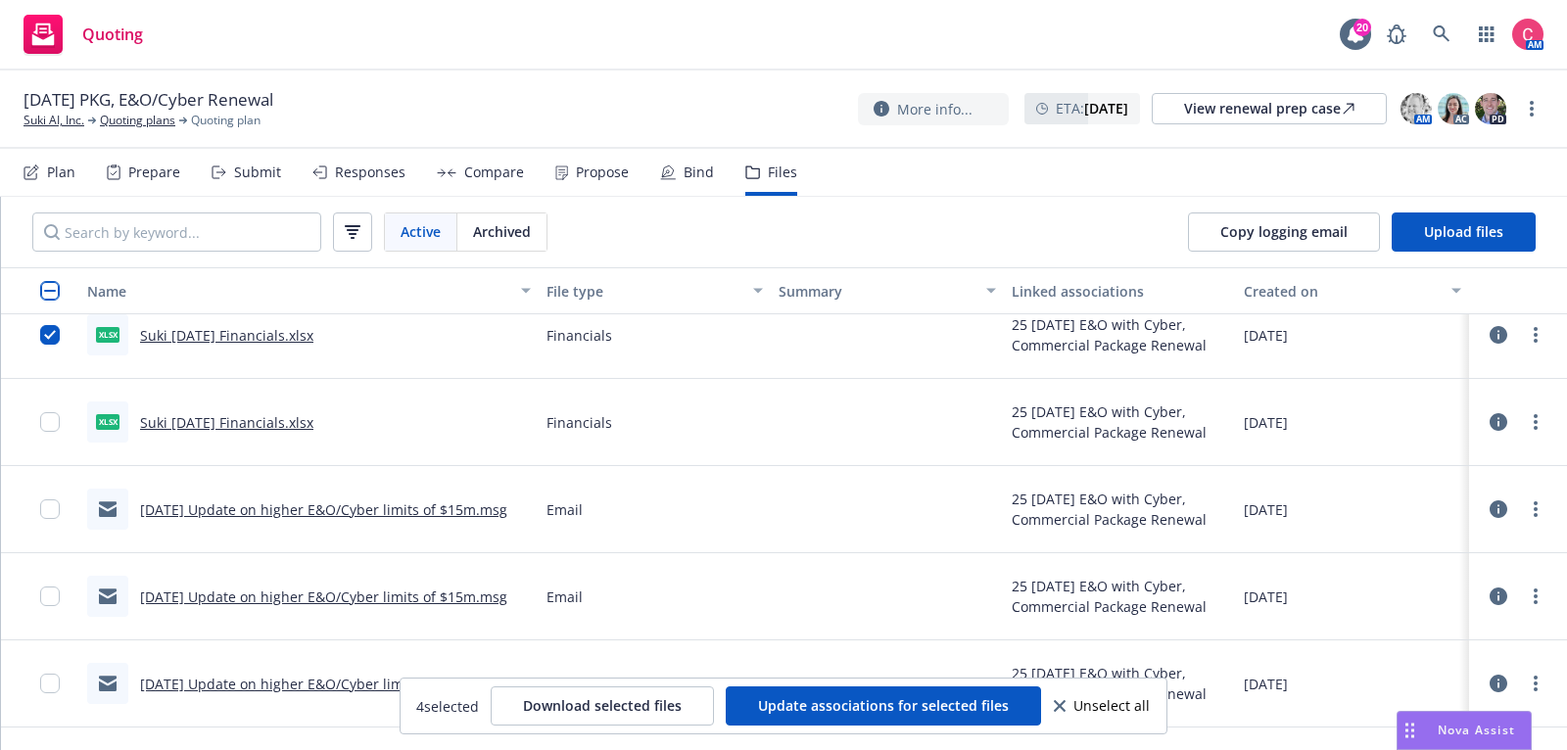
scroll to position [290, 0]
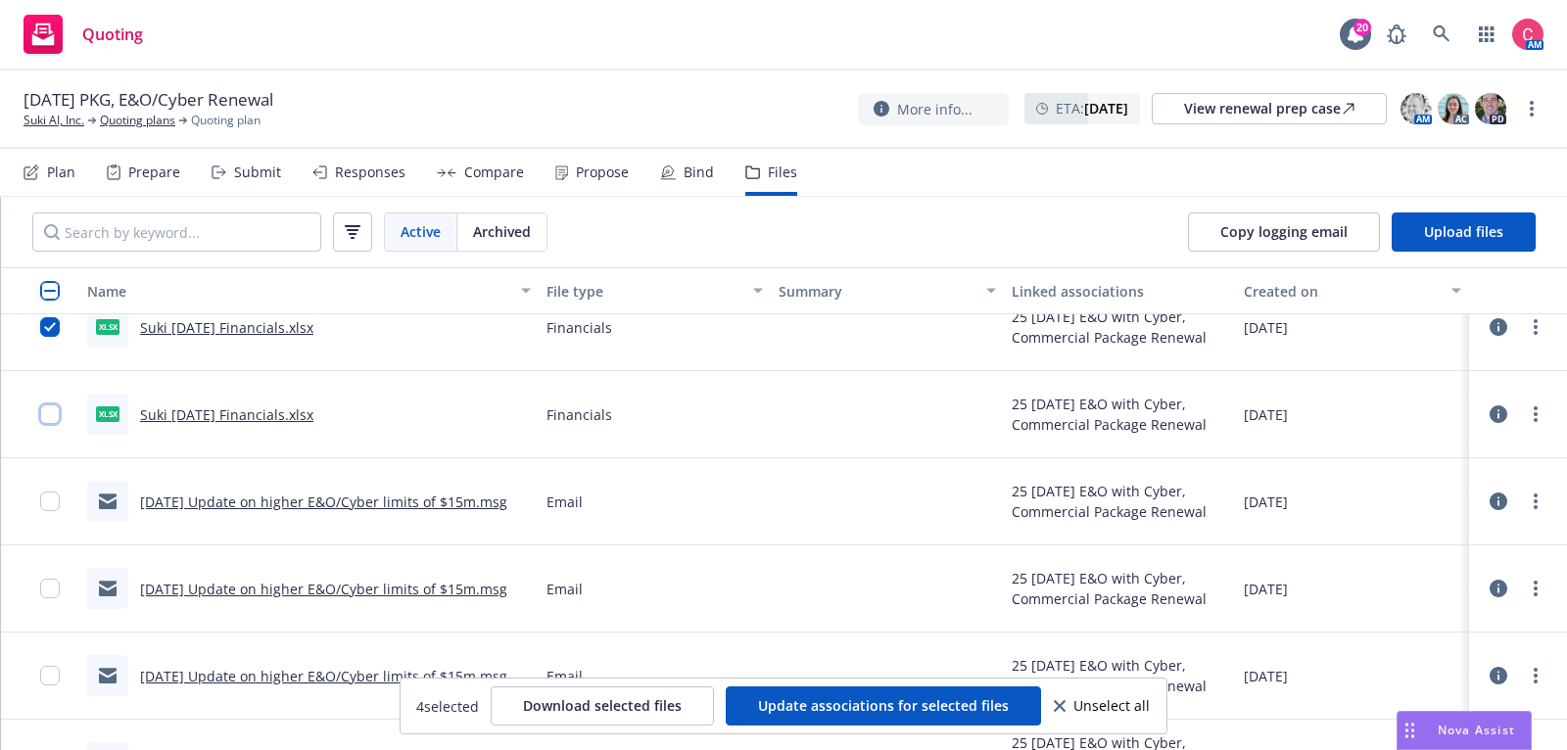
click at [43, 409] on input "checkbox" at bounding box center [50, 415] width 20 height 20
click at [889, 701] on span "Update associations for selected files" at bounding box center [883, 706] width 251 height 19
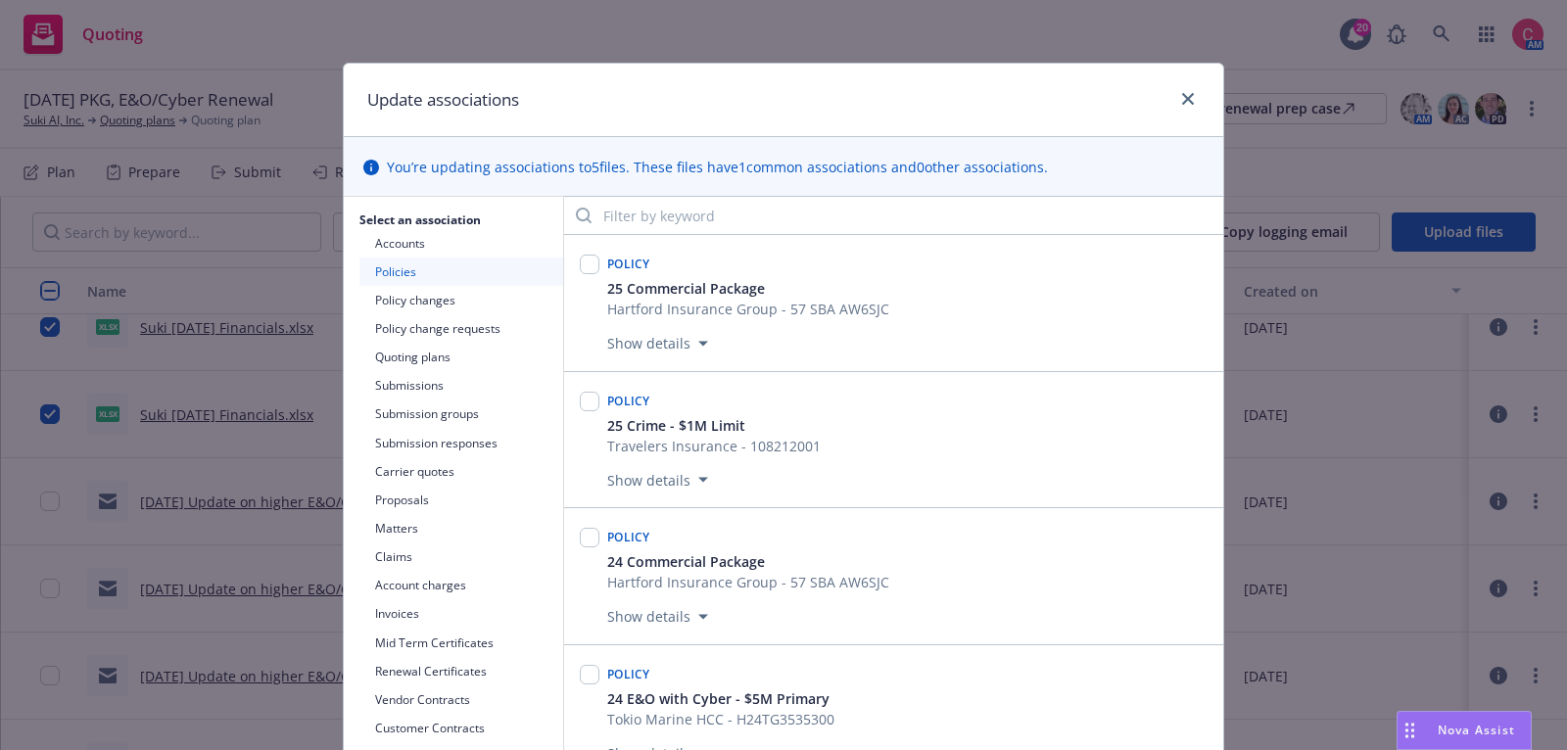
click at [432, 364] on button "Quoting plans" at bounding box center [462, 357] width 204 height 28
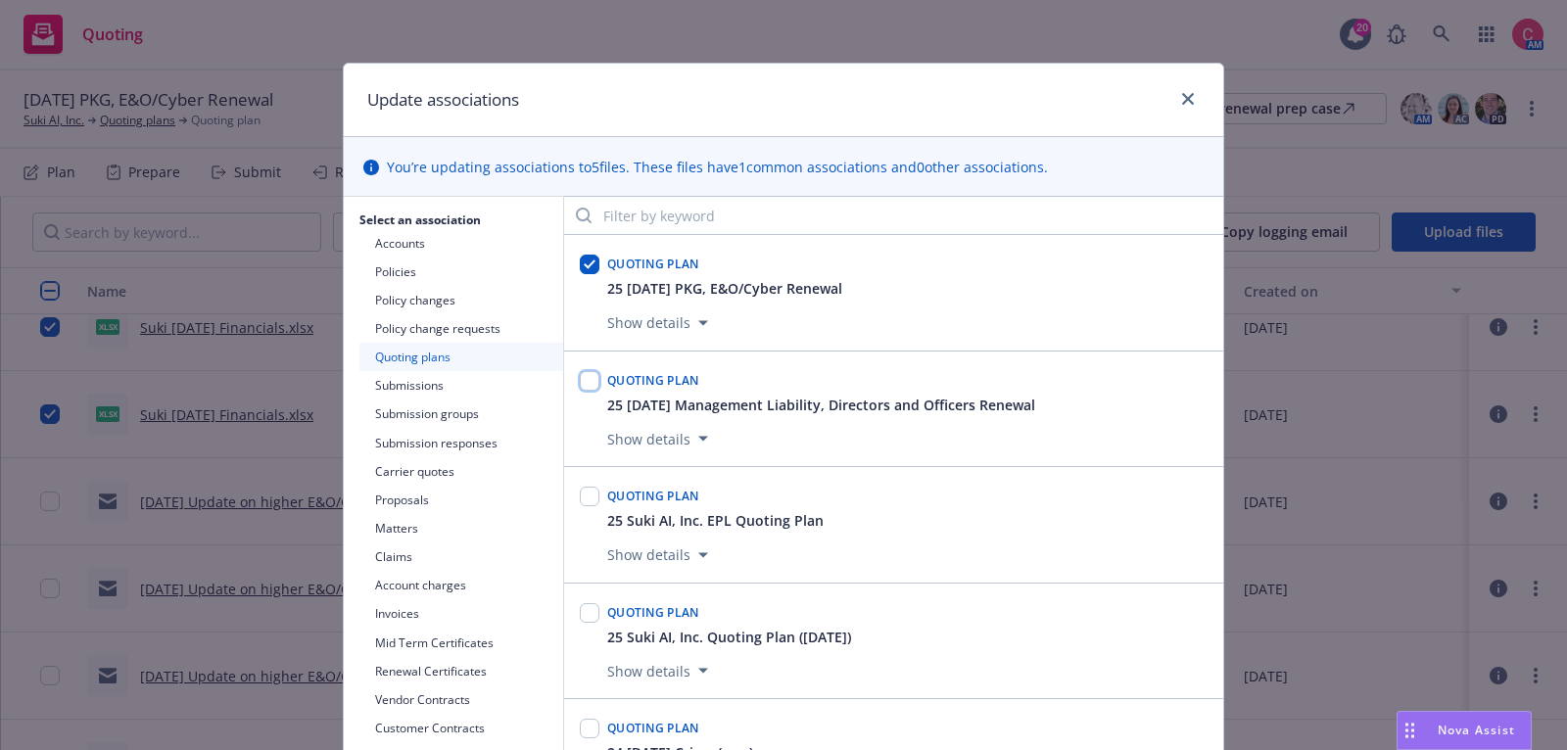
click at [596, 383] on input "checkbox" at bounding box center [590, 381] width 20 height 20
checkbox input "true"
click at [589, 269] on input "checkbox" at bounding box center [590, 265] width 20 height 20
checkbox input "false"
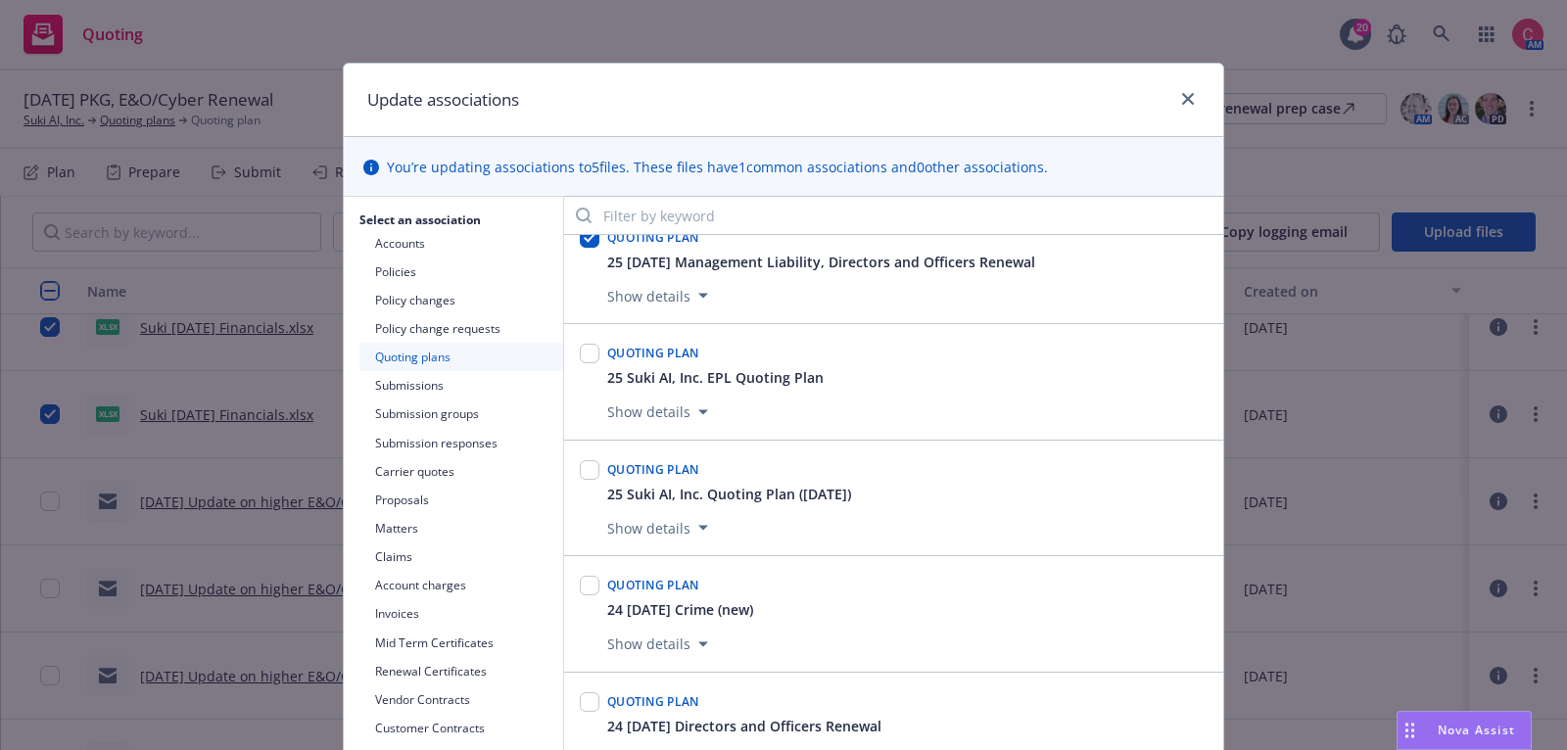
scroll to position [319, 0]
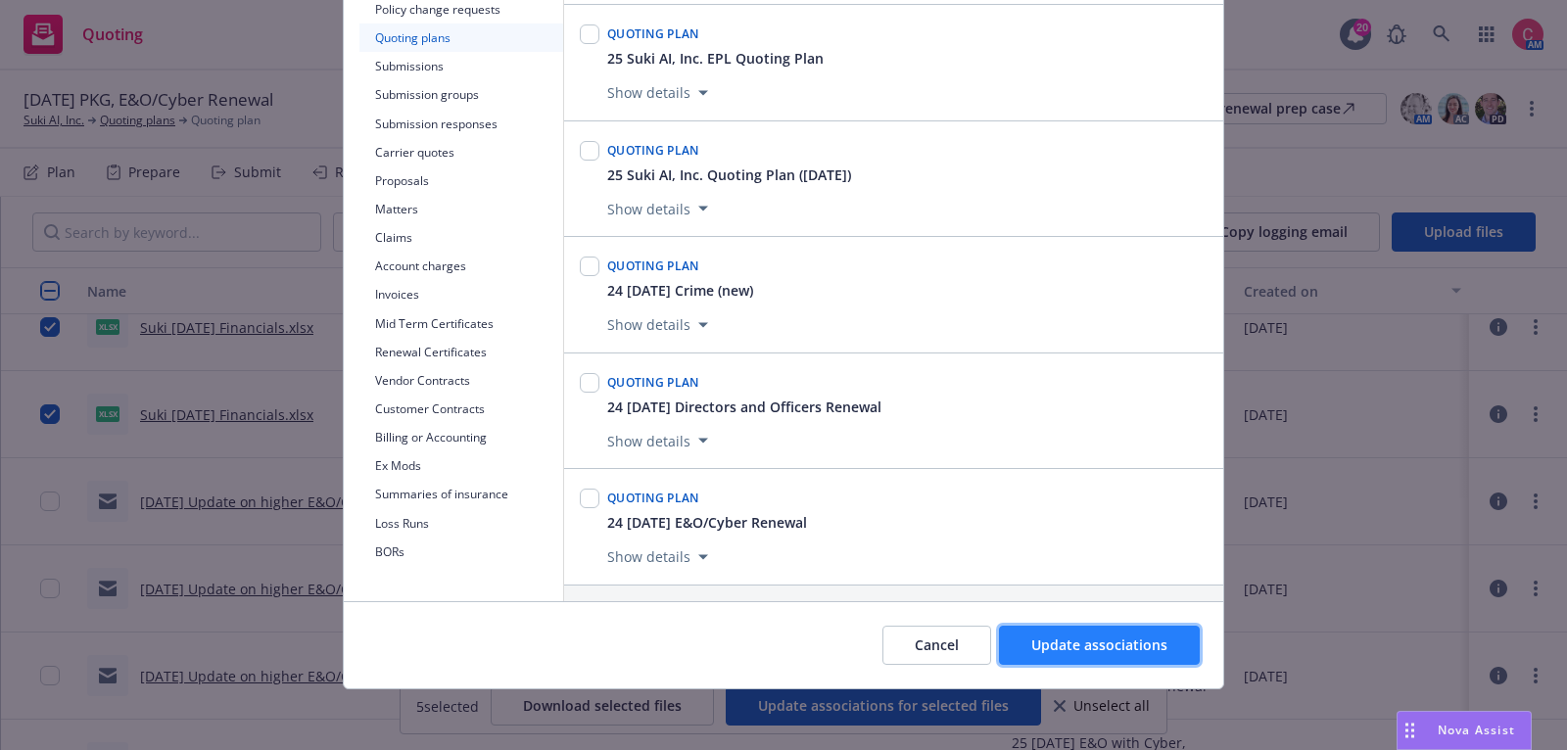
click at [1055, 648] on span "Update associations" at bounding box center [1100, 645] width 136 height 19
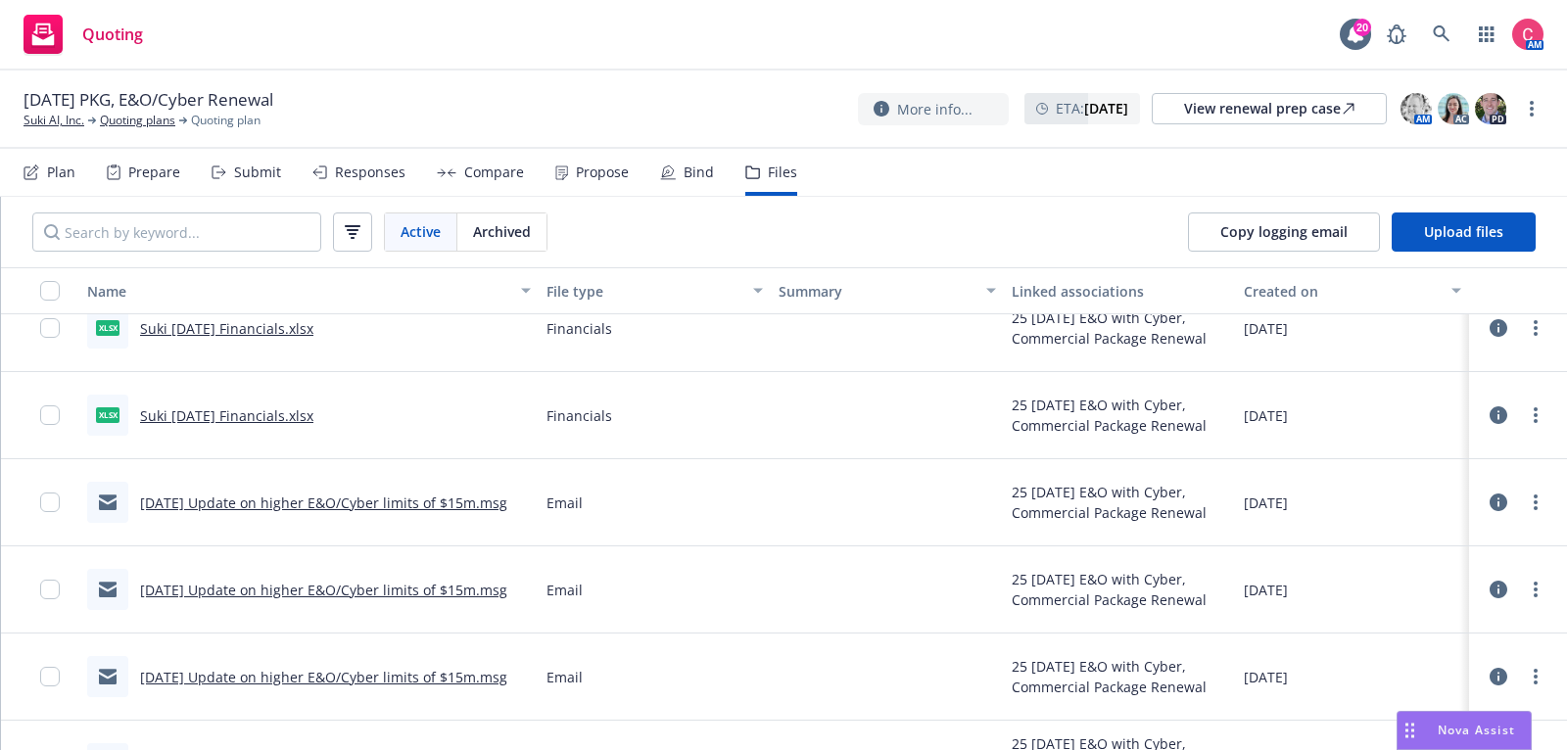
scroll to position [0, 0]
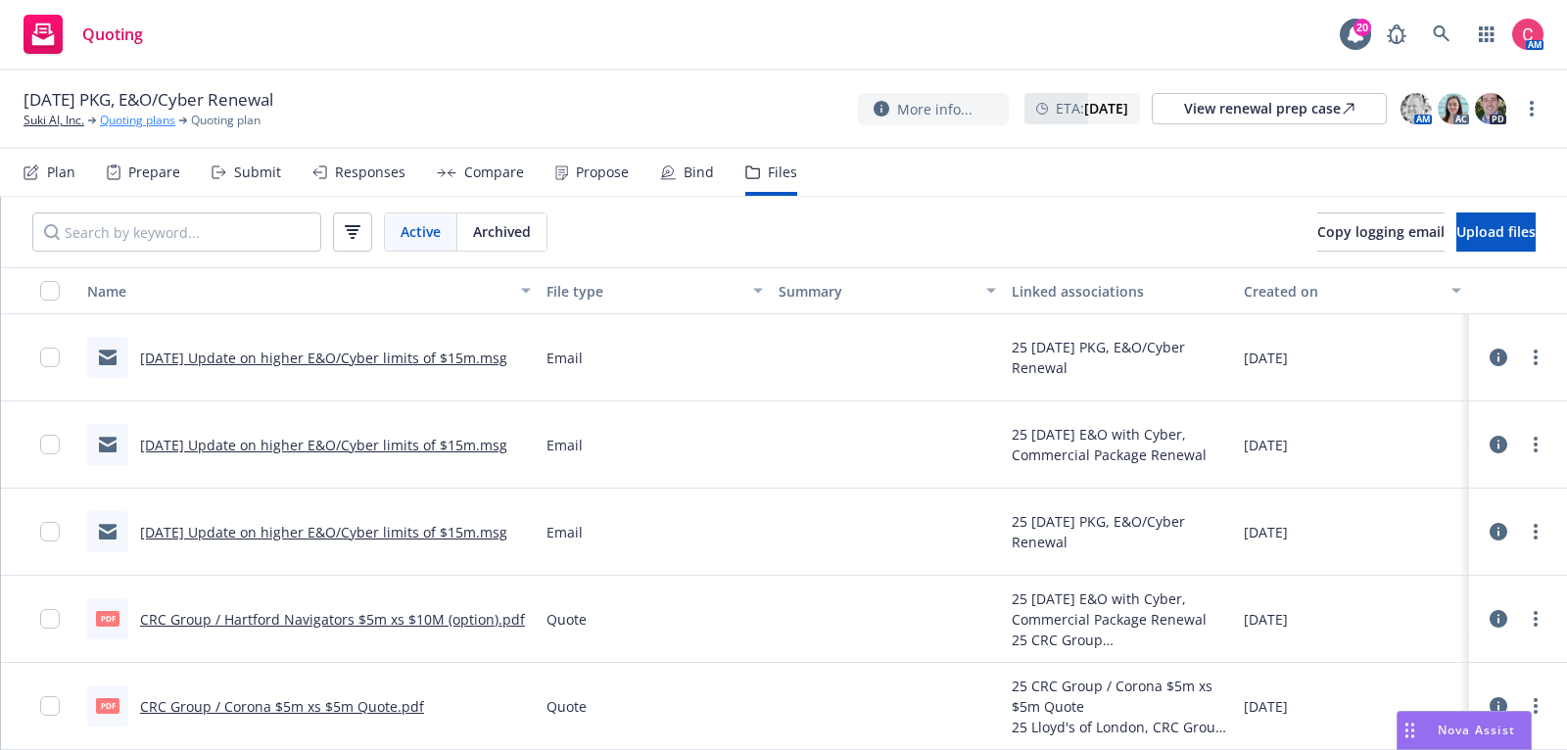
click at [163, 124] on link "Quoting plans" at bounding box center [137, 121] width 75 height 18
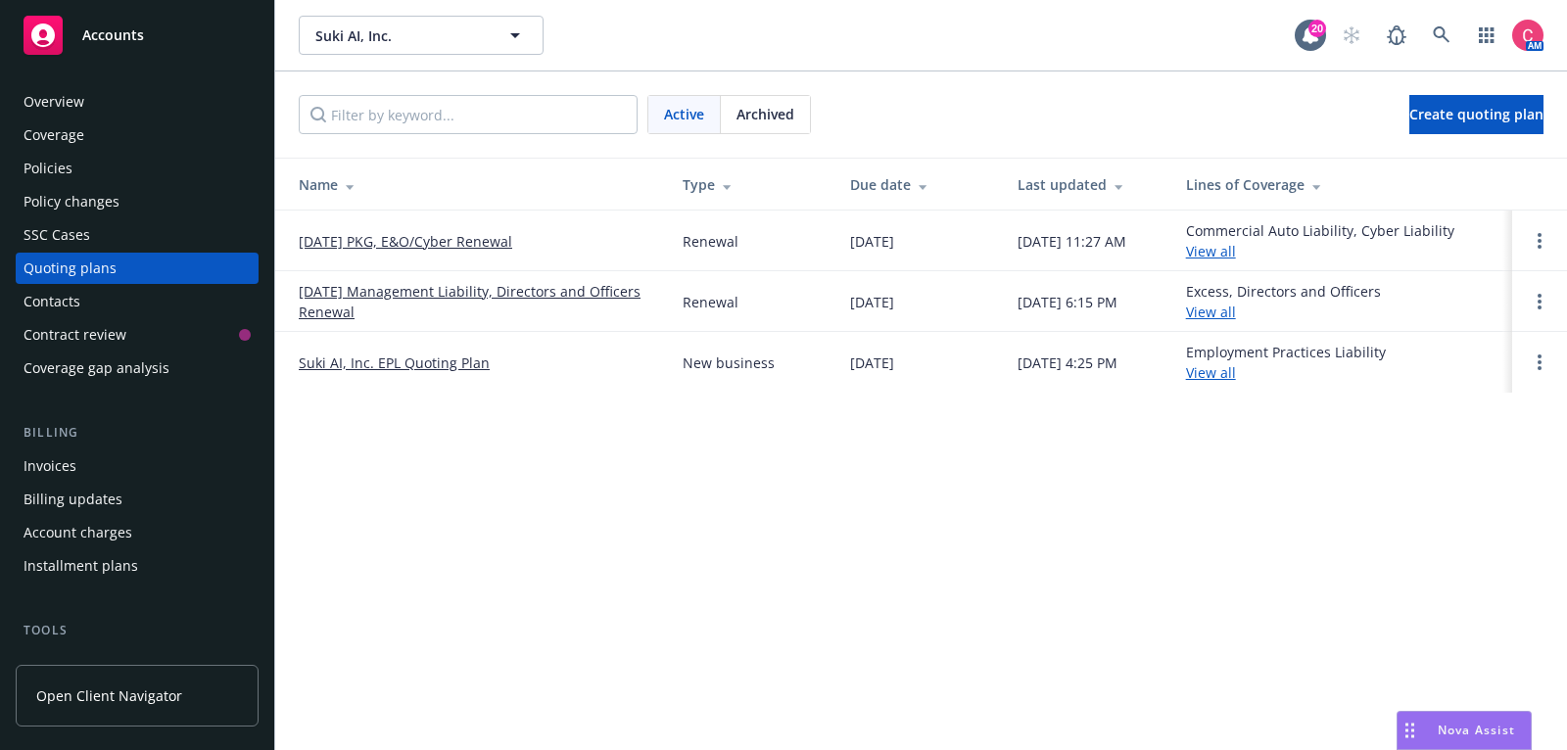
click at [476, 289] on link "[DATE] Management Liability, Directors and Officers Renewal" at bounding box center [475, 301] width 353 height 41
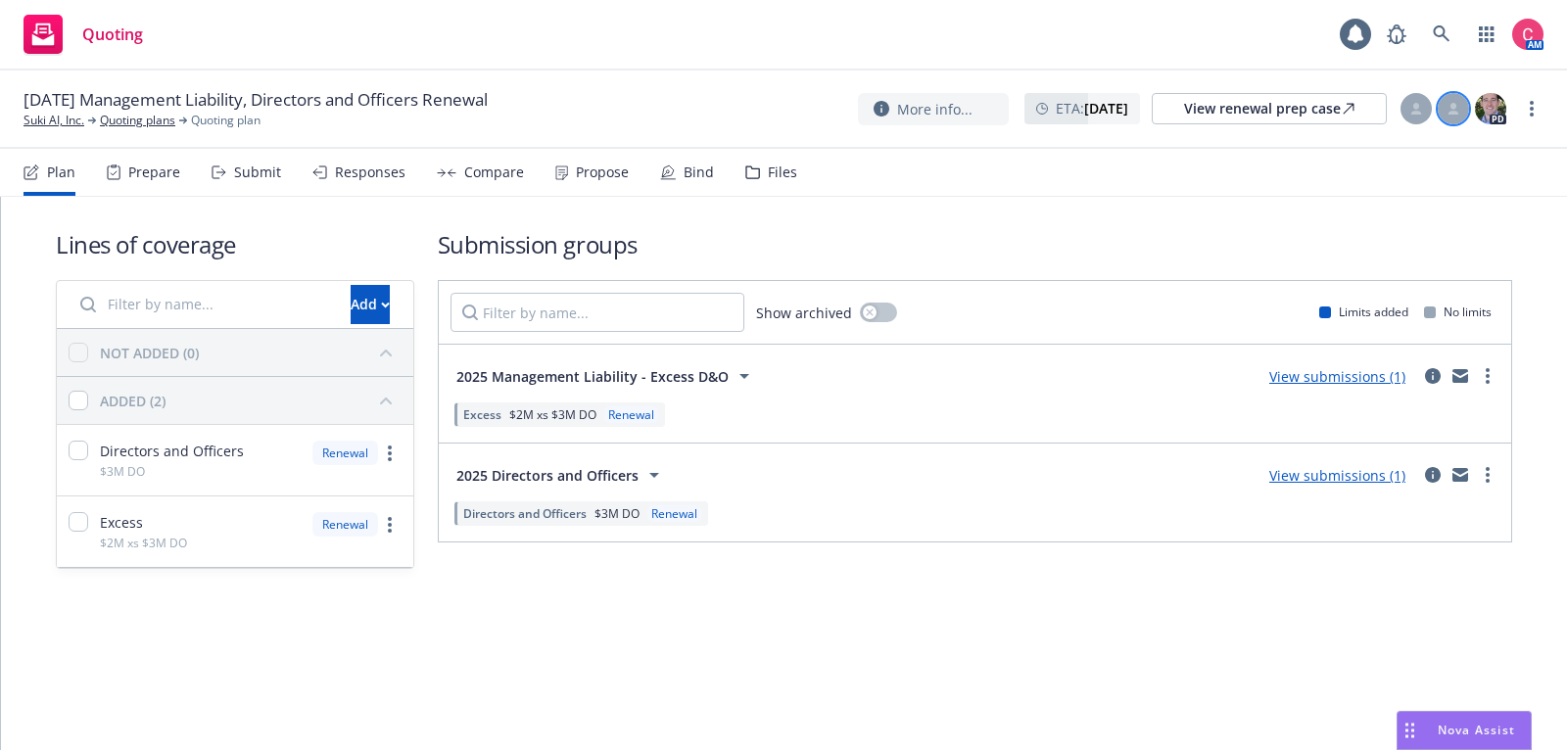
click at [1456, 102] on div at bounding box center [1453, 108] width 31 height 31
click at [1343, 236] on select "Select a customer service associate... [PERSON_NAME]" at bounding box center [1296, 229] width 312 height 39
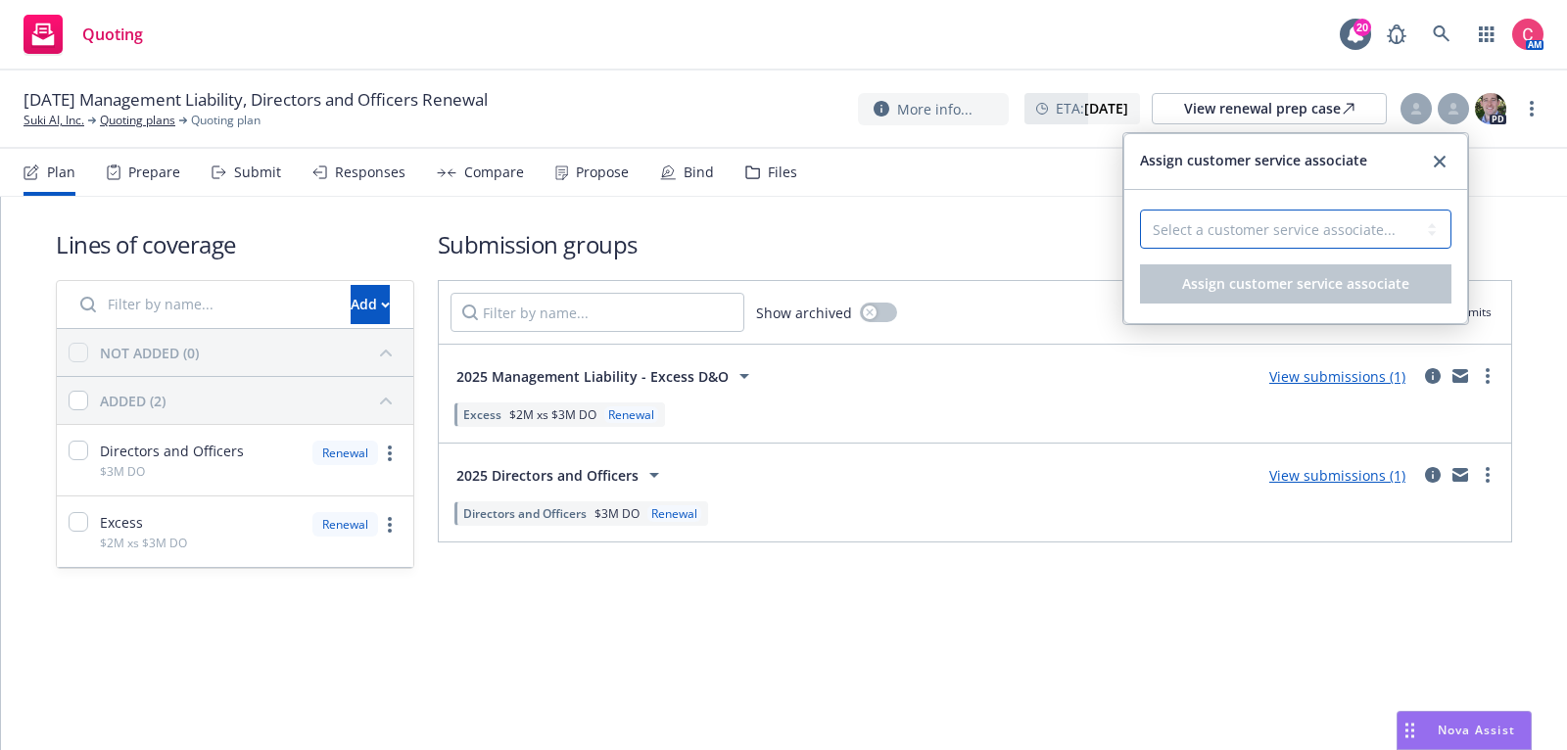
select select "f6eb31a2-04da-465a-ad32-2c3b91d05d58"
click at [1140, 210] on select "Select a customer service associate... [PERSON_NAME]" at bounding box center [1296, 229] width 312 height 39
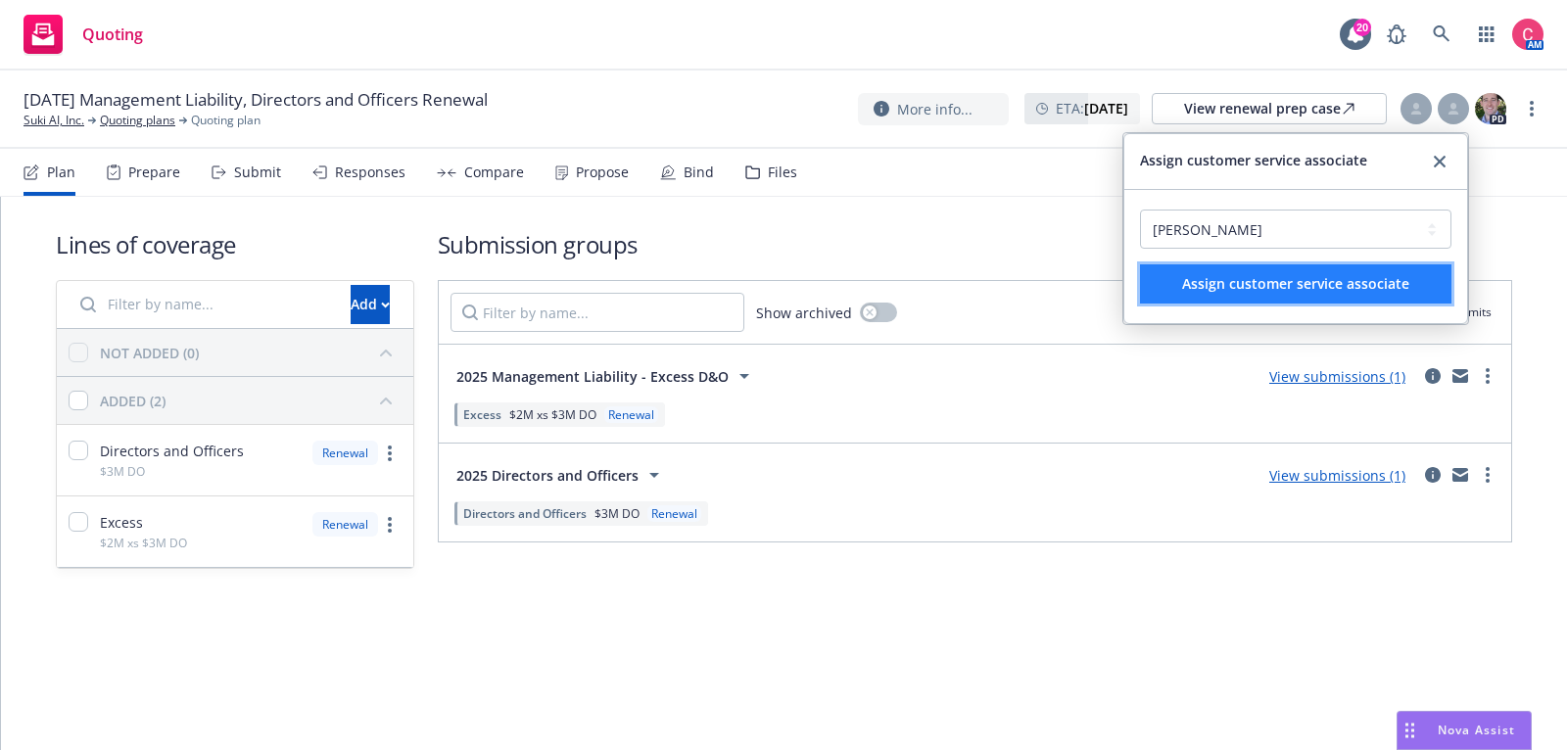
click at [1339, 284] on span "Assign customer service associate" at bounding box center [1295, 283] width 227 height 19
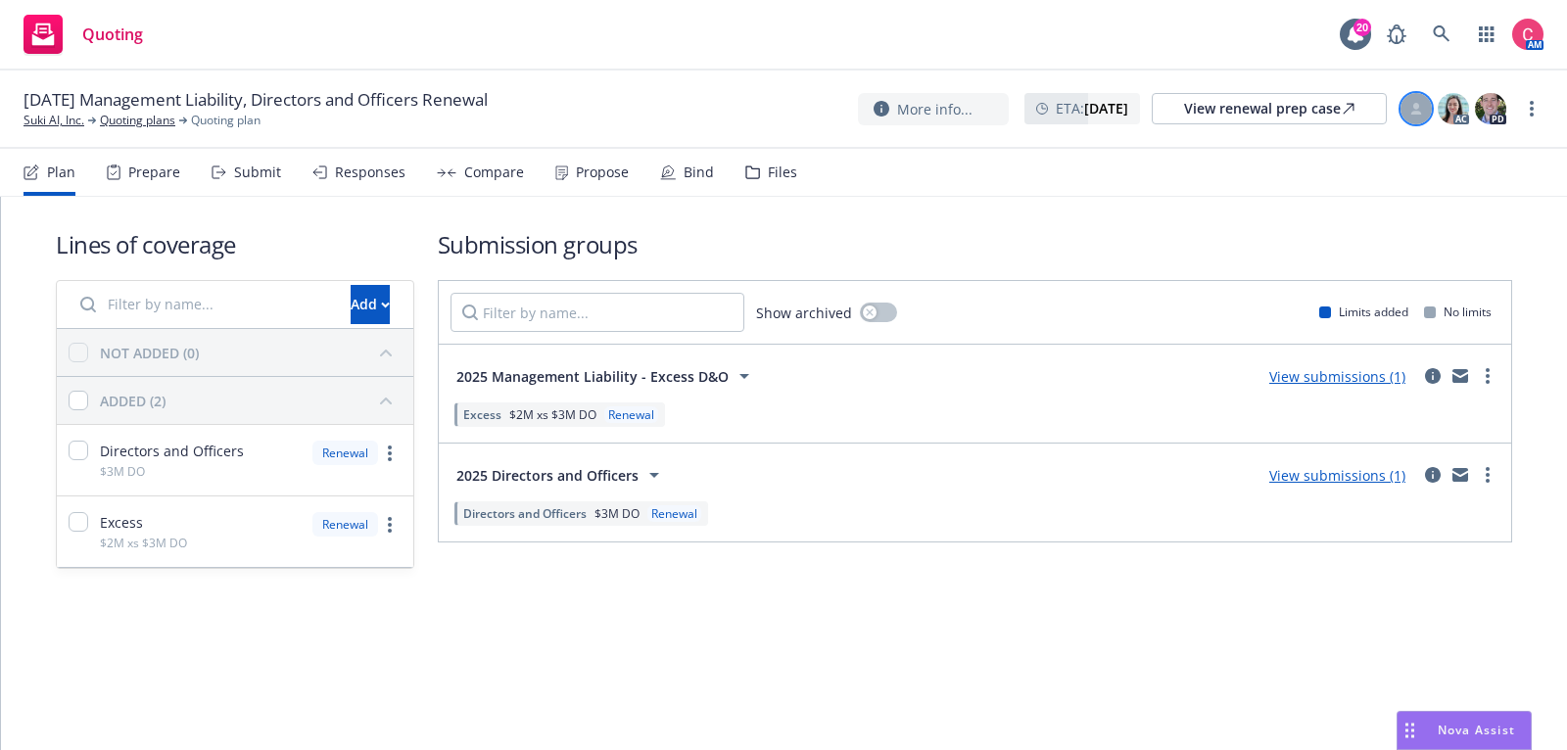
click at [1422, 108] on icon at bounding box center [1417, 109] width 12 height 12
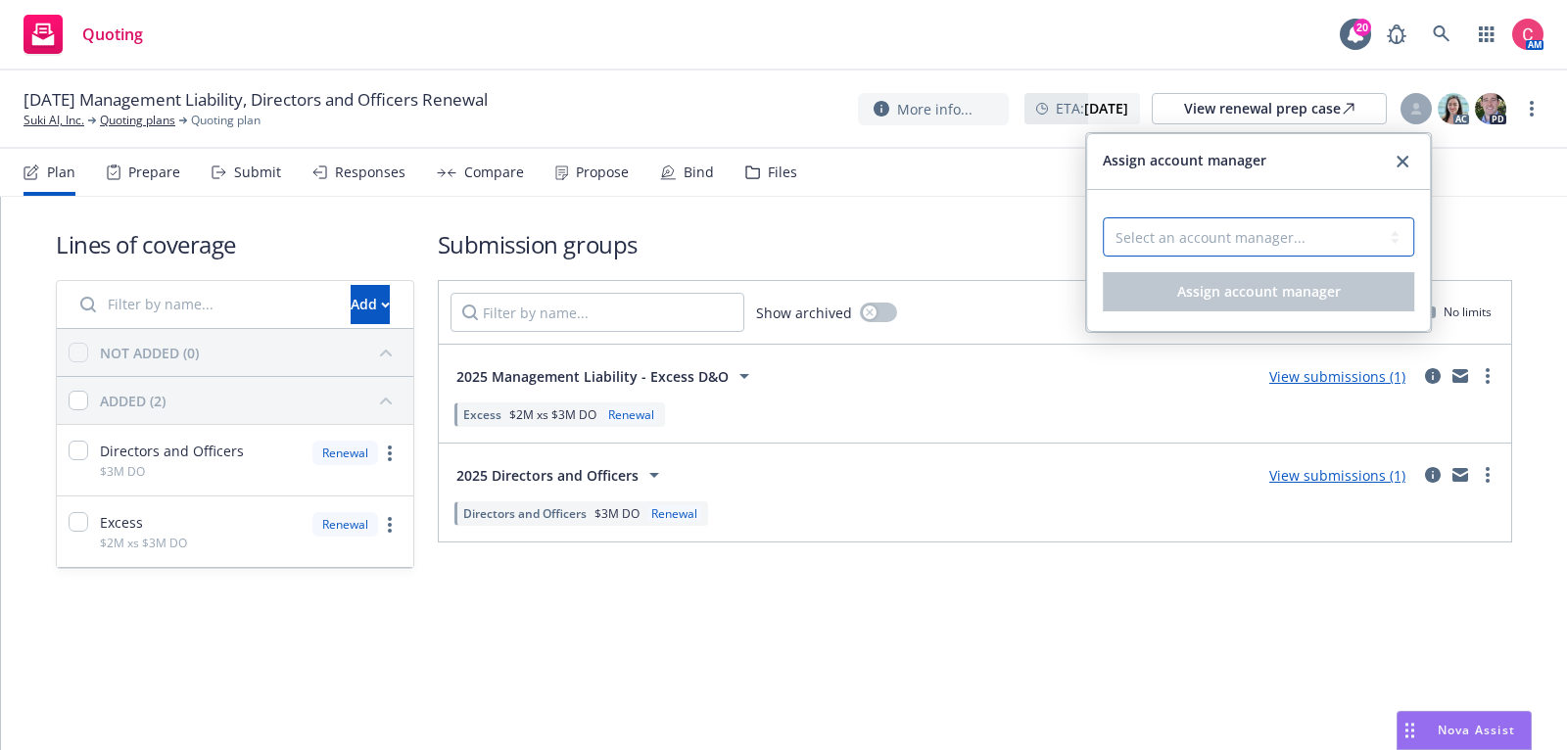
click at [1310, 237] on select "Select an account manager... [PERSON_NAME]" at bounding box center [1259, 236] width 312 height 39
select select "0442912b-4d84-48da-bc15-f6093a13ce02"
click at [1103, 217] on select "Select an account manager... [PERSON_NAME]" at bounding box center [1259, 236] width 312 height 39
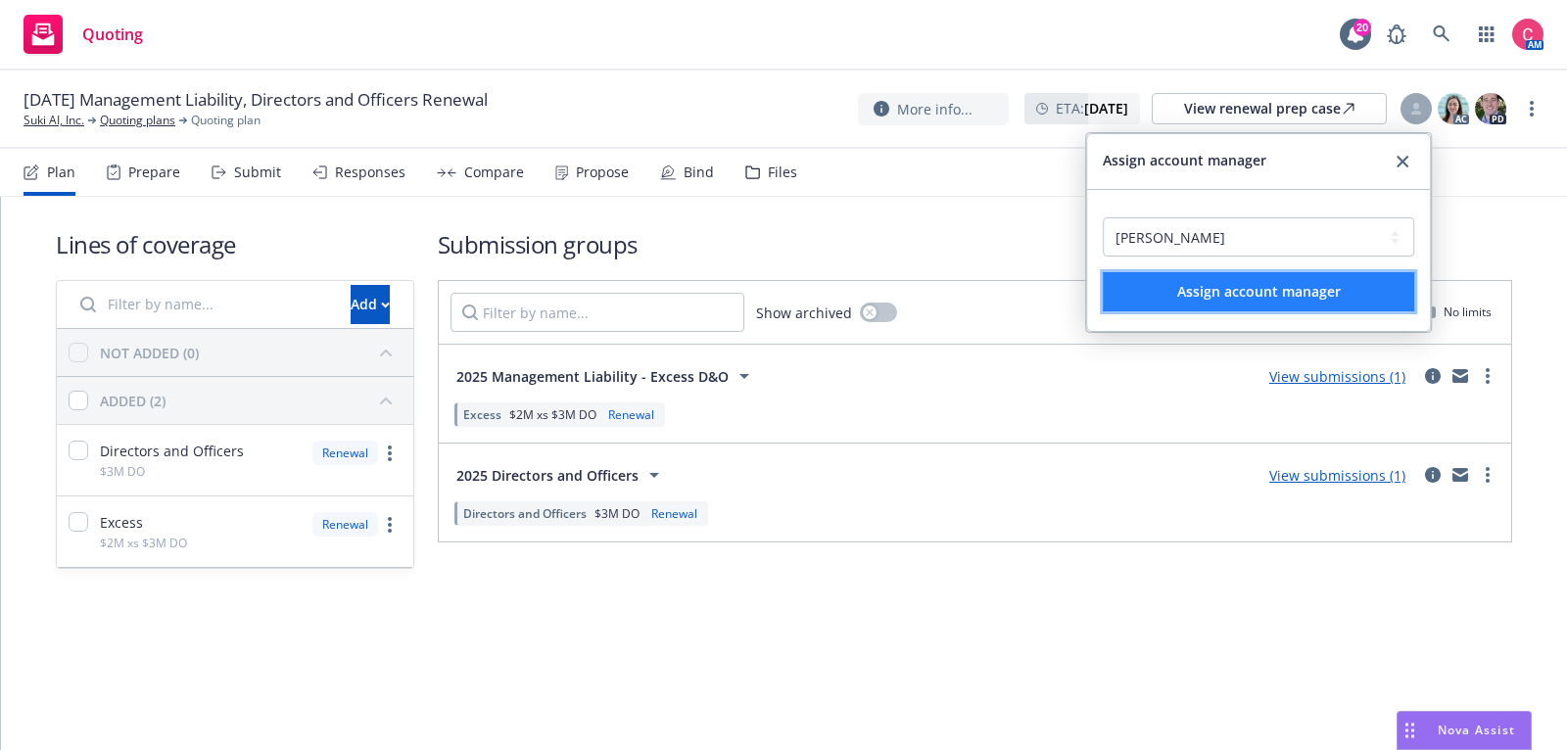
click at [1308, 299] on span "Assign account manager" at bounding box center [1260, 291] width 164 height 19
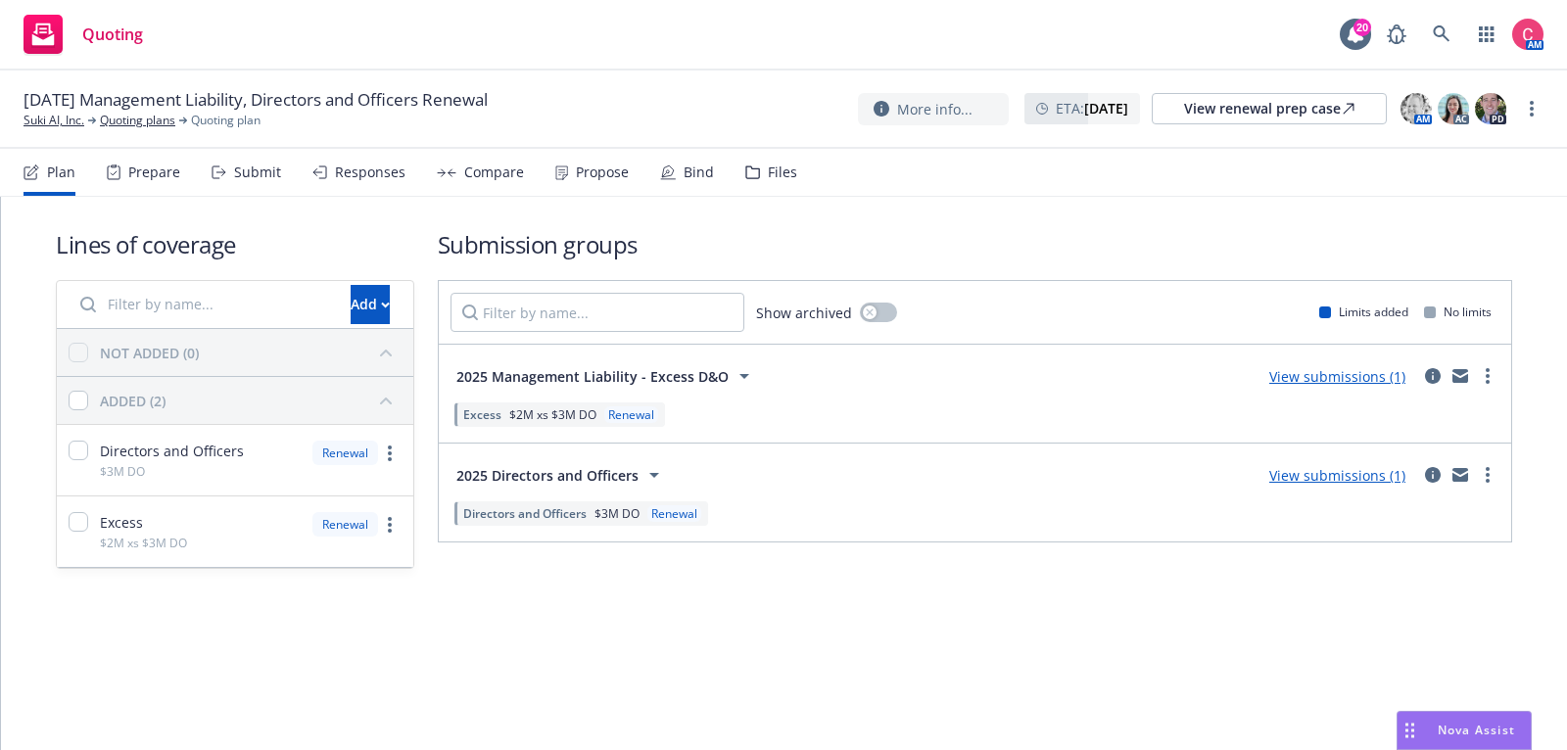
click at [774, 169] on div "Files" at bounding box center [782, 173] width 29 height 16
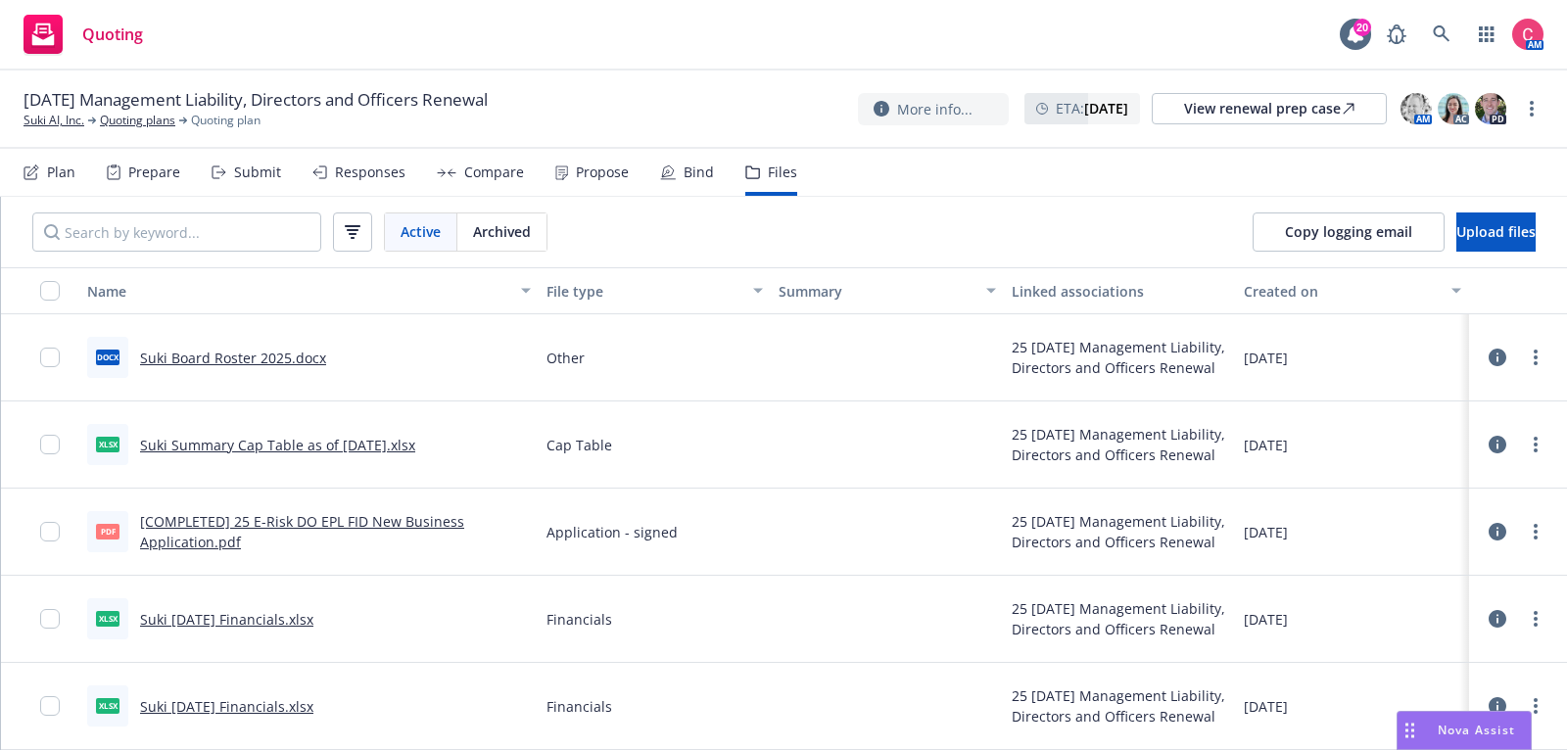
click at [164, 131] on div "[DATE] Management Liability, Directors and Officers [PERSON_NAME] AI, Inc. Quot…" at bounding box center [783, 110] width 1567 height 78
click at [160, 120] on link "Quoting plans" at bounding box center [137, 121] width 75 height 18
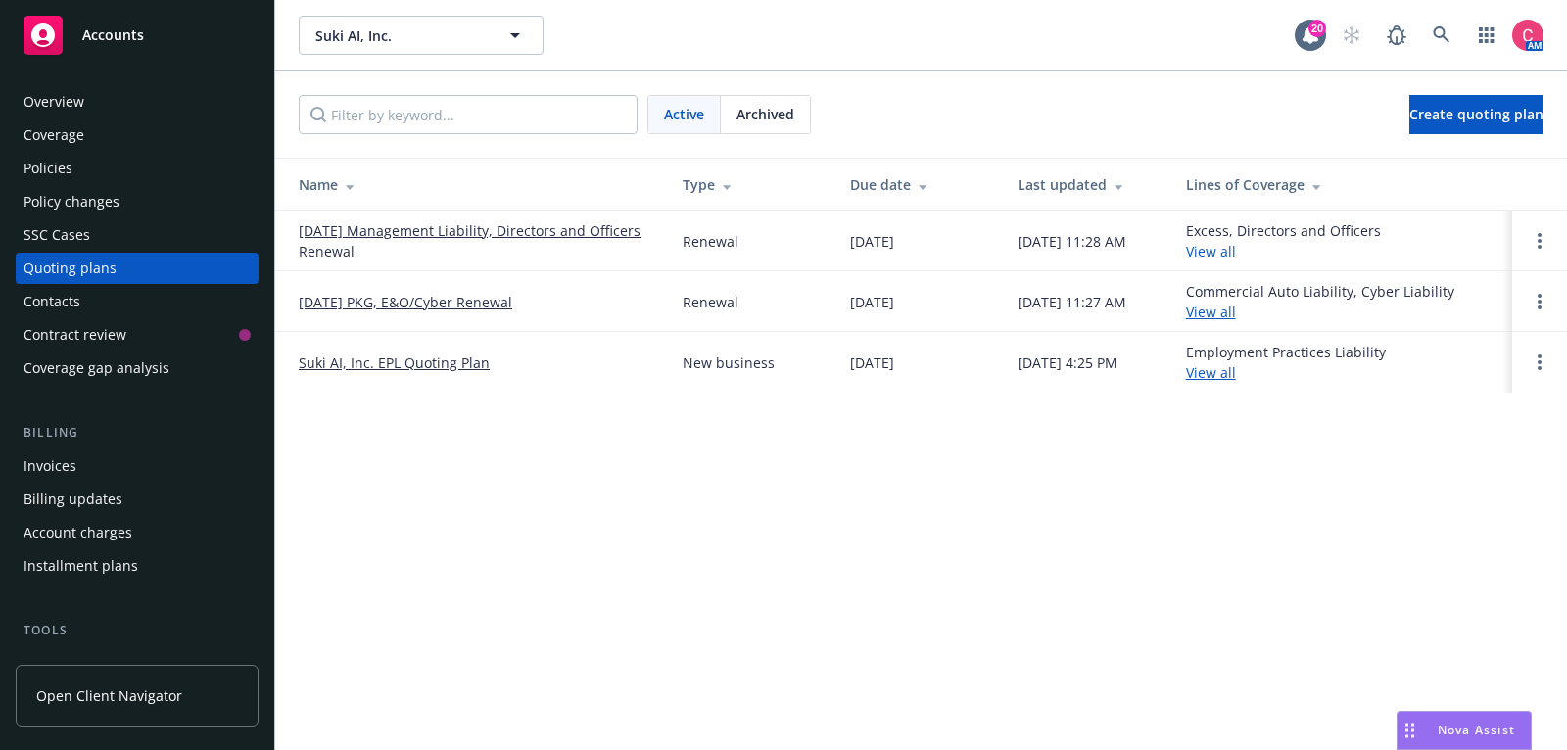
click at [88, 176] on div "Policies" at bounding box center [137, 168] width 227 height 31
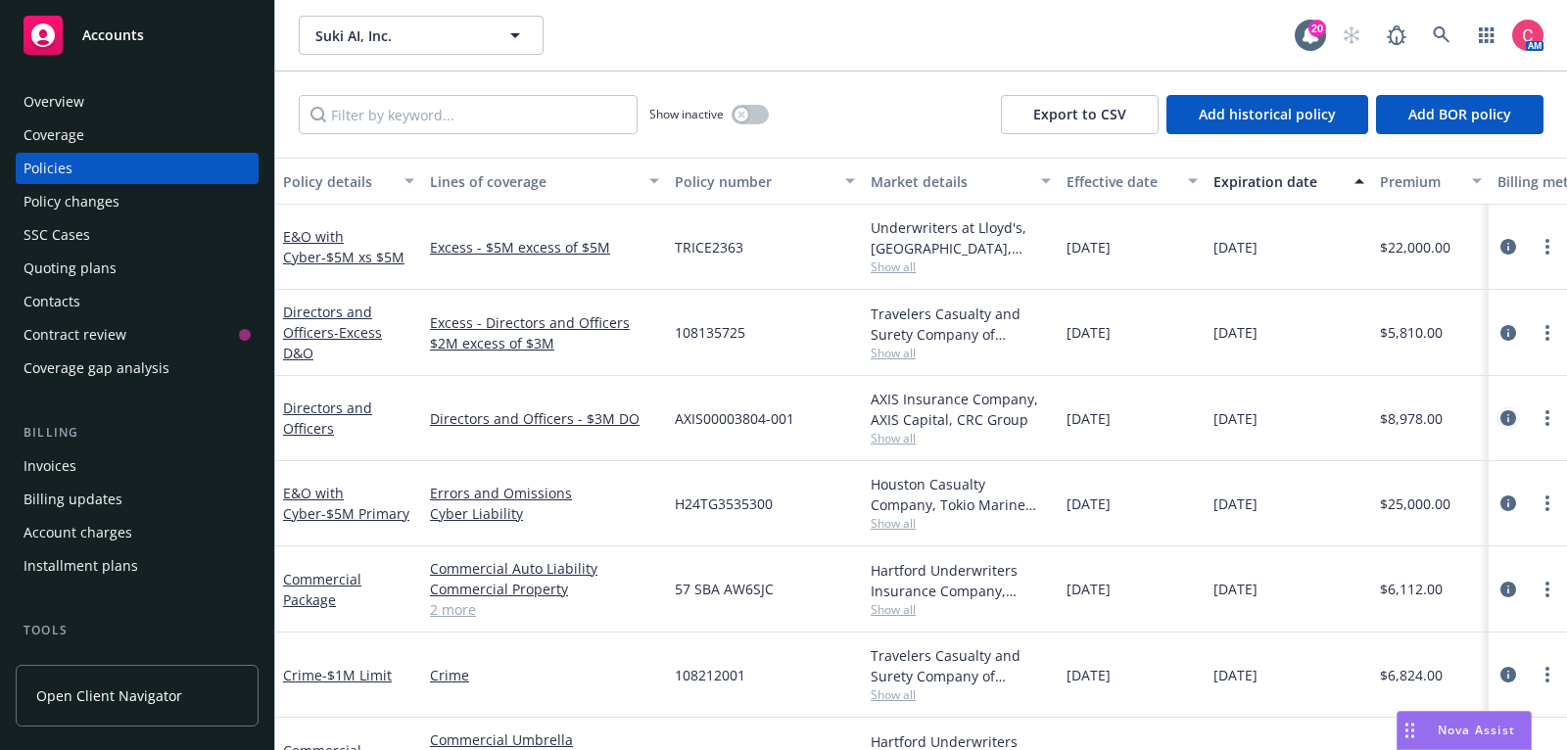
click at [1515, 412] on icon "circleInformation" at bounding box center [1509, 418] width 16 height 16
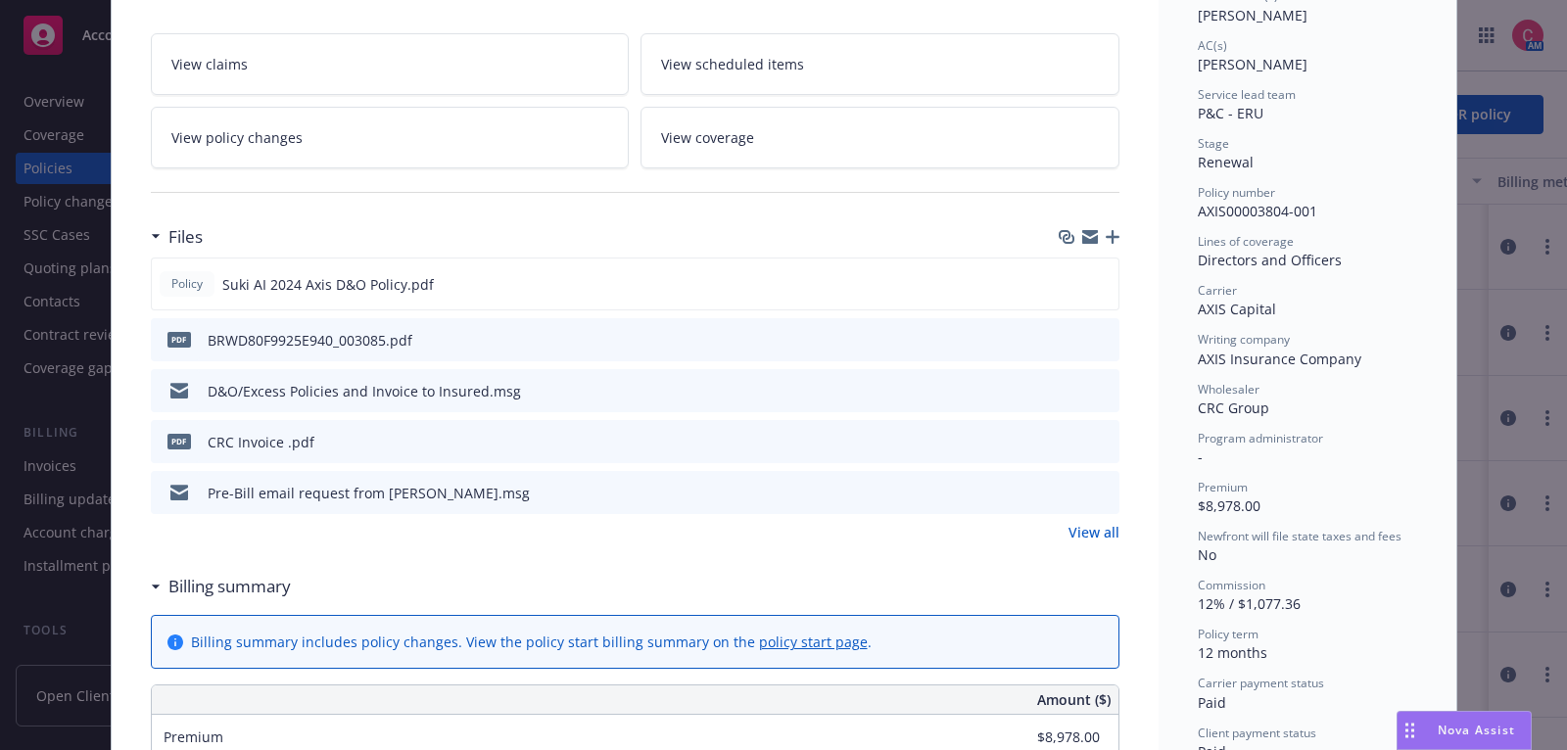
scroll to position [329, 0]
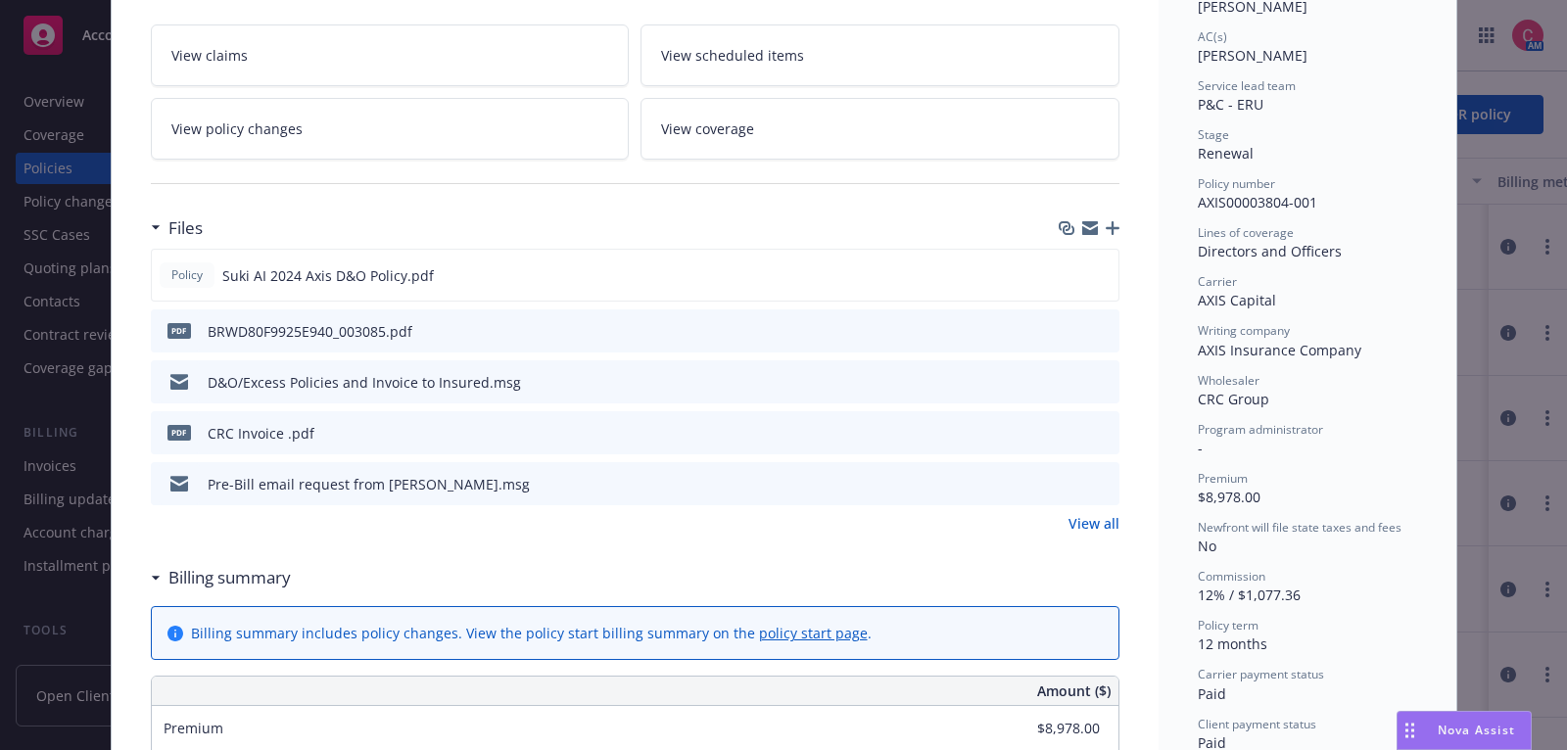
click at [1116, 515] on link "View all" at bounding box center [1094, 523] width 51 height 21
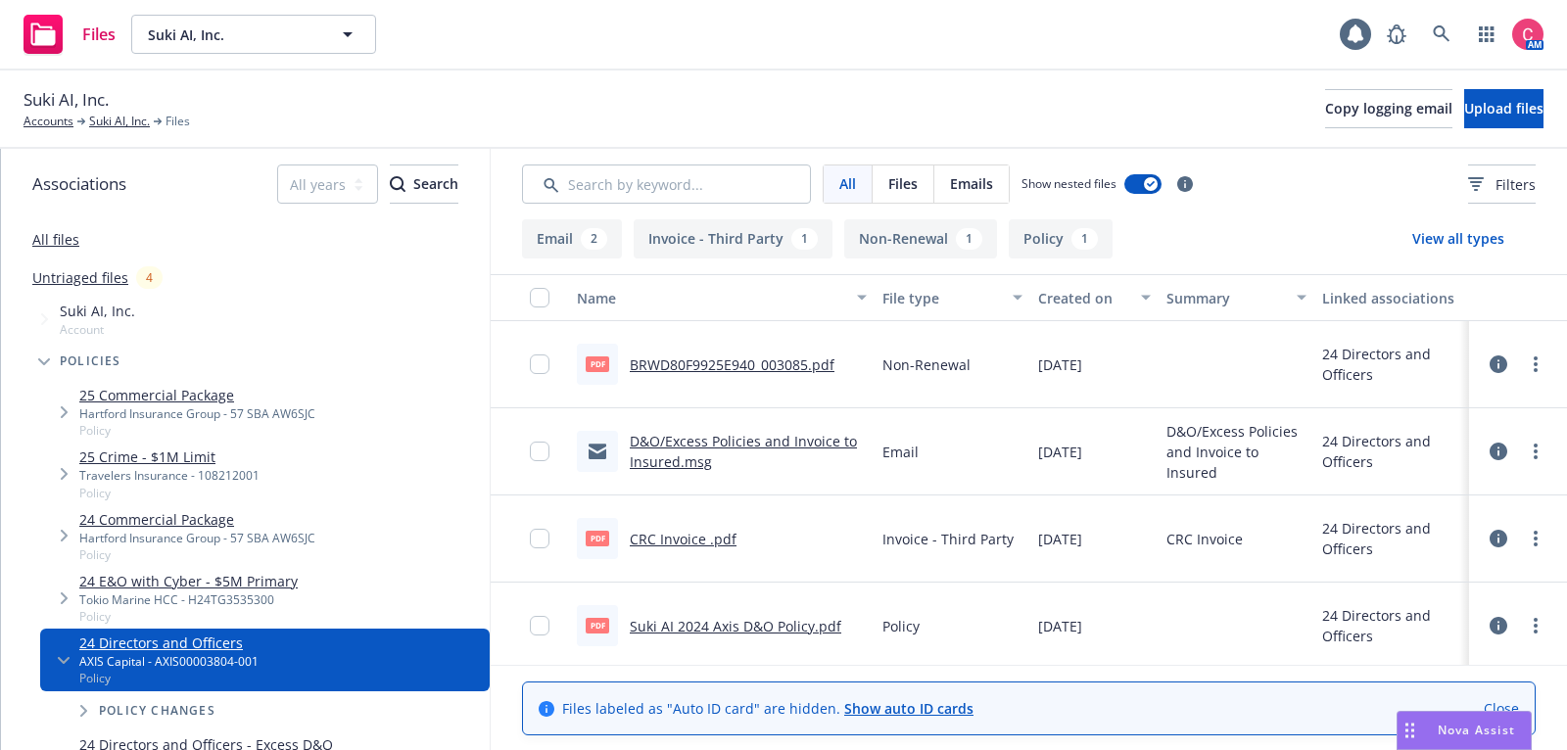
scroll to position [89, 0]
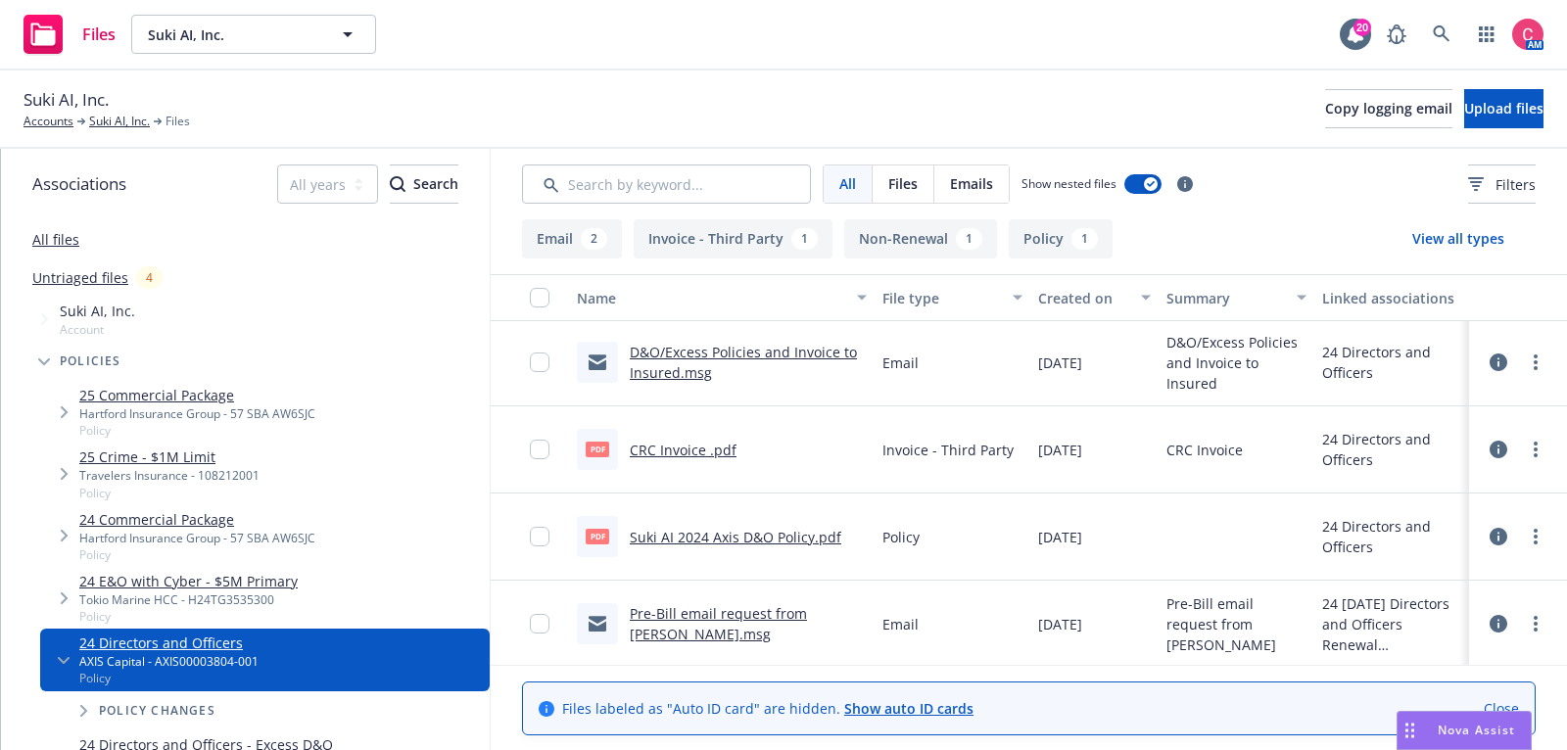
click at [1504, 621] on icon at bounding box center [1499, 624] width 18 height 18
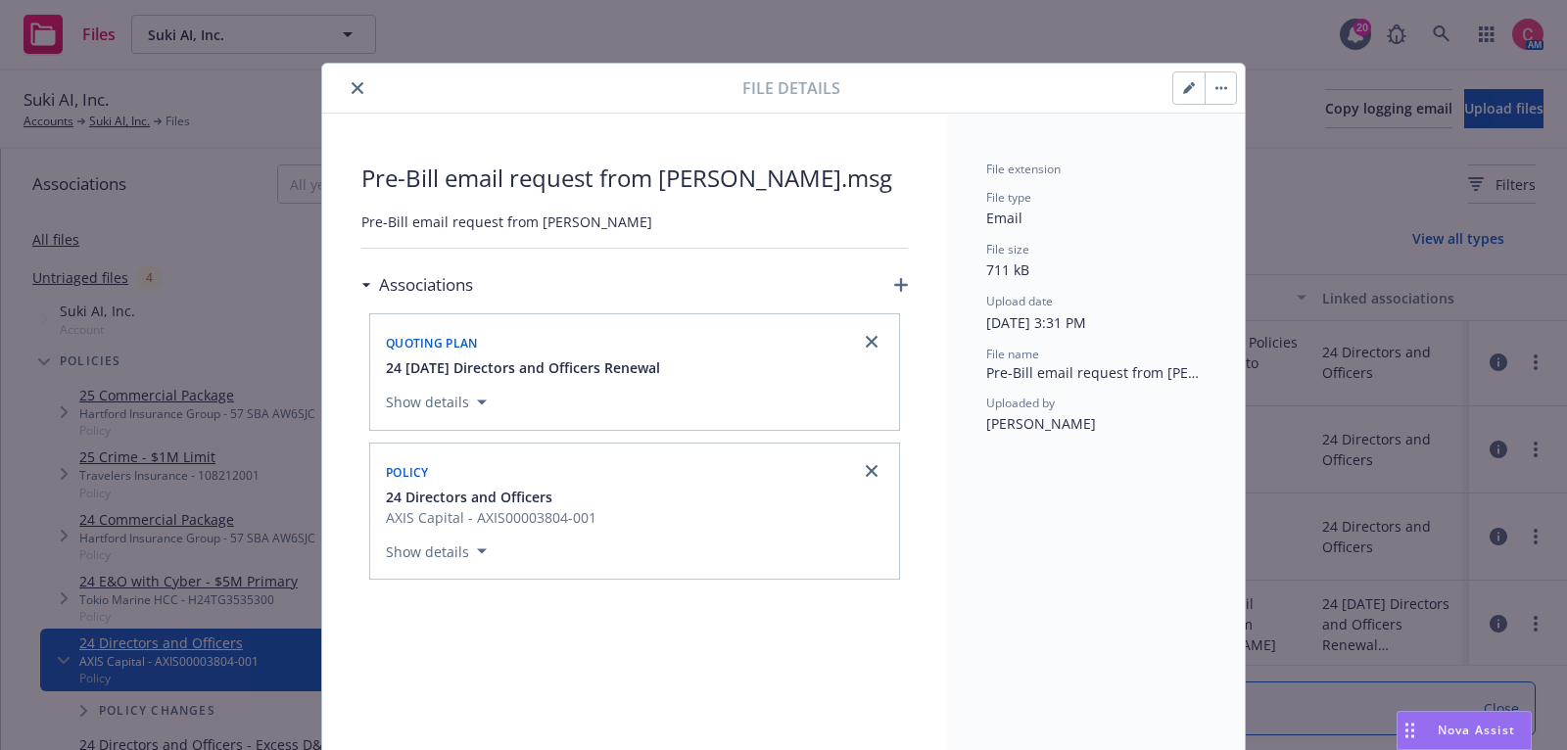
click at [352, 92] on icon "close" at bounding box center [358, 88] width 12 height 12
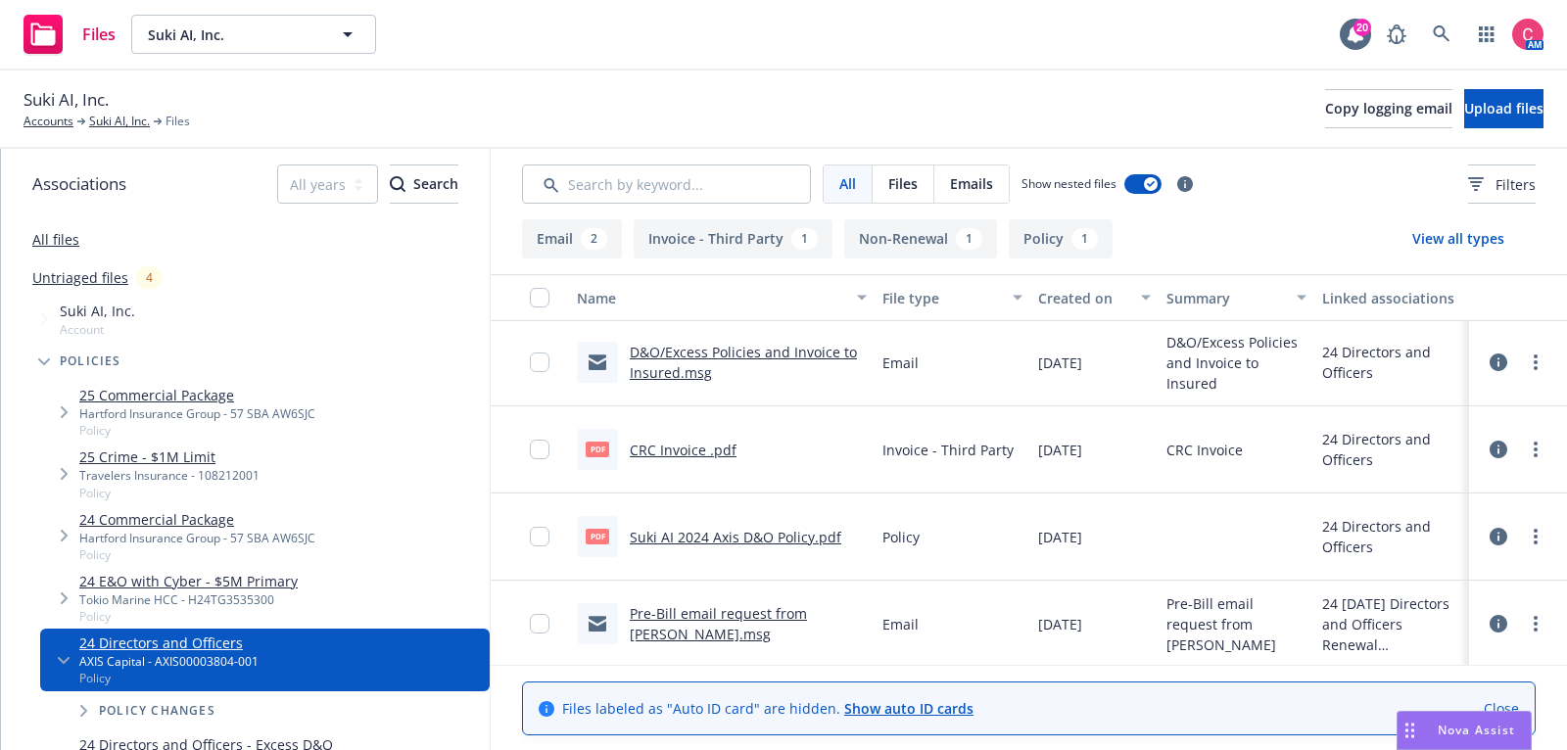
click at [770, 607] on link "Pre-Bill email request from [PERSON_NAME].msg" at bounding box center [718, 623] width 177 height 39
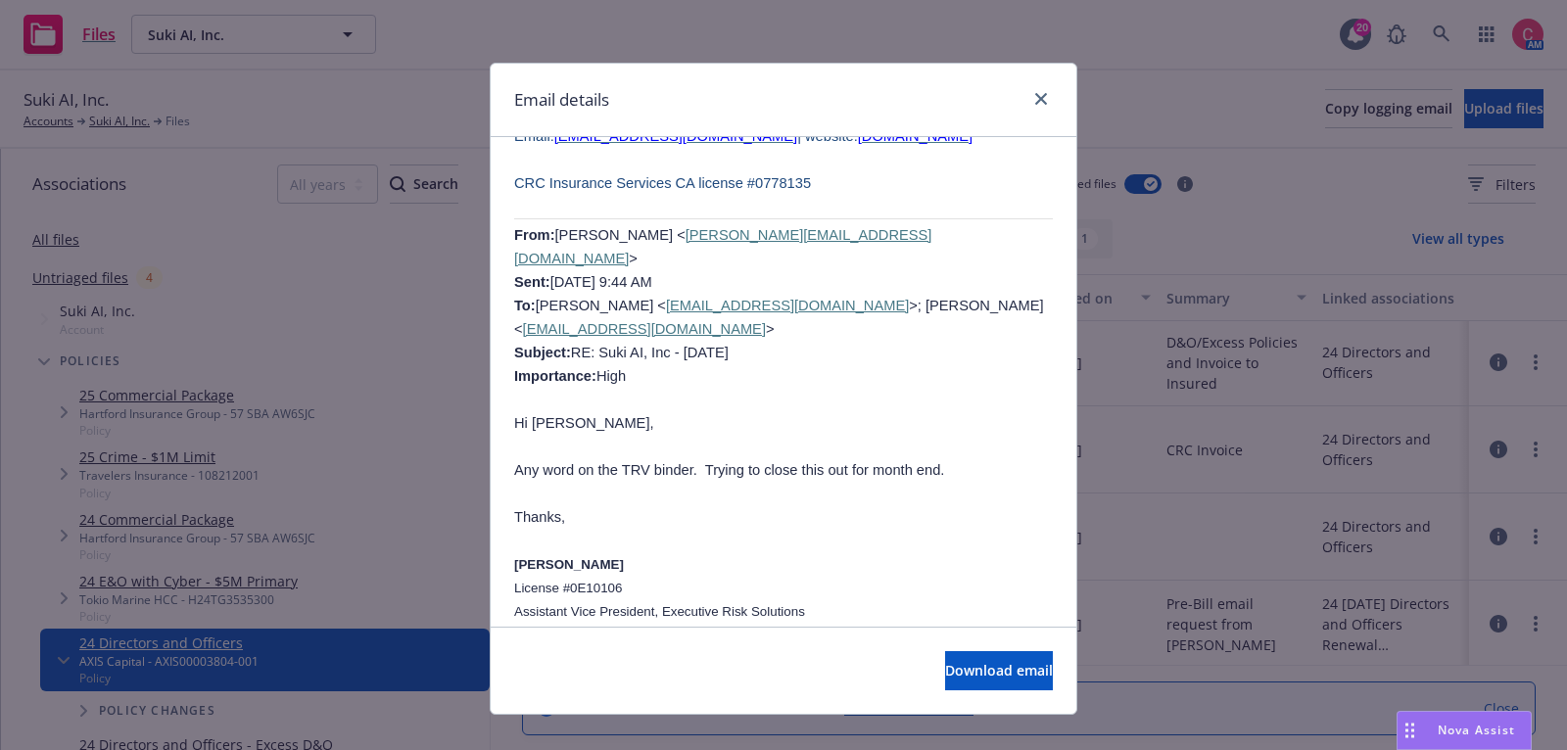
scroll to position [1381, 0]
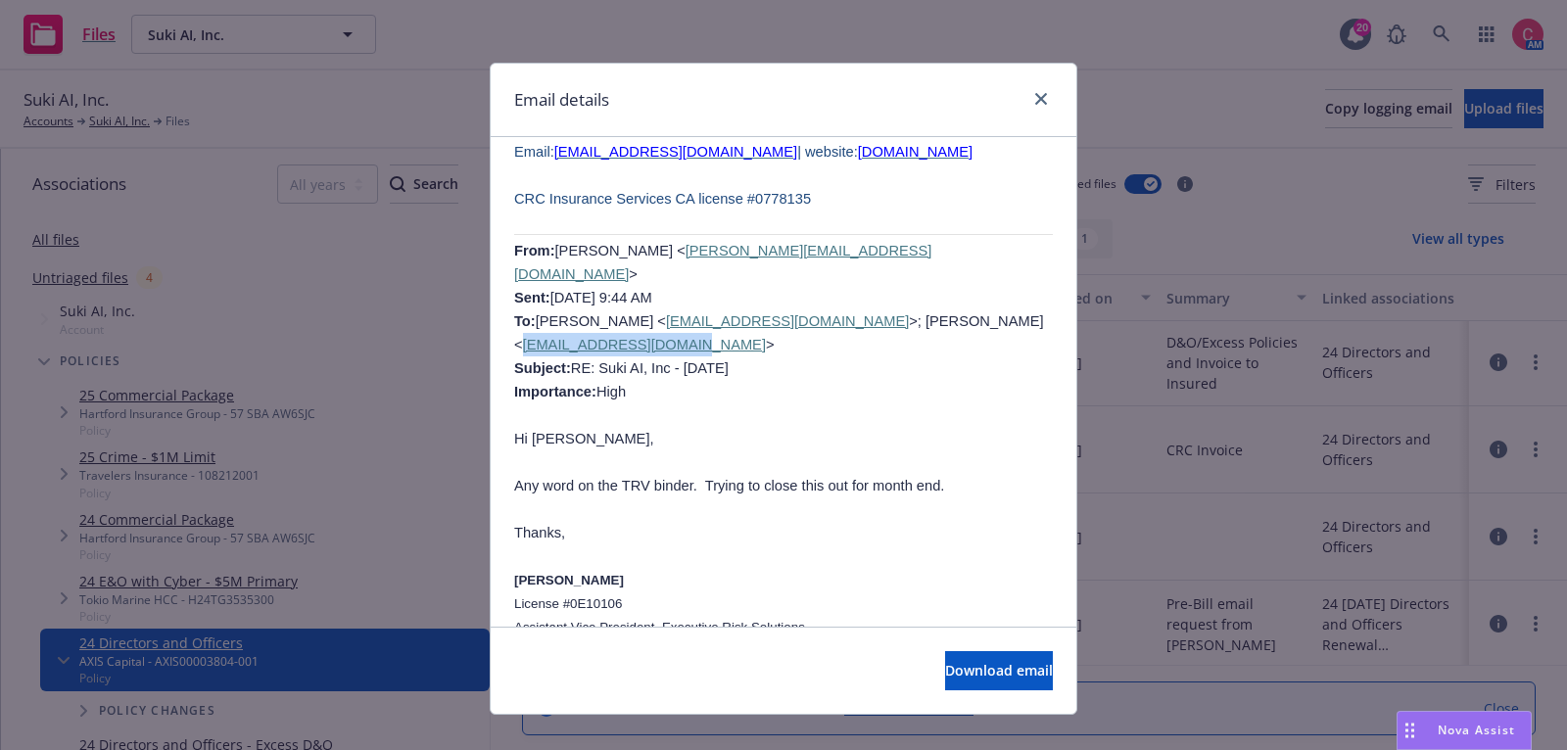
drag, startPoint x: 708, startPoint y: 323, endPoint x: 518, endPoint y: 316, distance: 190.2
click at [518, 316] on span "[PERSON_NAME] < [PERSON_NAME][EMAIL_ADDRESS][DOMAIN_NAME] > Sent: [DATE] 9:44 A…" at bounding box center [779, 321] width 530 height 157
copy link "[EMAIL_ADDRESS][DOMAIN_NAME]"
drag, startPoint x: 846, startPoint y: 297, endPoint x: 856, endPoint y: 316, distance: 21.9
click at [856, 316] on p "From: [PERSON_NAME] < [PERSON_NAME][EMAIL_ADDRESS][DOMAIN_NAME] > Sent: [DATE] …" at bounding box center [783, 321] width 539 height 165
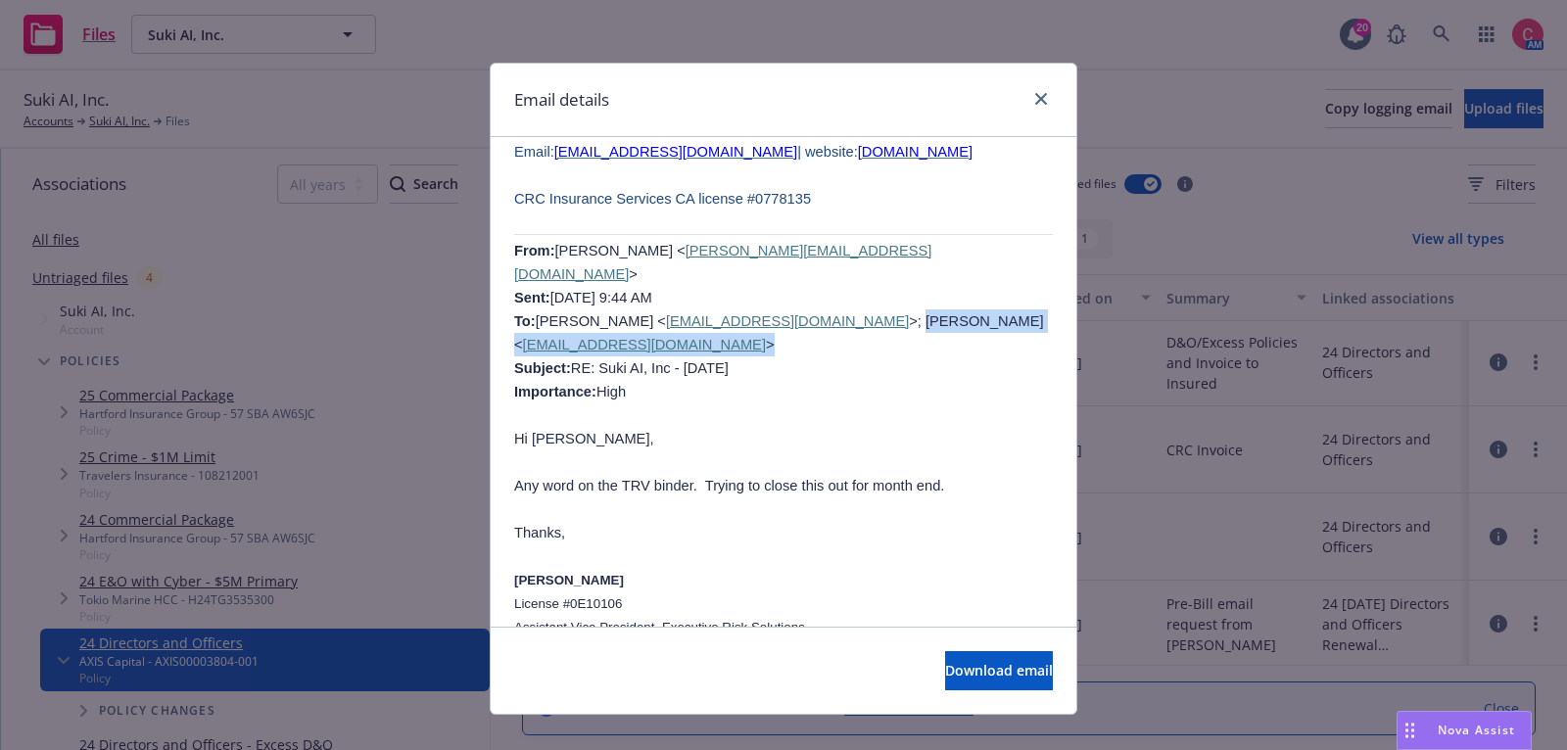
copy span "[PERSON_NAME] < [EMAIL_ADDRESS][DOMAIN_NAME] >"
click at [1047, 102] on link "close" at bounding box center [1042, 99] width 24 height 24
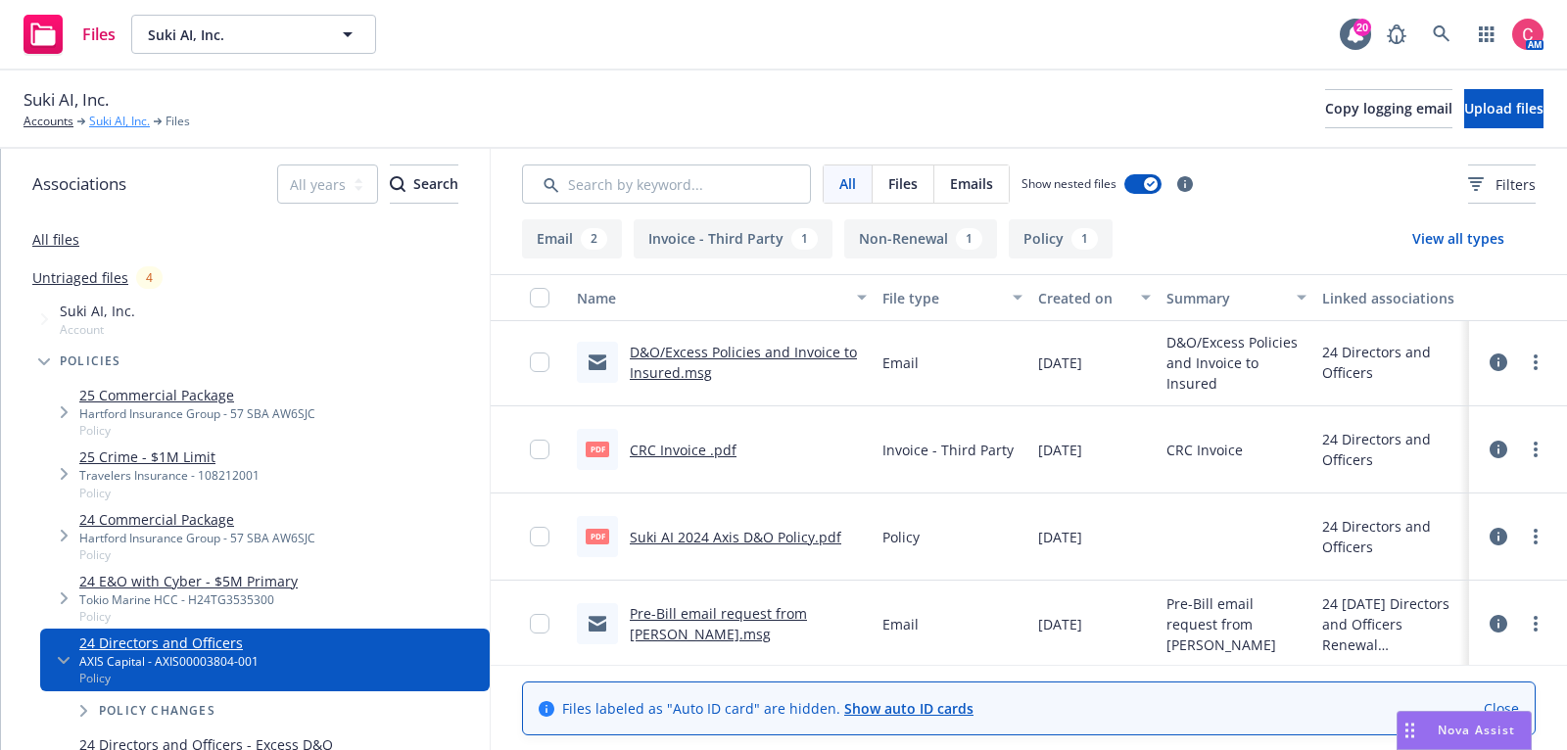
click at [133, 122] on link "Suki AI, Inc." at bounding box center [119, 122] width 61 height 18
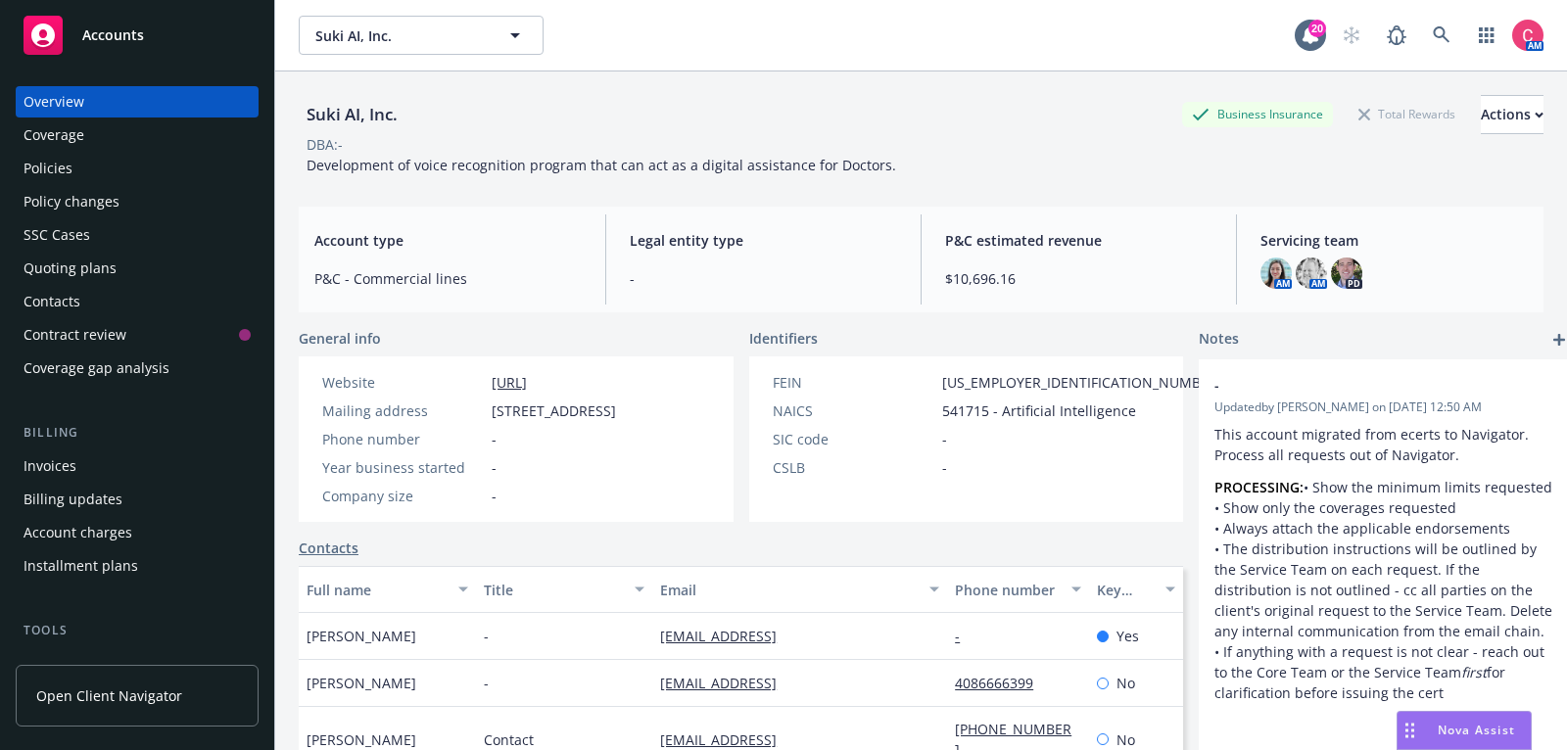
click at [121, 257] on div "Quoting plans" at bounding box center [137, 268] width 227 height 31
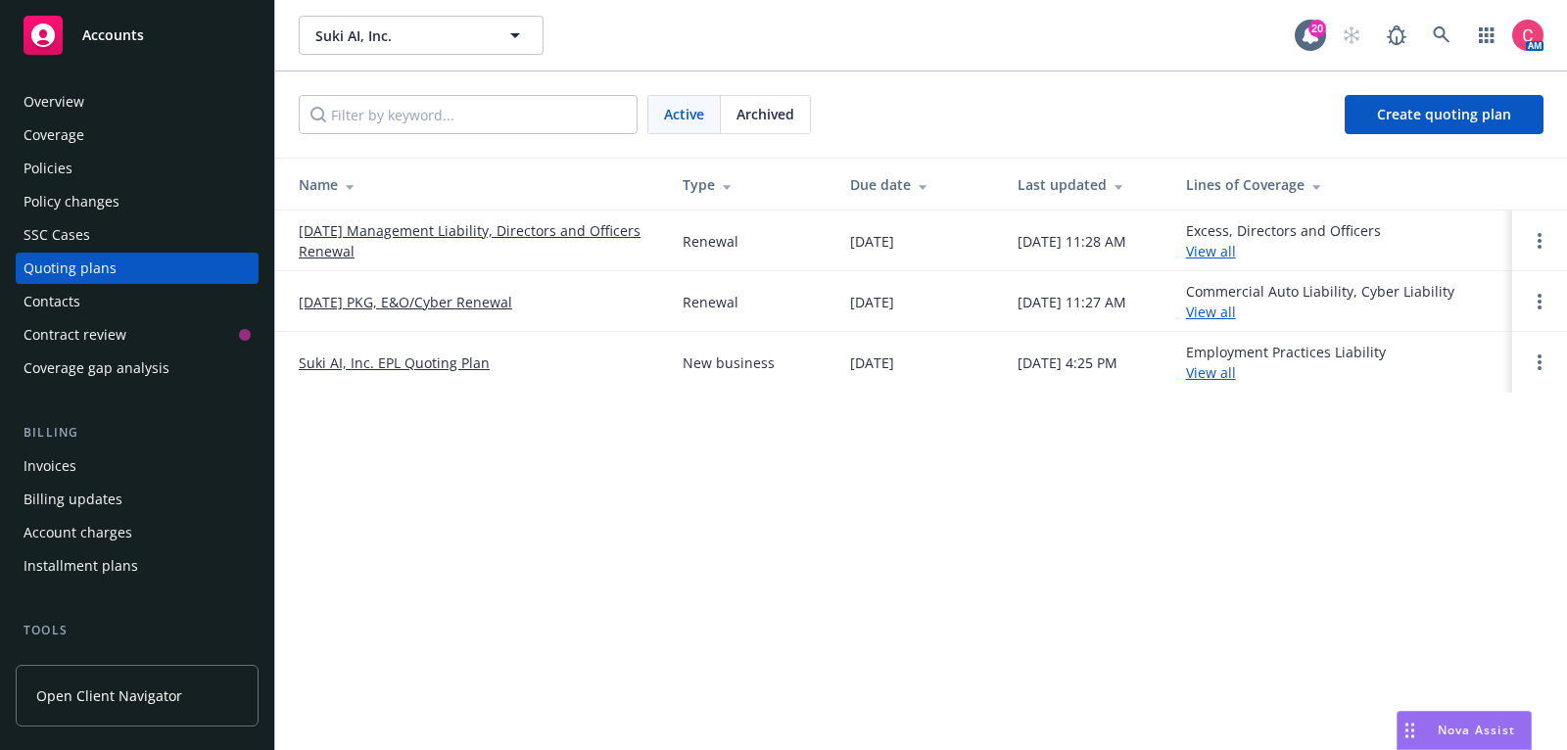
click at [759, 119] on span "Archived" at bounding box center [766, 114] width 58 height 21
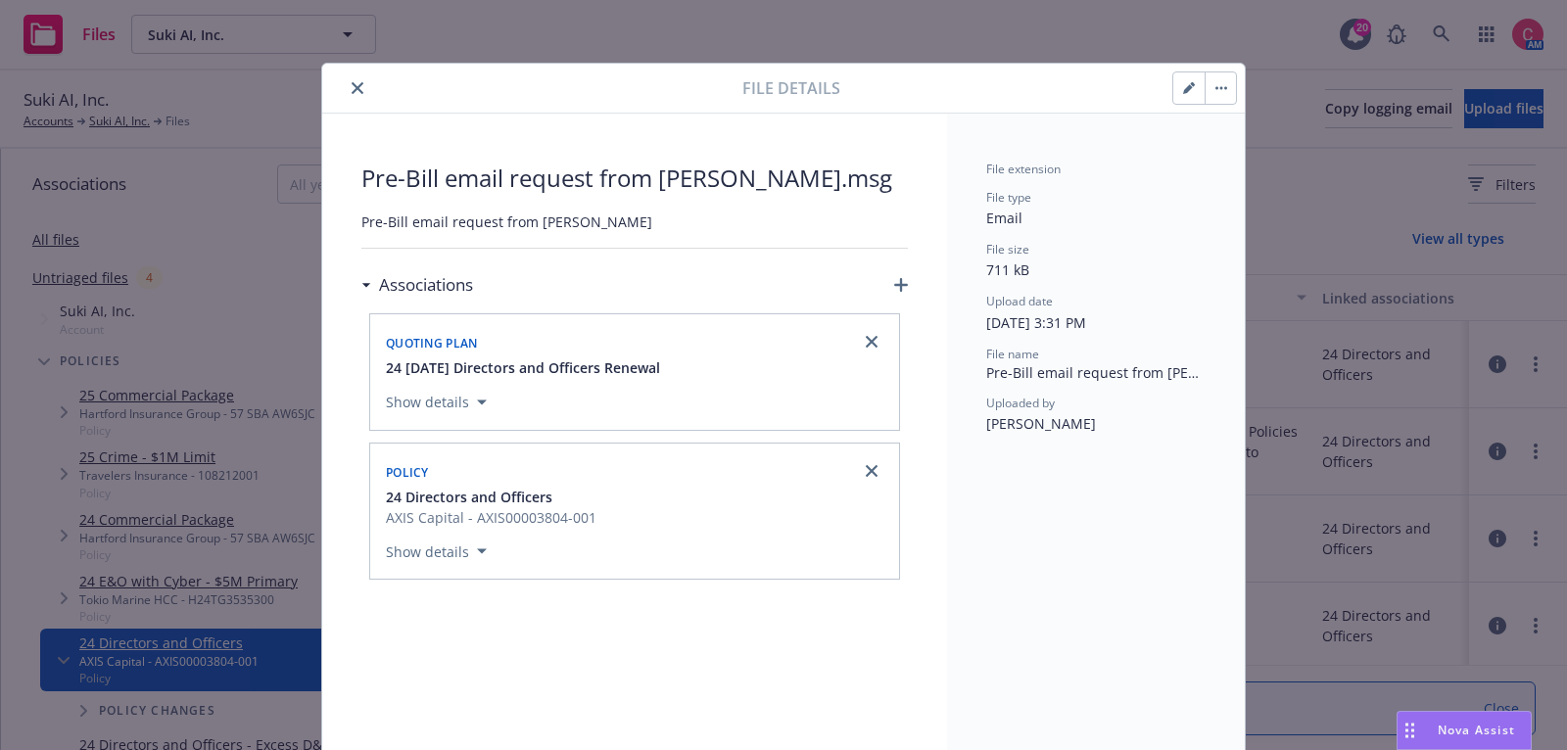
click at [355, 79] on button "close" at bounding box center [358, 88] width 24 height 24
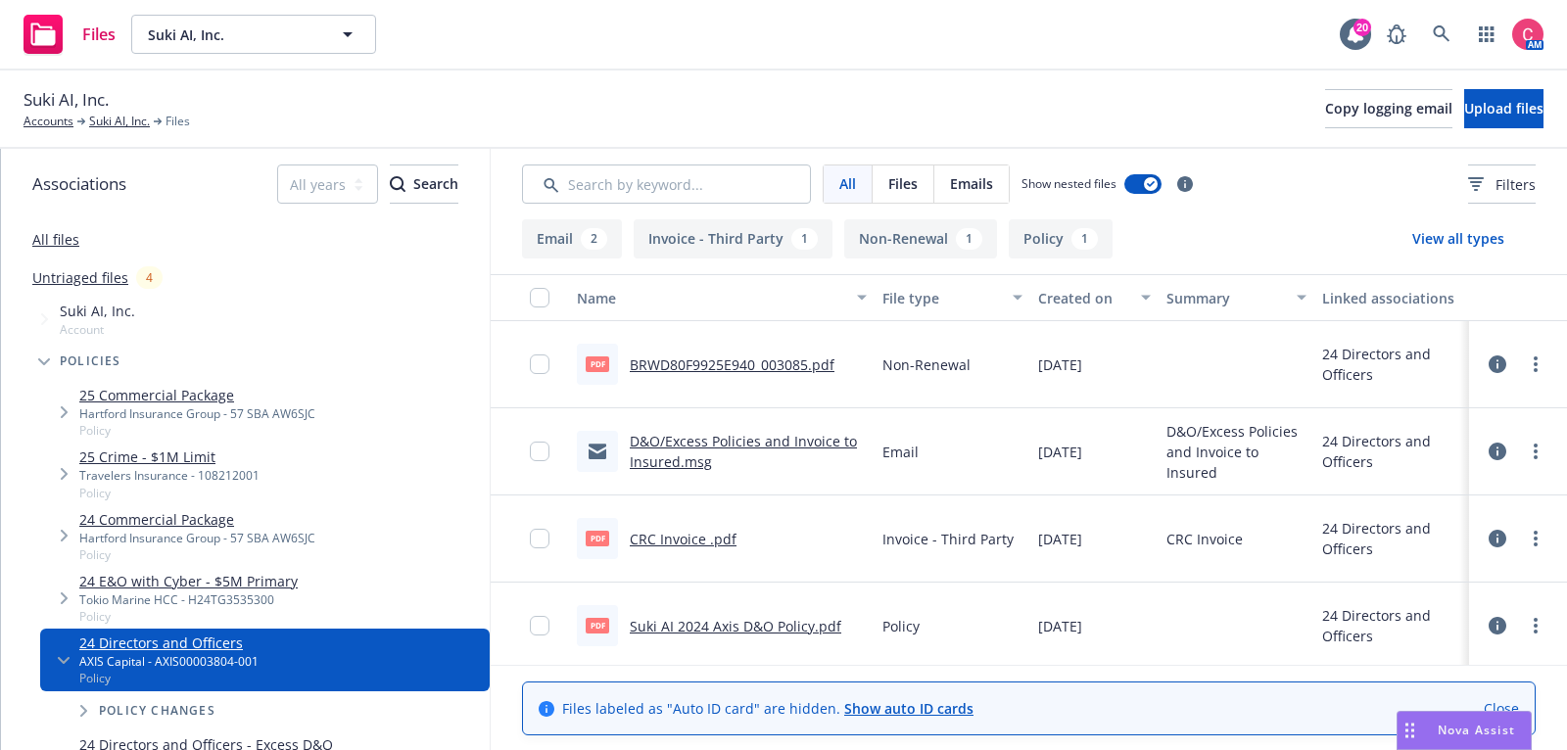
scroll to position [89, 0]
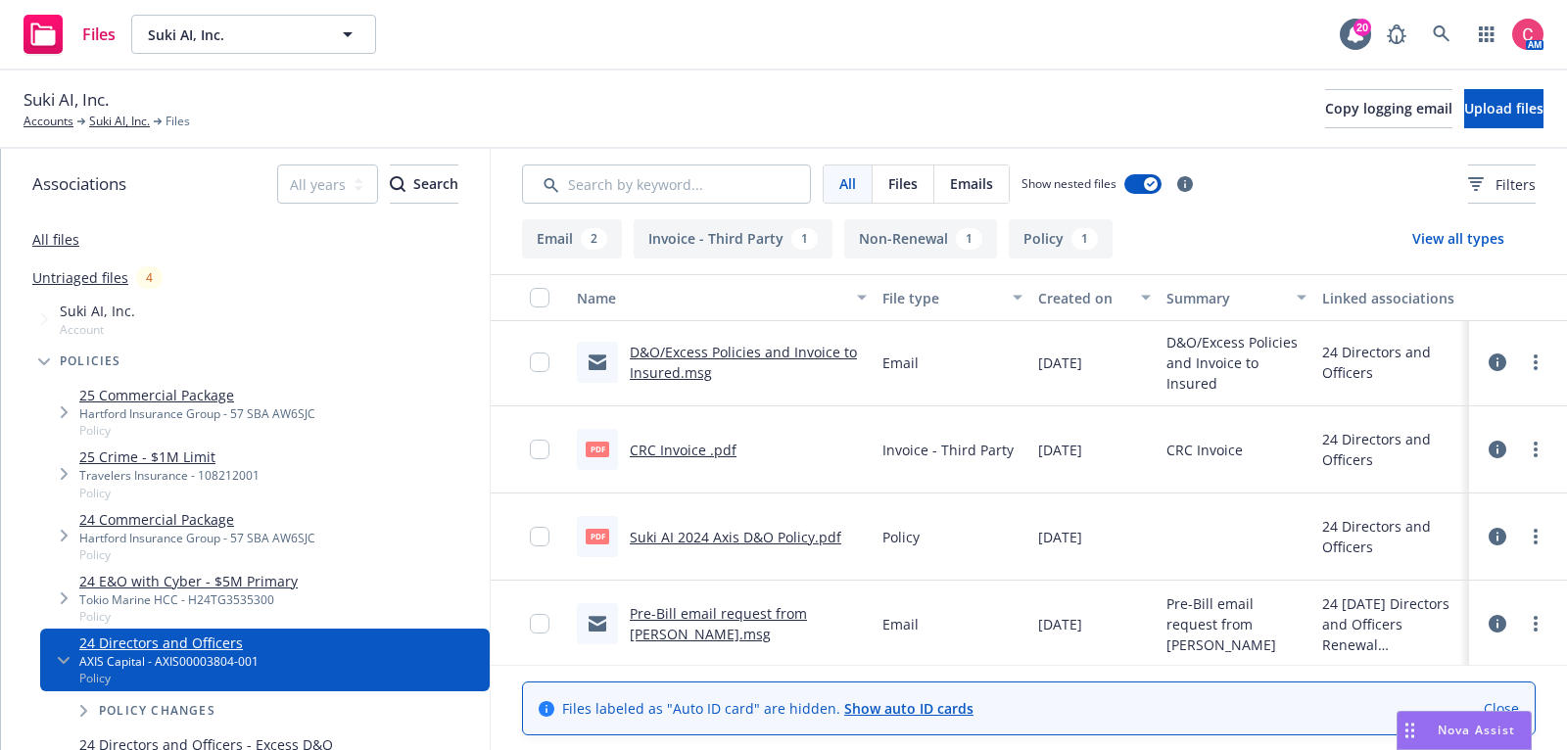
click at [772, 607] on link "Pre-Bill email request from [PERSON_NAME].msg" at bounding box center [718, 623] width 177 height 39
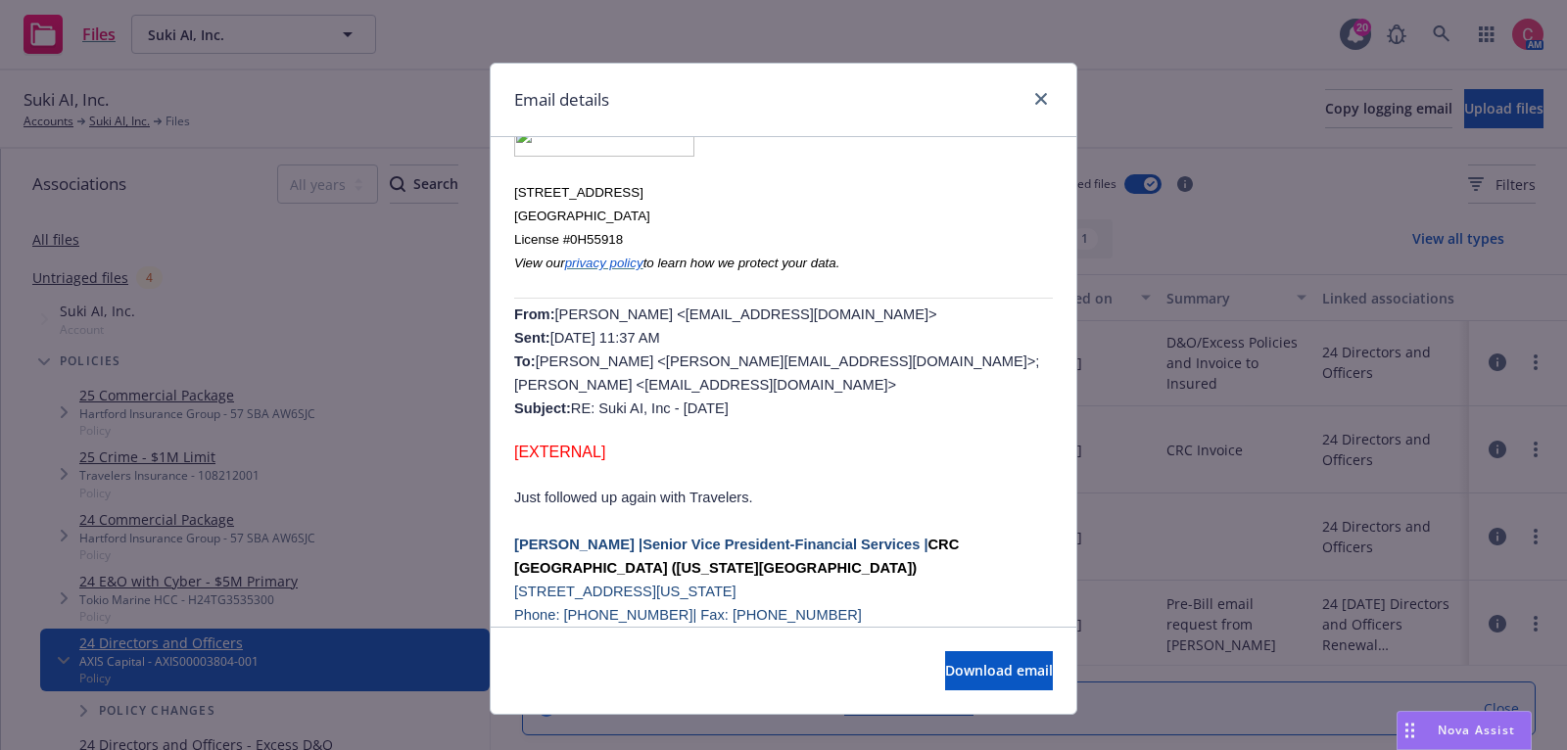
scroll to position [895, 0]
drag, startPoint x: 667, startPoint y: 315, endPoint x: 845, endPoint y: 312, distance: 178.3
click at [845, 312] on span "[PERSON_NAME] <[EMAIL_ADDRESS][DOMAIN_NAME]> Sent: [DATE] 11:37 AM To: [PERSON_…" at bounding box center [776, 361] width 525 height 110
copy span "[EMAIL_ADDRESS][DOMAIN_NAME]"
